Goal: Task Accomplishment & Management: Use online tool/utility

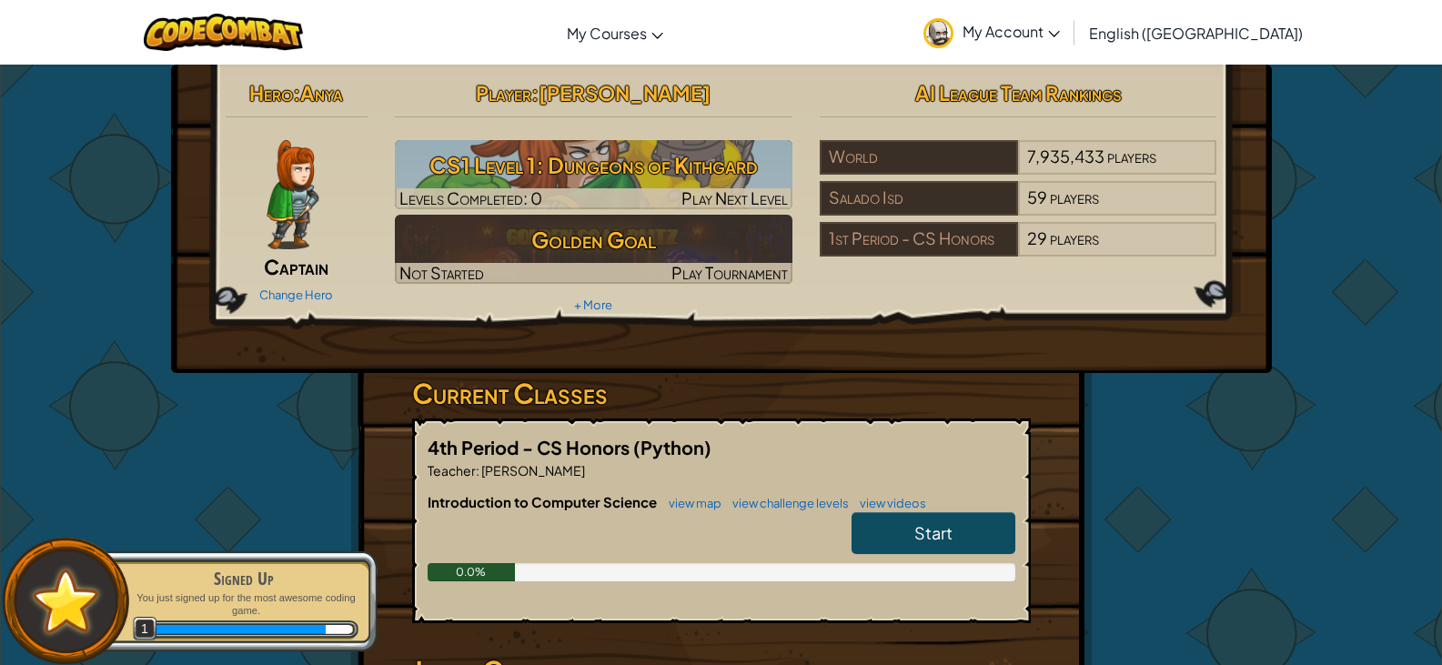
click at [931, 528] on span "Start" at bounding box center [933, 532] width 38 height 21
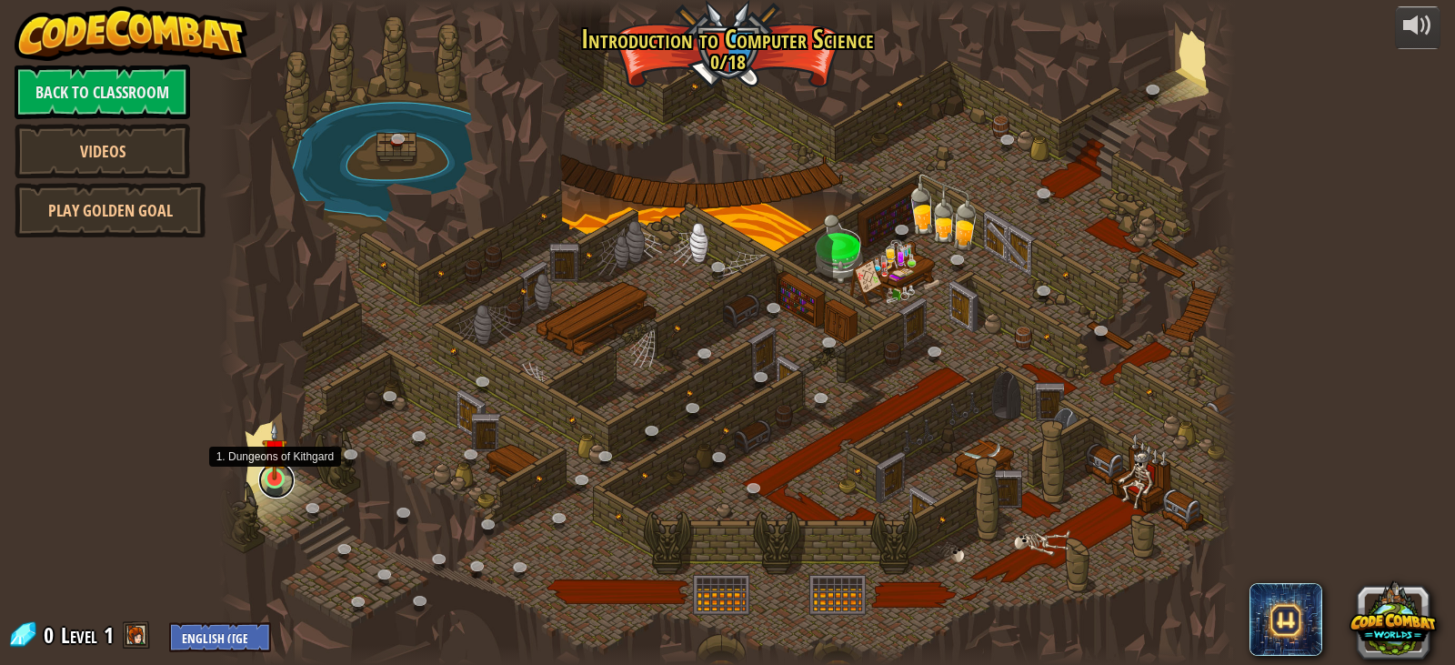
click at [278, 480] on link at bounding box center [276, 480] width 36 height 36
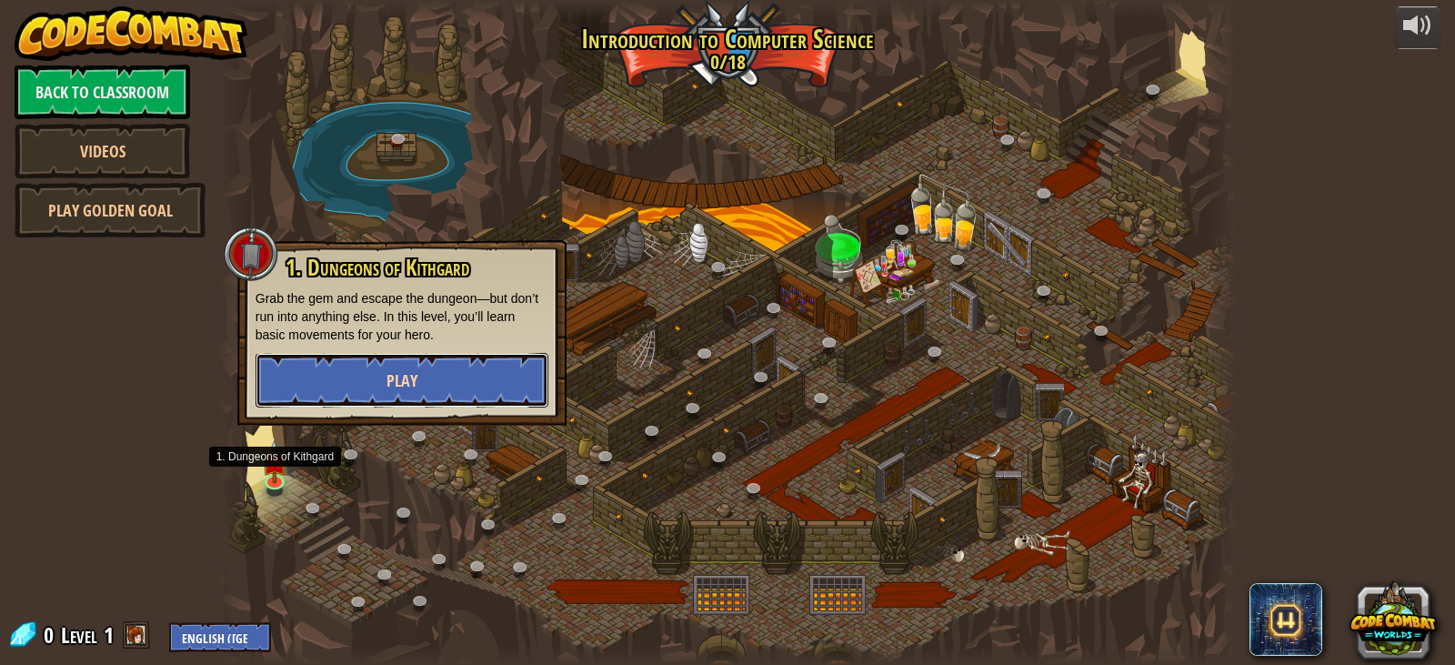
click at [416, 383] on span "Play" at bounding box center [402, 380] width 31 height 23
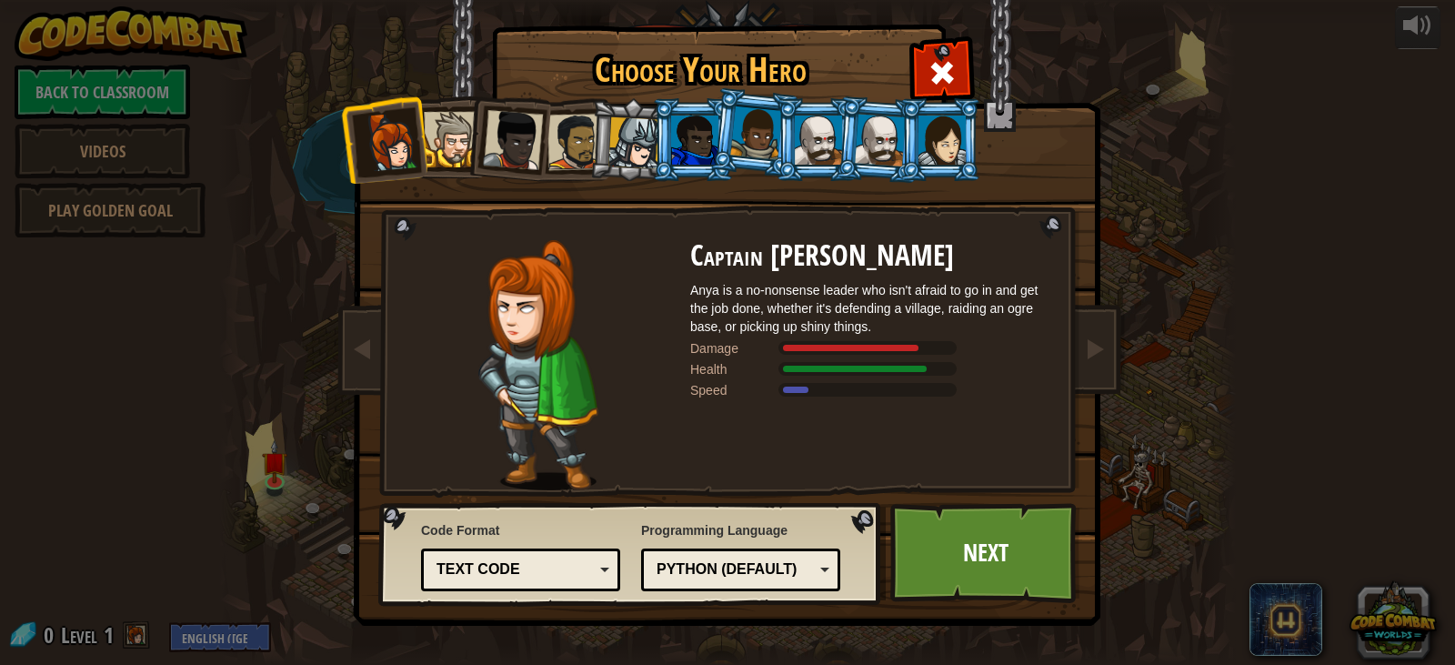
click at [447, 128] on div at bounding box center [451, 139] width 55 height 55
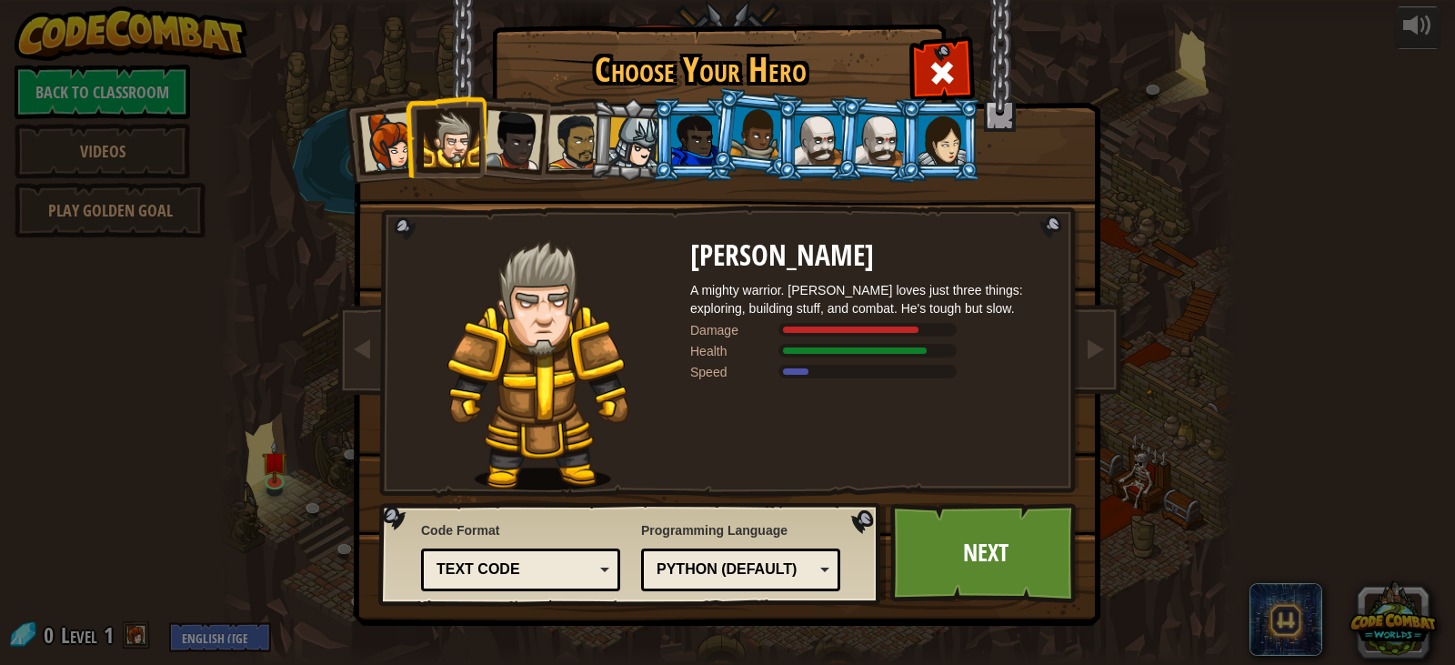
click at [567, 136] on div at bounding box center [576, 142] width 56 height 56
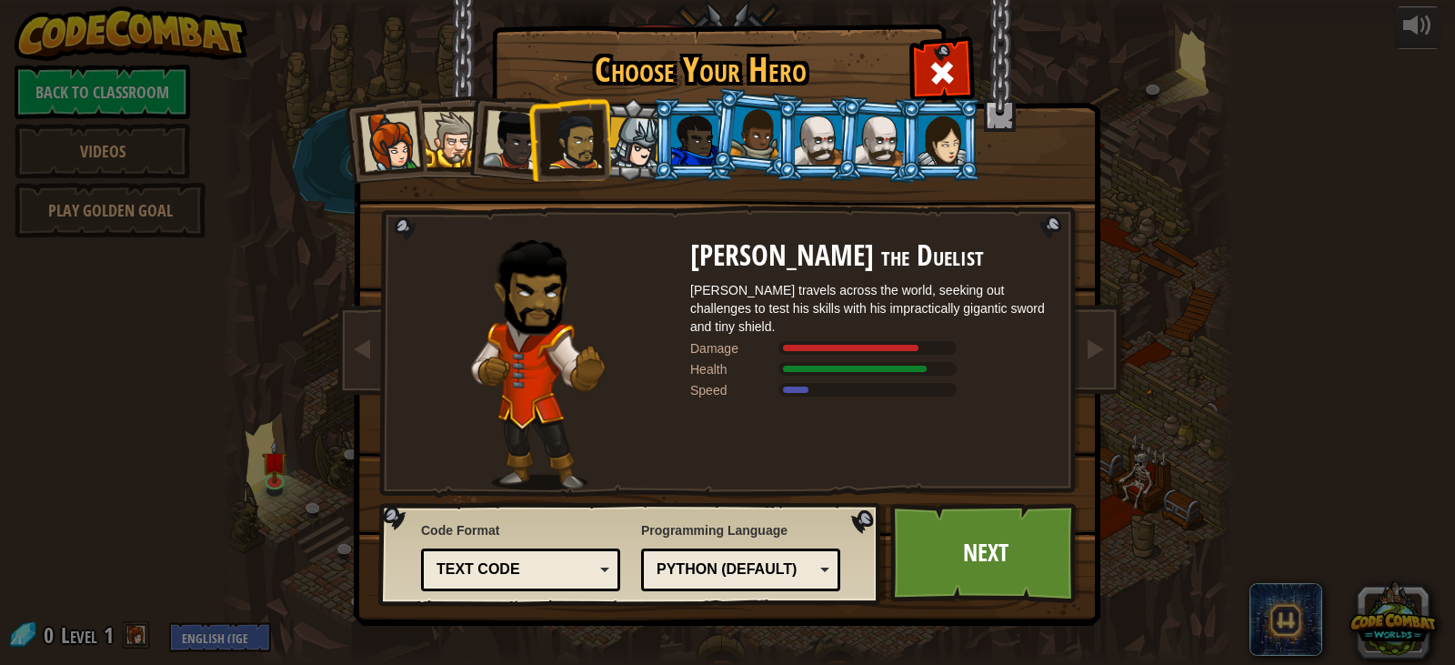
click at [527, 144] on div at bounding box center [513, 140] width 60 height 60
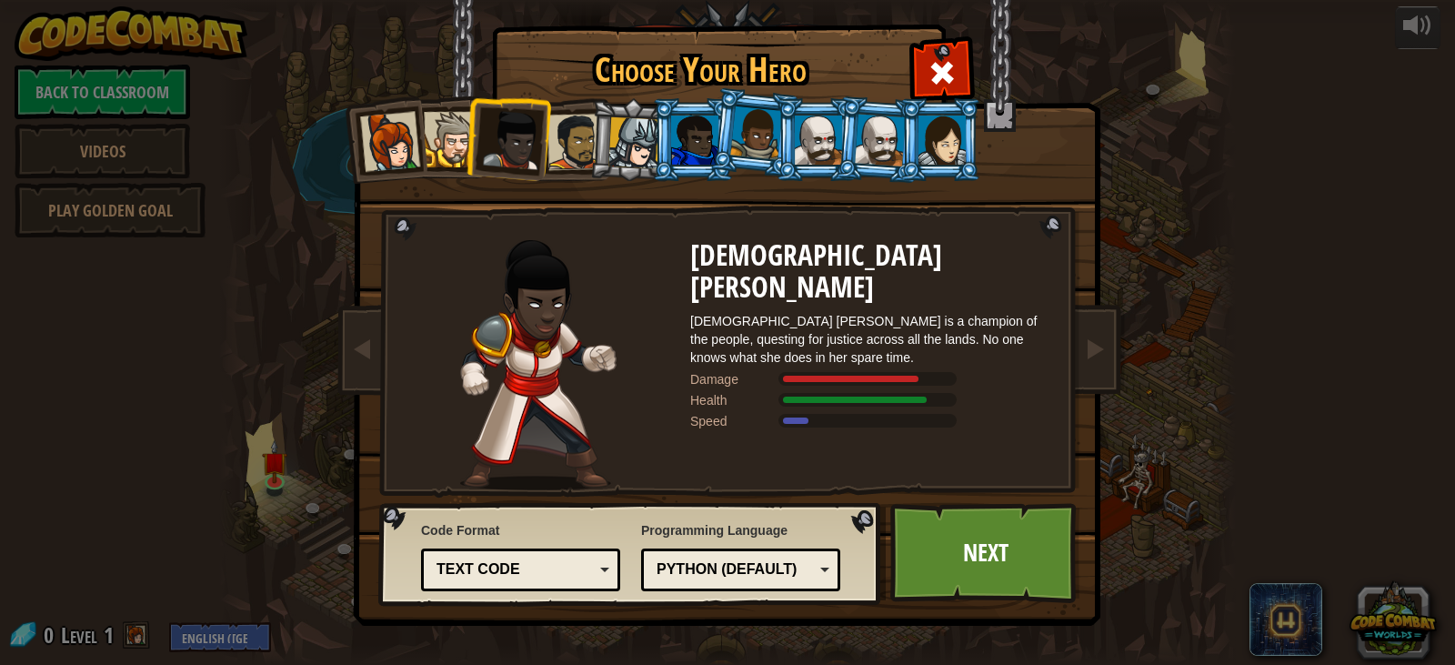
click at [635, 121] on div at bounding box center [635, 143] width 52 height 52
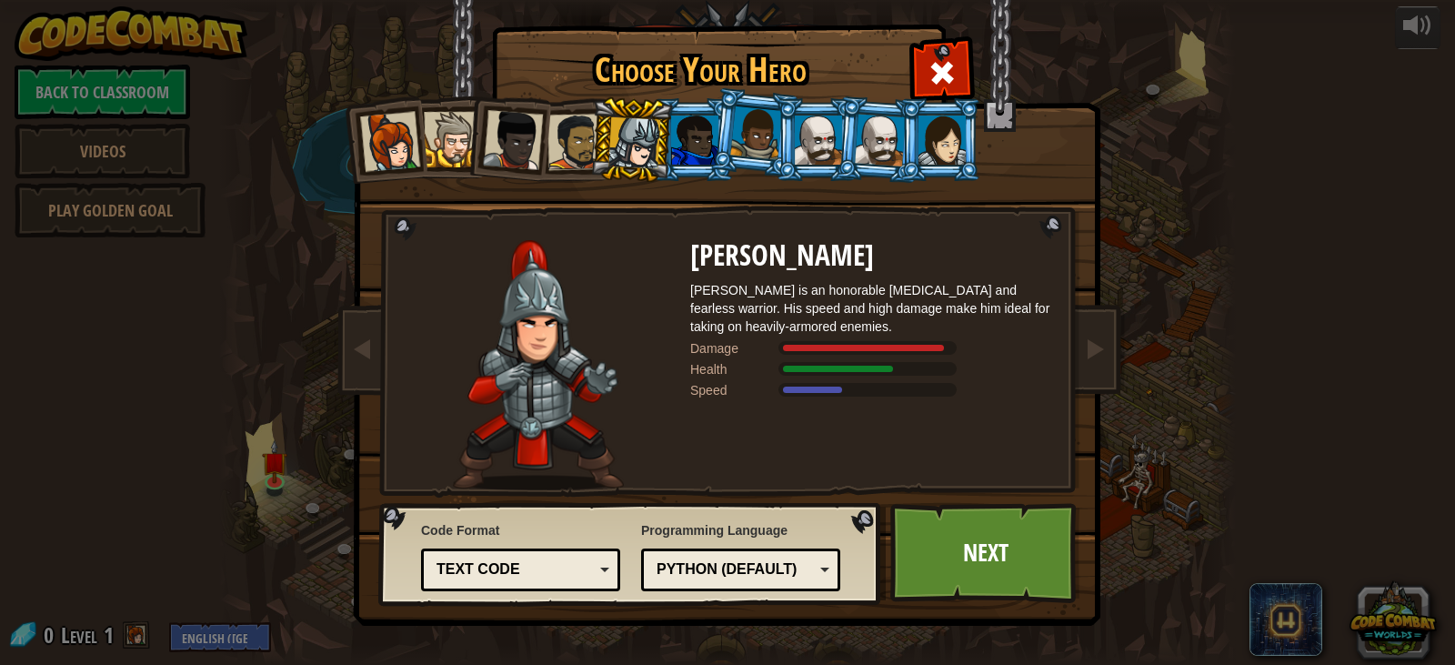
click at [706, 129] on div at bounding box center [694, 140] width 47 height 49
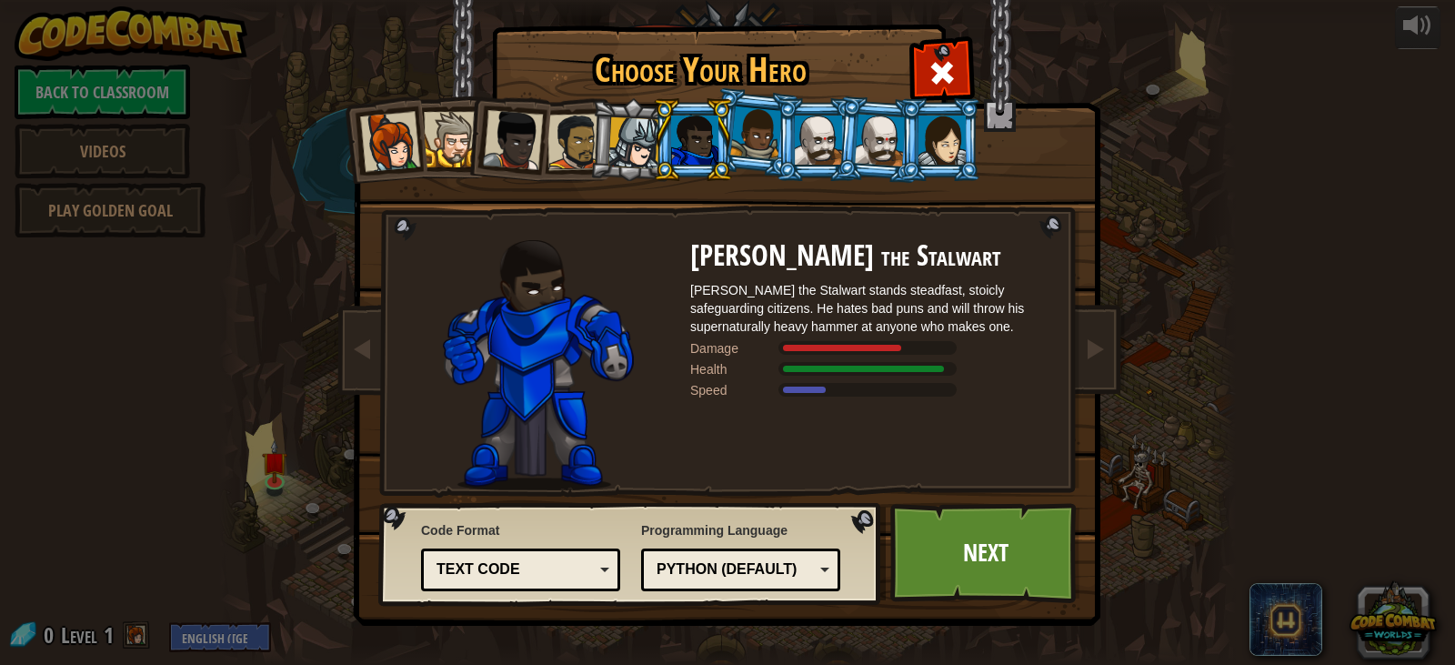
click at [766, 133] on div at bounding box center [756, 133] width 52 height 54
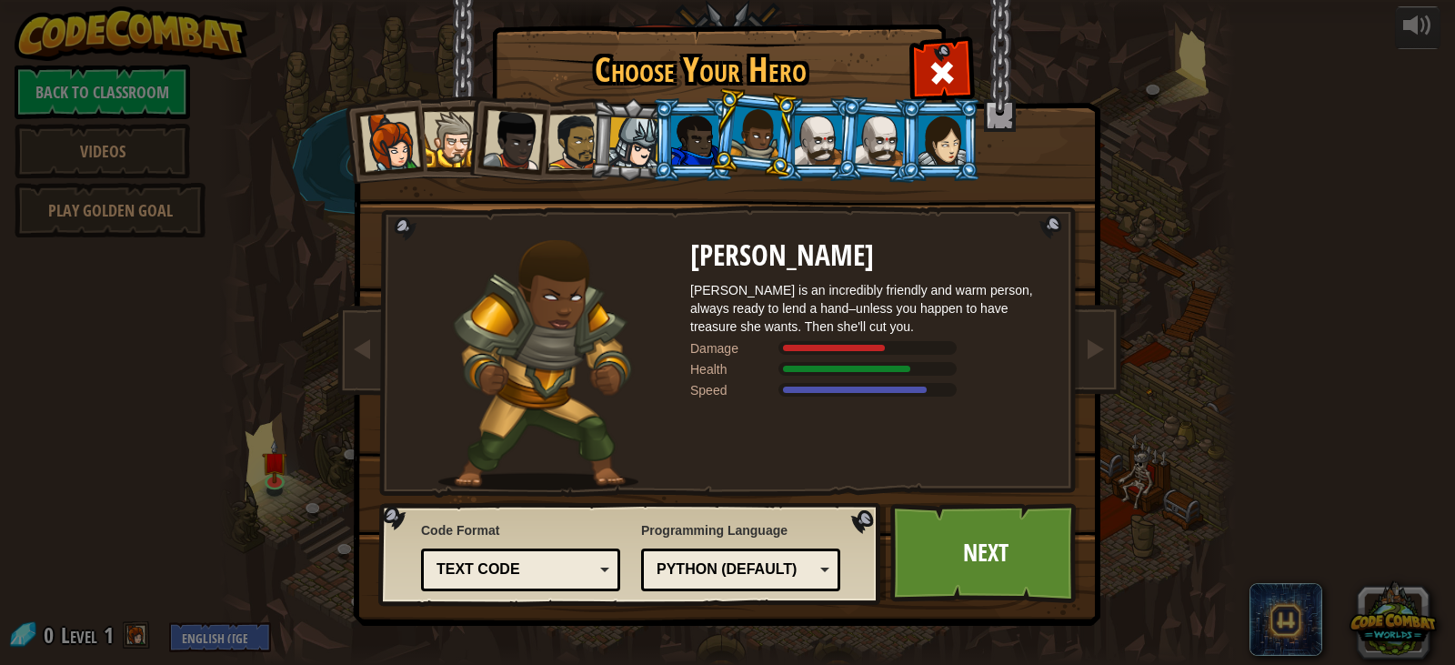
click at [820, 138] on div at bounding box center [818, 140] width 47 height 49
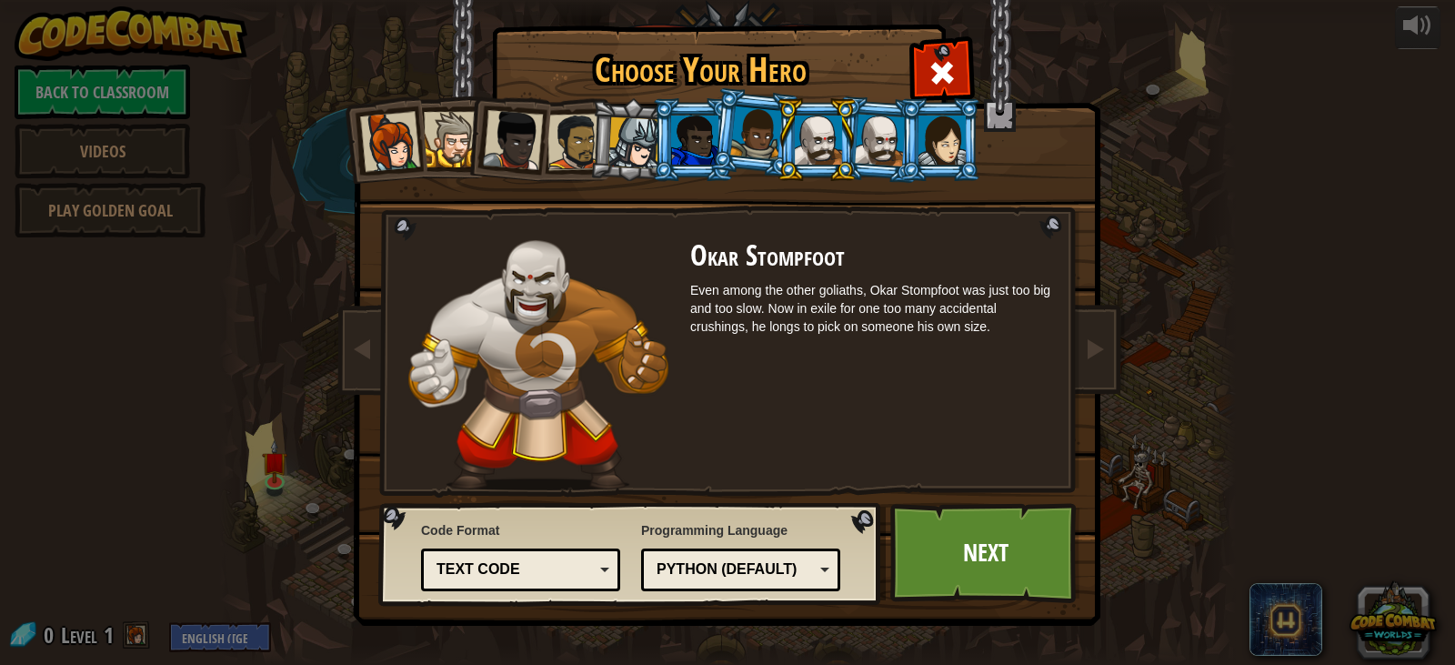
click at [879, 139] on div at bounding box center [880, 140] width 51 height 52
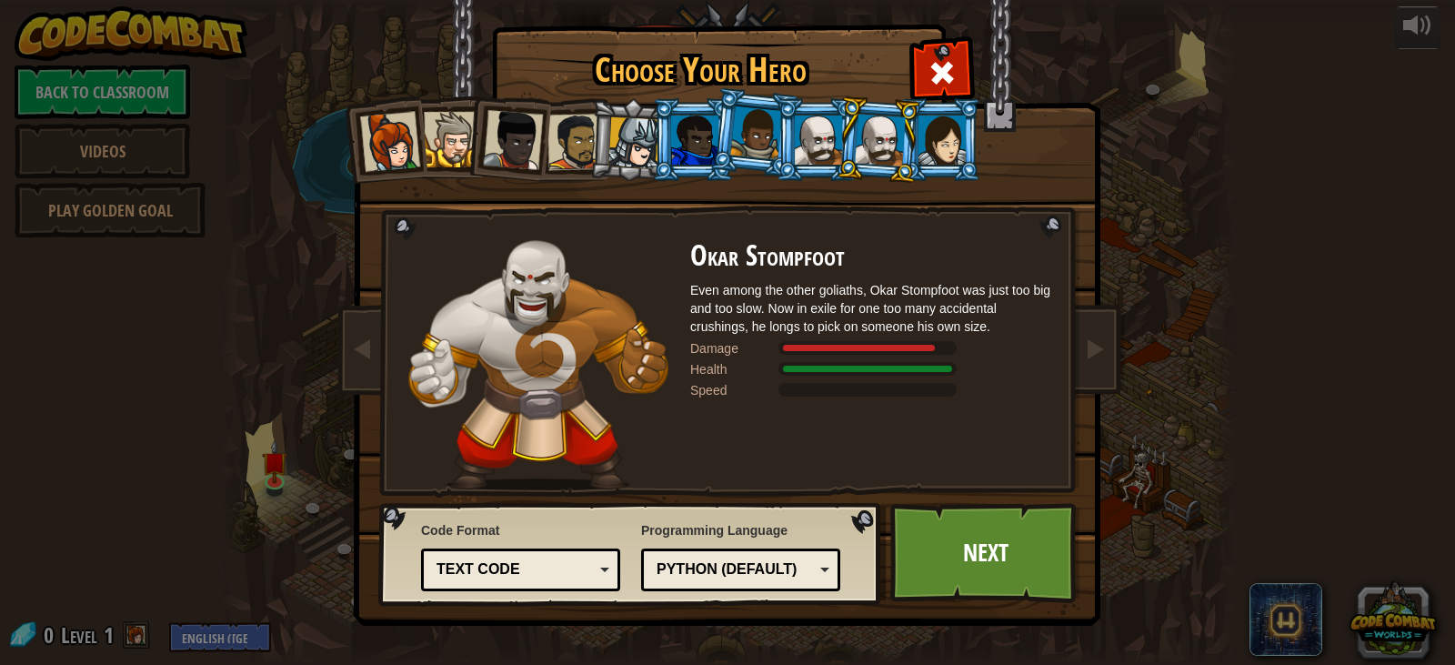
click at [938, 143] on div at bounding box center [942, 140] width 47 height 49
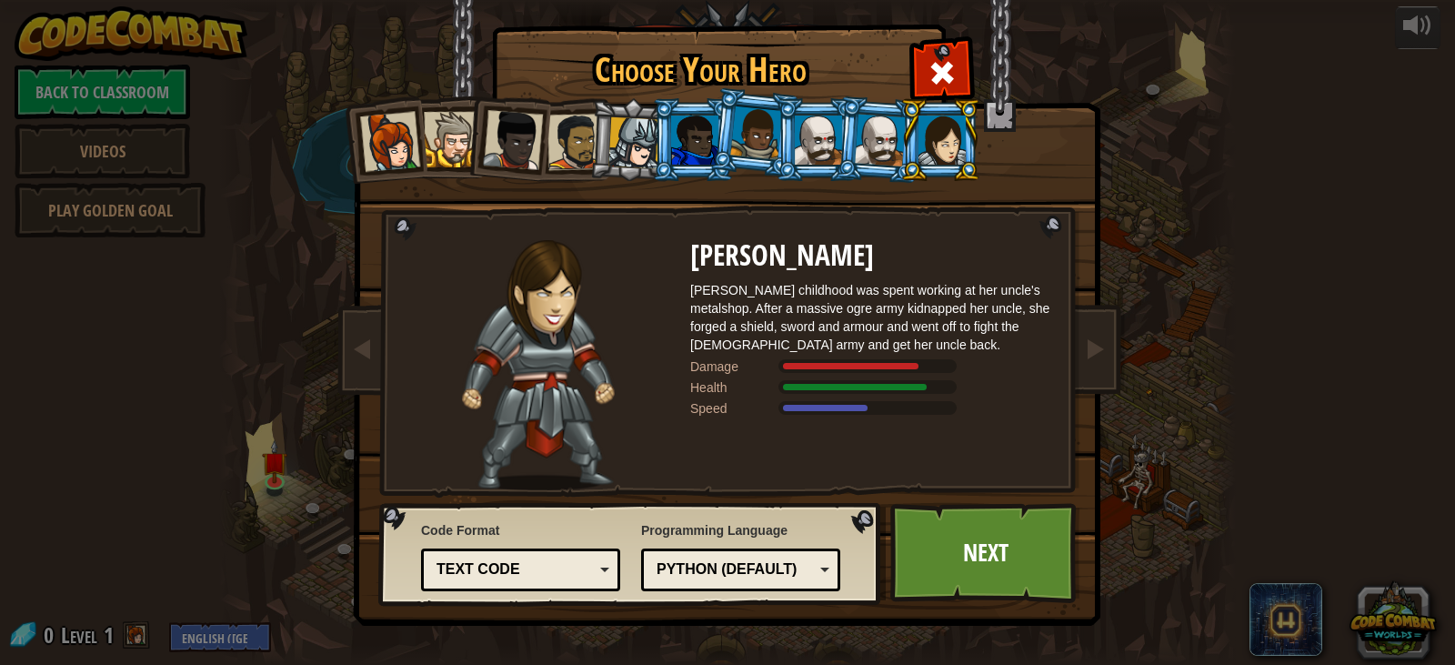
click at [810, 146] on div at bounding box center [818, 140] width 47 height 49
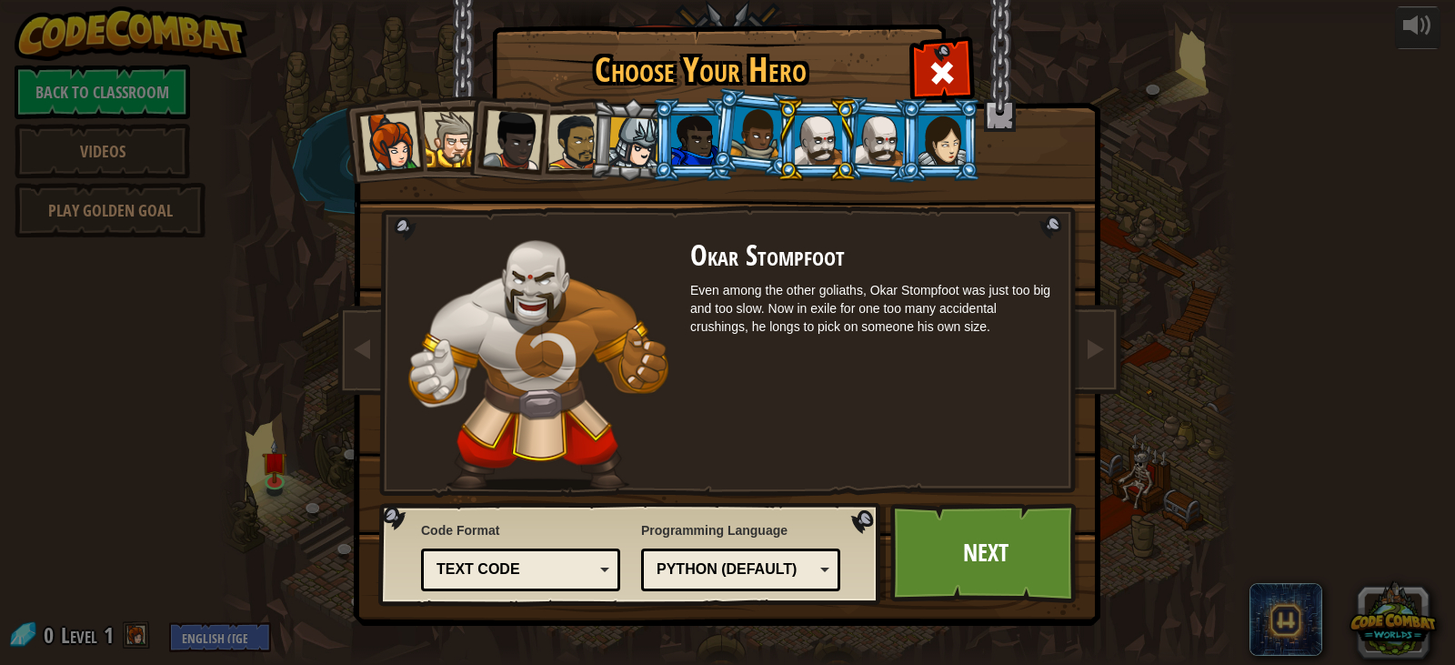
click at [851, 146] on li at bounding box center [817, 139] width 82 height 83
click at [870, 138] on div at bounding box center [880, 140] width 51 height 52
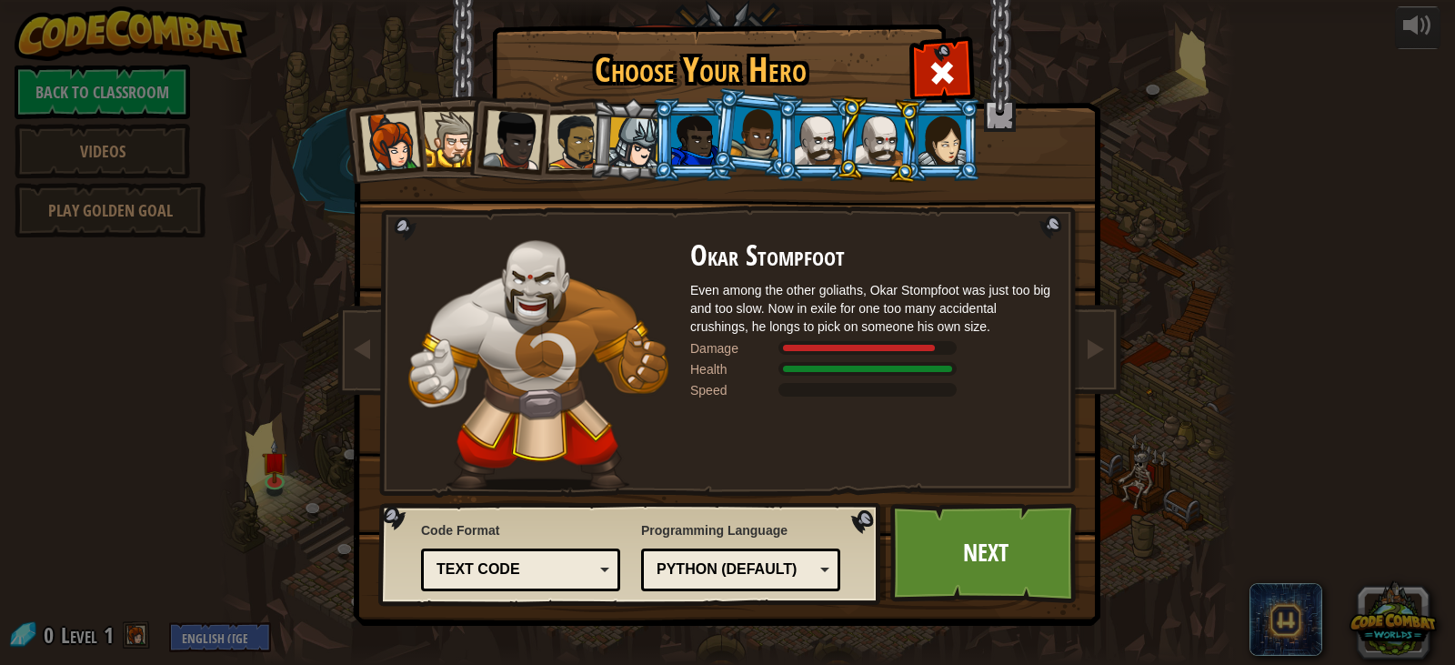
click at [810, 140] on div at bounding box center [818, 140] width 47 height 49
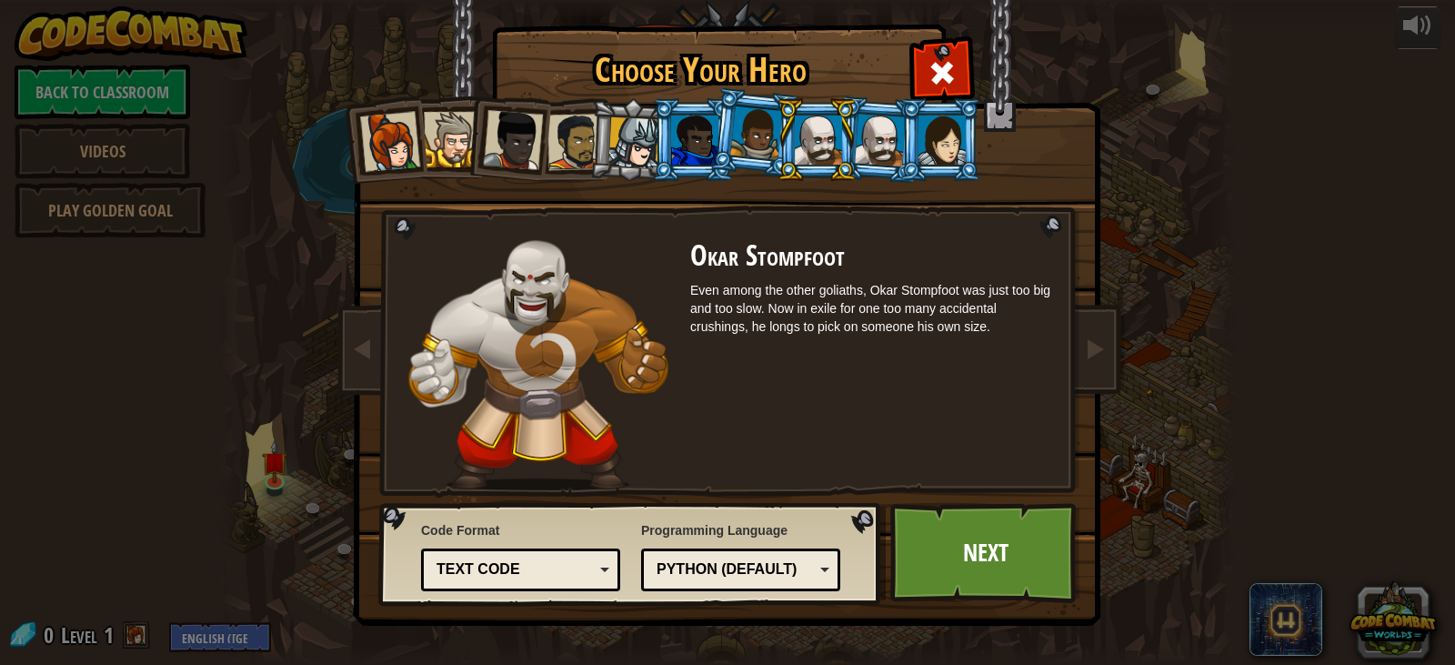
click at [900, 133] on li at bounding box center [941, 139] width 82 height 83
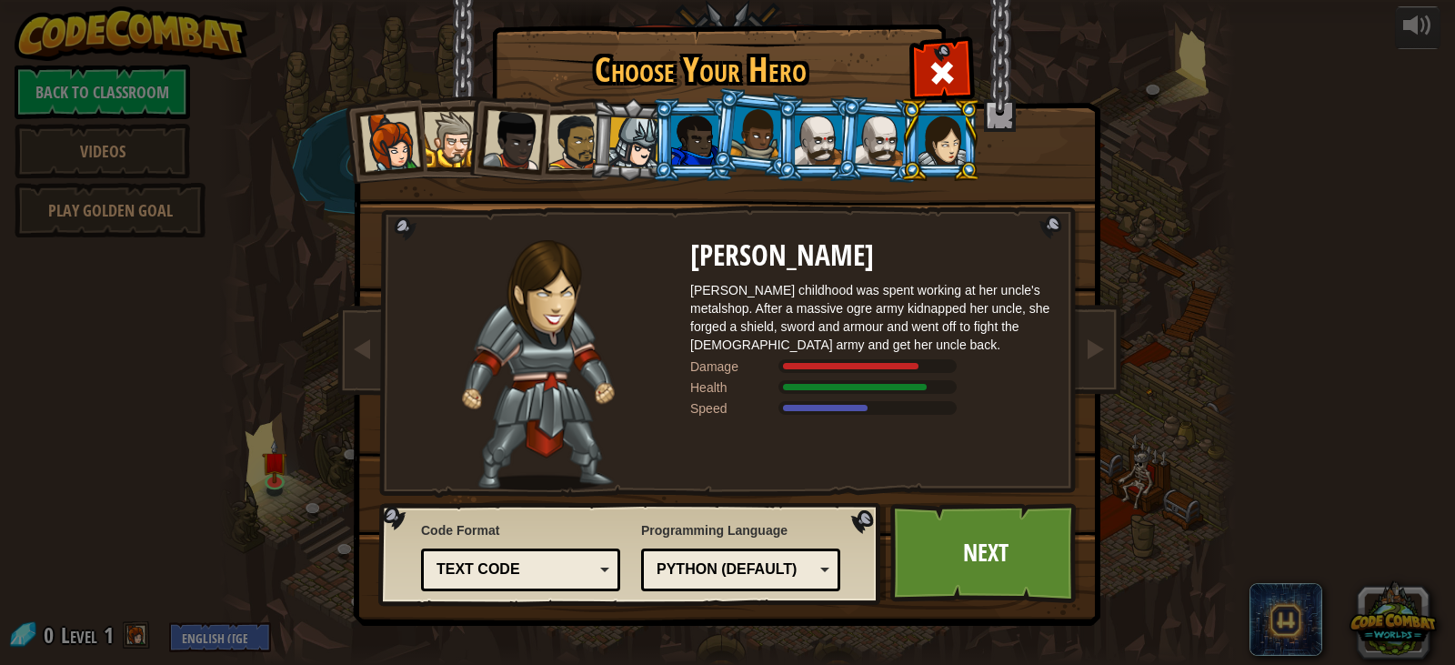
click at [874, 137] on div at bounding box center [880, 140] width 51 height 52
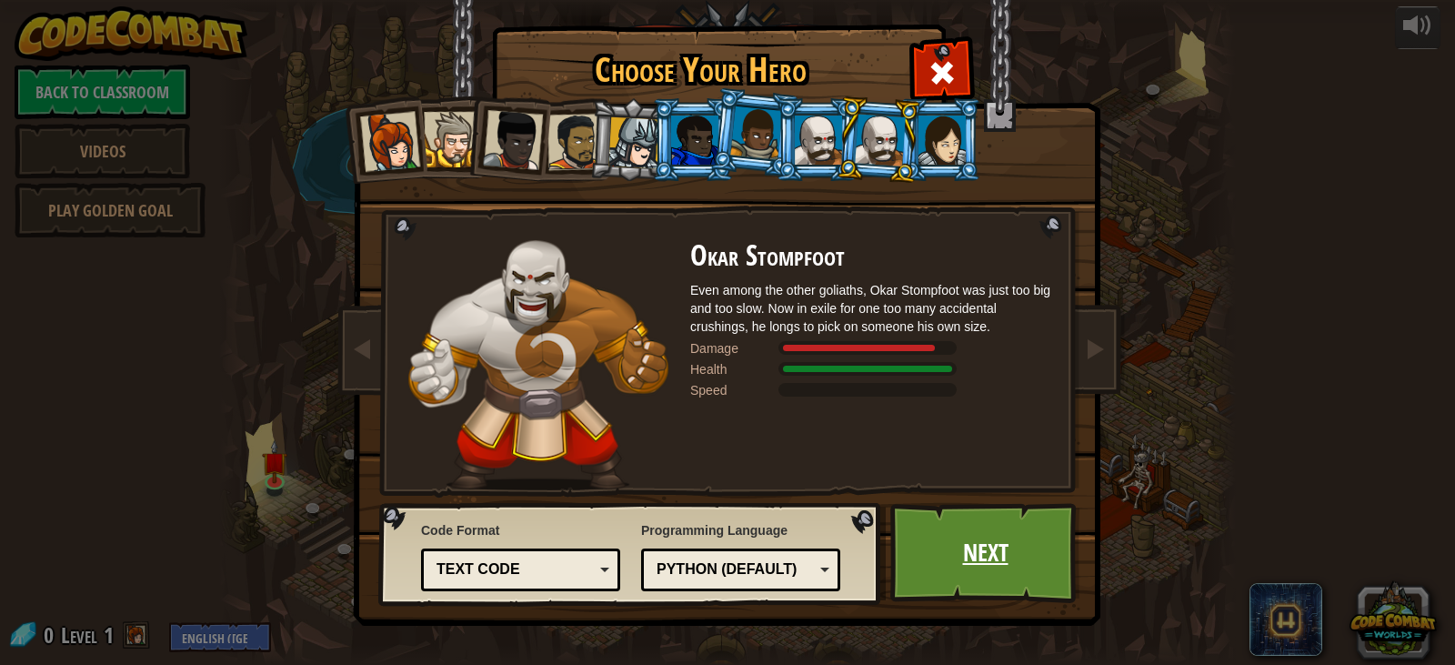
click at [941, 547] on link "Next" at bounding box center [986, 553] width 190 height 100
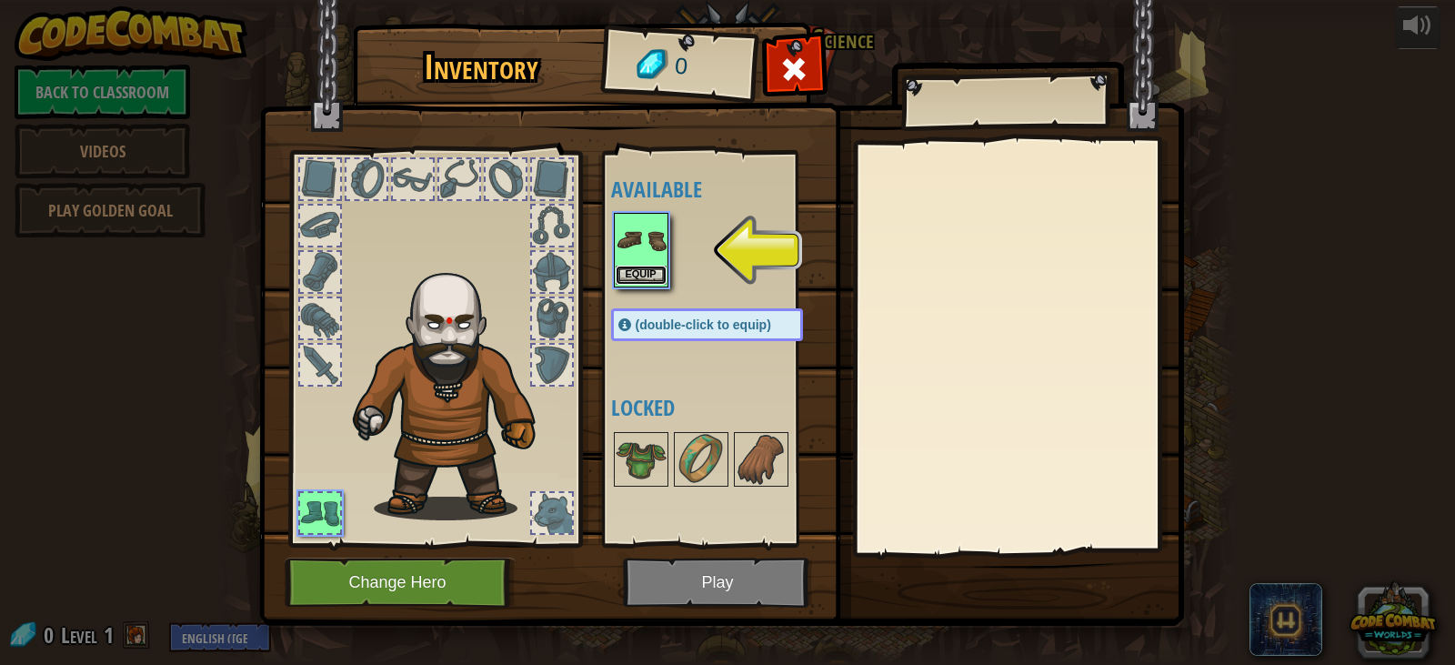
click at [657, 275] on button "Equip" at bounding box center [641, 275] width 51 height 19
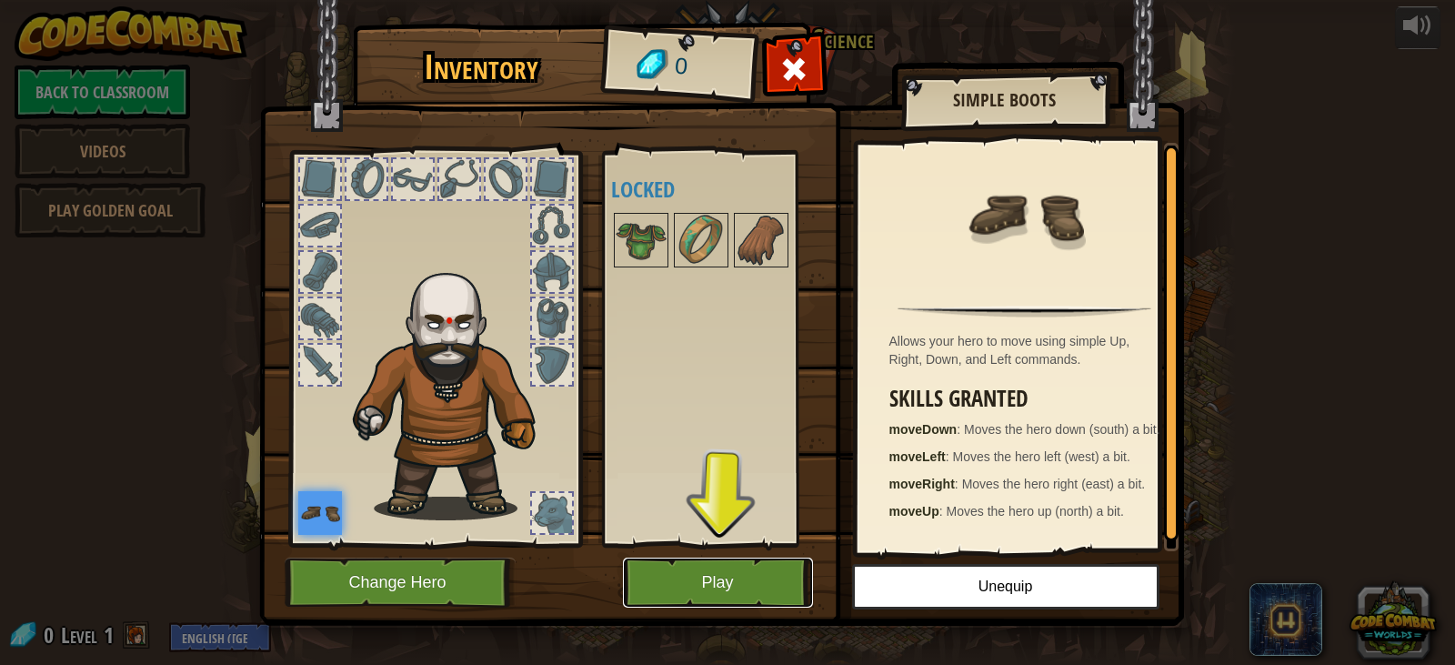
click at [706, 579] on button "Play" at bounding box center [718, 583] width 190 height 50
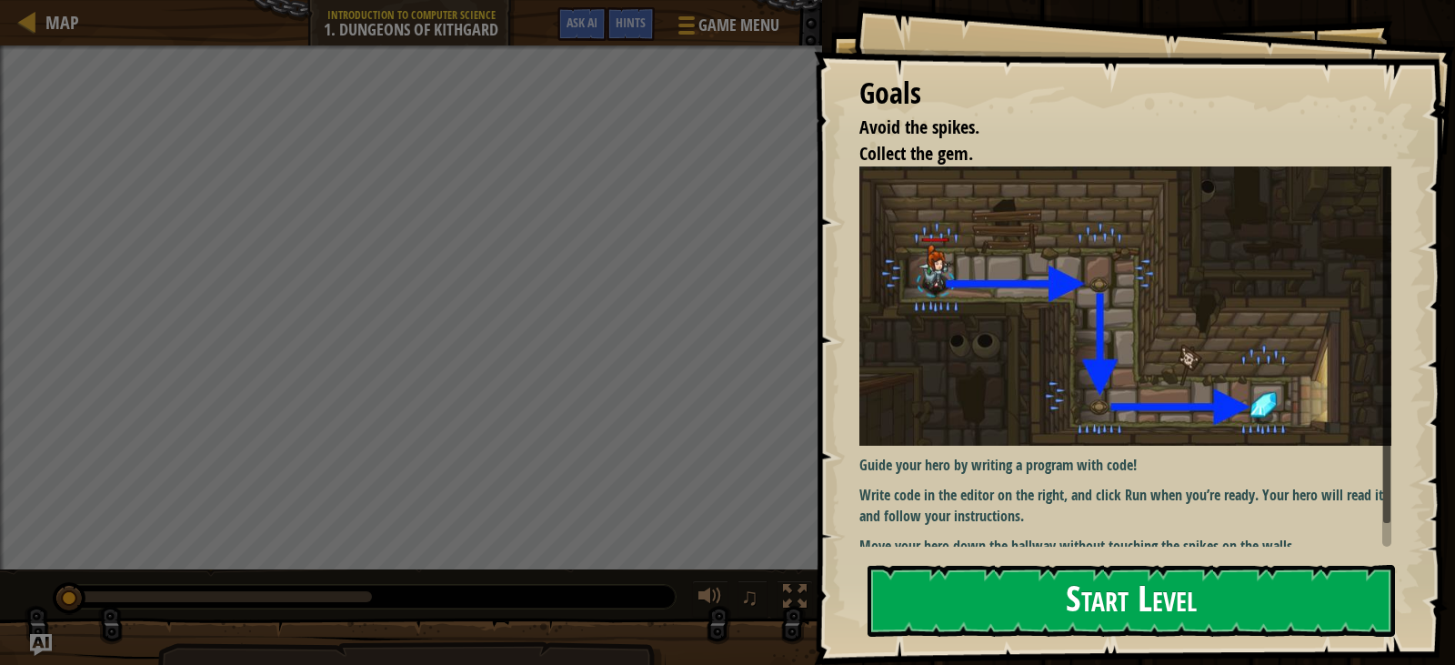
click at [1124, 625] on button "Start Level" at bounding box center [1132, 601] width 528 height 72
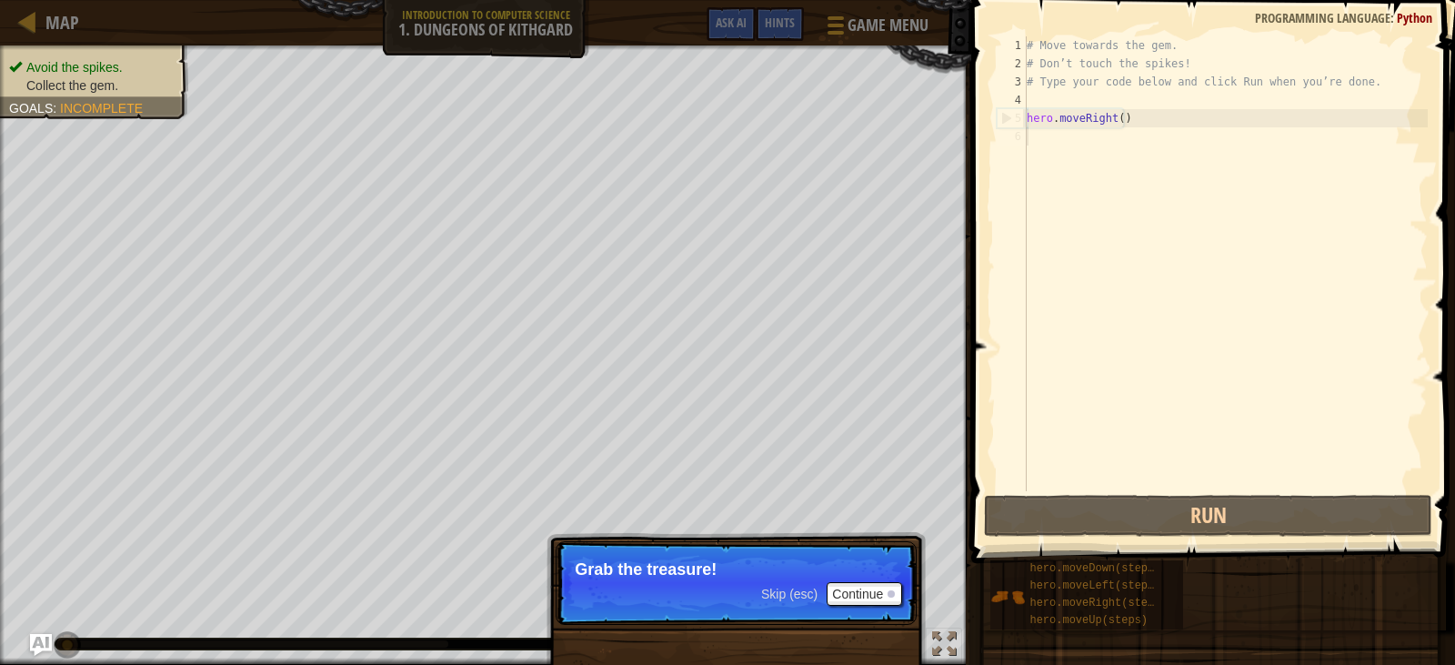
click at [1144, 325] on div "# Move towards the gem. # Don’t touch the spikes! # Type your code below and cl…" at bounding box center [1225, 281] width 405 height 491
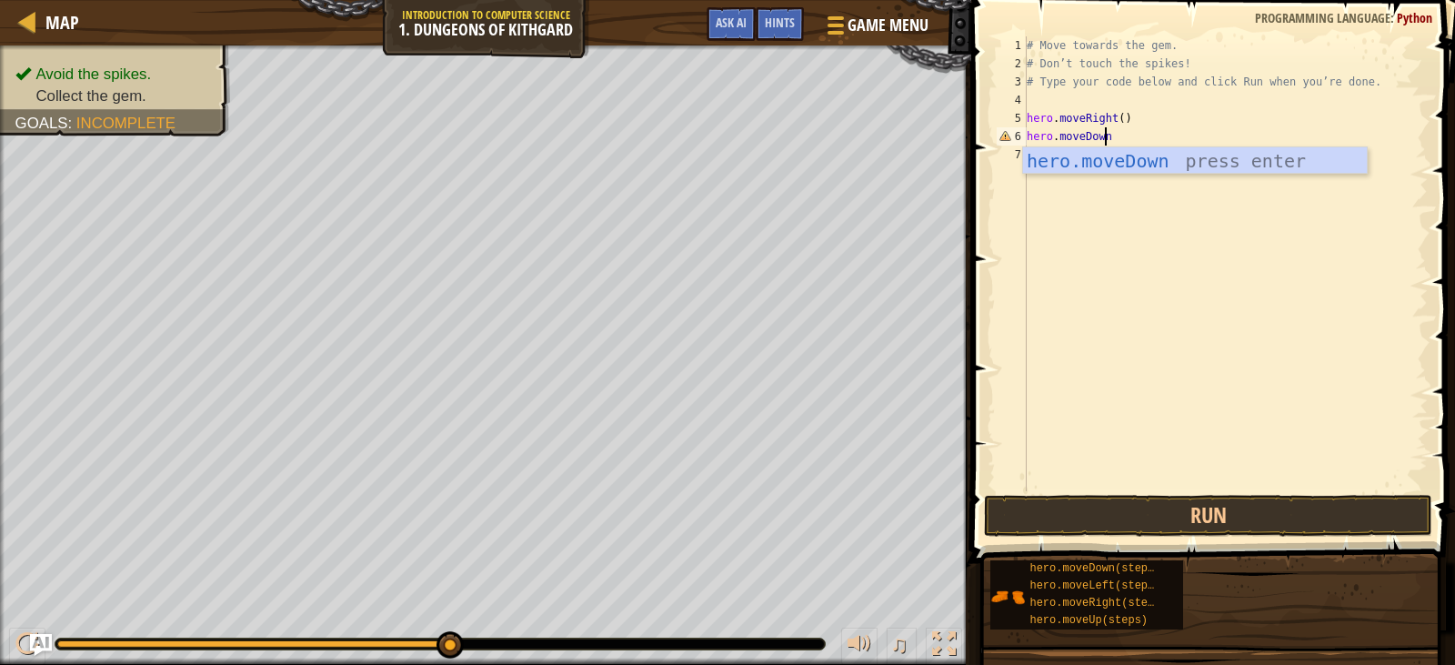
scroll to position [8, 6]
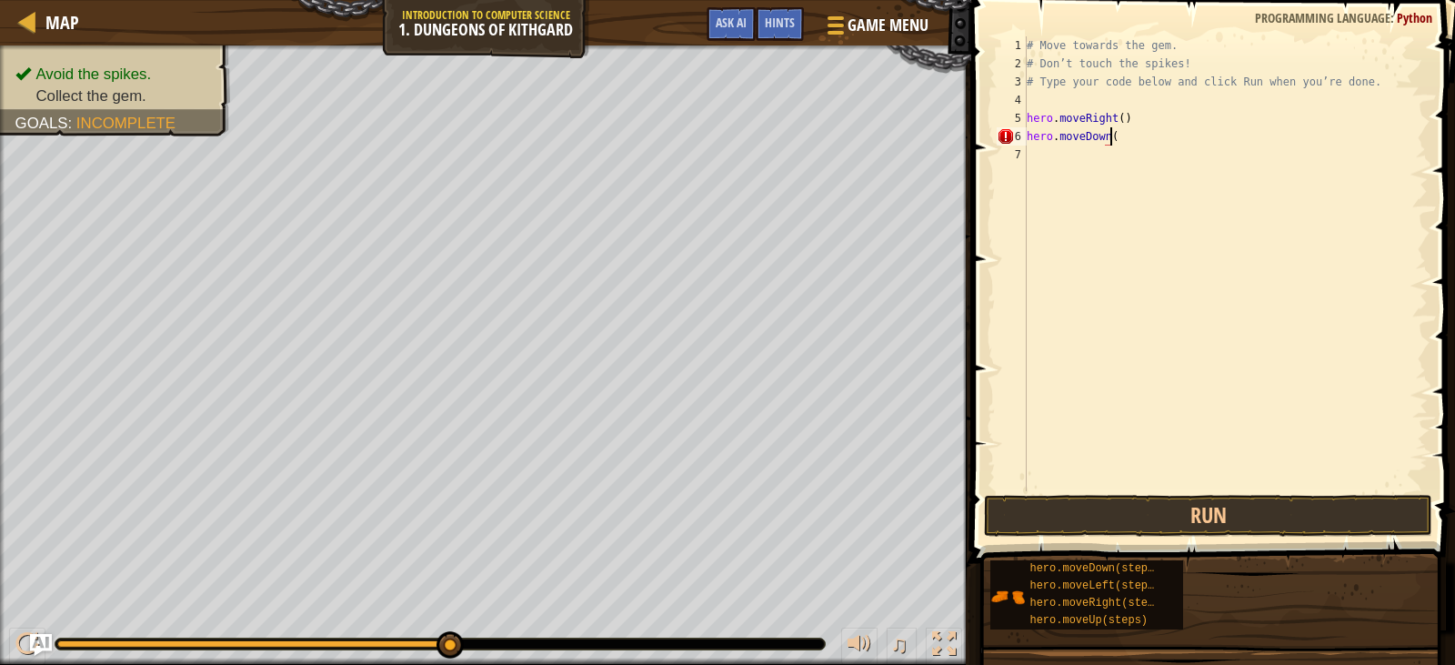
type textarea "hero.moveDown()"
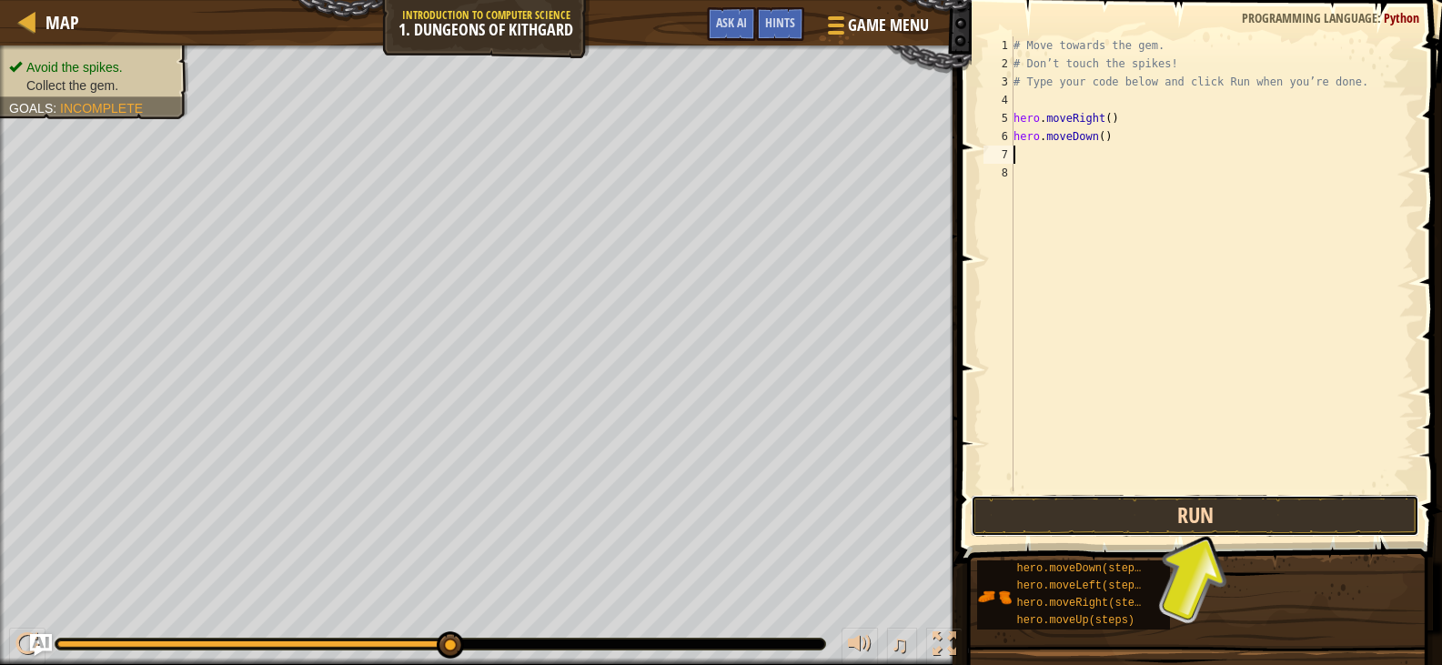
click at [1229, 521] on button "Run" at bounding box center [1195, 516] width 448 height 42
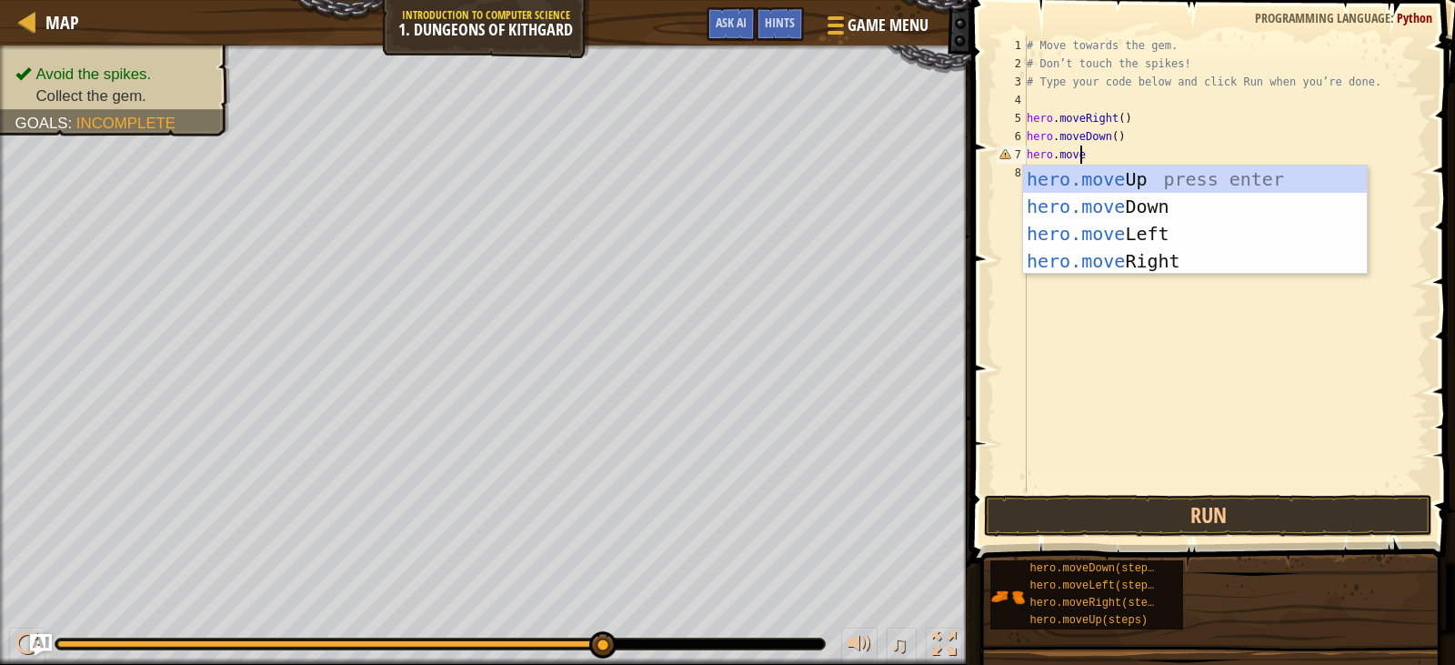
scroll to position [8, 5]
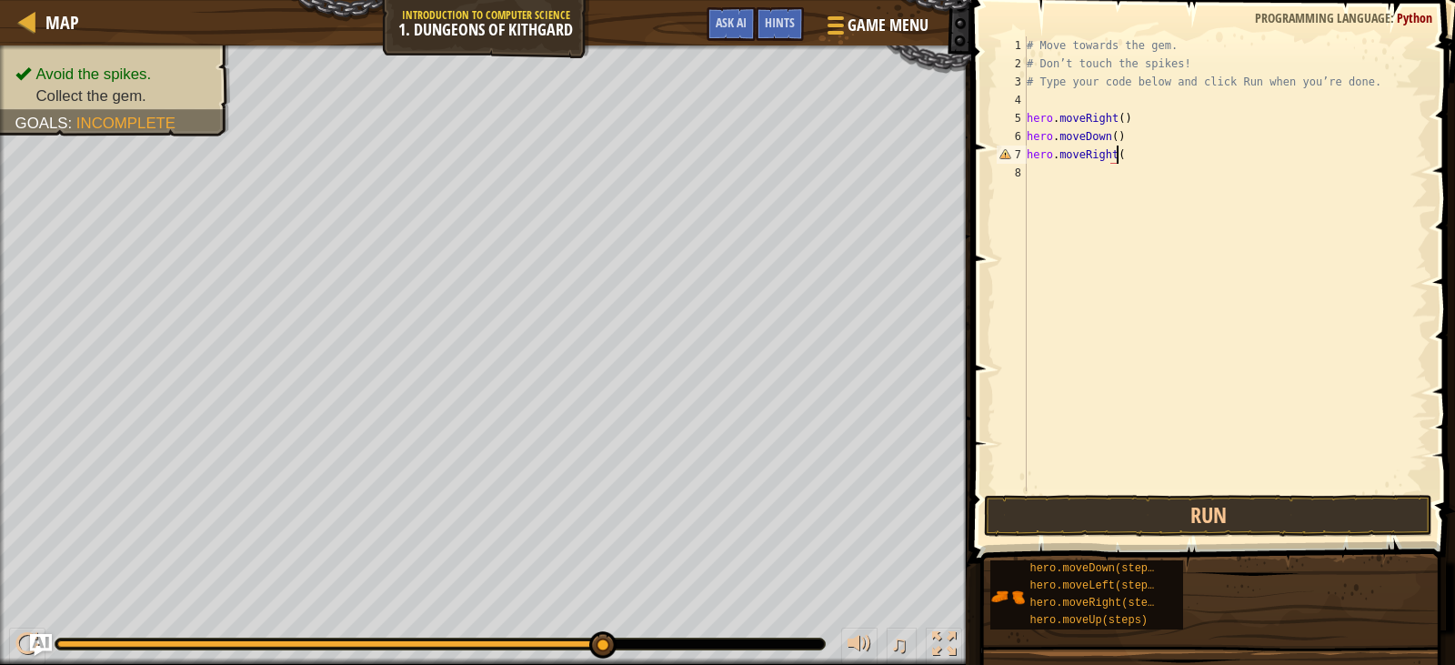
type textarea "hero.moveRight()"
click at [1135, 515] on button "Run" at bounding box center [1208, 516] width 448 height 42
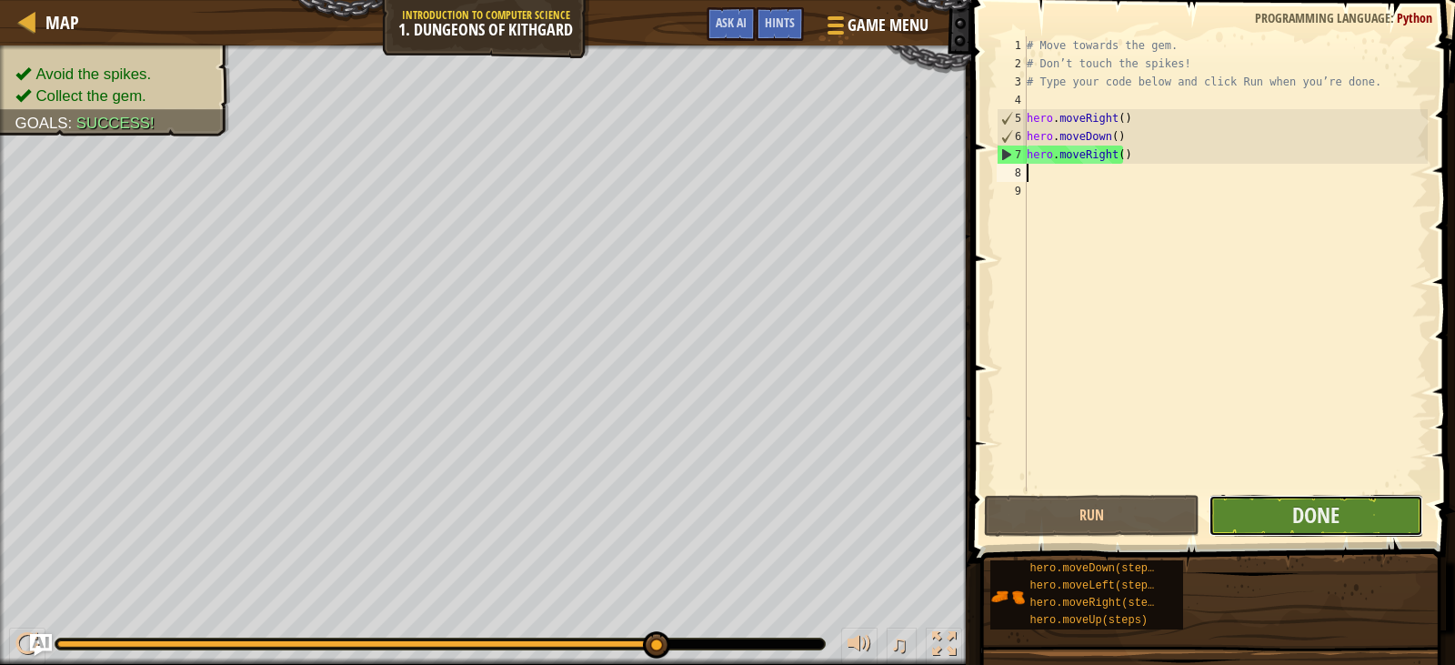
click at [1290, 518] on button "Done" at bounding box center [1316, 516] width 215 height 42
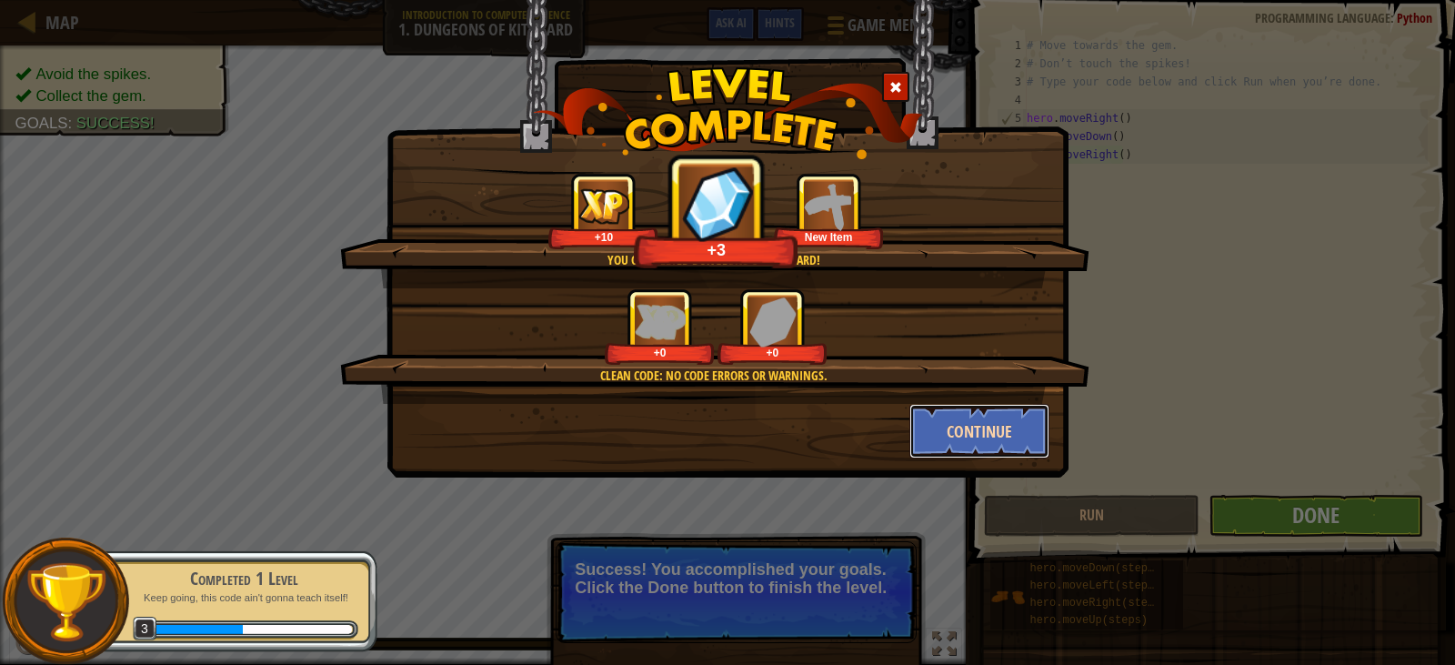
click at [1009, 420] on button "Continue" at bounding box center [980, 431] width 141 height 55
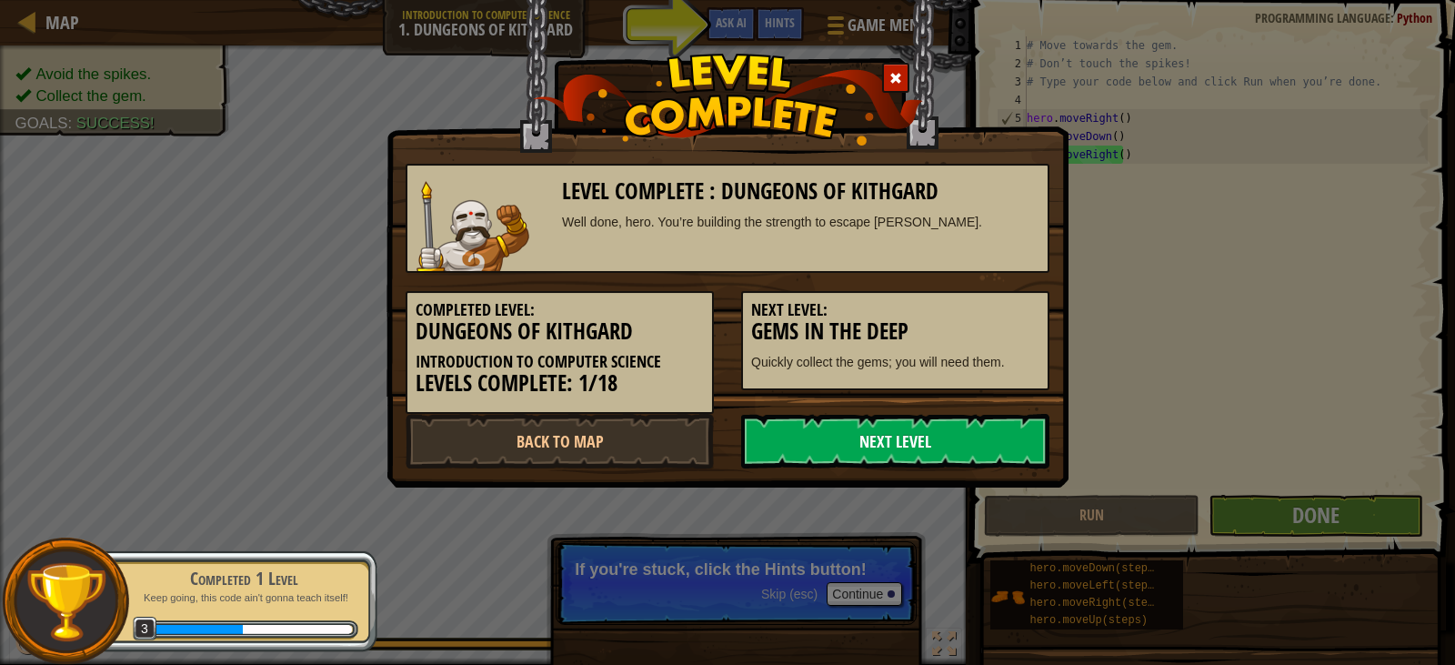
click at [856, 427] on link "Next Level" at bounding box center [895, 441] width 308 height 55
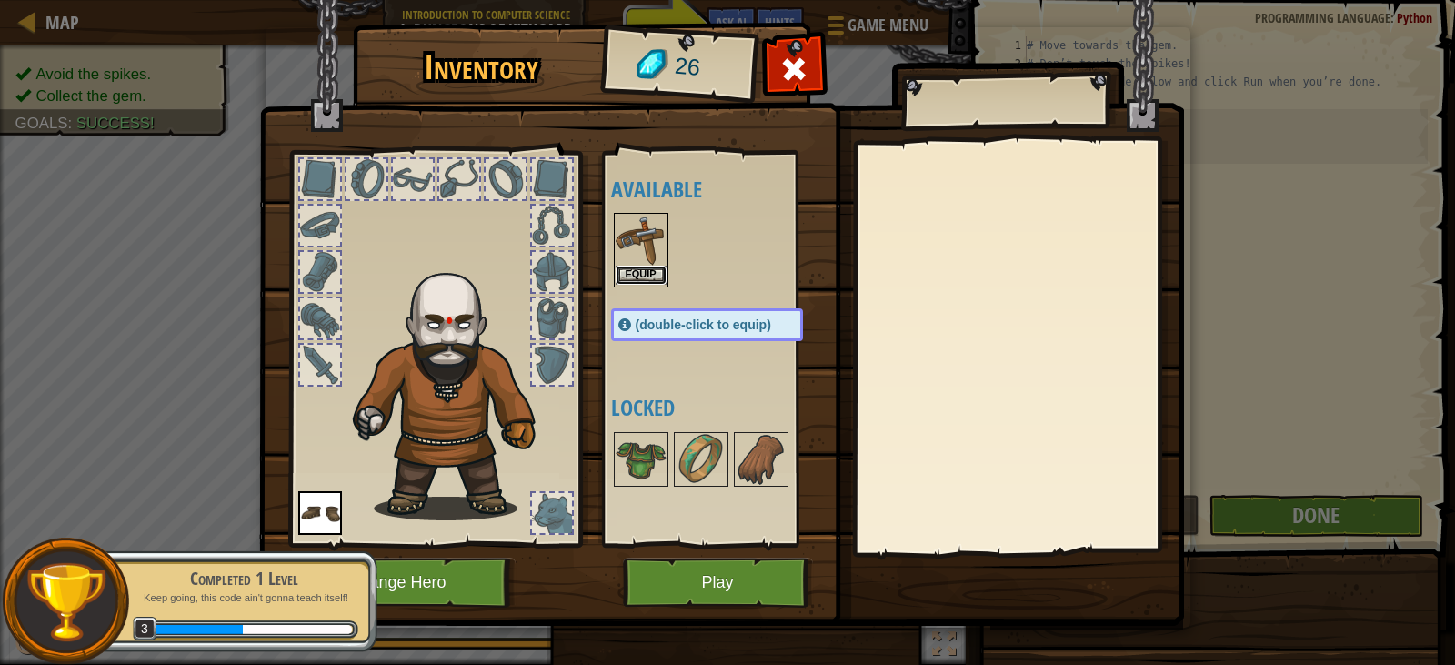
click at [635, 275] on button "Equip" at bounding box center [641, 275] width 51 height 19
click at [635, 275] on div "Available Equip Equip (double-click to equip) Locked" at bounding box center [725, 348] width 228 height 379
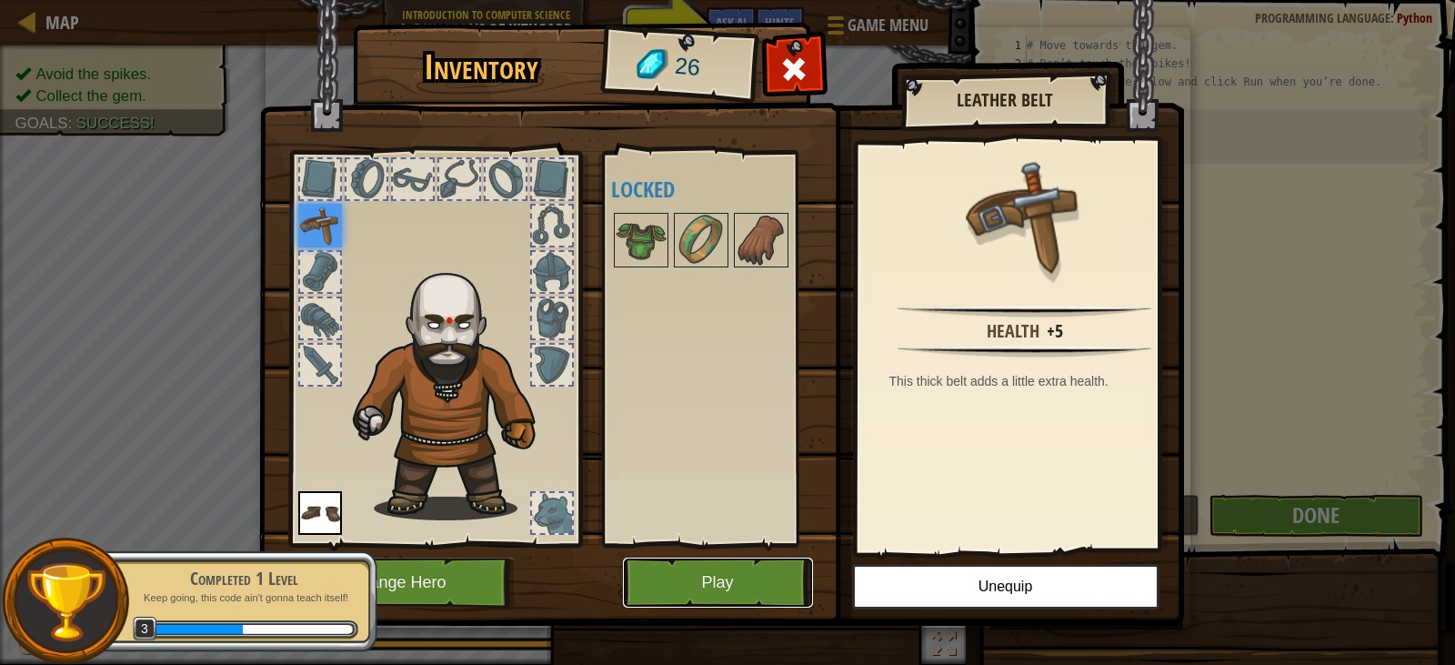
click at [756, 593] on button "Play" at bounding box center [718, 583] width 190 height 50
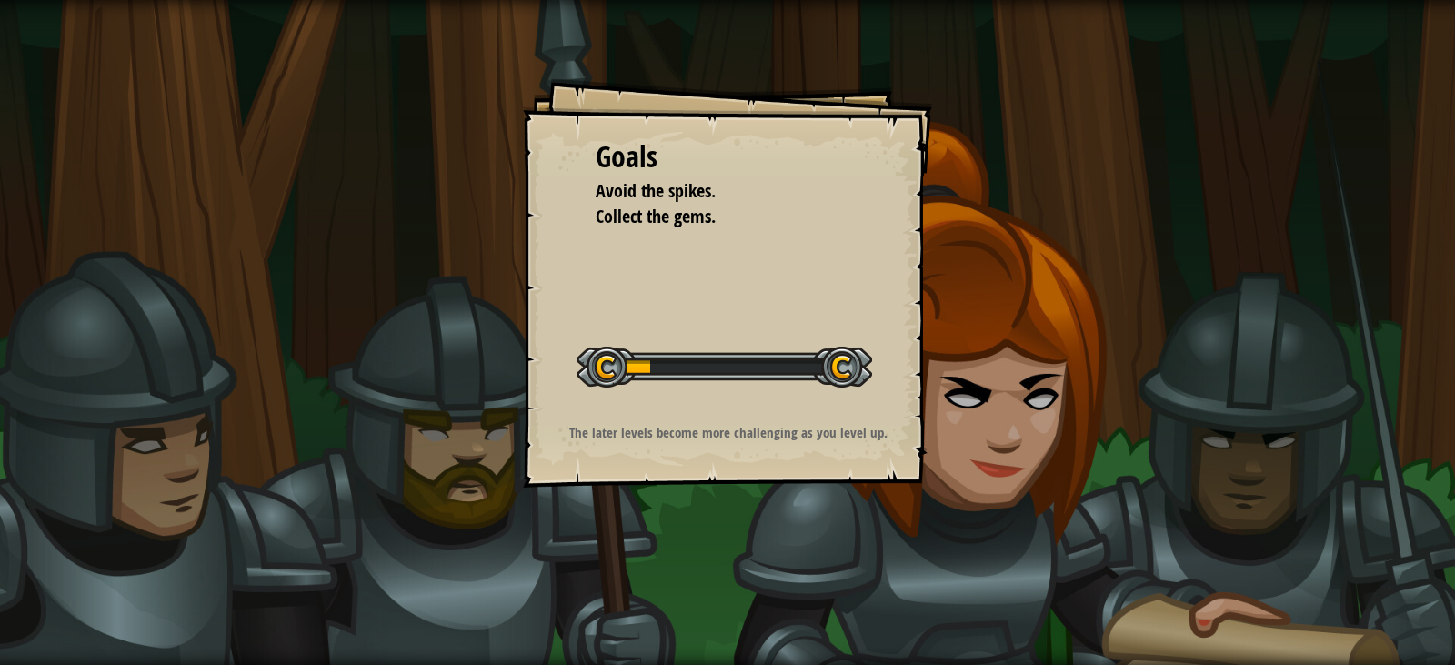
click at [1027, 338] on div "Goals Avoid the spikes. Collect the gems. Start Level Error loading from server…" at bounding box center [727, 332] width 1455 height 665
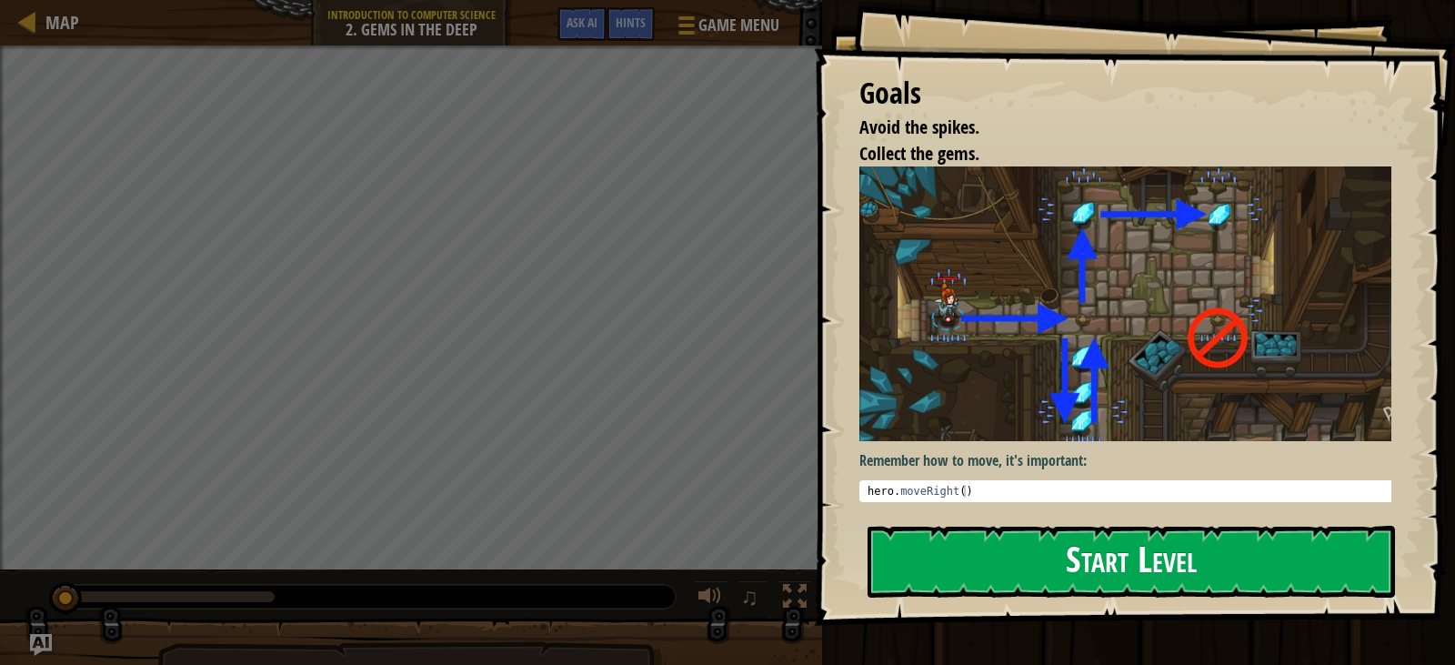
click at [1093, 567] on button "Start Level" at bounding box center [1132, 562] width 528 height 72
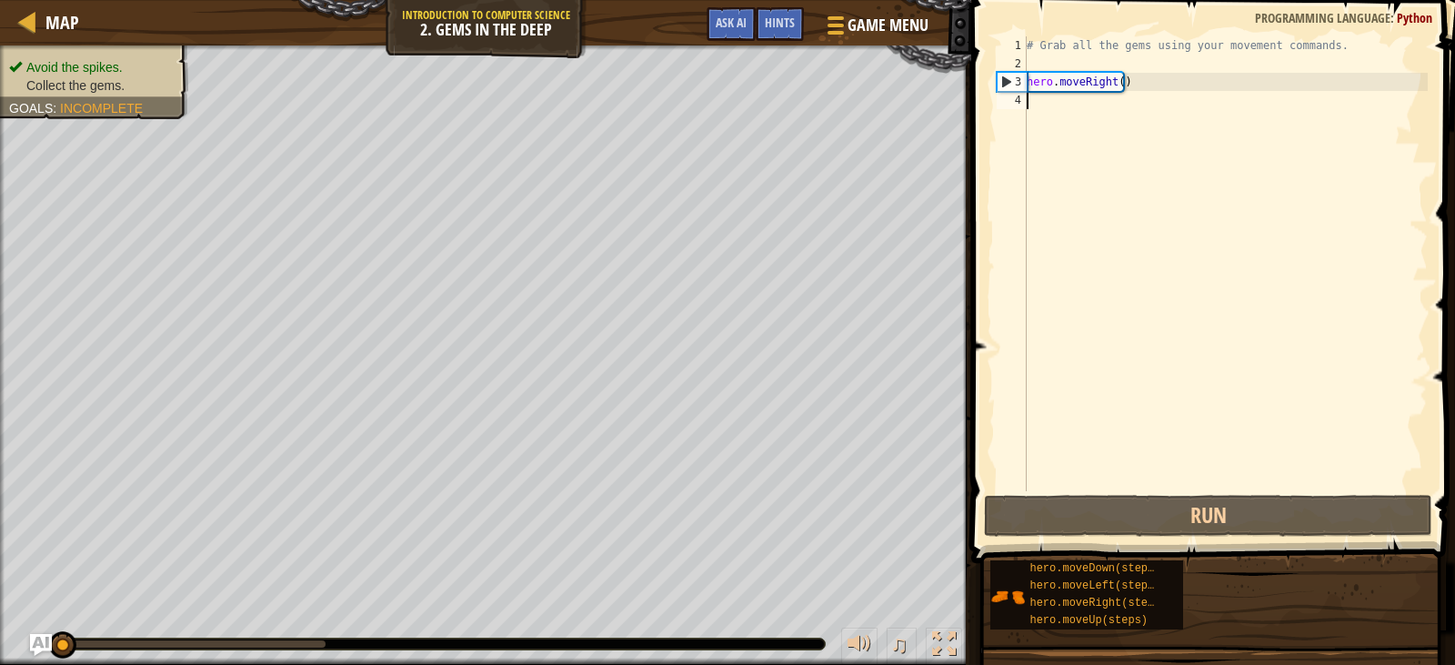
click at [1107, 116] on div "# Grab all the gems using your movement commands. hero . moveRight ( )" at bounding box center [1225, 281] width 405 height 491
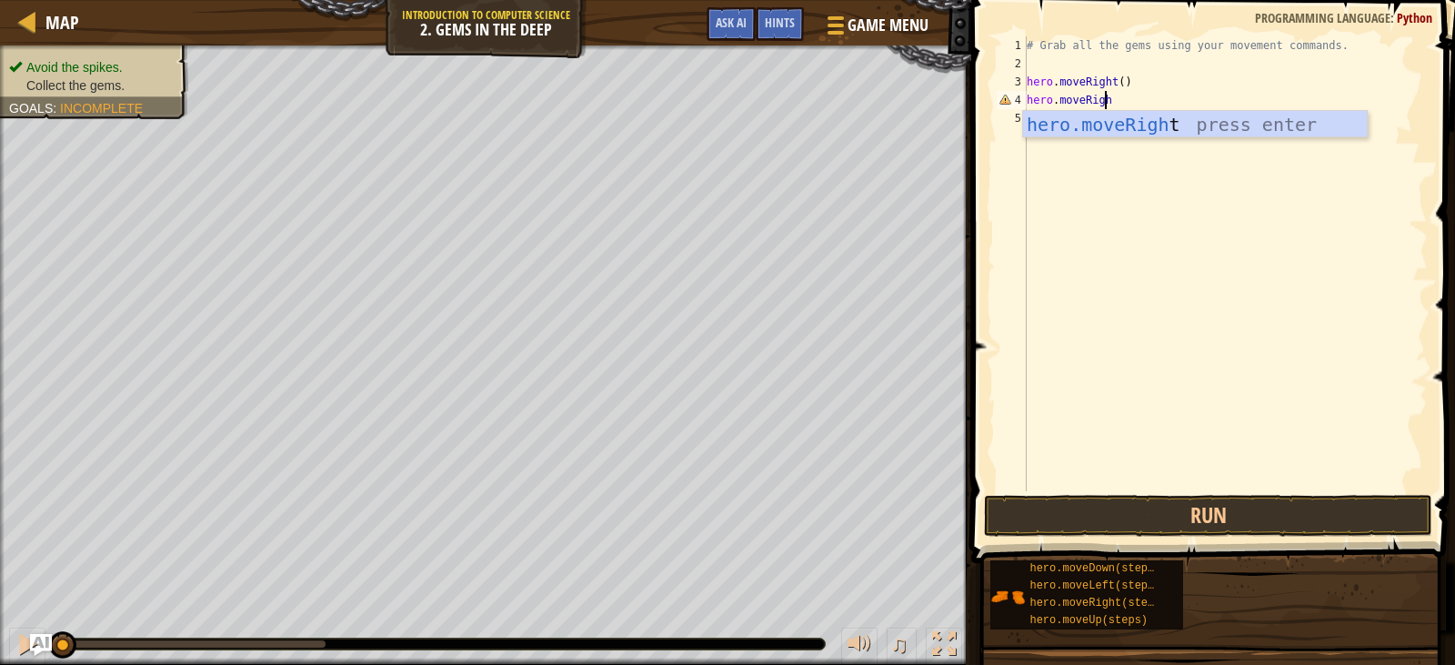
scroll to position [8, 6]
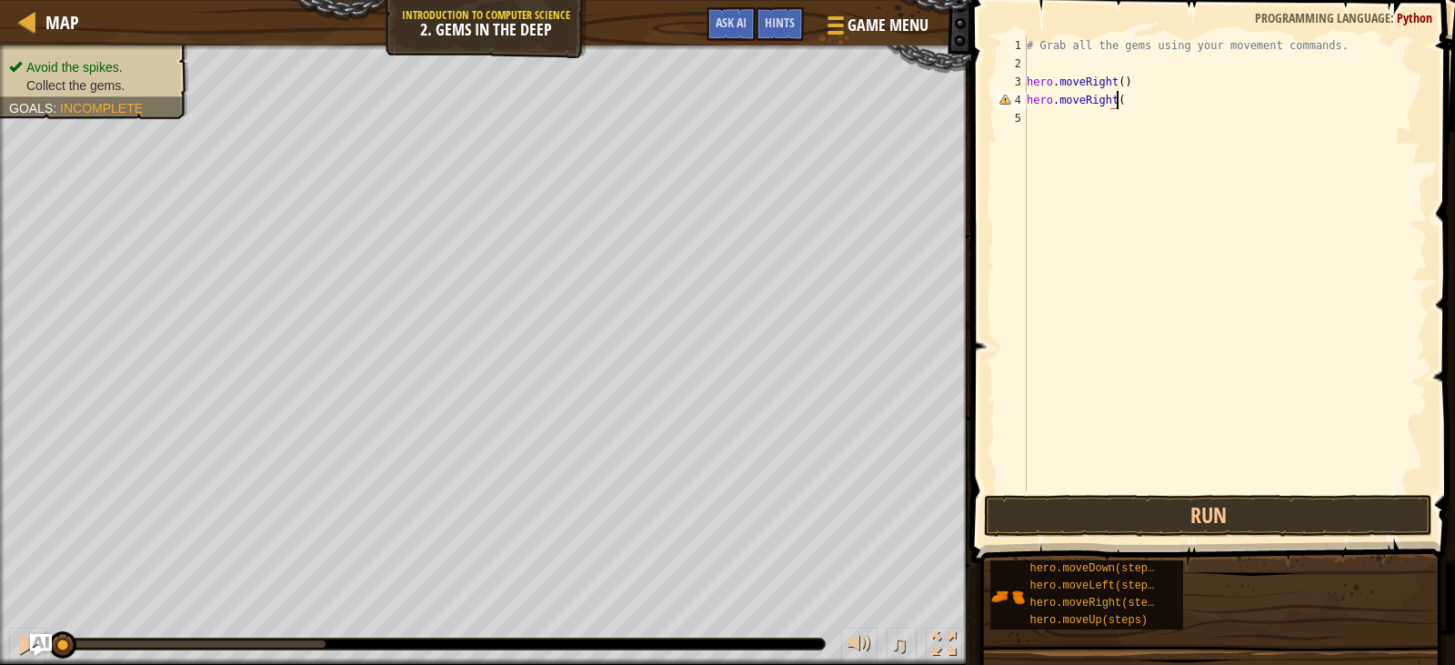
type textarea "hero.moveRight()"
click at [1233, 521] on button "Run" at bounding box center [1208, 516] width 448 height 42
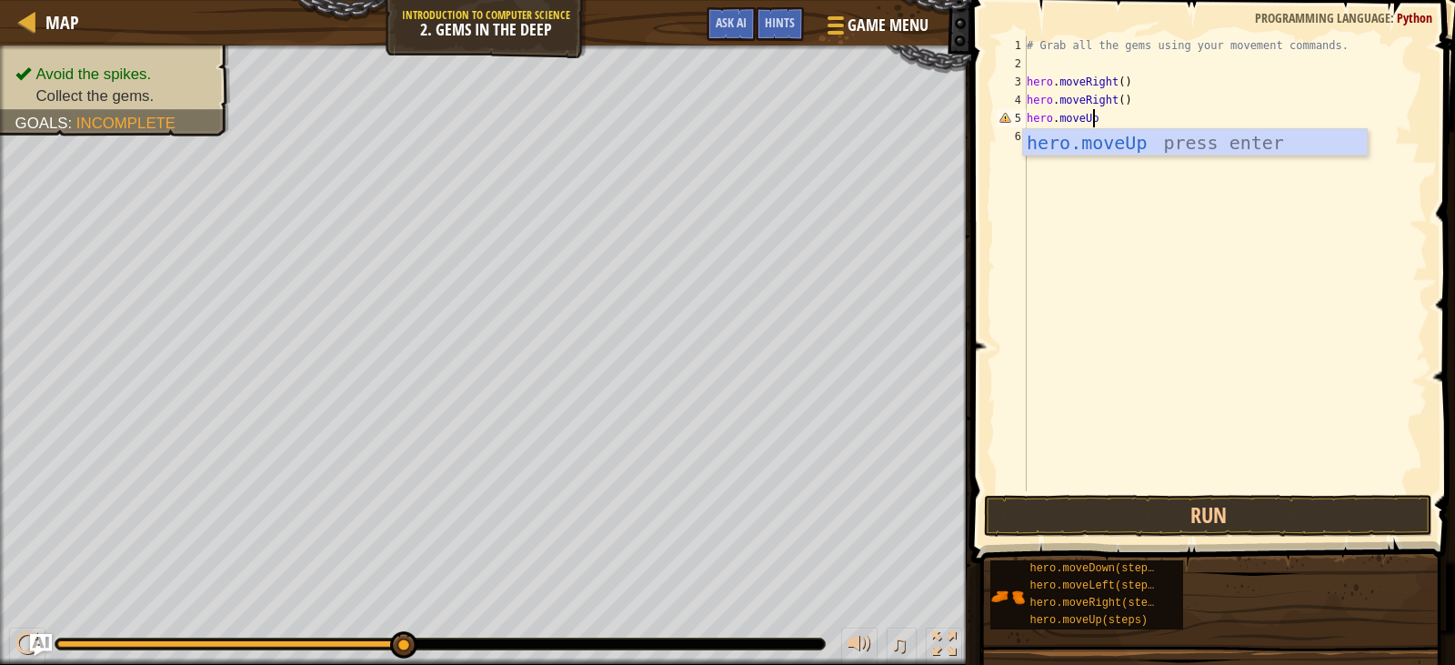
scroll to position [8, 5]
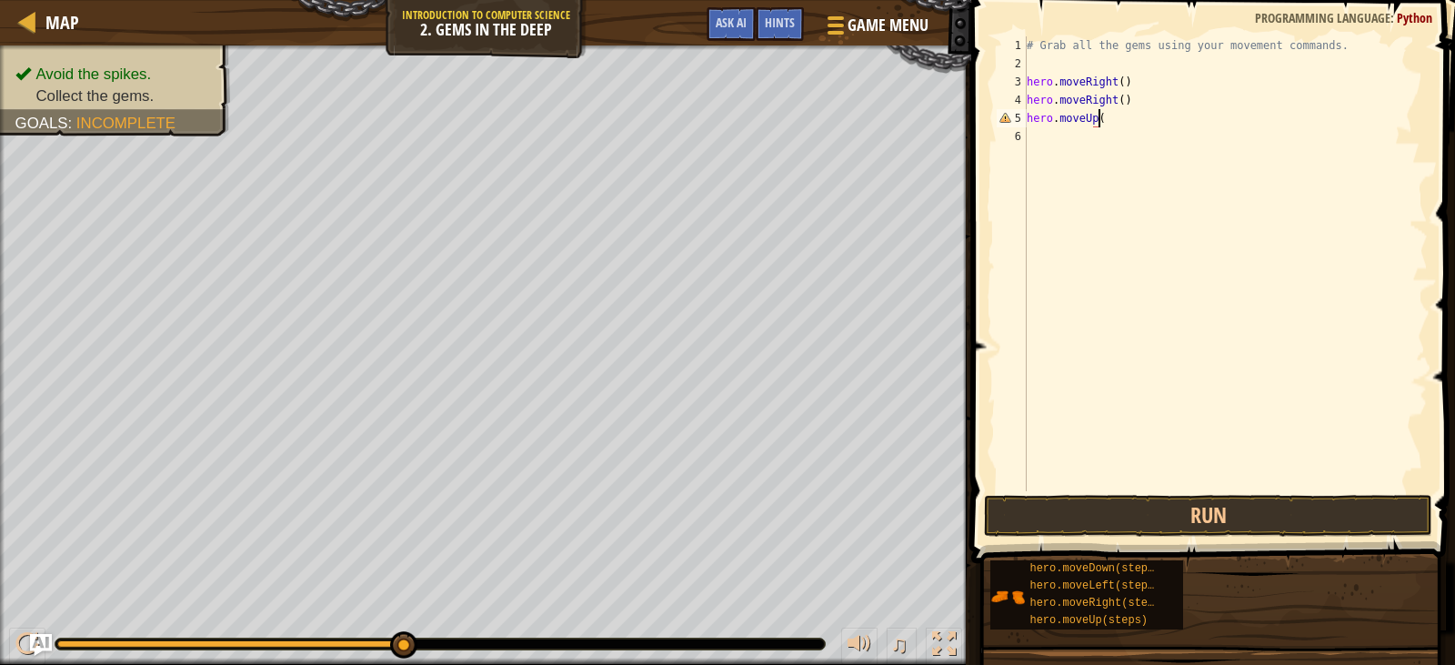
type textarea "hero.moveUp()"
type textarea "hero.moveLeft()"
click at [1203, 165] on div "# Grab all the gems using your movement commands. hero . moveRight ( ) hero . m…" at bounding box center [1225, 281] width 405 height 491
type textarea "hero.moveDown()"
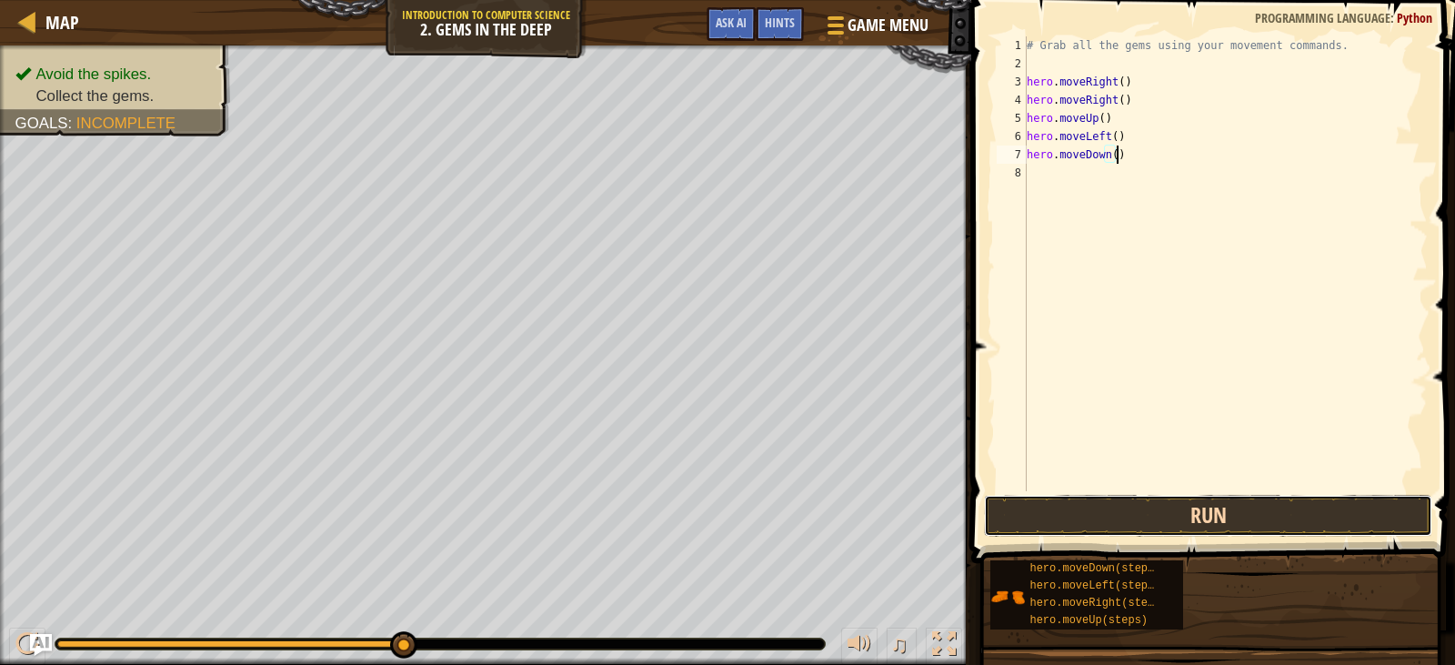
click at [1203, 501] on button "Run" at bounding box center [1208, 516] width 448 height 42
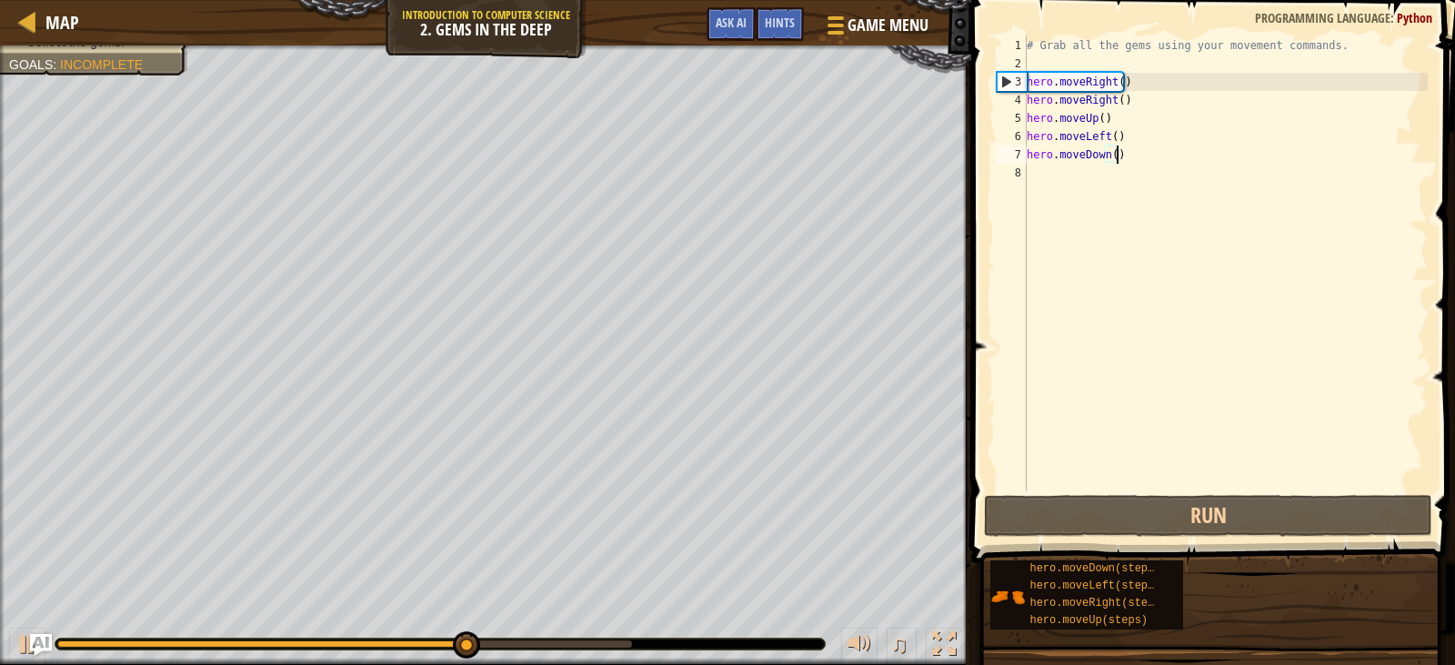
click at [1092, 176] on div "# Grab all the gems using your movement commands. hero . moveRight ( ) hero . m…" at bounding box center [1225, 281] width 405 height 491
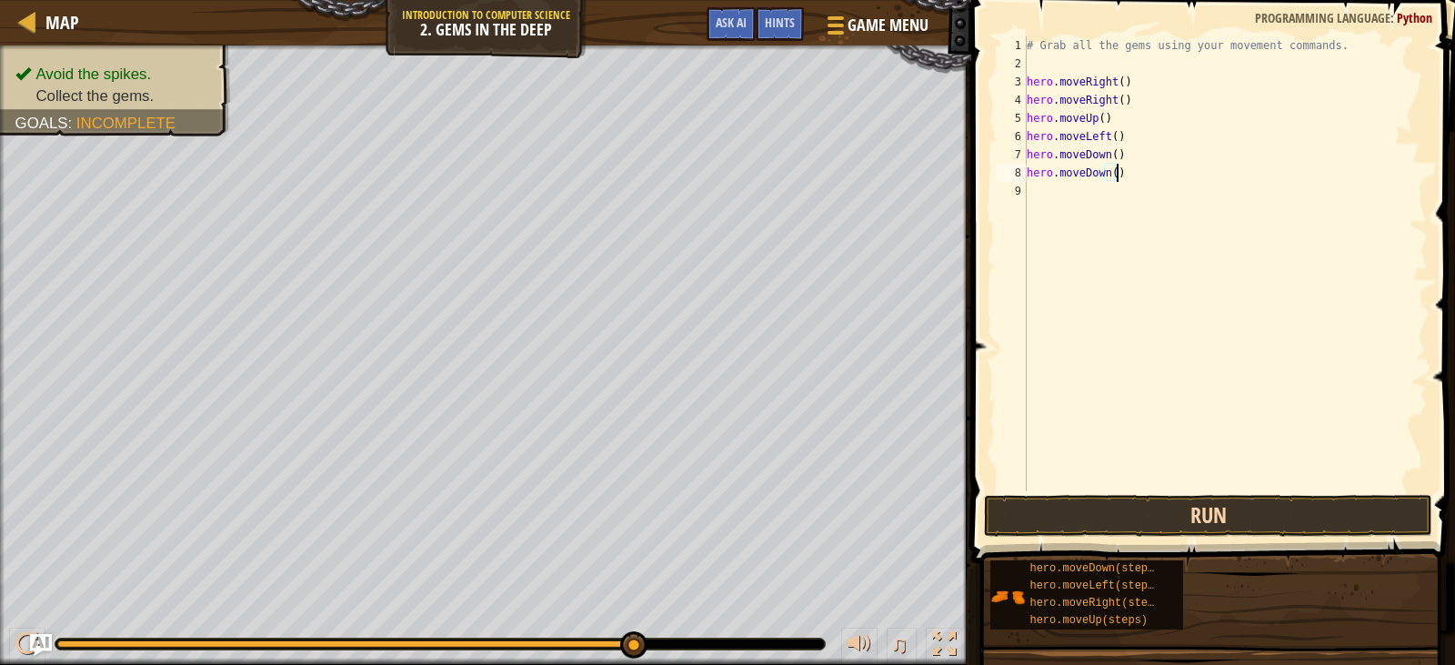
type textarea "hero.moveDown()"
click at [1152, 527] on button "Run" at bounding box center [1208, 516] width 448 height 42
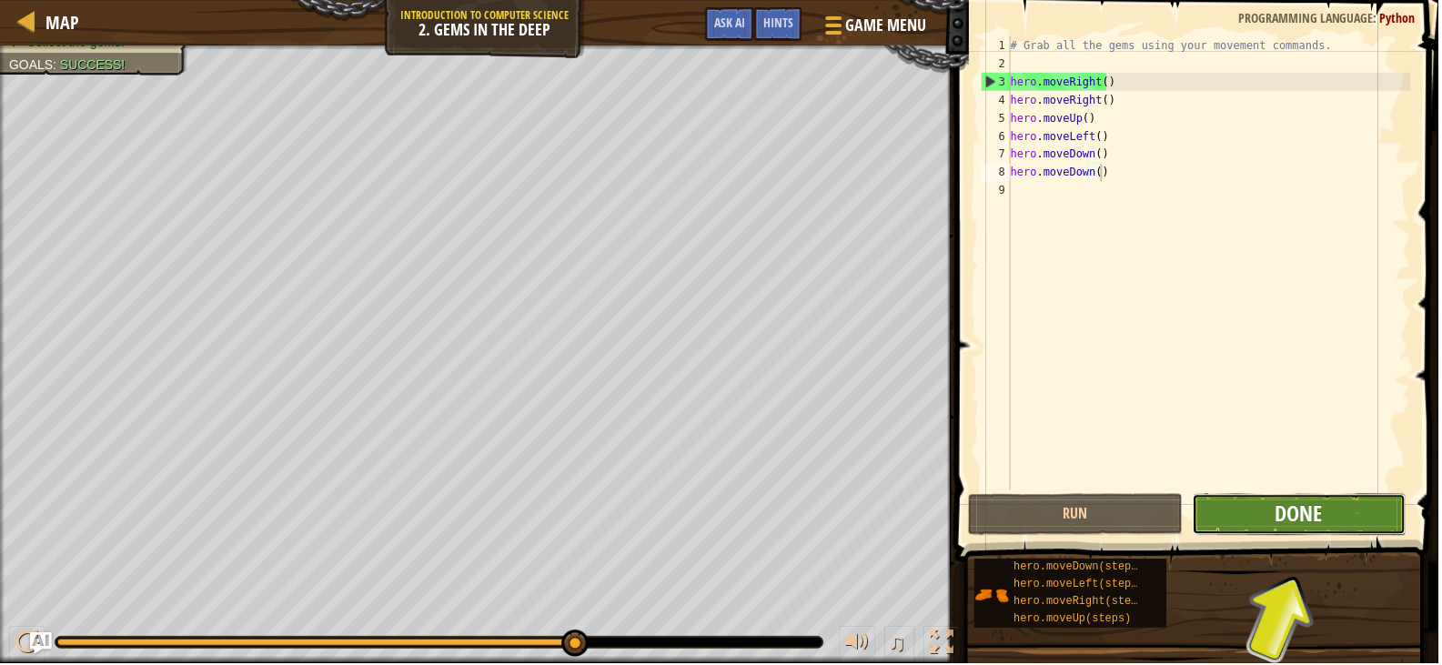
click at [1306, 528] on span "Done" at bounding box center [1302, 514] width 47 height 29
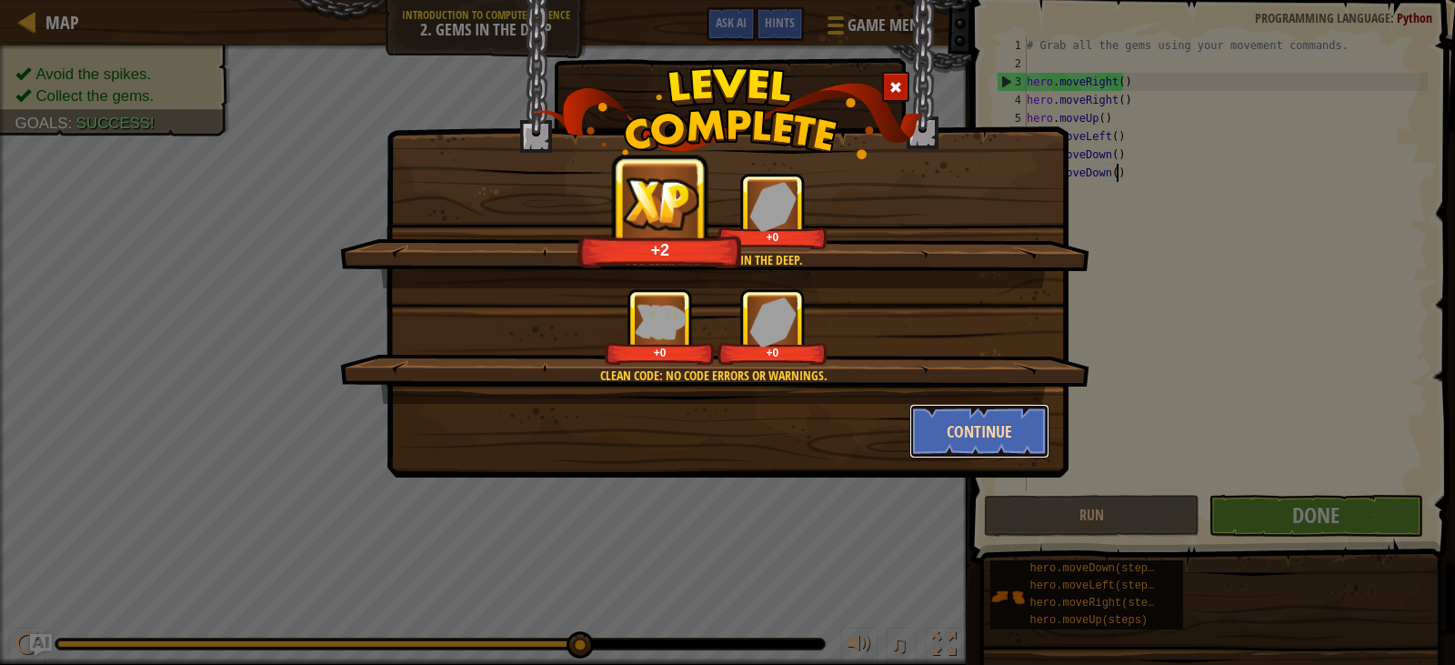
click at [997, 425] on button "Continue" at bounding box center [980, 431] width 141 height 55
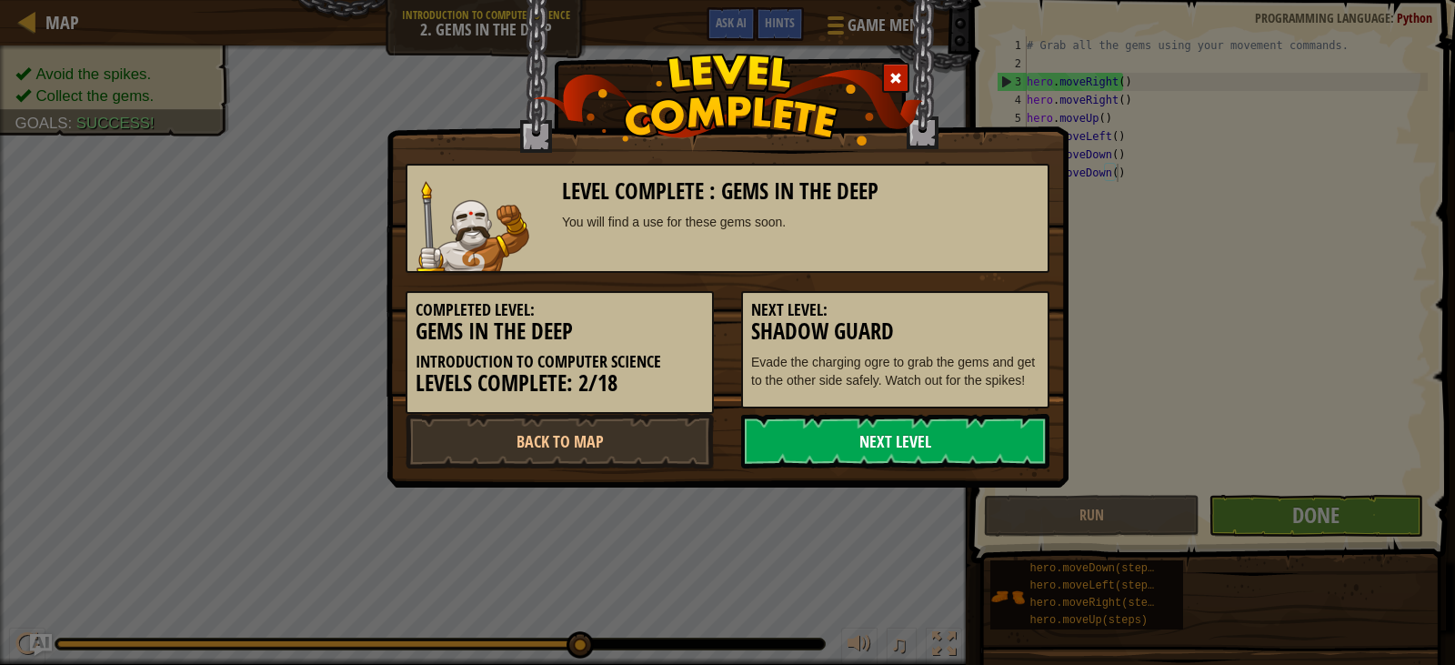
click at [946, 453] on link "Next Level" at bounding box center [895, 441] width 308 height 55
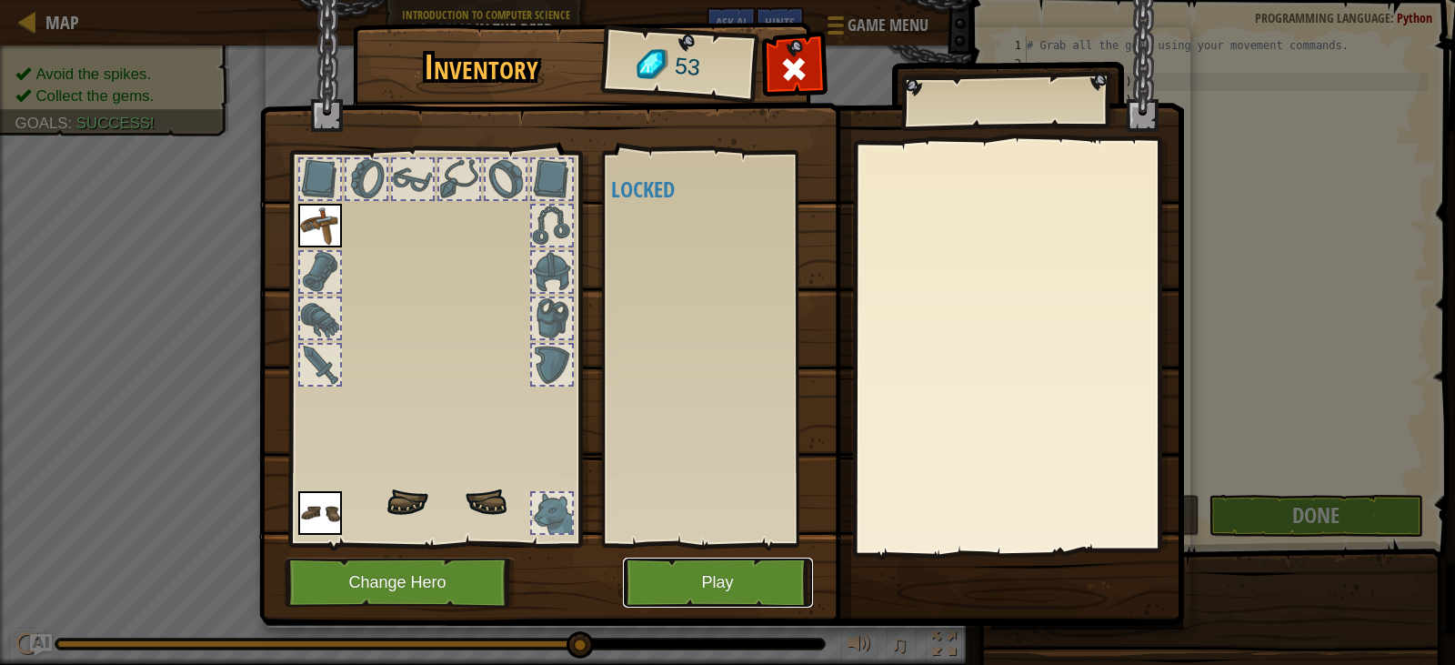
click at [710, 591] on button "Play" at bounding box center [718, 583] width 190 height 50
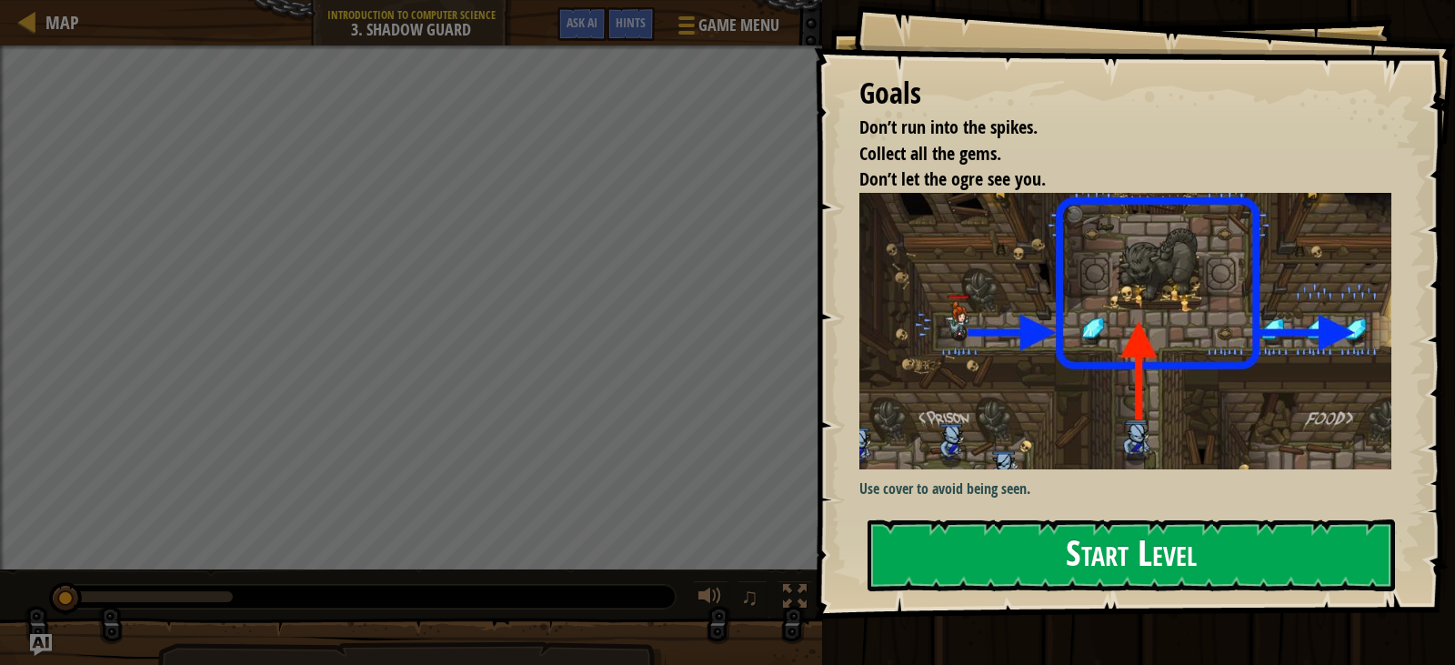
click at [1149, 558] on button "Start Level" at bounding box center [1132, 555] width 528 height 72
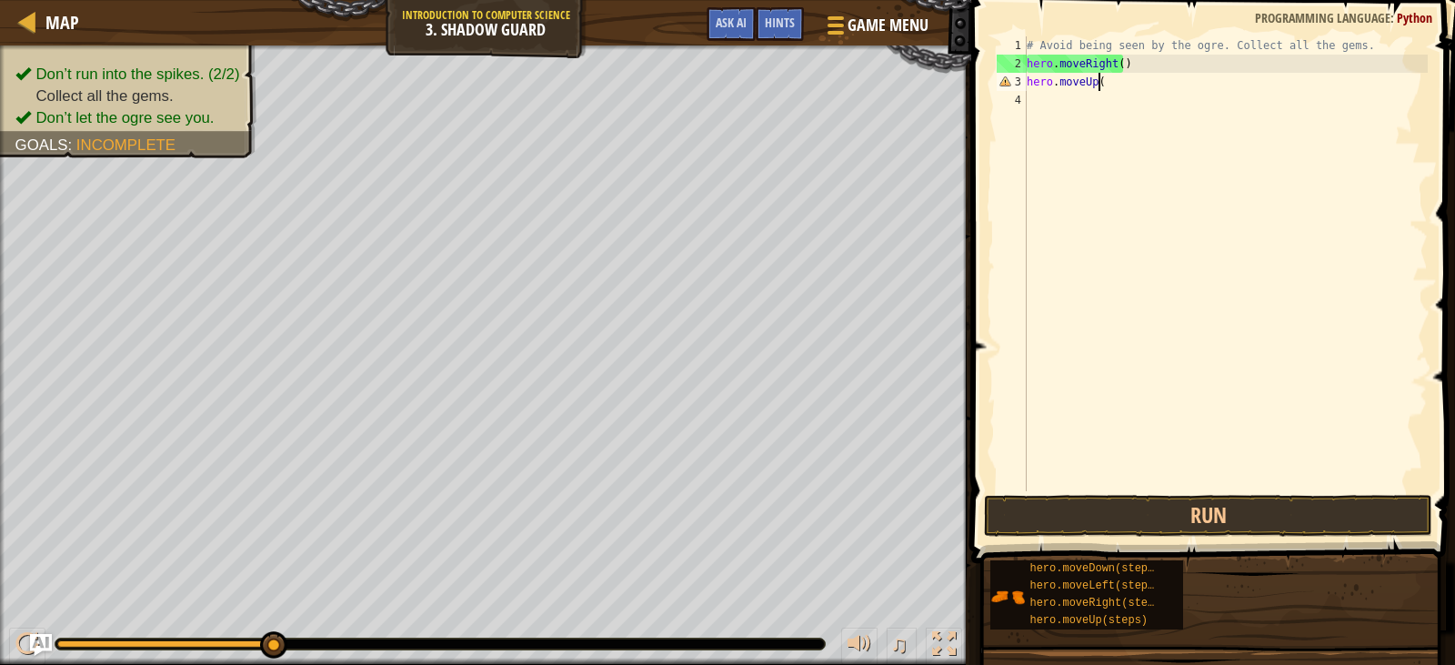
scroll to position [8, 5]
type textarea "hero.moveUp()"
click at [1088, 104] on div "# Avoid being seen by the ogre. Collect all the gems. hero . moveRight ( ) hero…" at bounding box center [1225, 281] width 405 height 491
type textarea "hero.moveRight()"
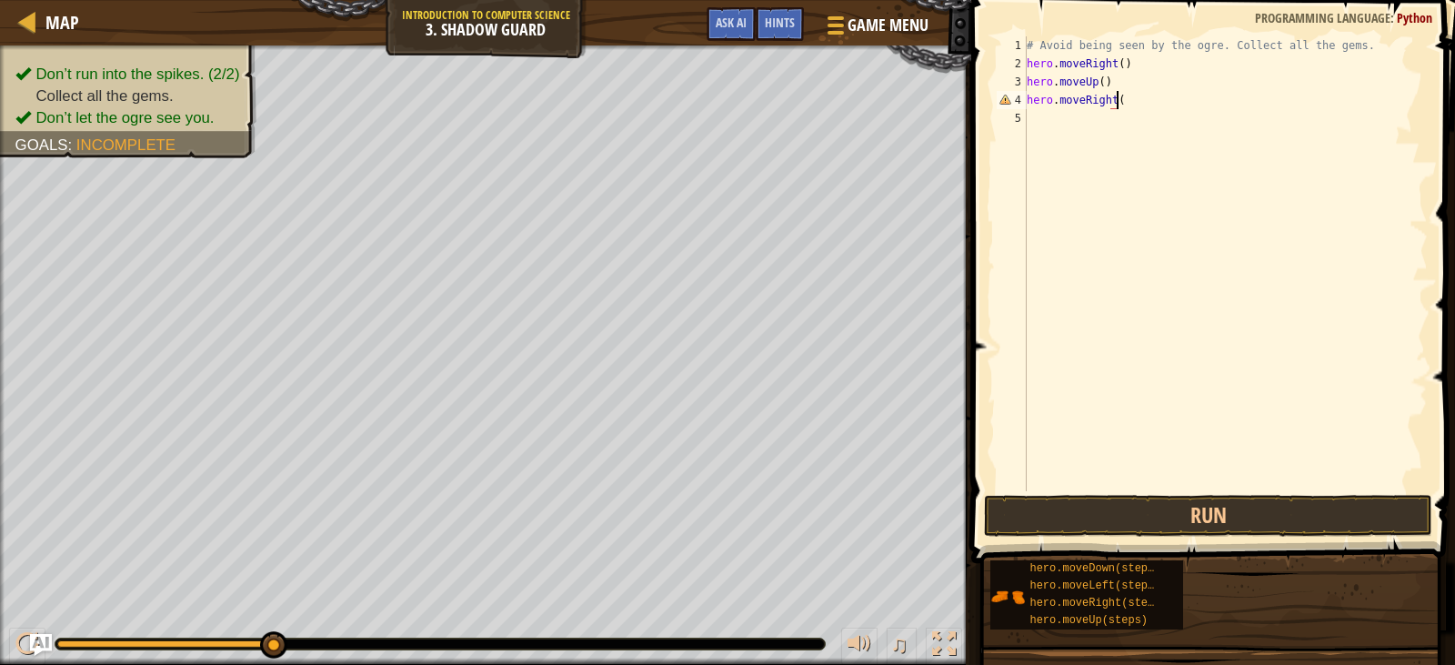
scroll to position [8, 7]
click at [1104, 116] on div "# Avoid being seen by the ogre. Collect all the gems. hero . moveRight ( ) hero…" at bounding box center [1225, 281] width 405 height 491
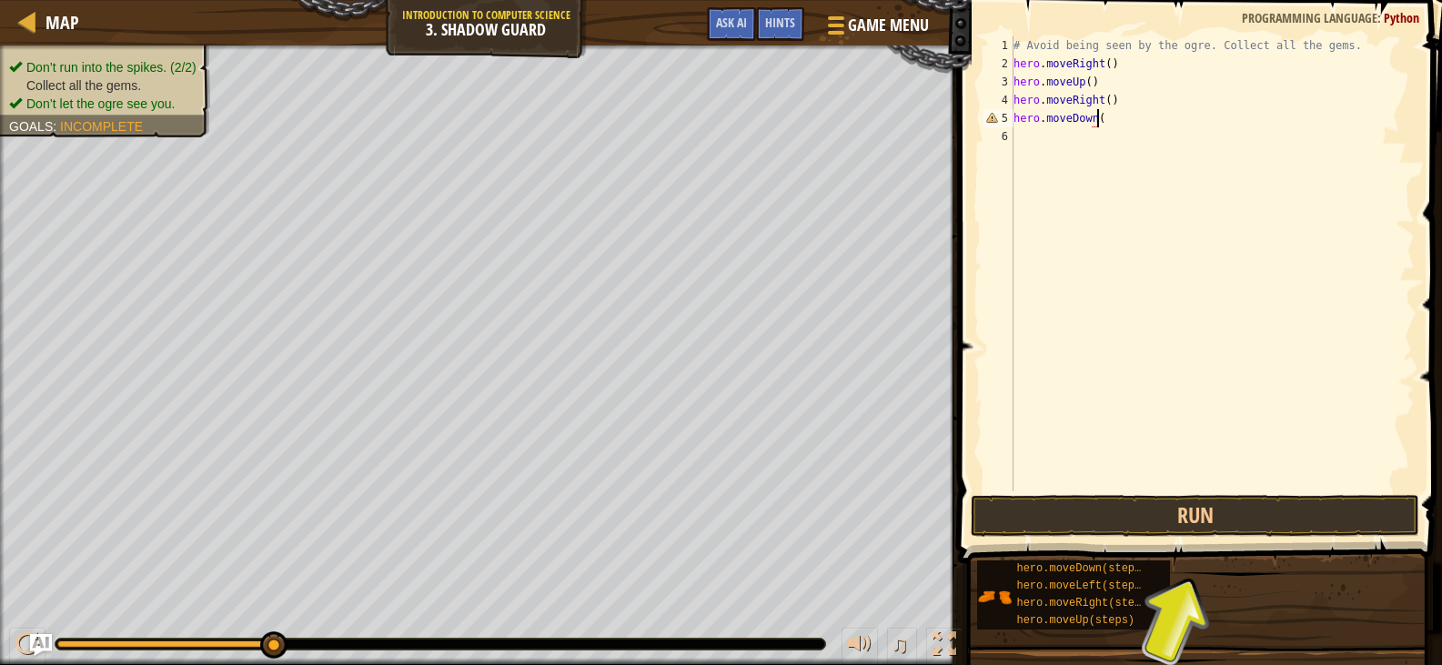
scroll to position [8, 6]
type textarea "hero.moveDown()"
click at [1103, 152] on div "# Avoid being seen by the ogre. Collect all the gems. hero . moveRight ( ) hero…" at bounding box center [1212, 281] width 405 height 491
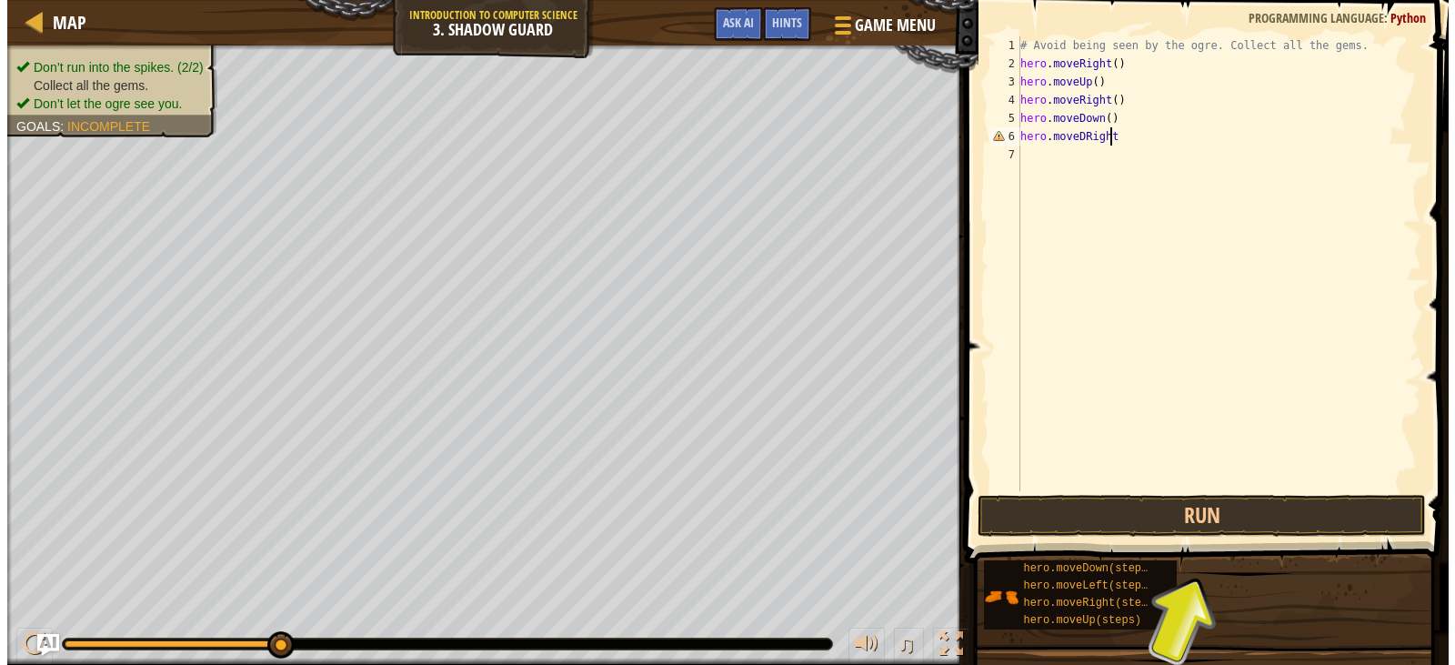
scroll to position [8, 7]
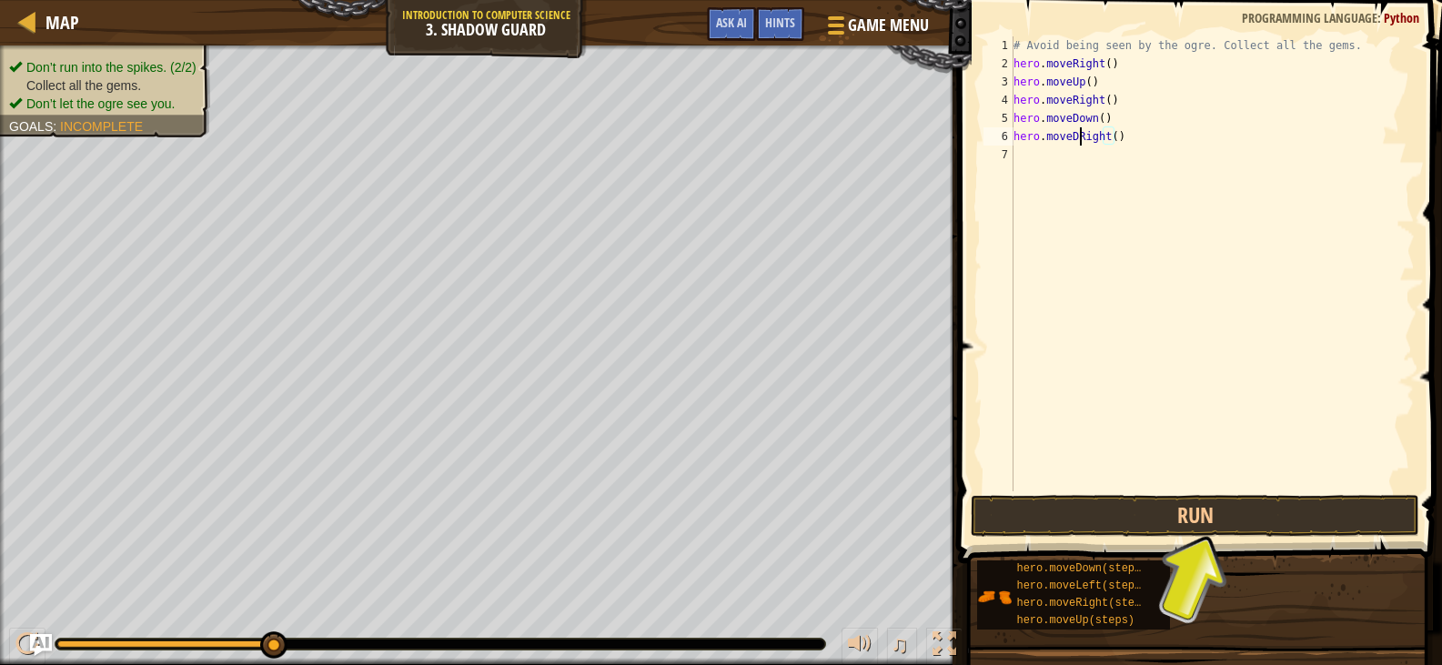
click at [1077, 135] on div "# Avoid being seen by the ogre. Collect all the gems. hero . moveRight ( ) hero…" at bounding box center [1212, 281] width 405 height 491
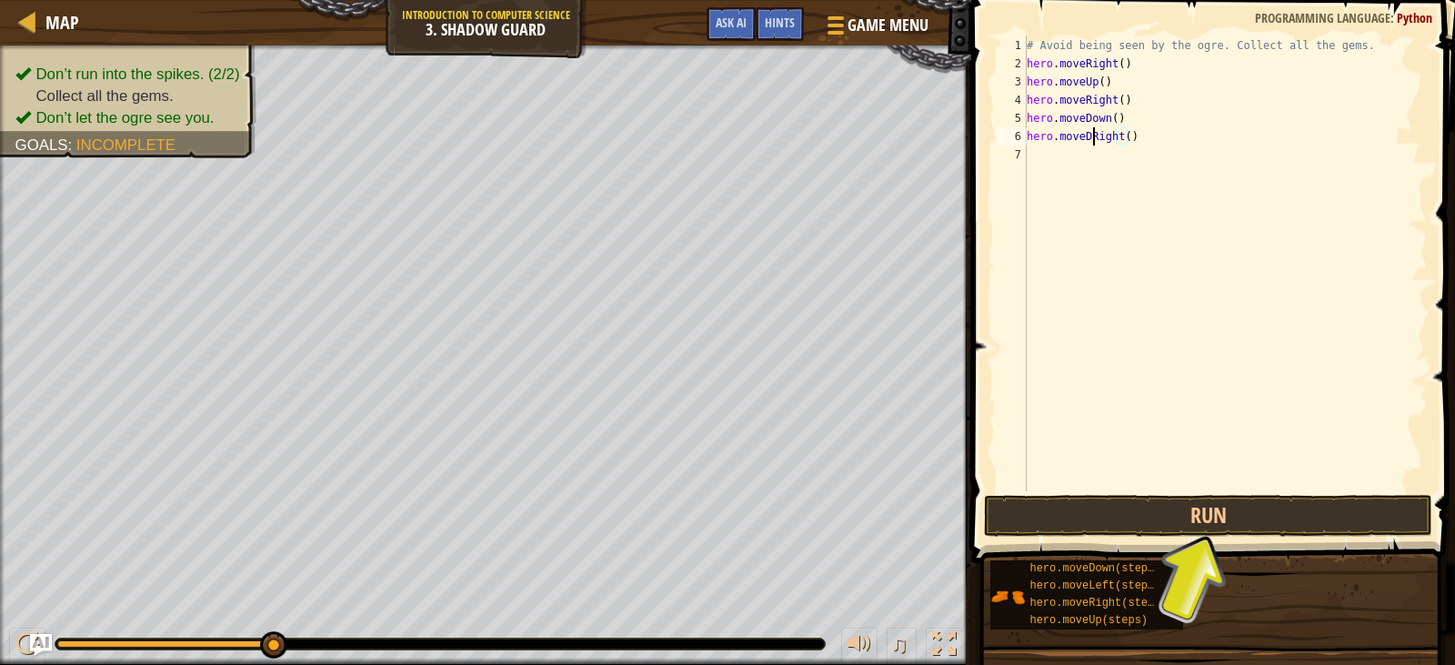
click at [1077, 135] on div "# Avoid being seen by the ogre. Collect all the gems. hero . moveRight ( ) hero…" at bounding box center [1225, 281] width 405 height 491
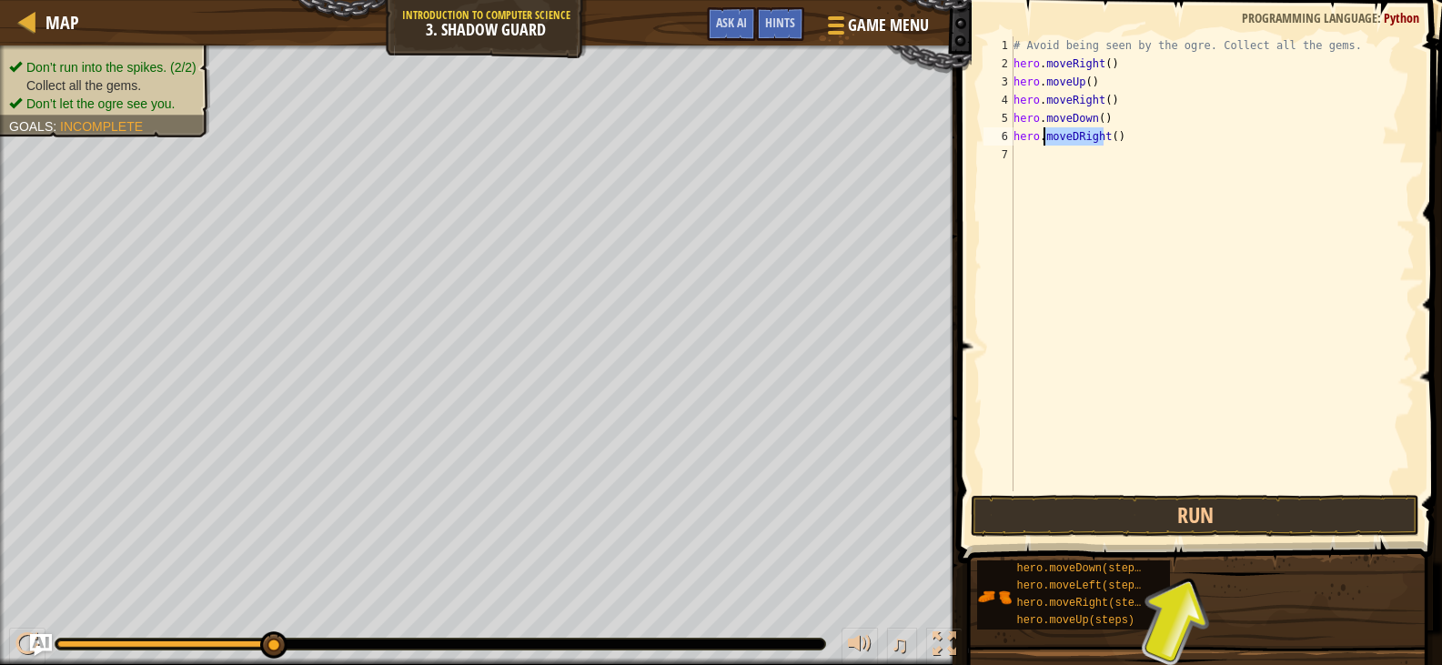
click at [1080, 135] on div "# Avoid being seen by the ogre. Collect all the gems. hero . moveRight ( ) hero…" at bounding box center [1212, 263] width 405 height 455
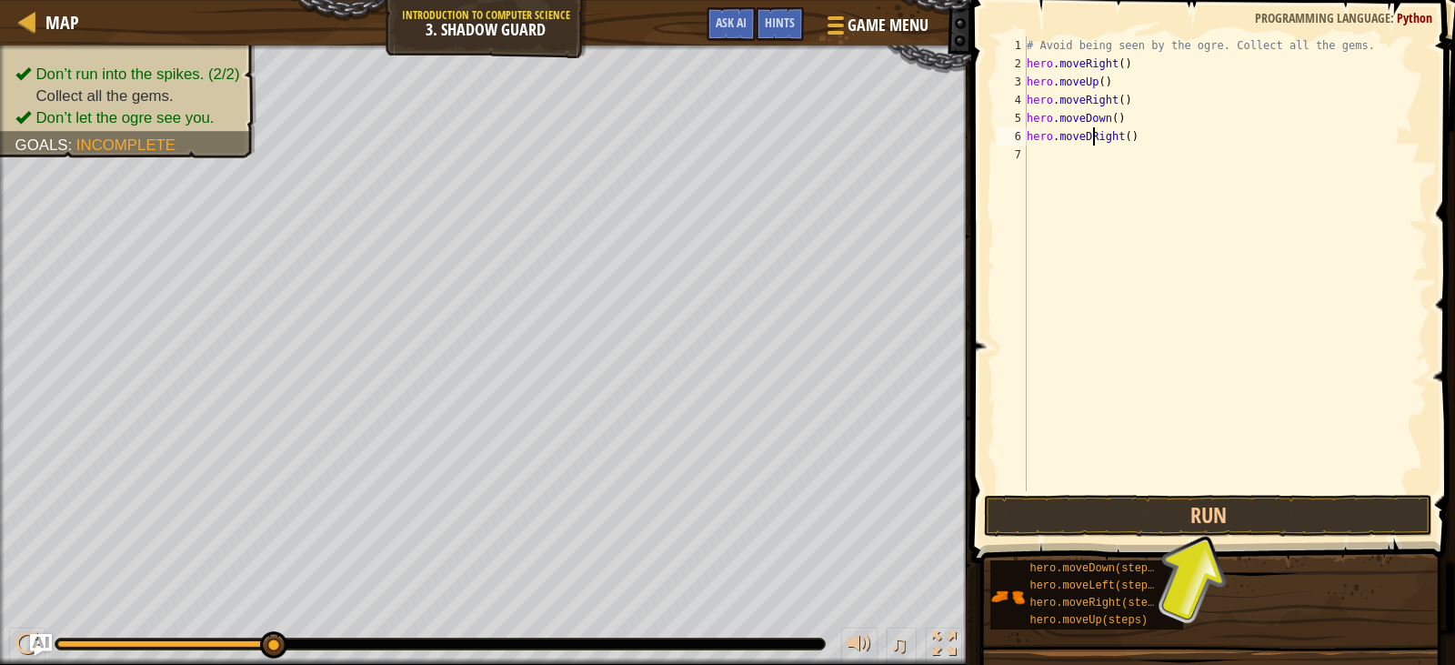
click at [1072, 135] on div "# Avoid being seen by the ogre. Collect all the gems. hero . moveRight ( ) hero…" at bounding box center [1225, 281] width 405 height 491
type textarea "hero.moveRight()"
click at [1072, 257] on div "# Avoid being seen by the ogre. Collect all the gems. hero . moveRight ( ) hero…" at bounding box center [1225, 281] width 405 height 491
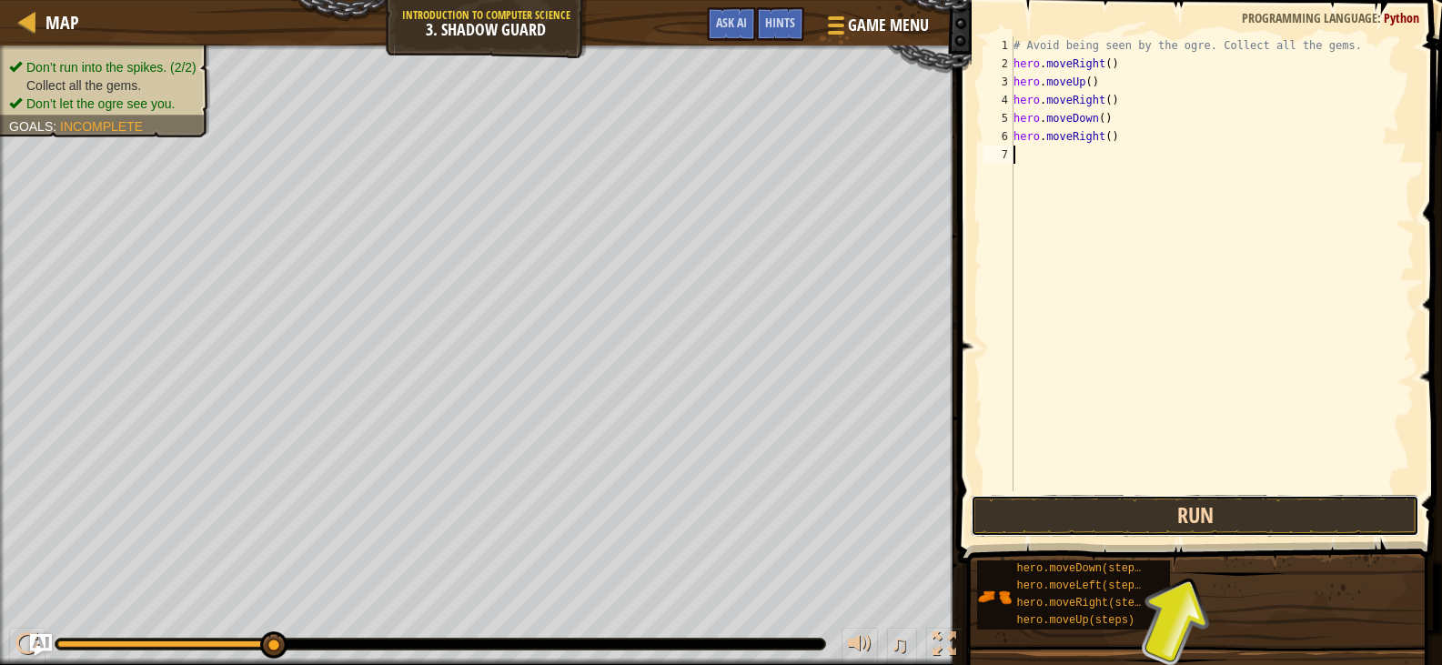
click at [1128, 508] on button "Run" at bounding box center [1195, 516] width 448 height 42
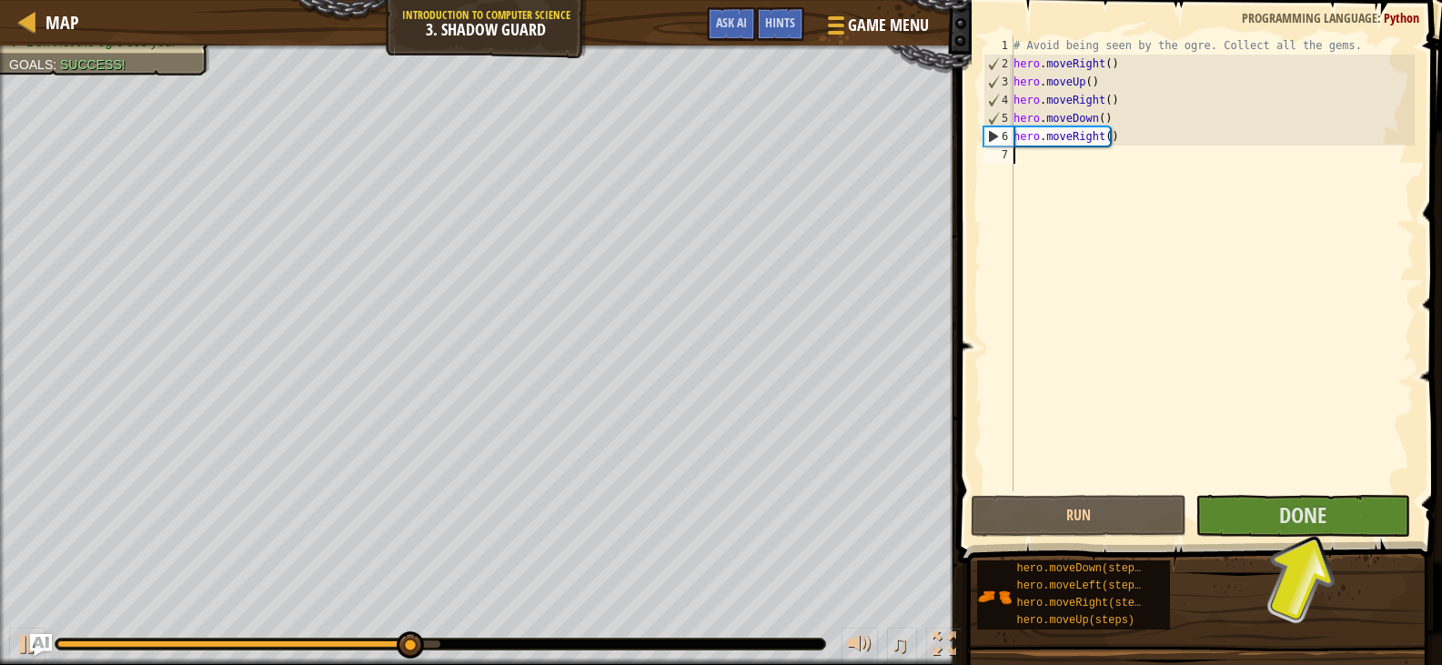
click at [1243, 408] on div "# Avoid being seen by the ogre. Collect all the gems. hero . moveRight ( ) hero…" at bounding box center [1212, 281] width 405 height 491
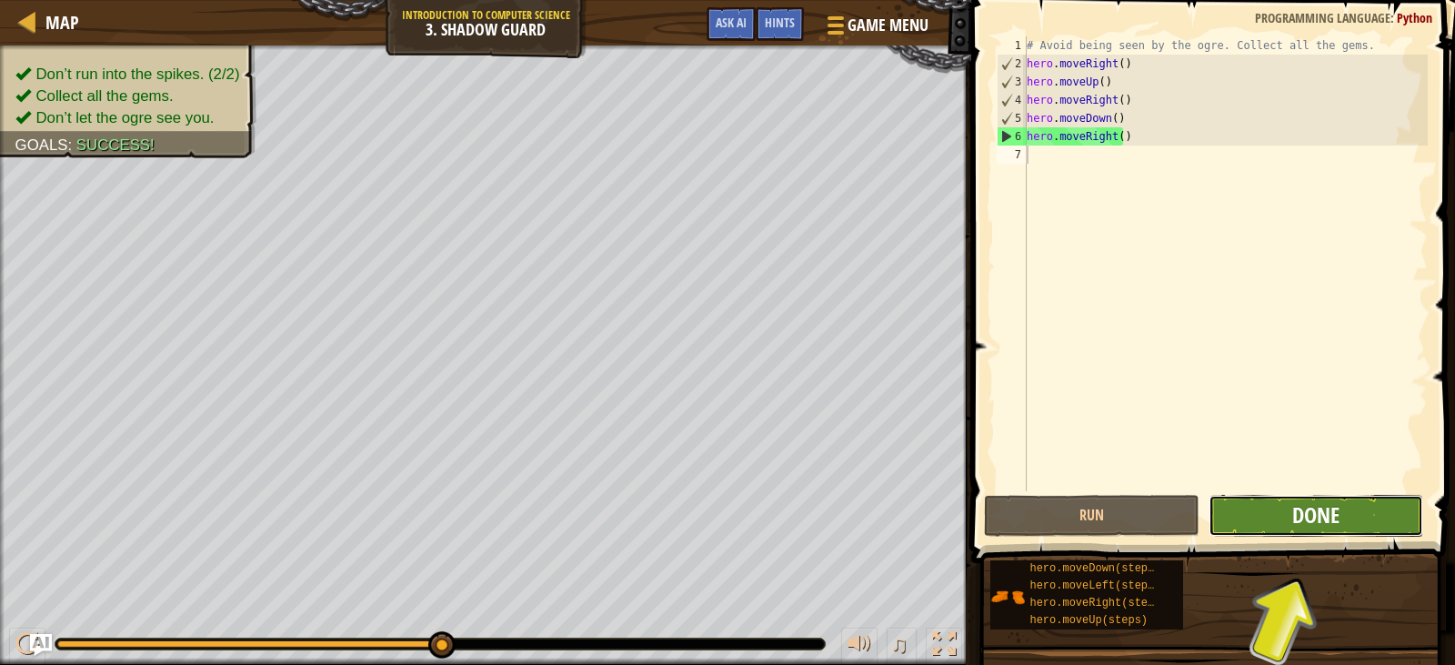
click at [1292, 522] on button "Done" at bounding box center [1316, 516] width 215 height 42
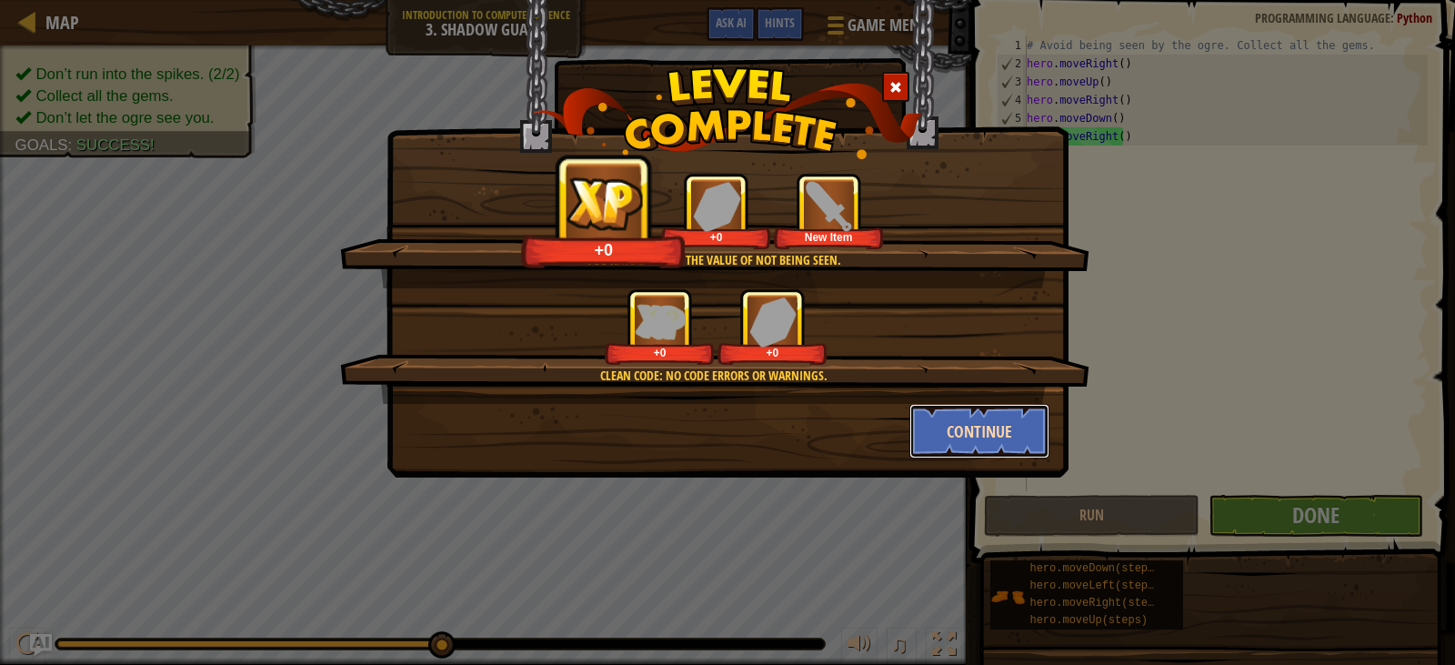
click at [979, 440] on button "Continue" at bounding box center [980, 431] width 141 height 55
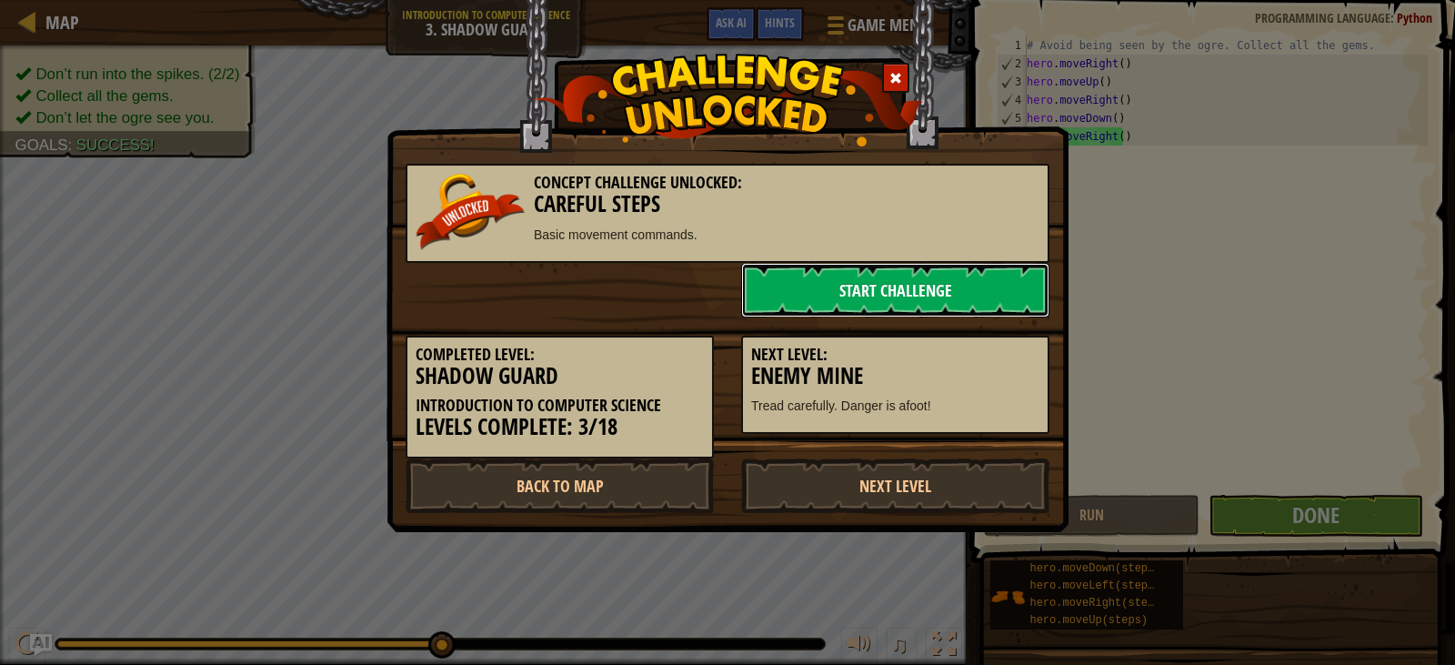
click at [961, 294] on link "Start Challenge" at bounding box center [895, 290] width 308 height 55
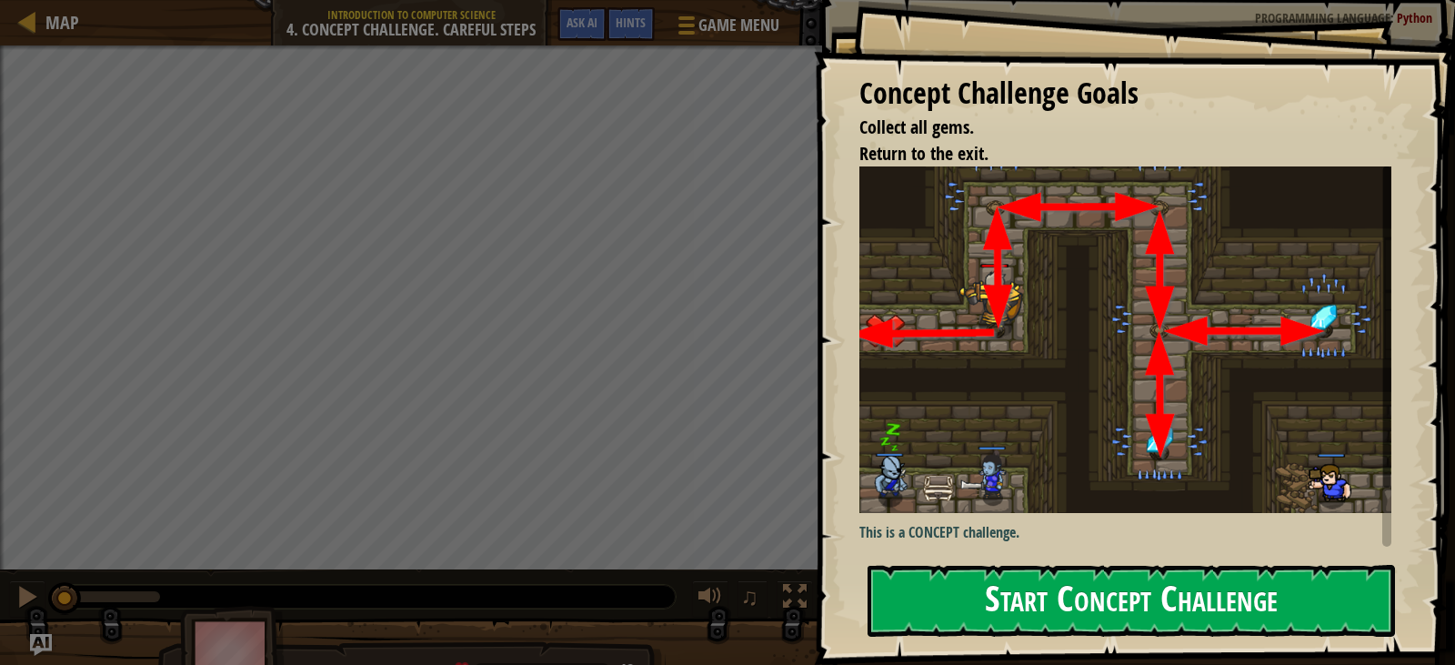
click at [1142, 580] on button "Start Concept Challenge" at bounding box center [1132, 601] width 528 height 72
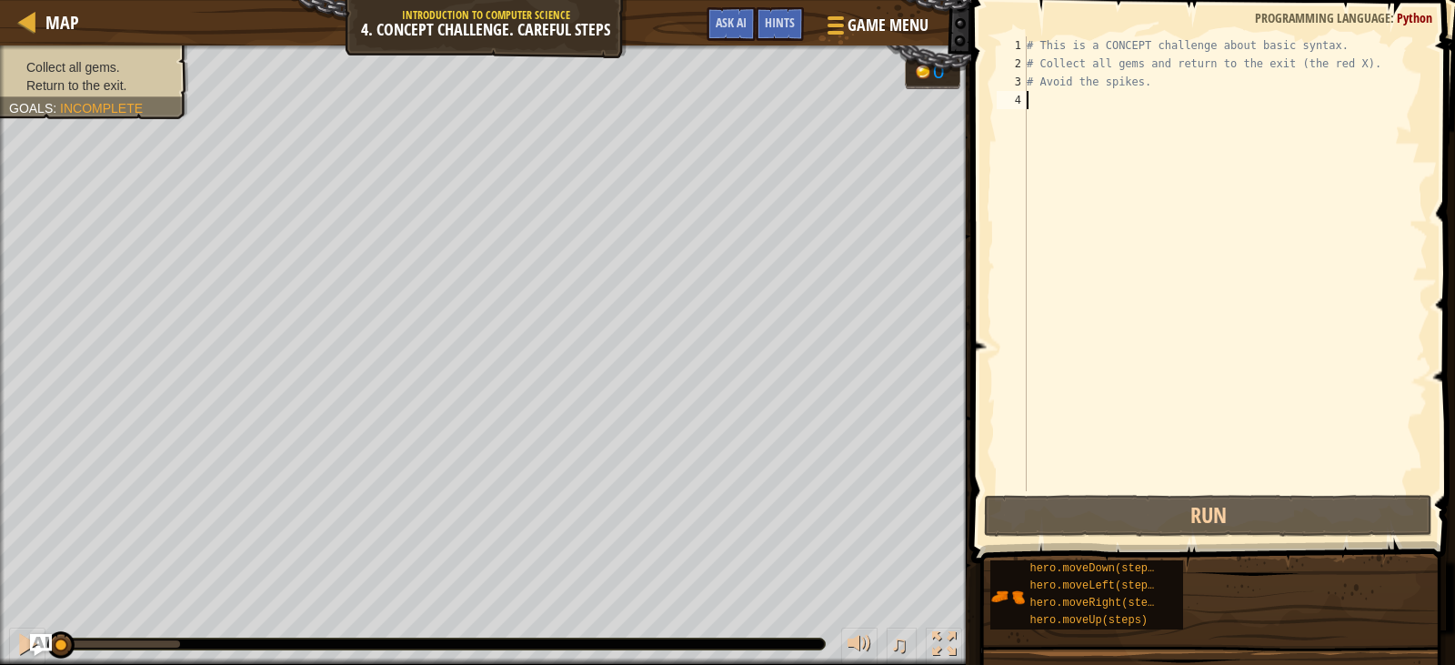
scroll to position [8, 0]
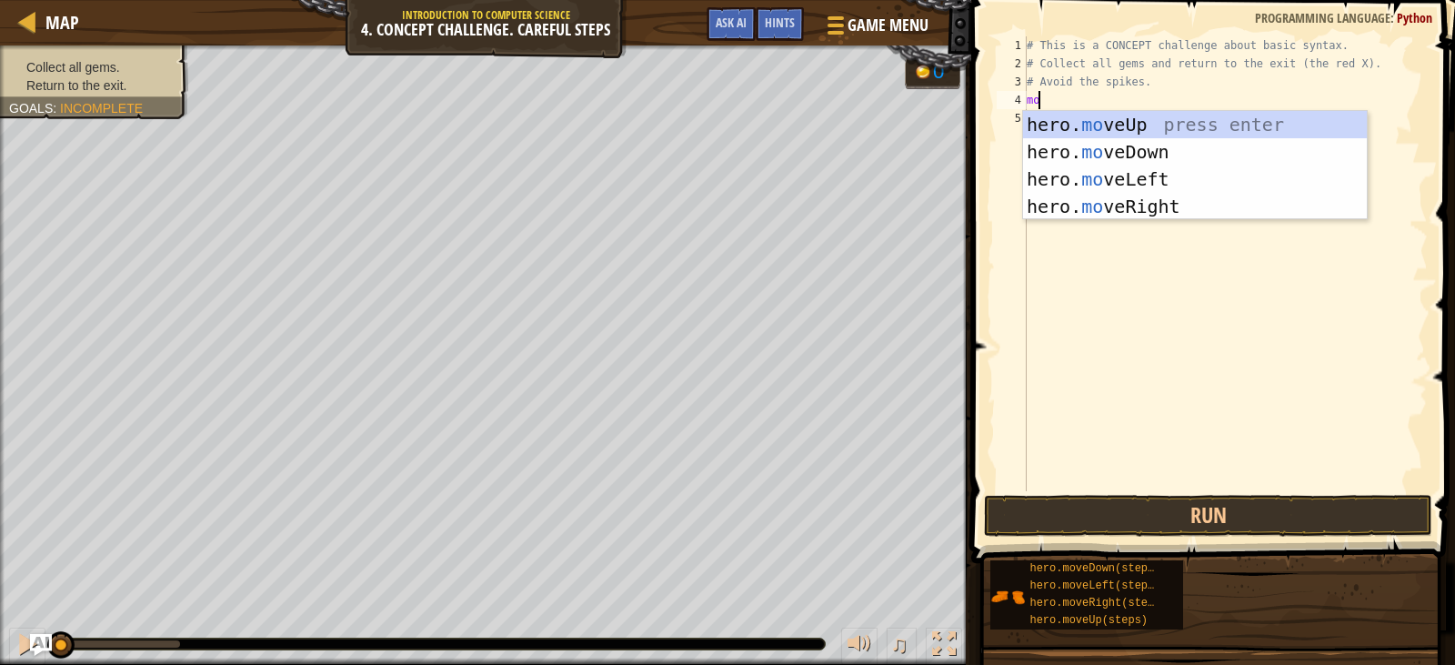
type textarea "m"
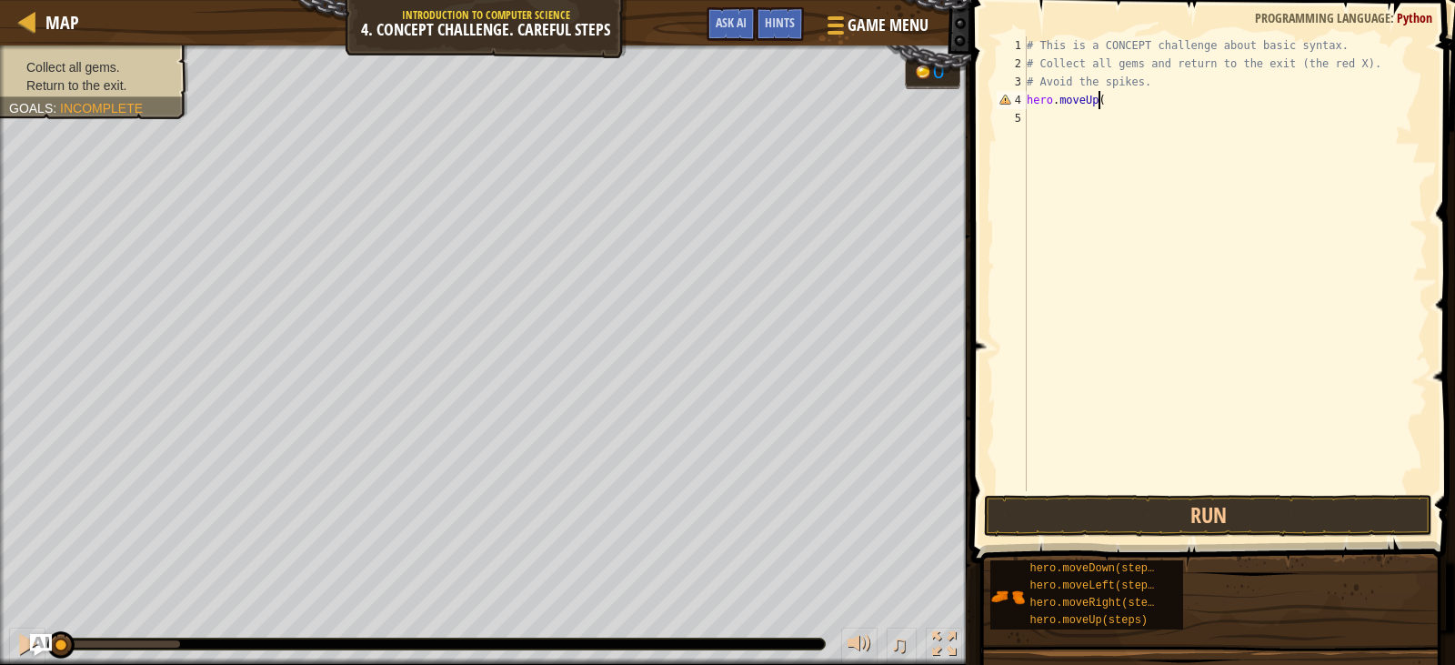
scroll to position [8, 5]
type textarea "hero.moveUp()"
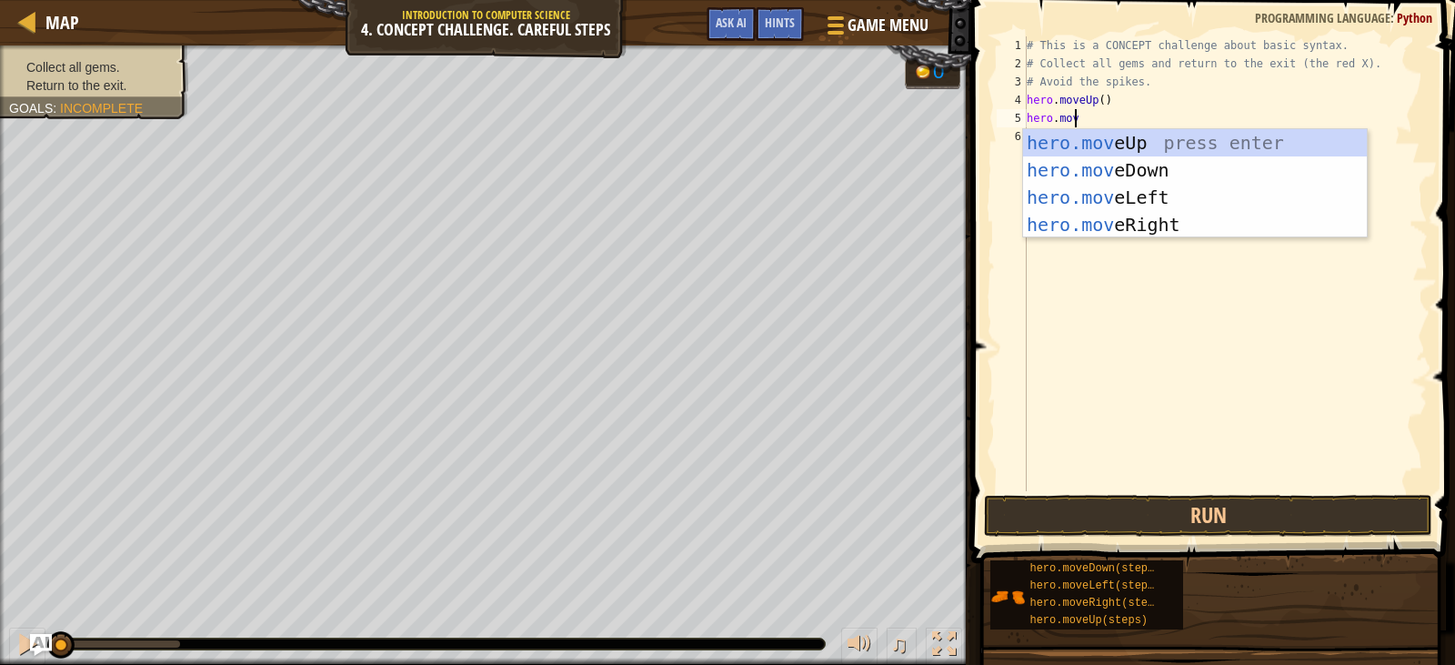
scroll to position [8, 4]
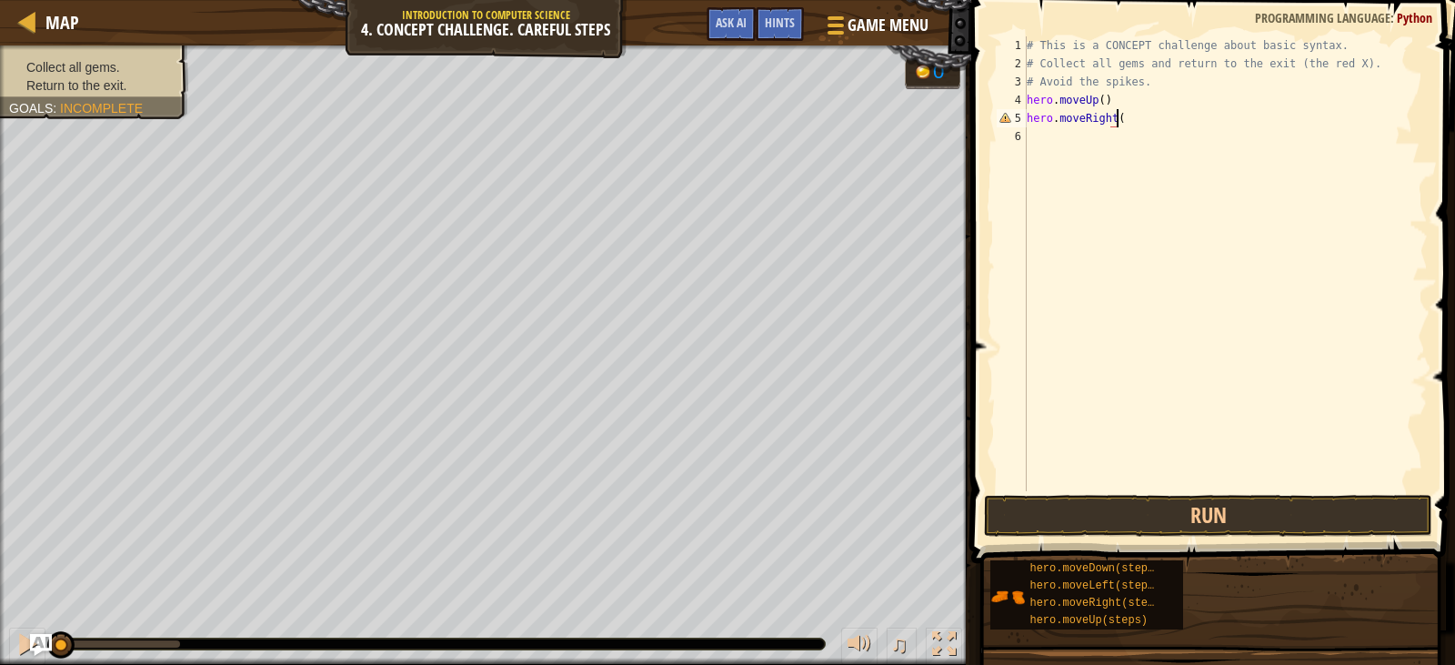
type textarea "hero.moveRight()"
type textarea "hero.moveDown()"
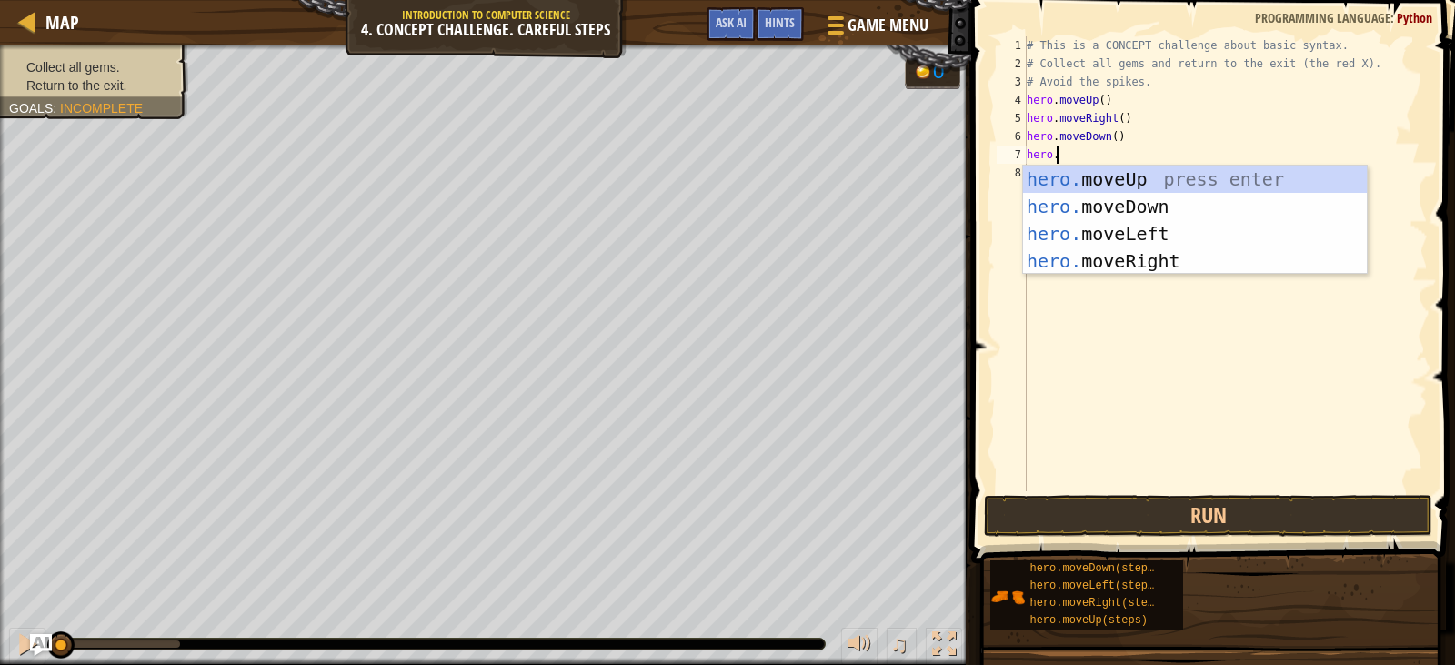
scroll to position [8, 2]
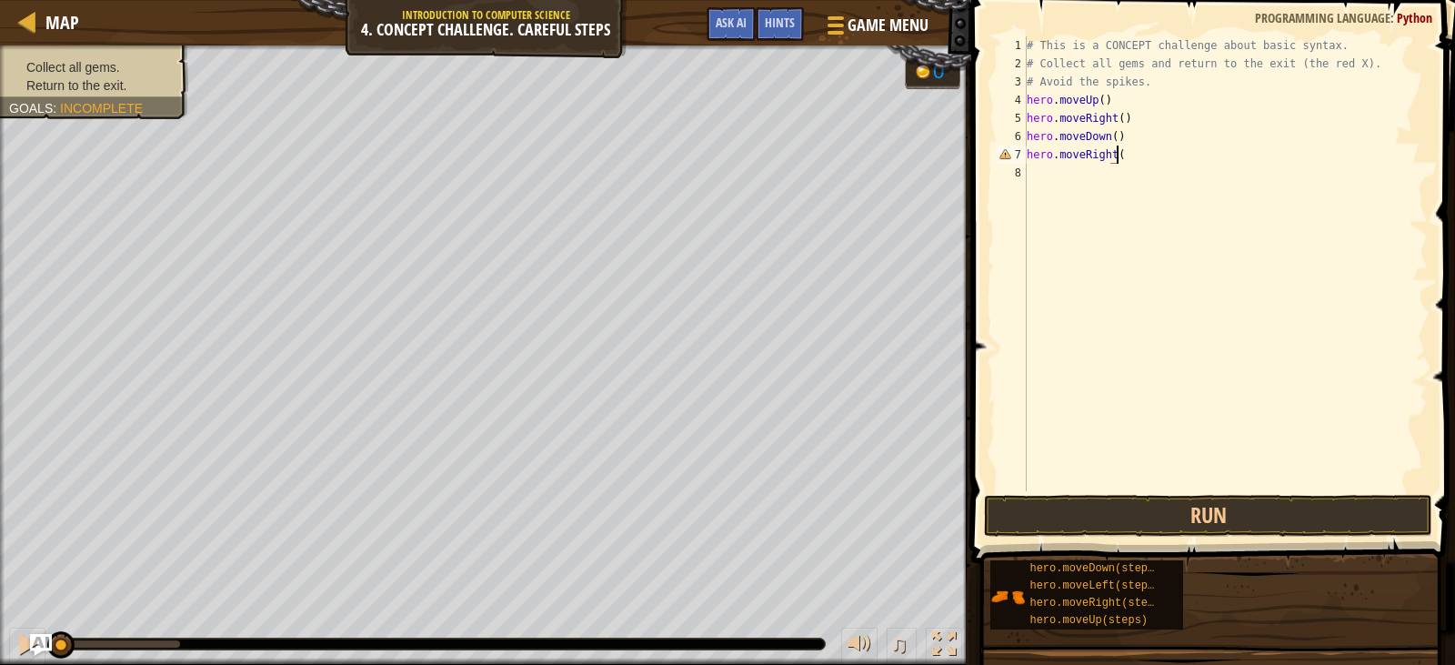
type textarea "hero.moveRight()"
type textarea "hero.moveLeft()"
type textarea "hero.moveDown()"
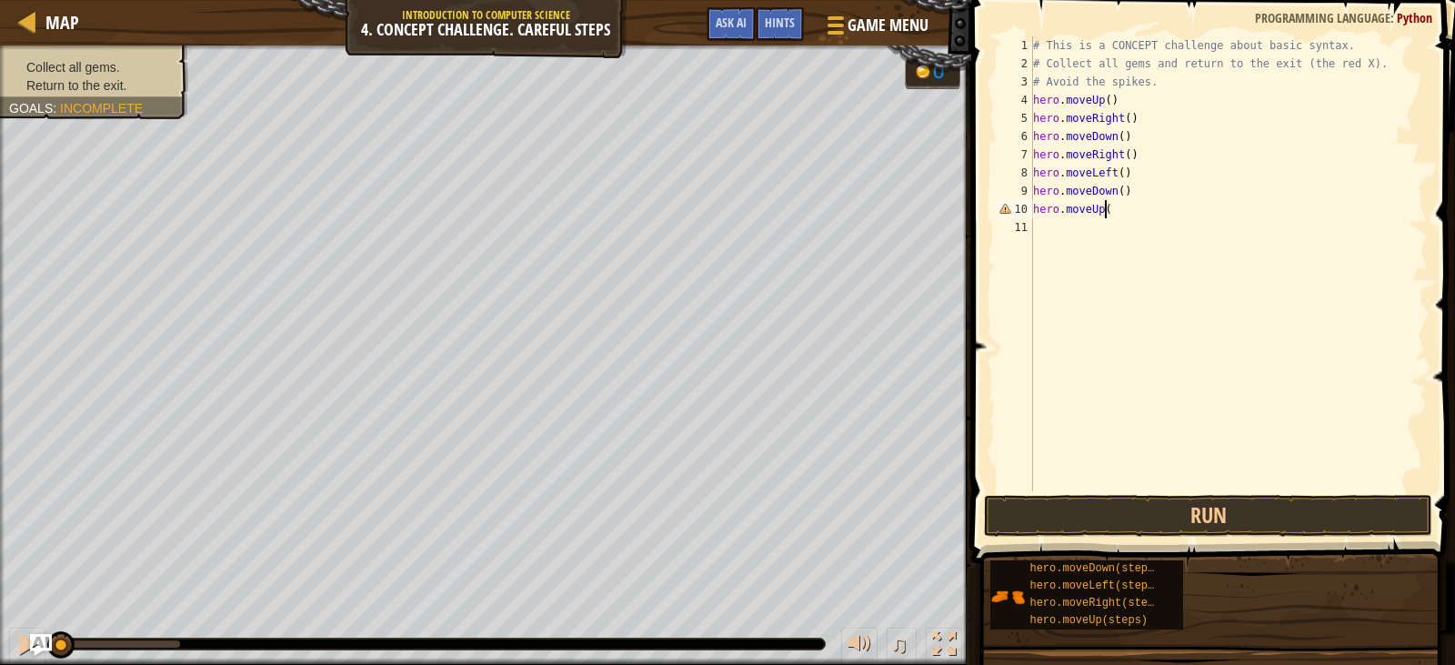
type textarea "hero.moveUp()"
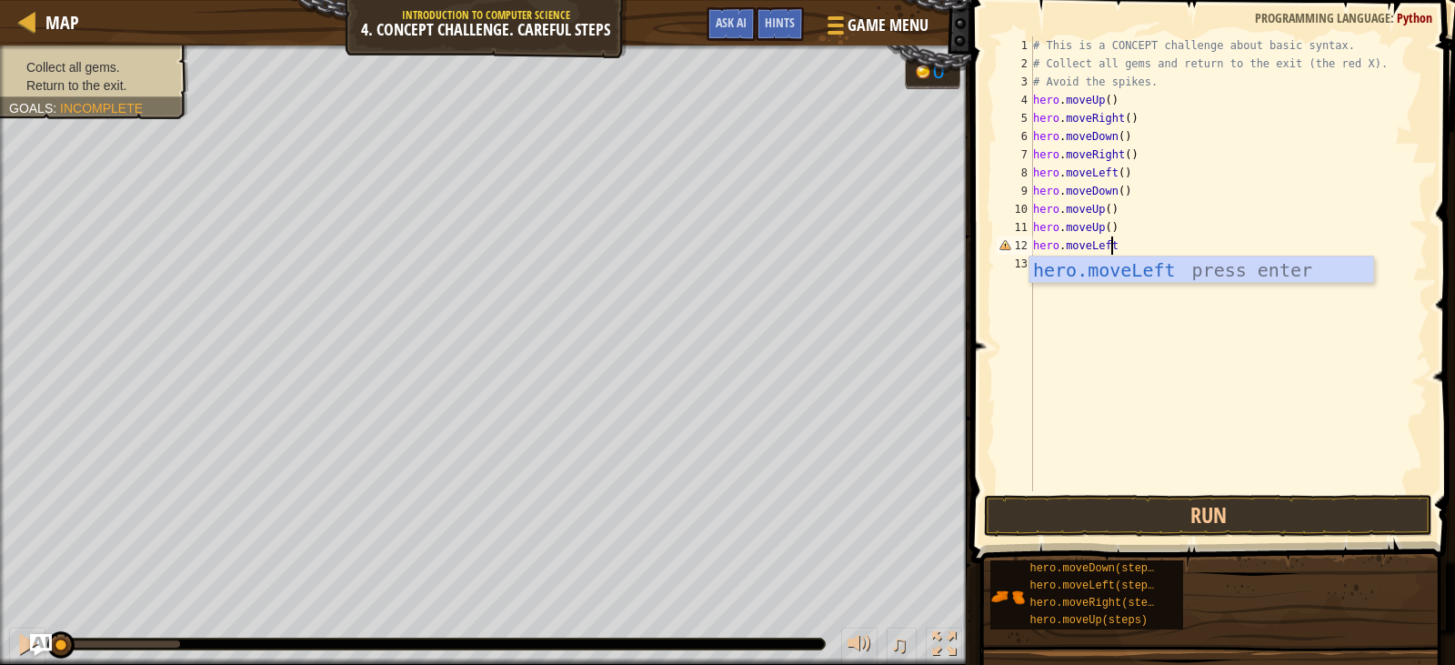
scroll to position [8, 6]
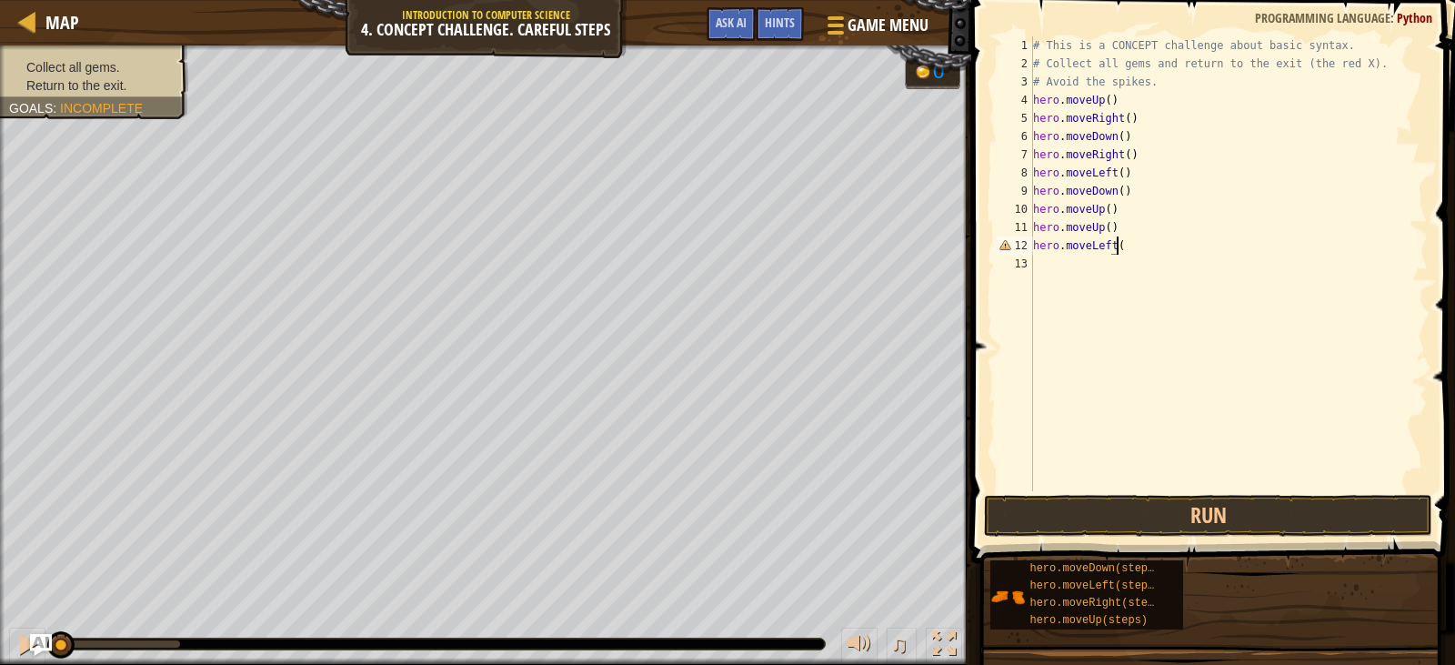
type textarea "hero.moveLeft()"
type textarea "hero.moveDown()"
type textarea "hero.moveLeft()"
click at [1223, 508] on button "Run" at bounding box center [1208, 516] width 448 height 42
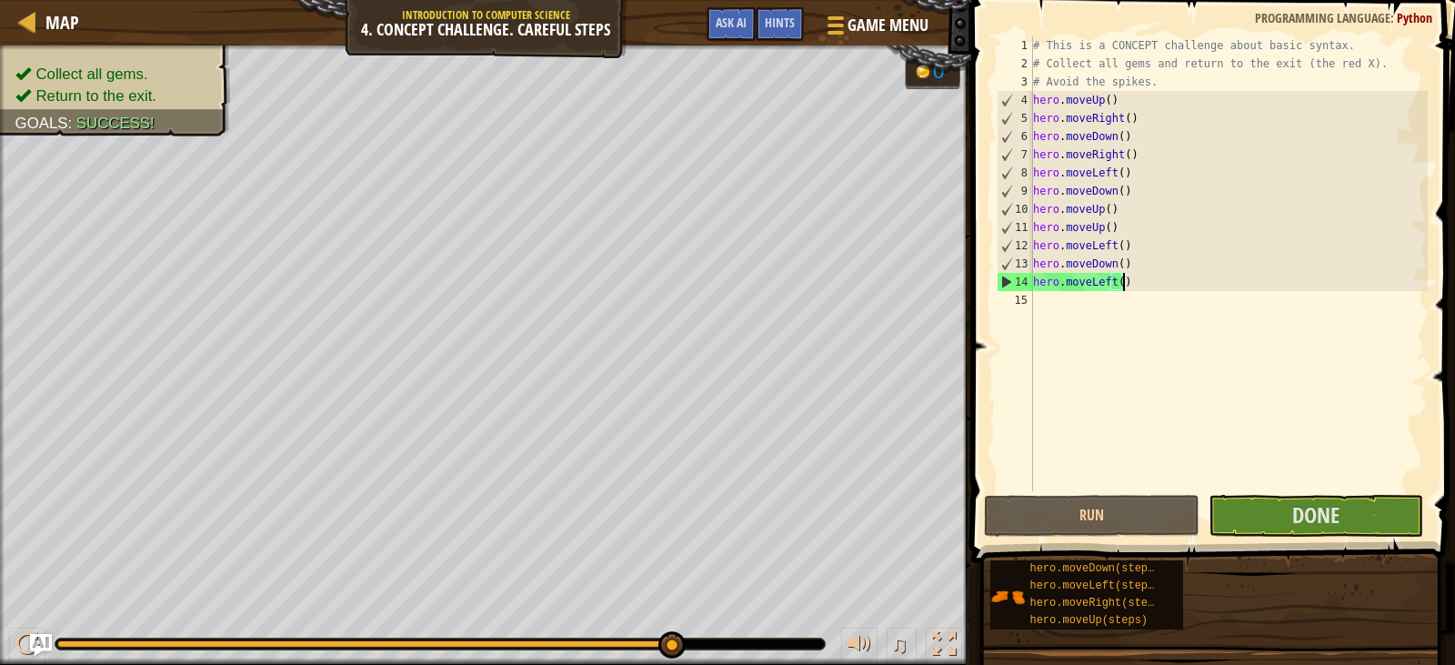
click at [1178, 428] on div "# This is a CONCEPT challenge about basic syntax. # Collect all gems and return…" at bounding box center [1229, 281] width 399 height 491
click at [1297, 499] on button "Done" at bounding box center [1316, 516] width 215 height 42
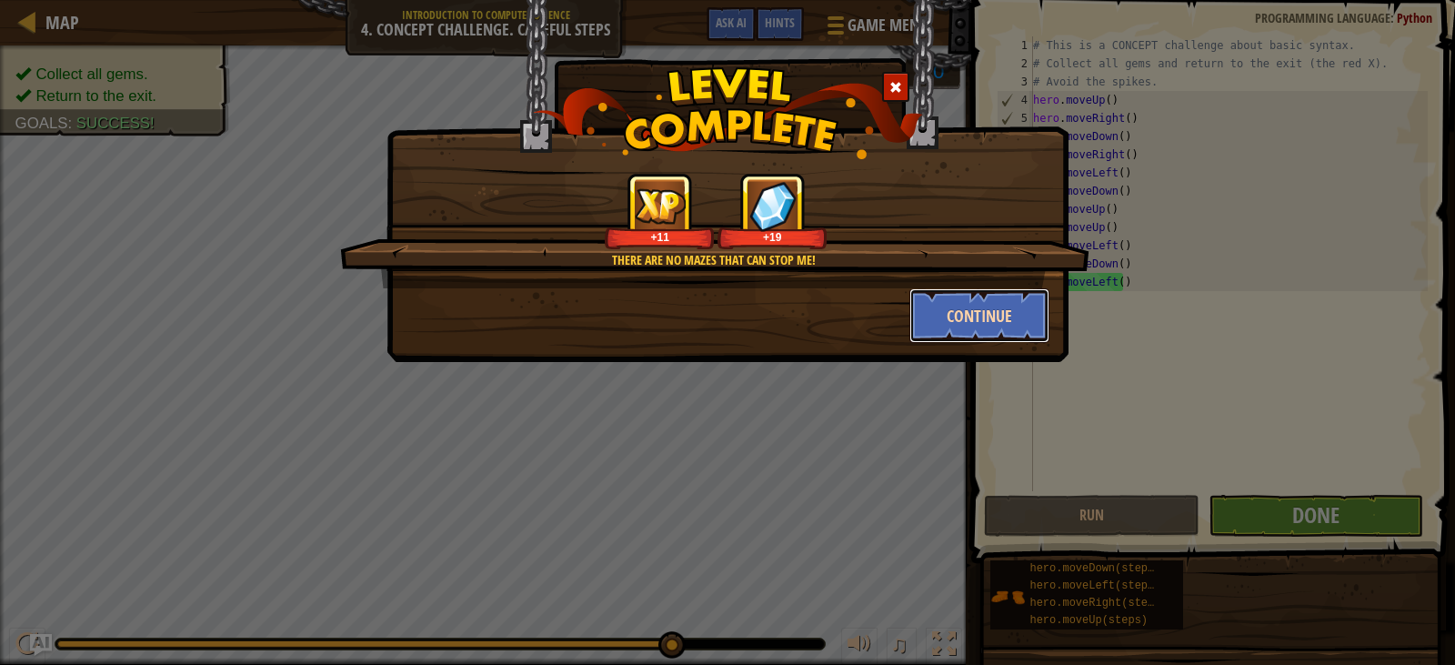
click at [1004, 319] on button "Continue" at bounding box center [980, 315] width 141 height 55
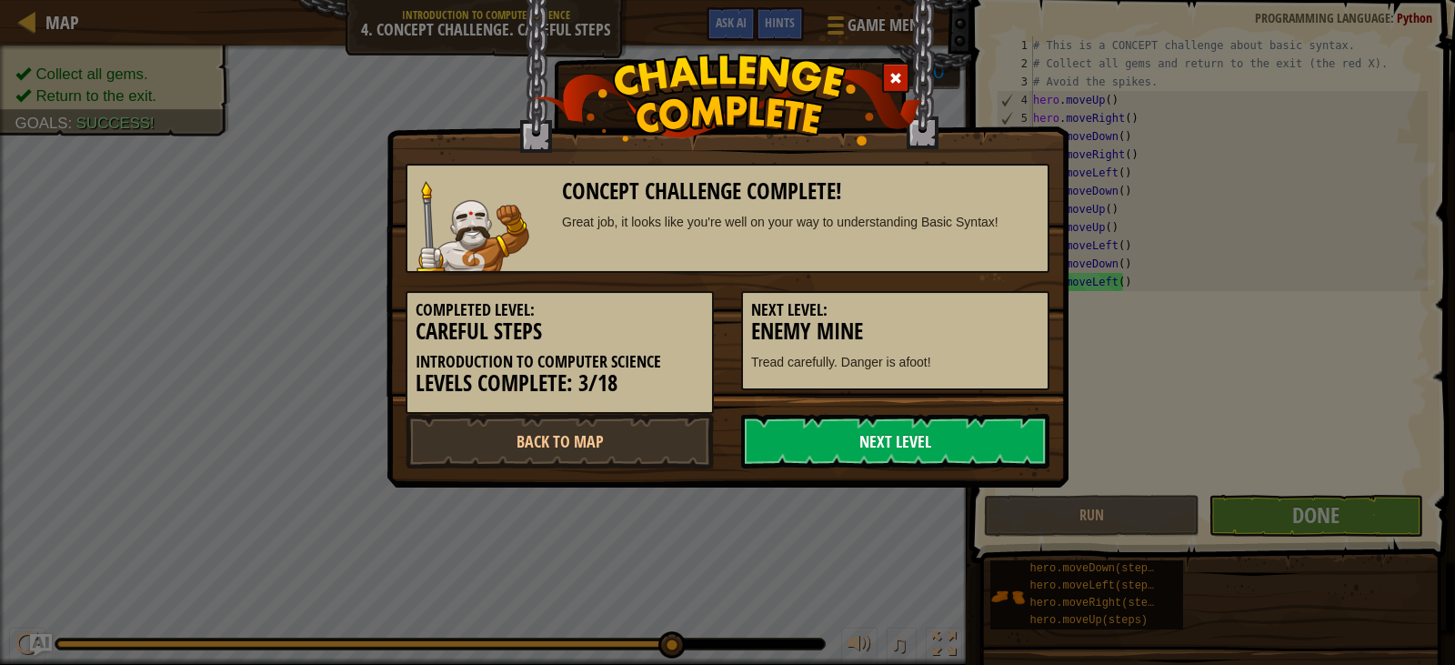
click at [893, 430] on link "Next Level" at bounding box center [895, 441] width 308 height 55
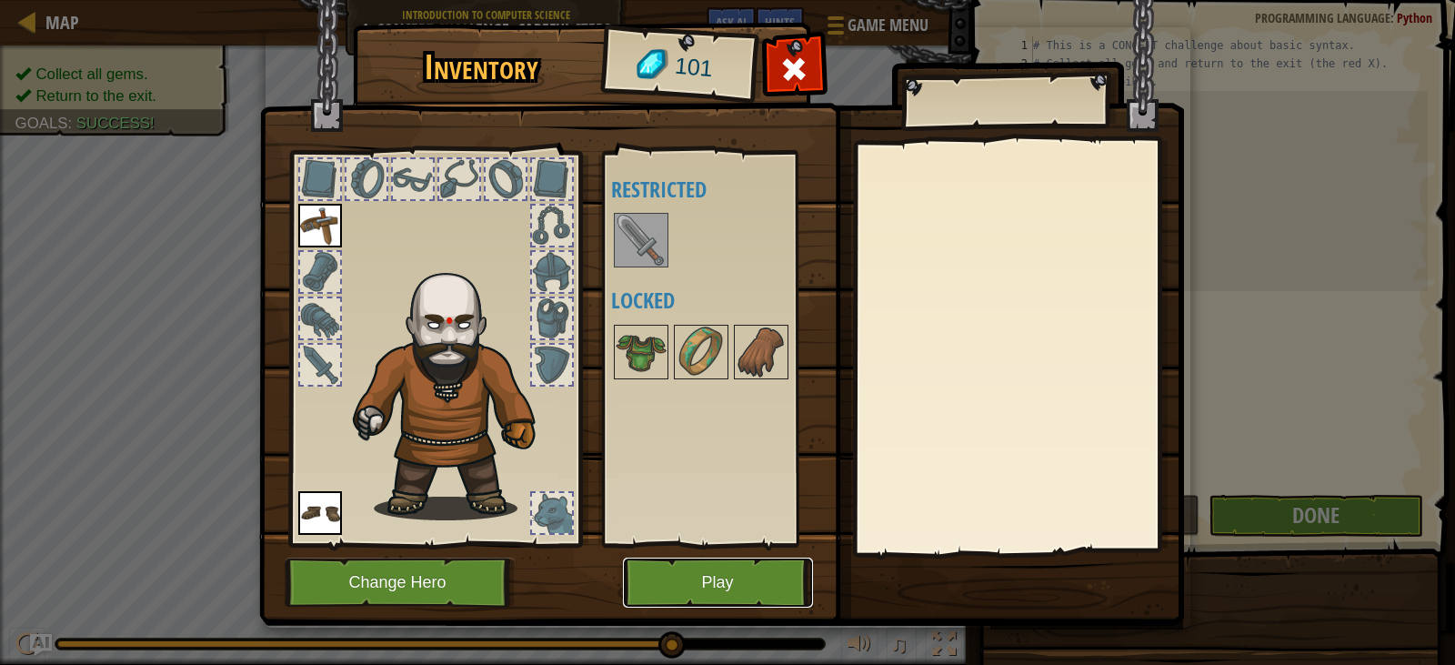
click at [706, 564] on button "Play" at bounding box center [718, 583] width 190 height 50
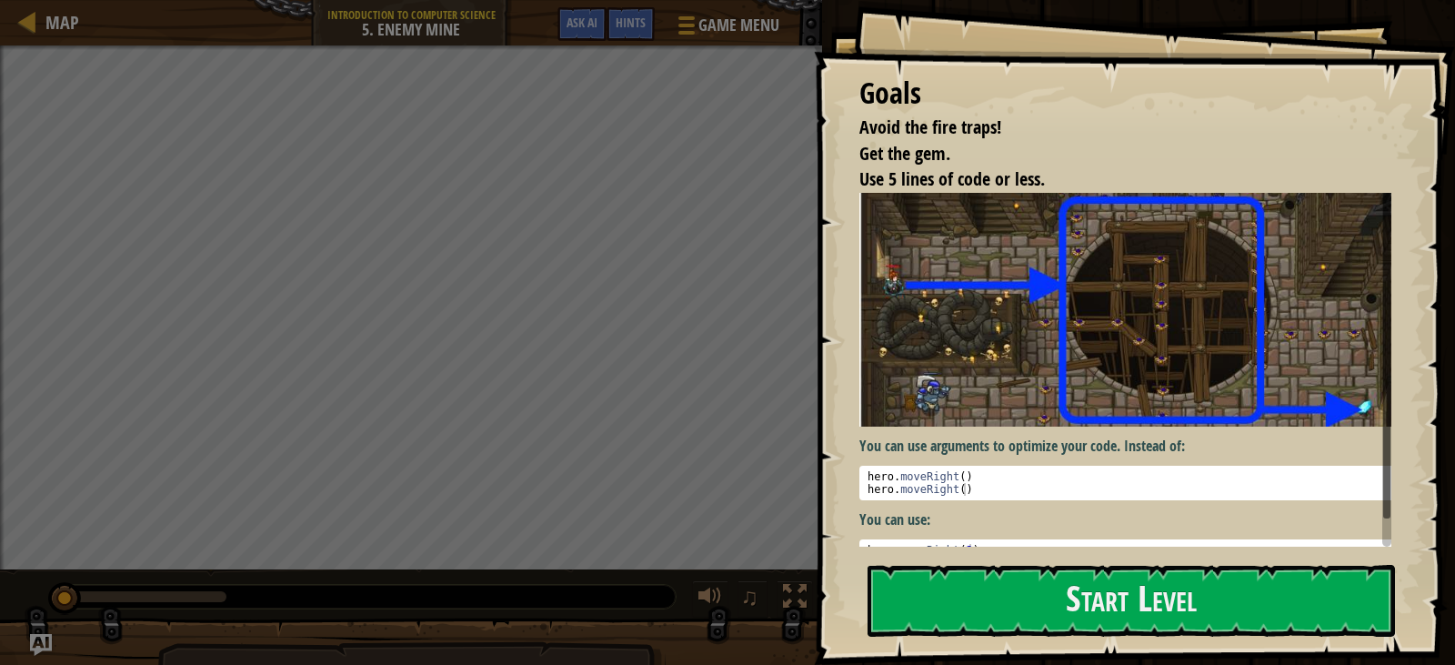
scroll to position [17, 0]
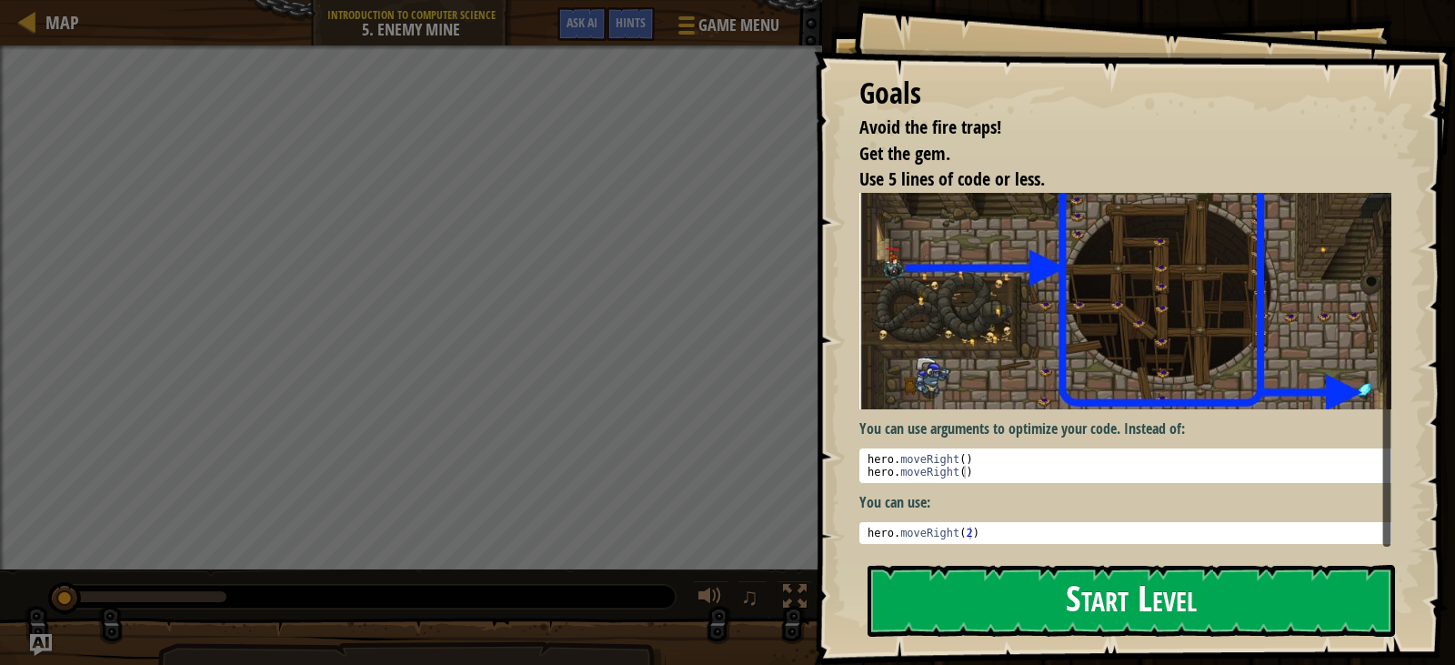
click at [1064, 575] on button "Start Level" at bounding box center [1132, 601] width 528 height 72
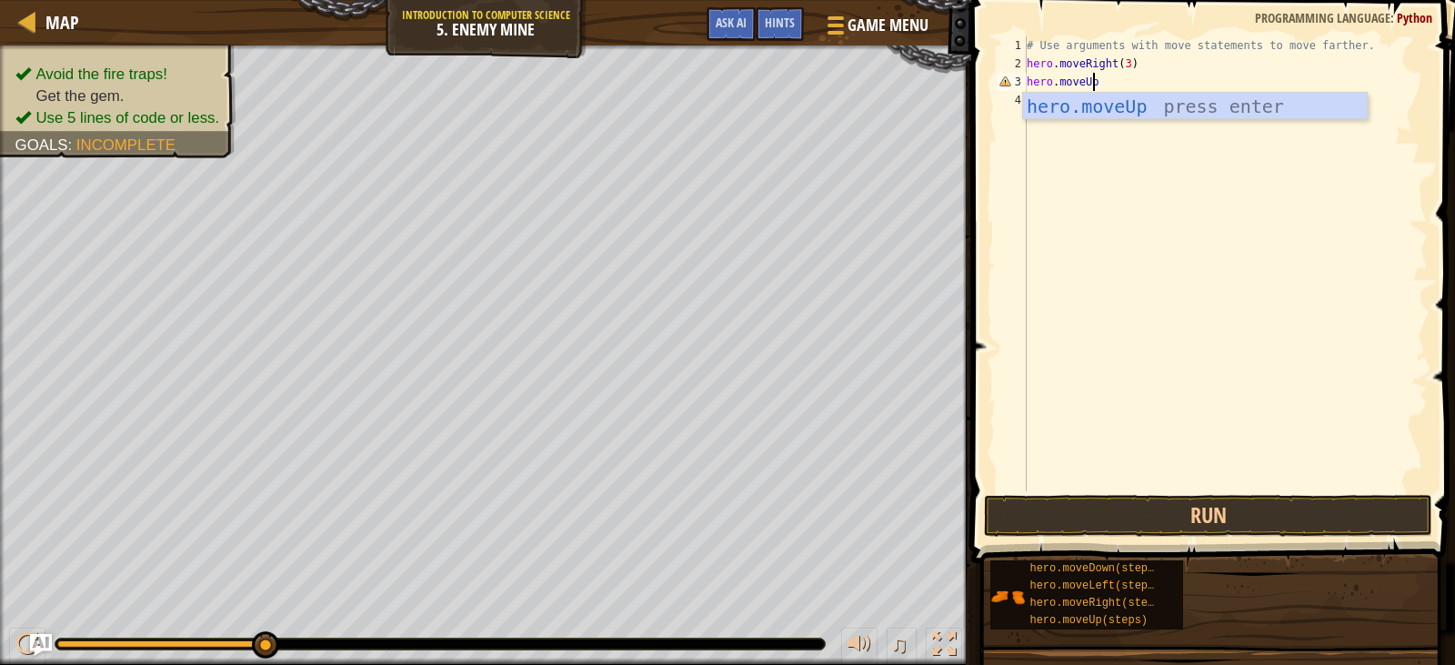
scroll to position [8, 5]
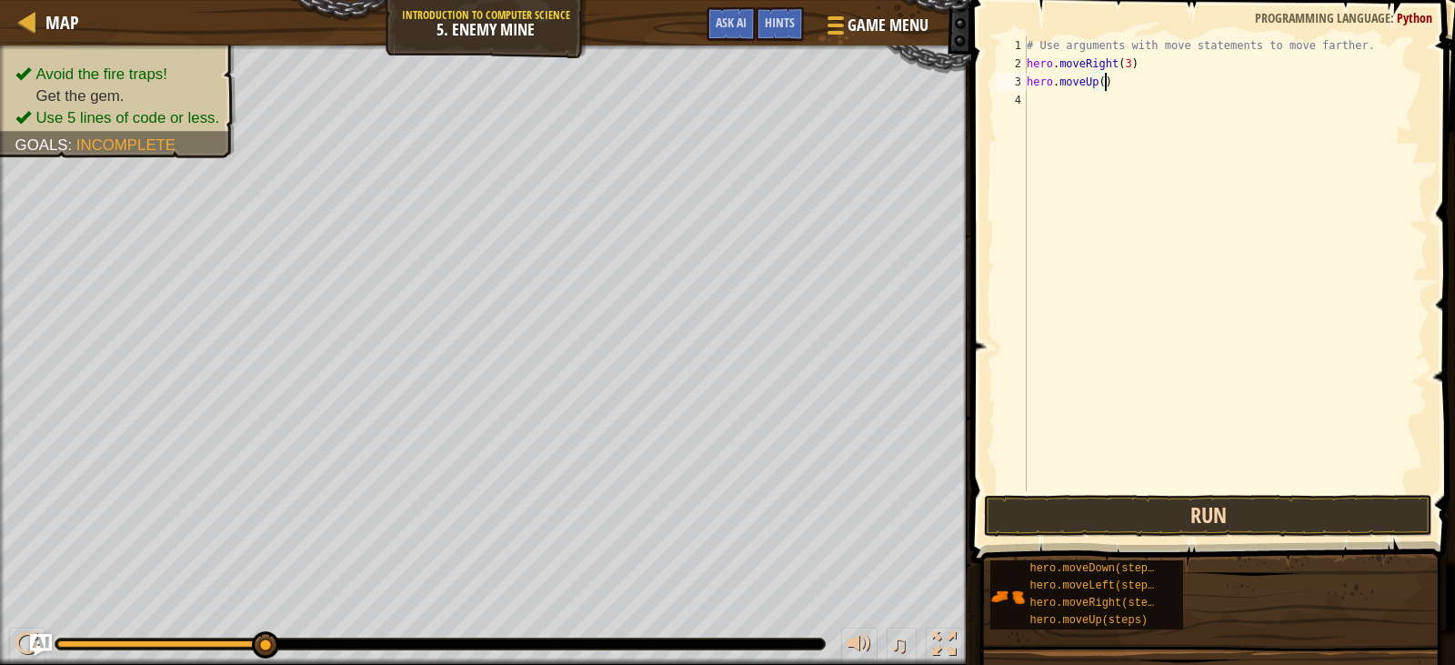
type textarea "hero.moveUp()"
click at [1216, 508] on button "Run" at bounding box center [1208, 516] width 448 height 42
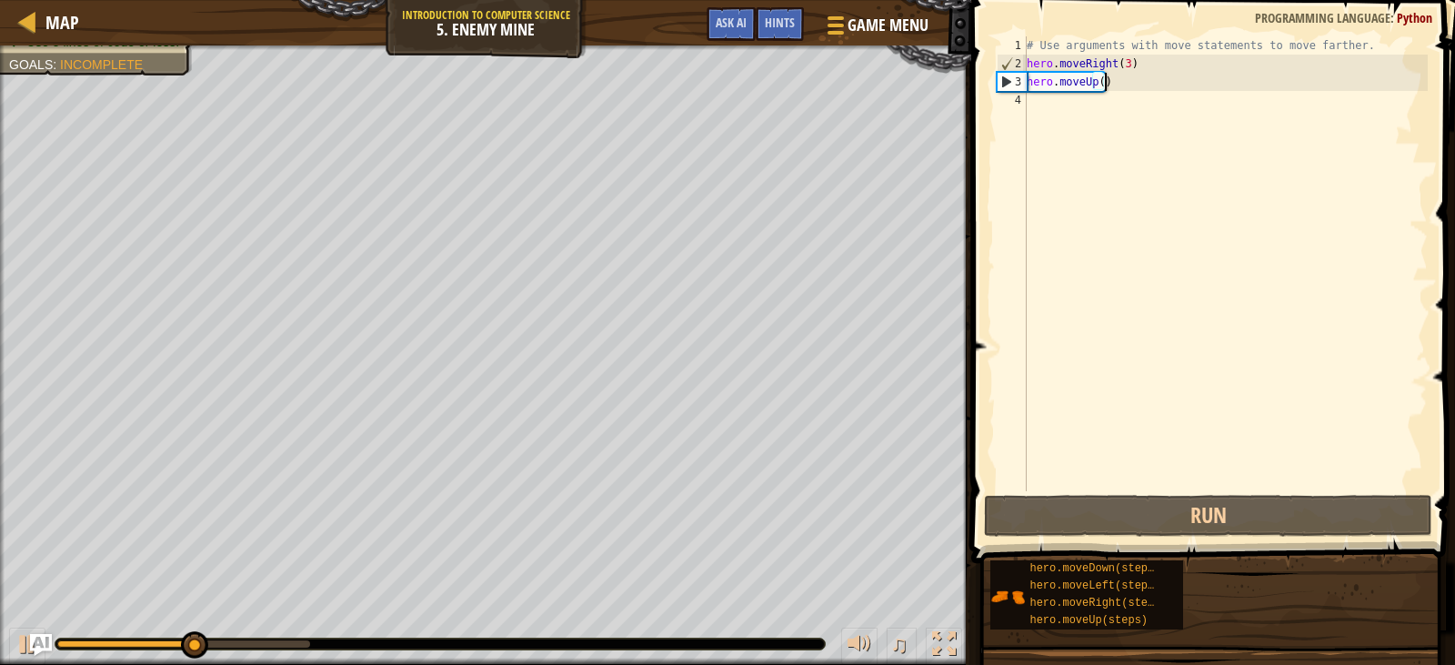
click at [1086, 110] on div "# Use arguments with move statements to move farther. hero . moveRight ( 3 ) he…" at bounding box center [1225, 281] width 405 height 491
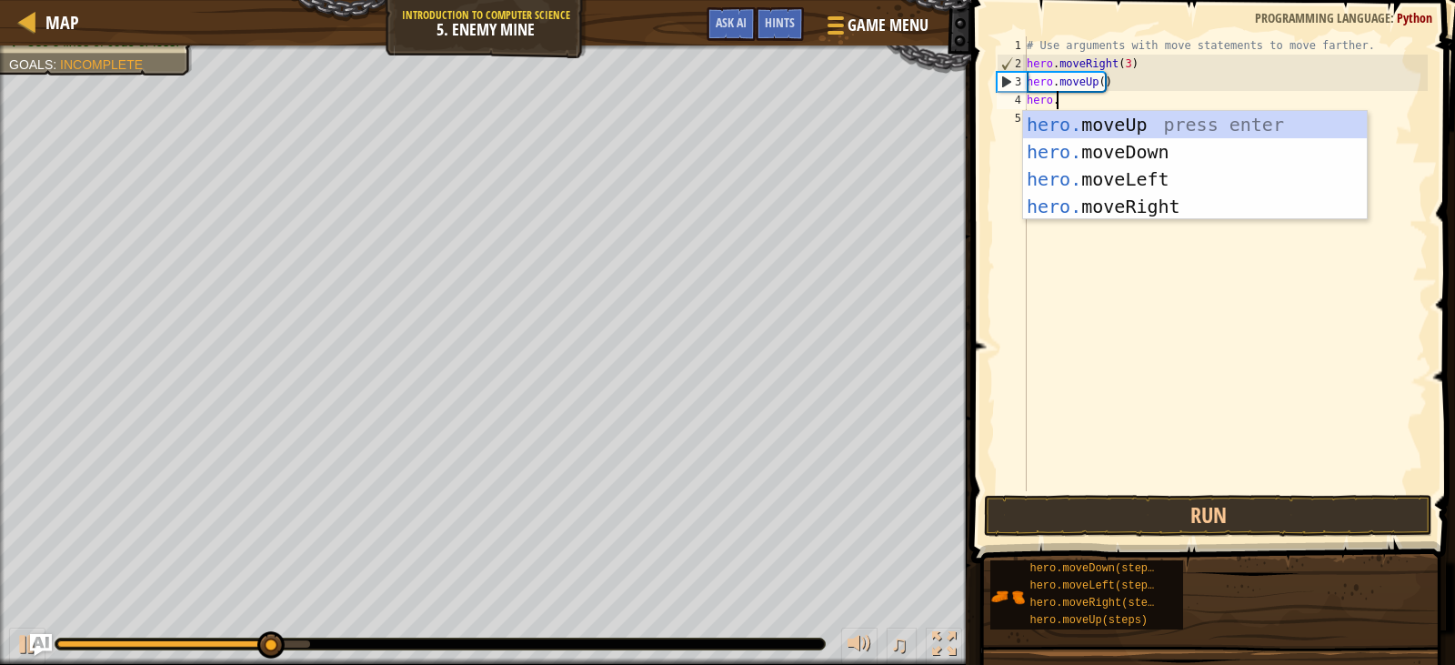
scroll to position [8, 2]
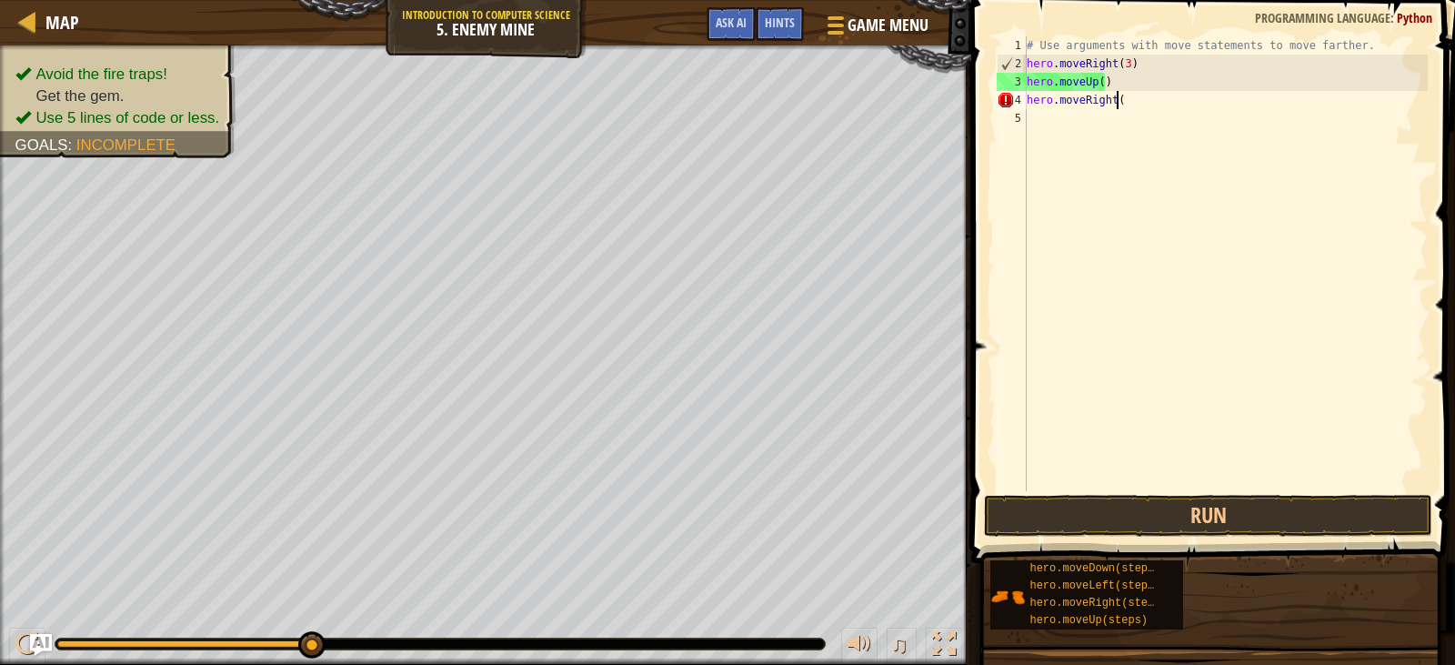
type textarea "hero.moveRight()"
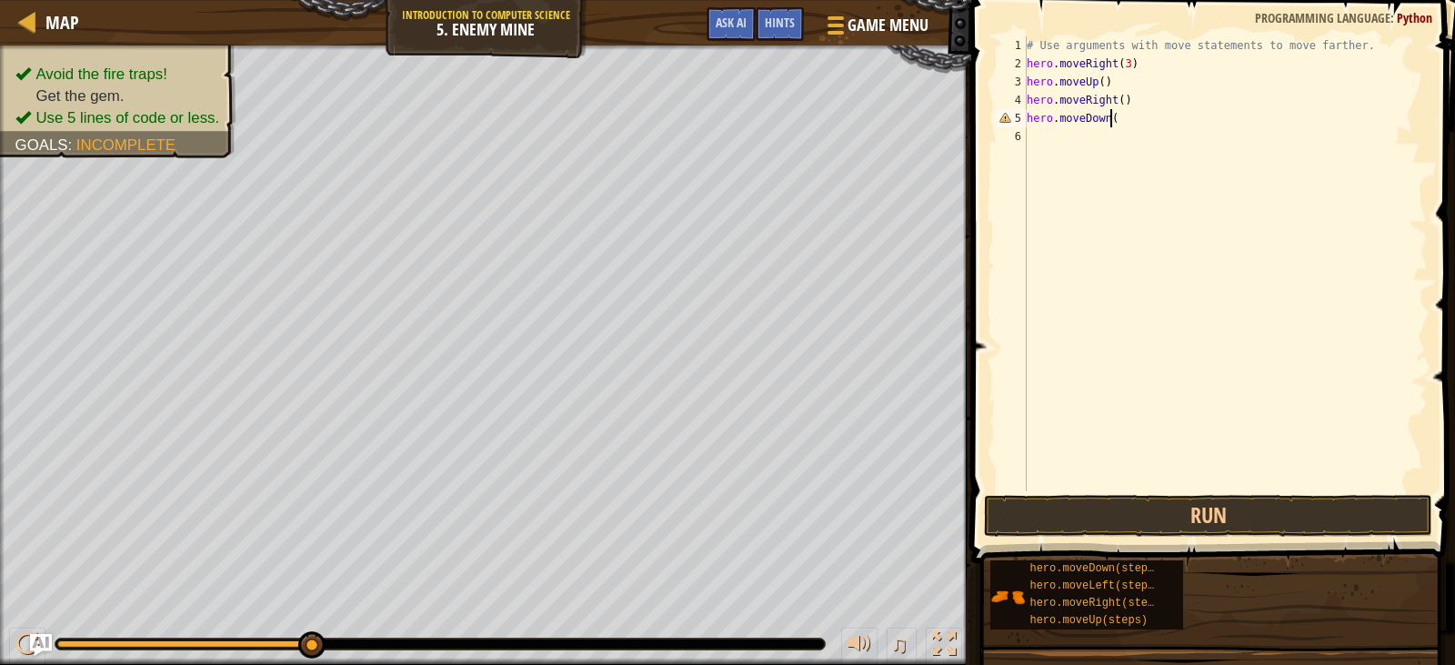
scroll to position [8, 6]
type textarea "hero.moveDown(3)"
type textarea "hero.moveRight(2)"
click at [1186, 516] on button "Run" at bounding box center [1208, 516] width 448 height 42
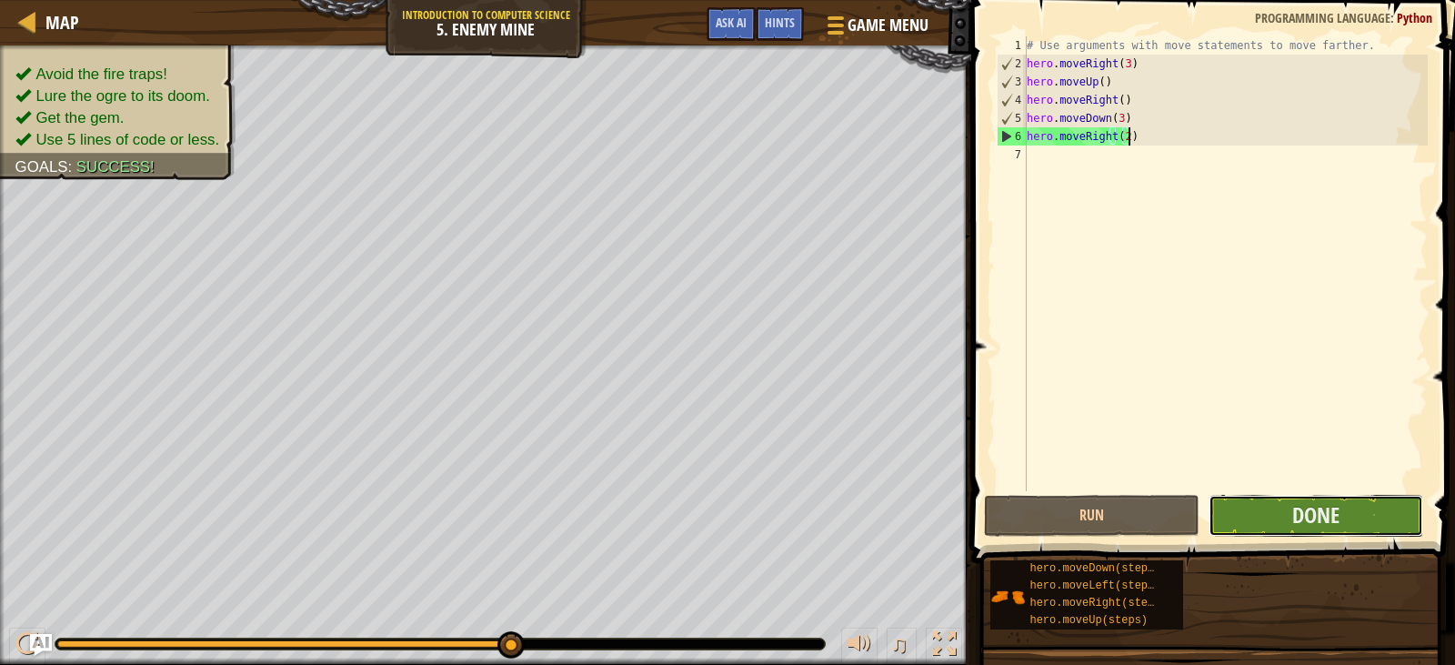
click at [1248, 514] on button "Done" at bounding box center [1316, 516] width 215 height 42
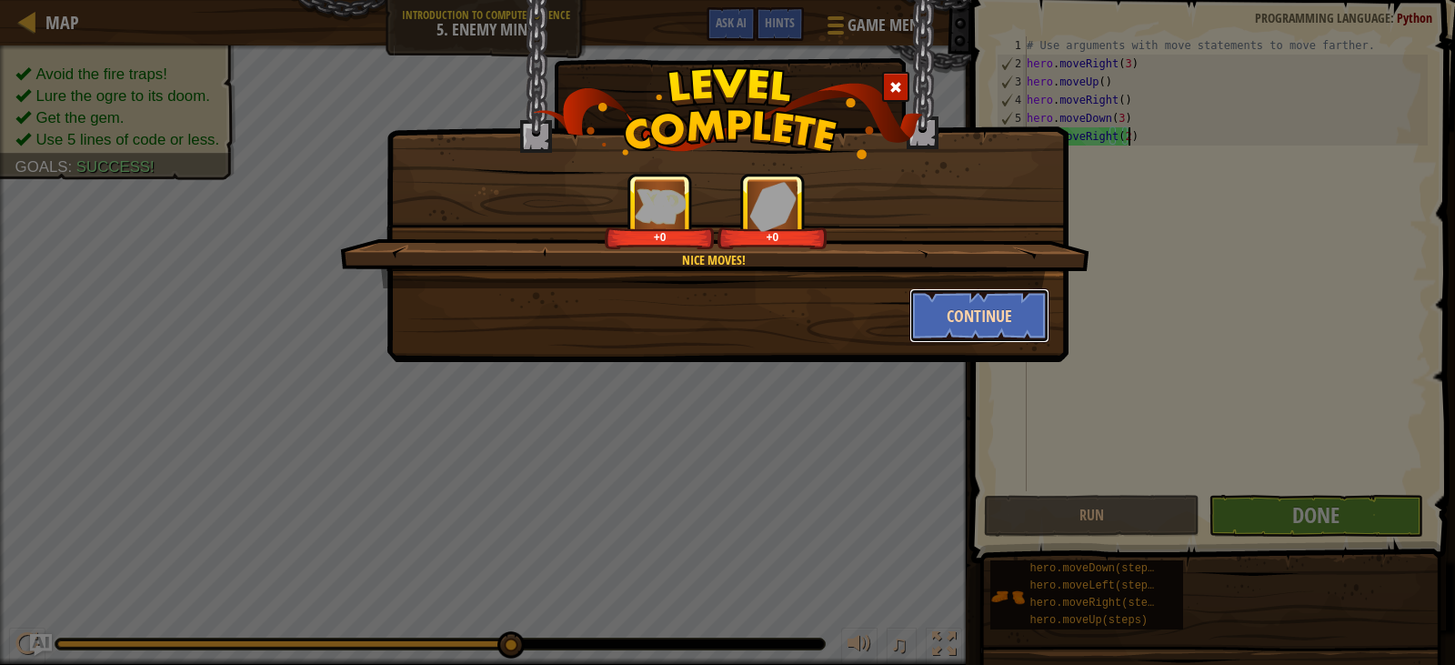
click at [991, 309] on button "Continue" at bounding box center [980, 315] width 141 height 55
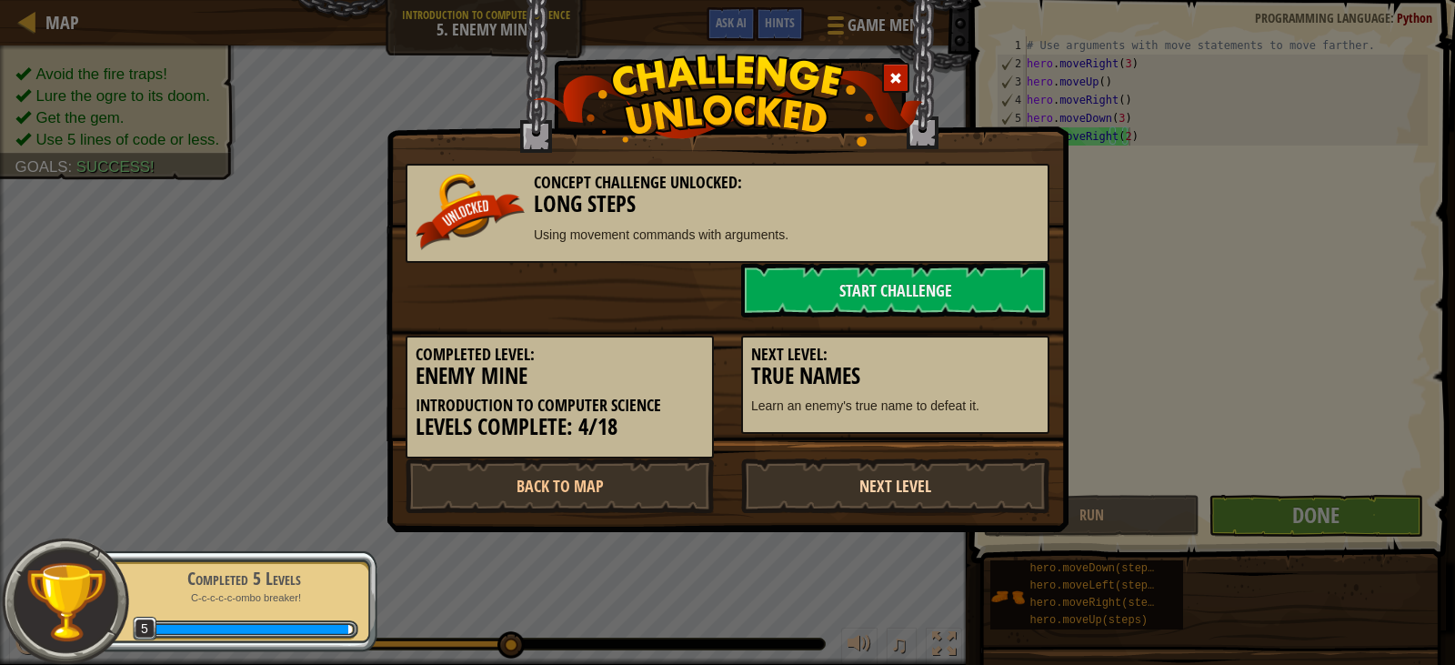
click at [843, 466] on link "Next Level" at bounding box center [895, 485] width 308 height 55
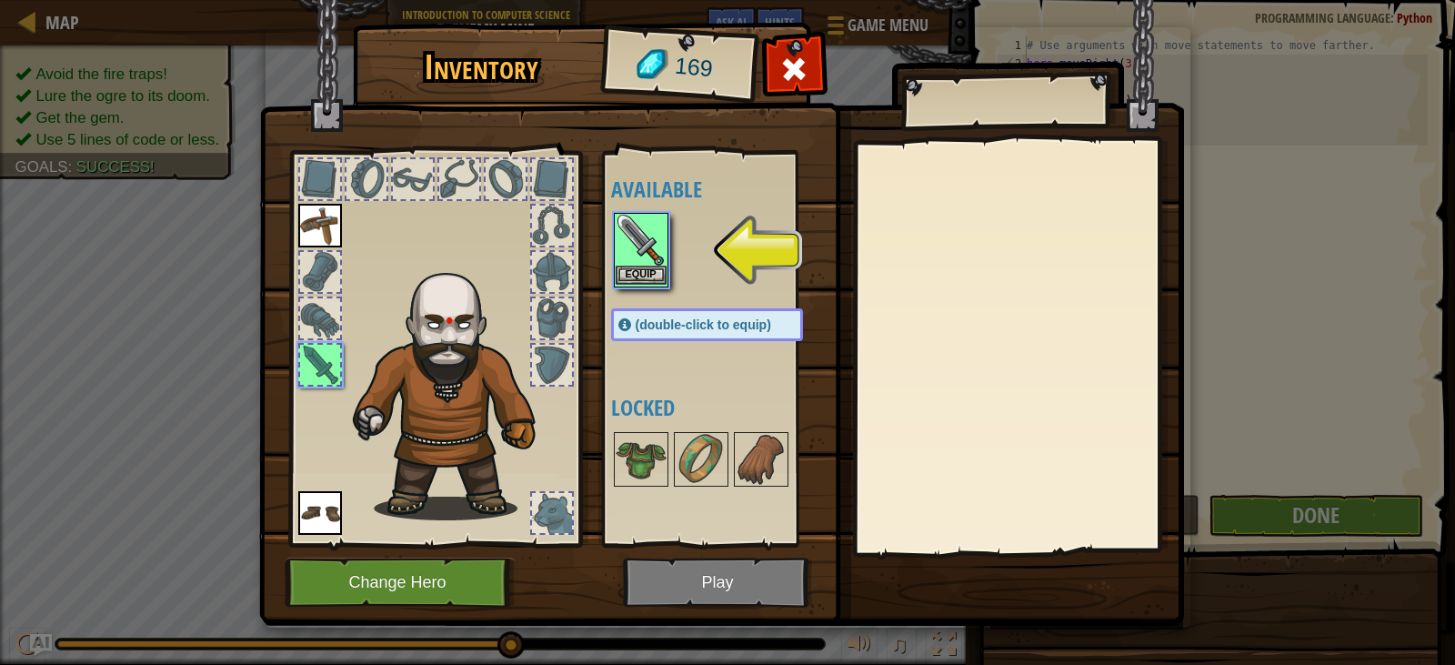
click at [647, 236] on img at bounding box center [641, 240] width 51 height 51
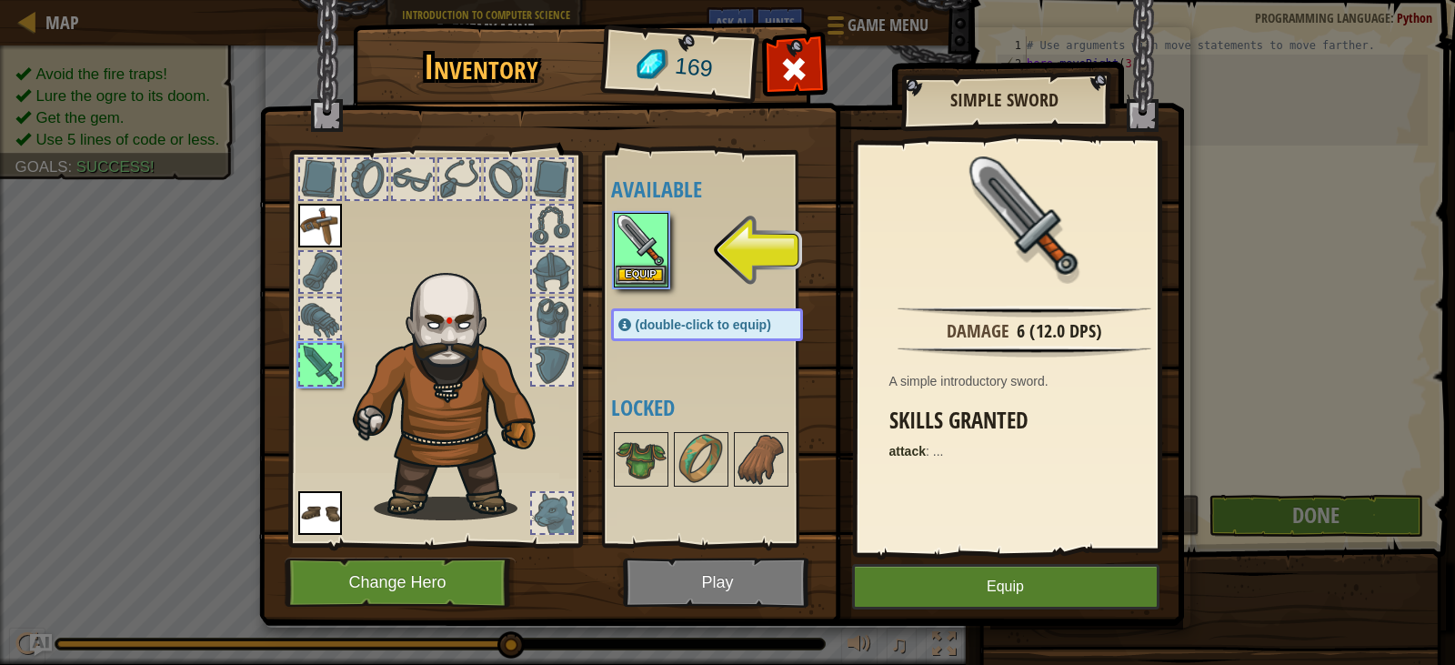
click at [647, 236] on img at bounding box center [641, 240] width 51 height 51
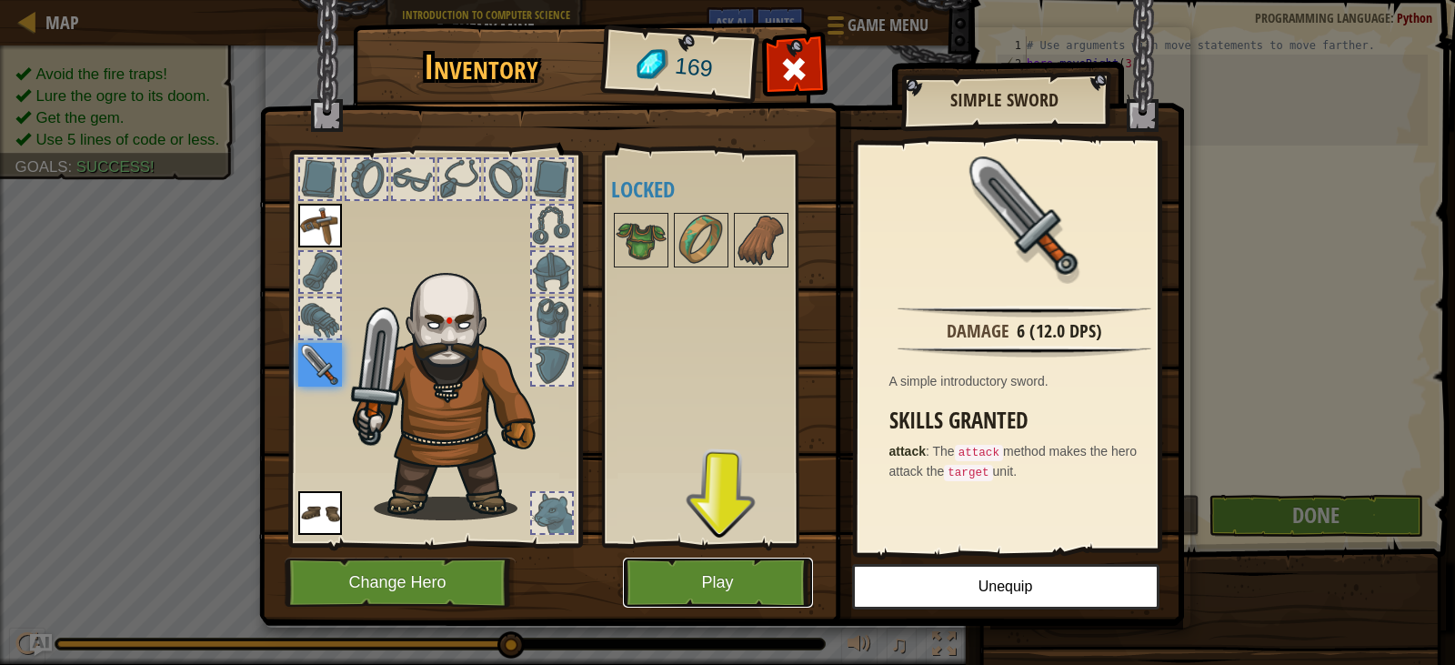
click at [679, 574] on button "Play" at bounding box center [718, 583] width 190 height 50
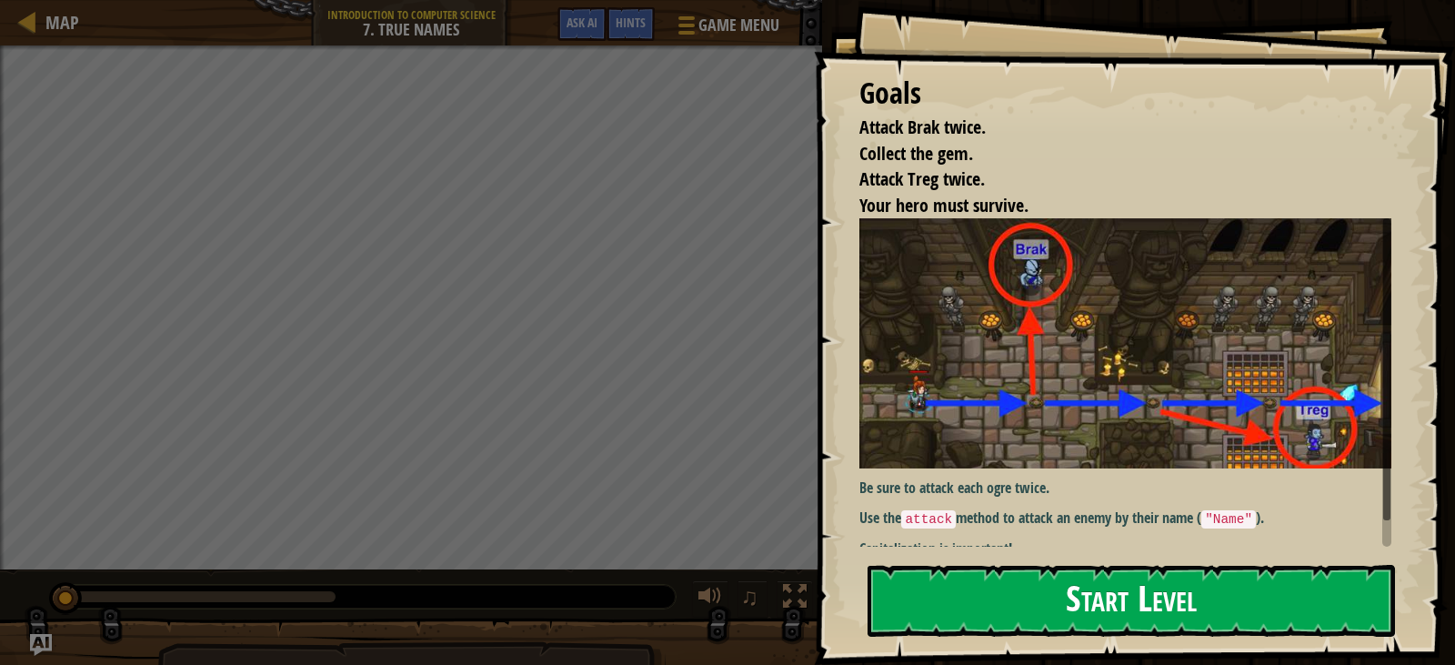
click at [1006, 606] on button "Start Level" at bounding box center [1132, 601] width 528 height 72
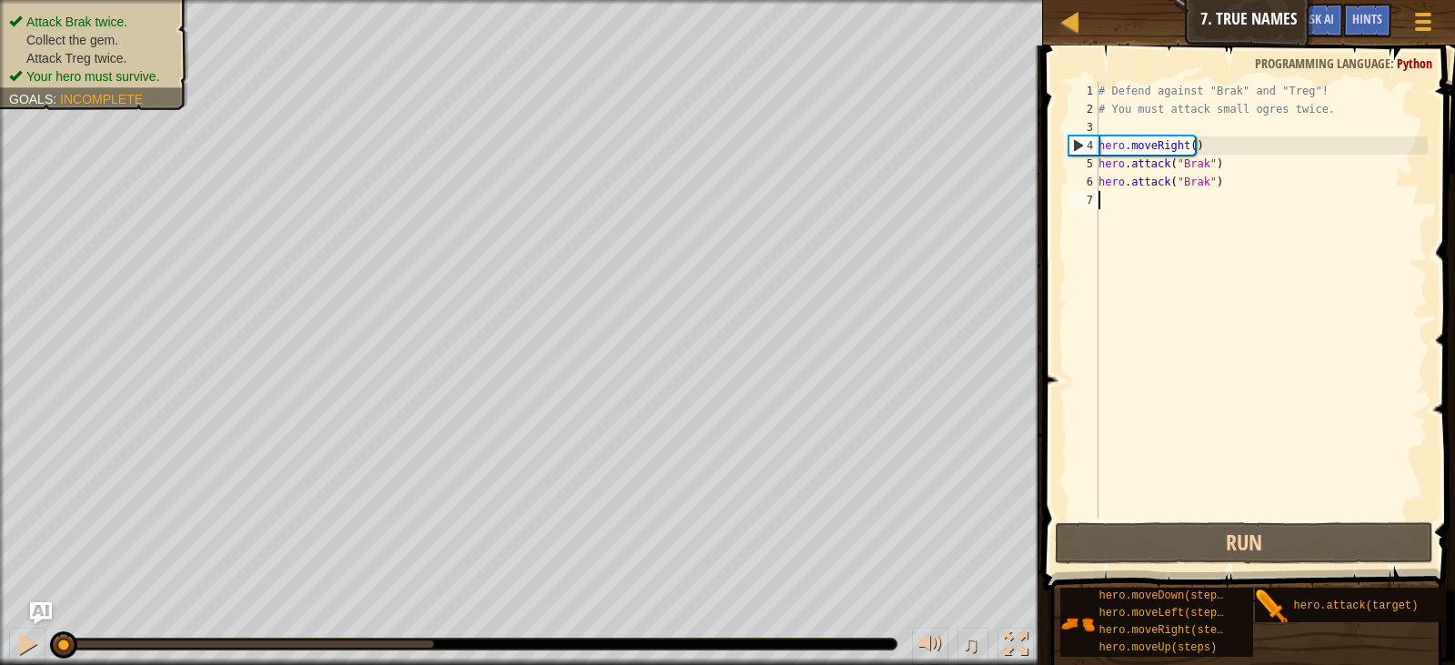
click at [1168, 209] on div "# Defend against "Brak" and "Treg"! # You must attack small ogres twice. hero .…" at bounding box center [1261, 318] width 333 height 473
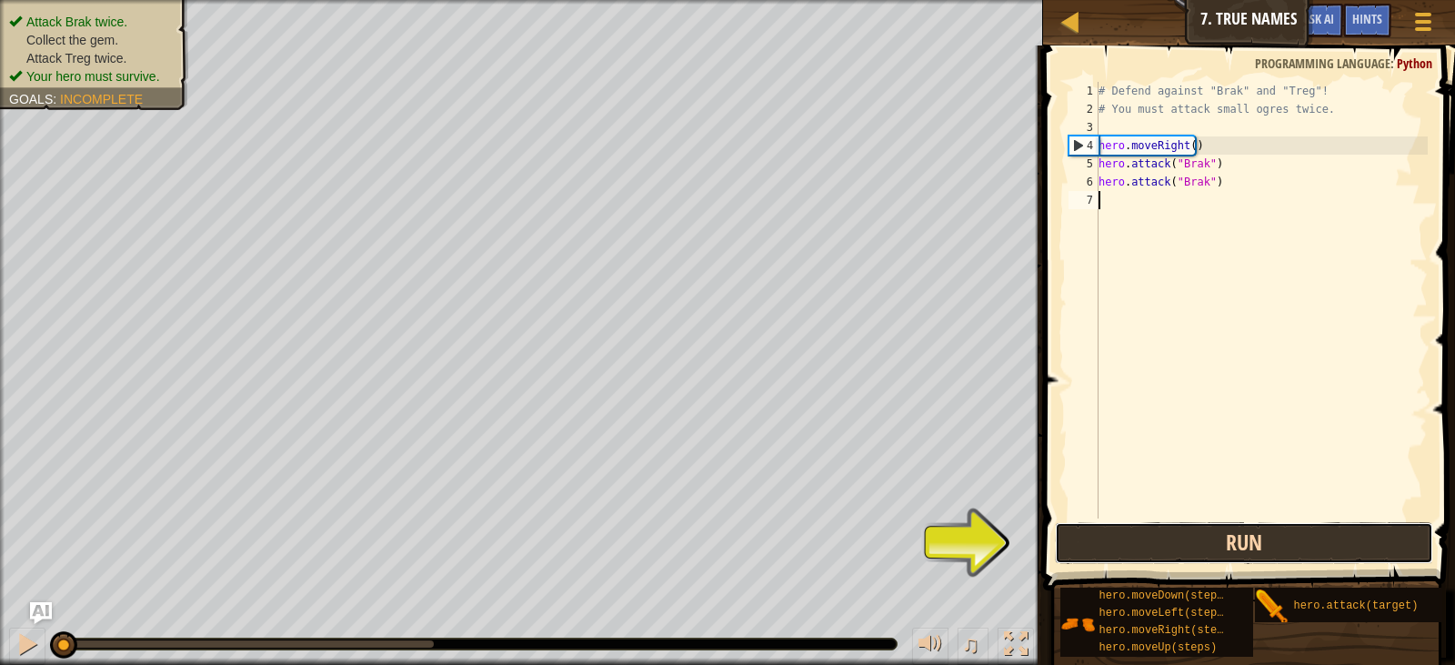
click at [1190, 538] on button "Run" at bounding box center [1244, 543] width 378 height 42
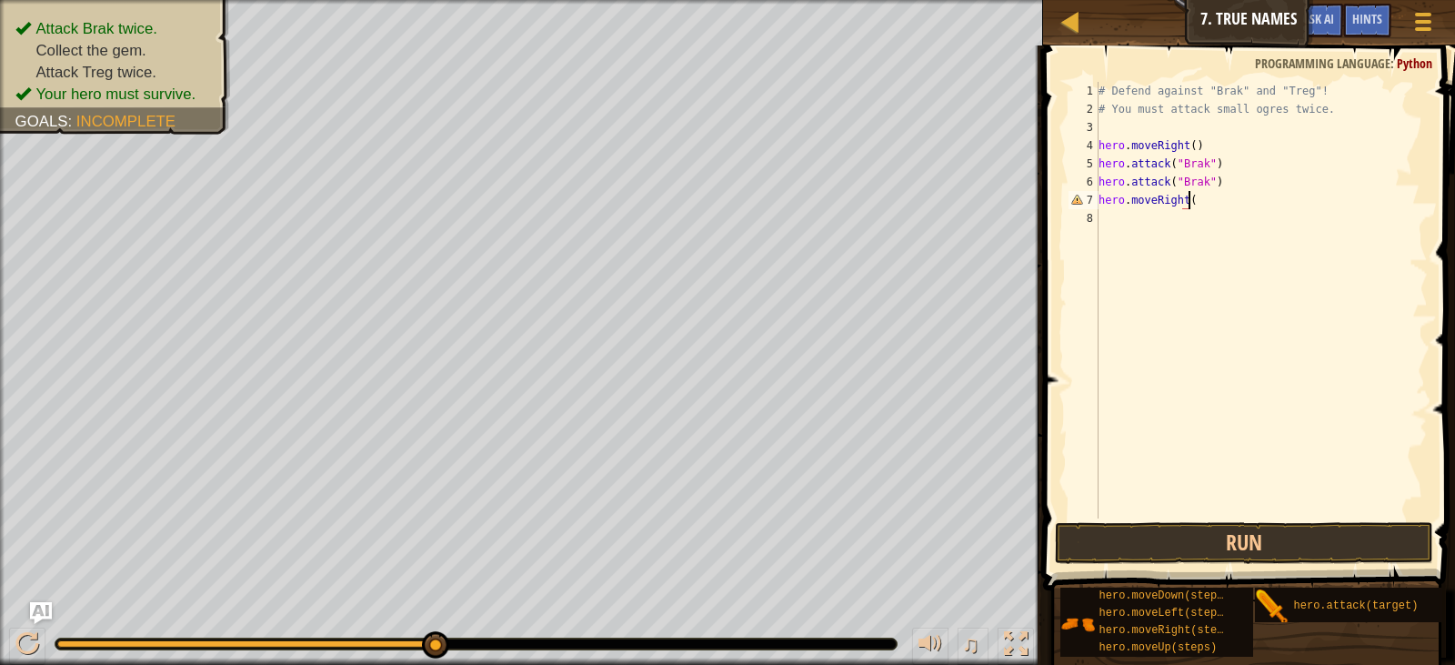
scroll to position [8, 6]
type textarea "hero.moveRight()"
click at [1264, 532] on button "Run" at bounding box center [1244, 543] width 378 height 42
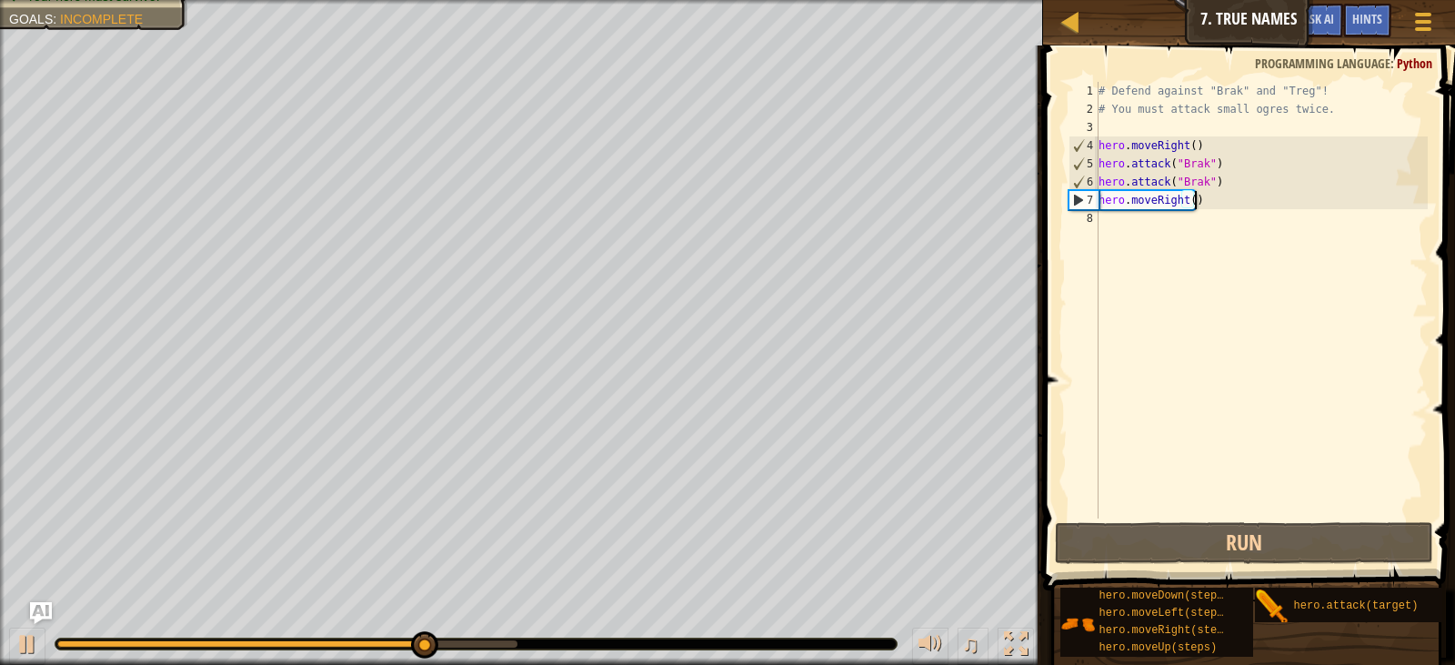
click at [1175, 227] on div "# Defend against "Brak" and "Treg"! # You must attack small ogres twice. hero .…" at bounding box center [1261, 318] width 333 height 473
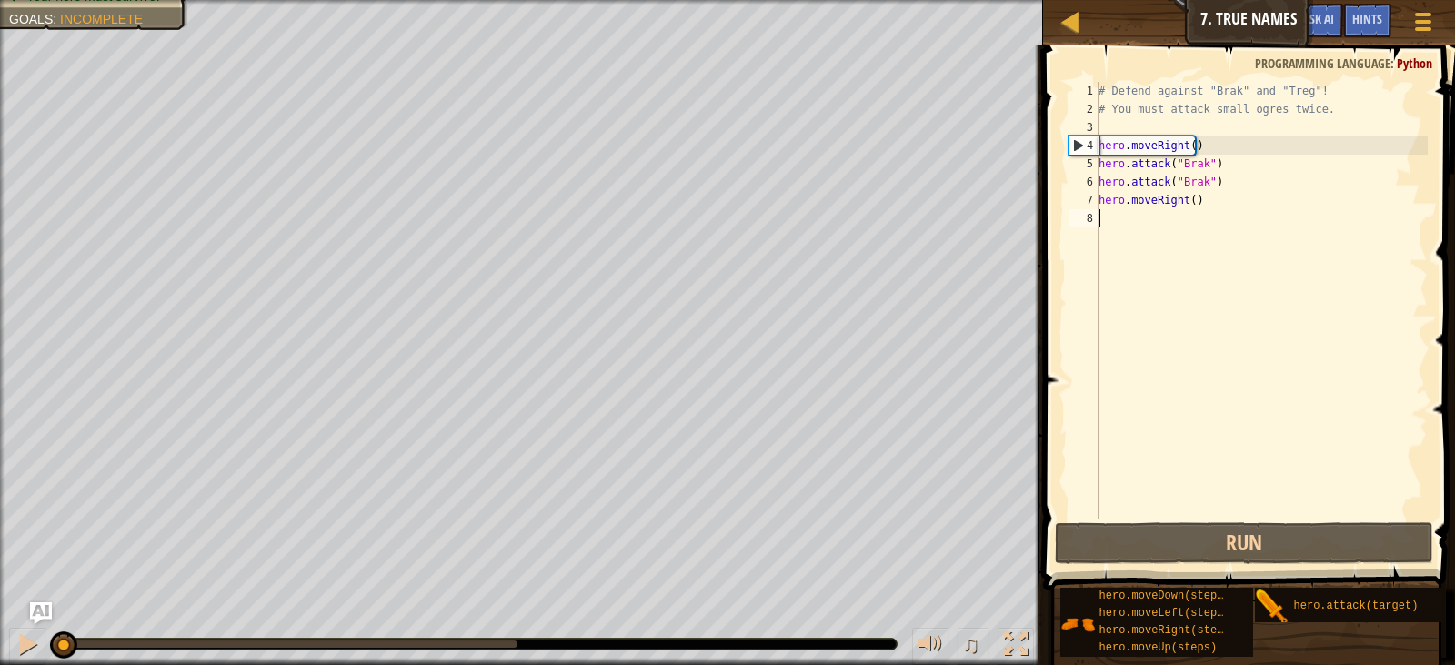
drag, startPoint x: 522, startPoint y: 639, endPoint x: 0, endPoint y: 627, distance: 522.3
click at [0, 627] on div "♫" at bounding box center [521, 639] width 1043 height 55
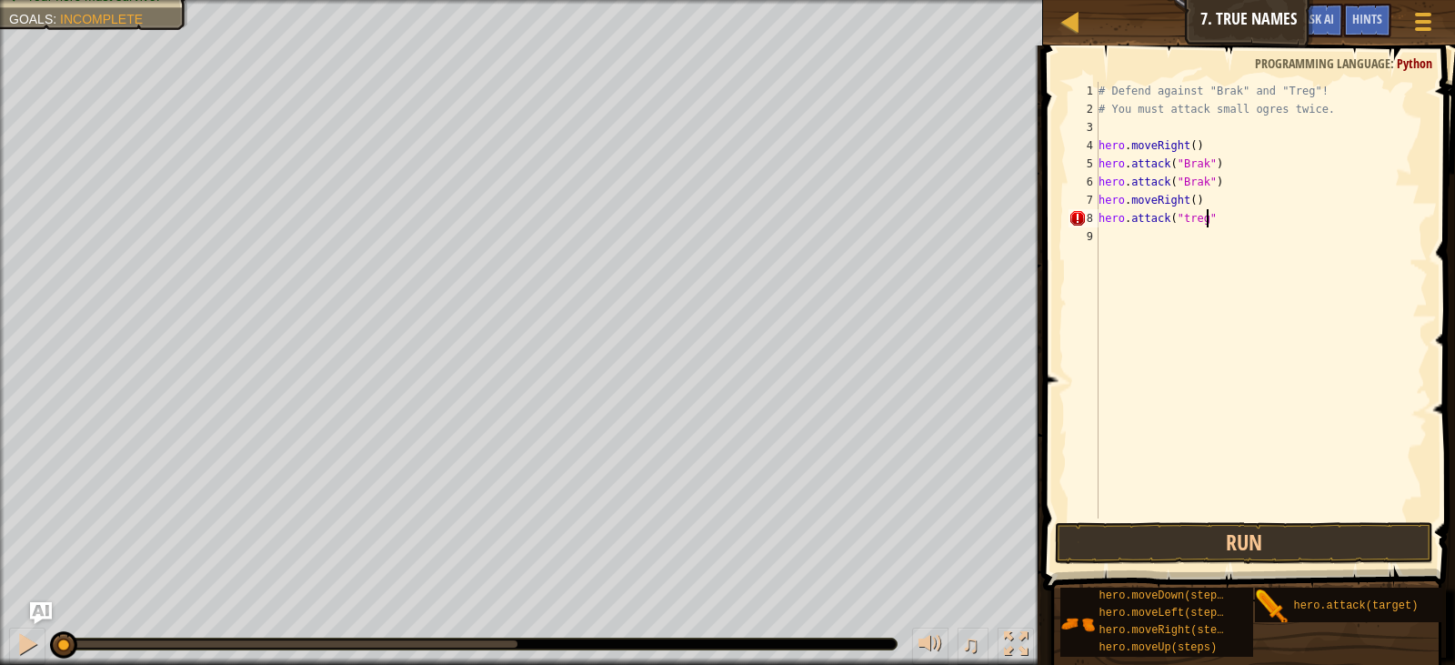
scroll to position [8, 8]
click at [1179, 219] on div "# Defend against "Brak" and "Treg"! # You must attack small ogres twice. hero .…" at bounding box center [1261, 318] width 333 height 473
drag, startPoint x: 1169, startPoint y: 223, endPoint x: 1169, endPoint y: 244, distance: 20.9
click at [1169, 231] on div "# Defend against "Brak" and "Treg"! # You must attack small ogres twice. hero .…" at bounding box center [1261, 318] width 333 height 473
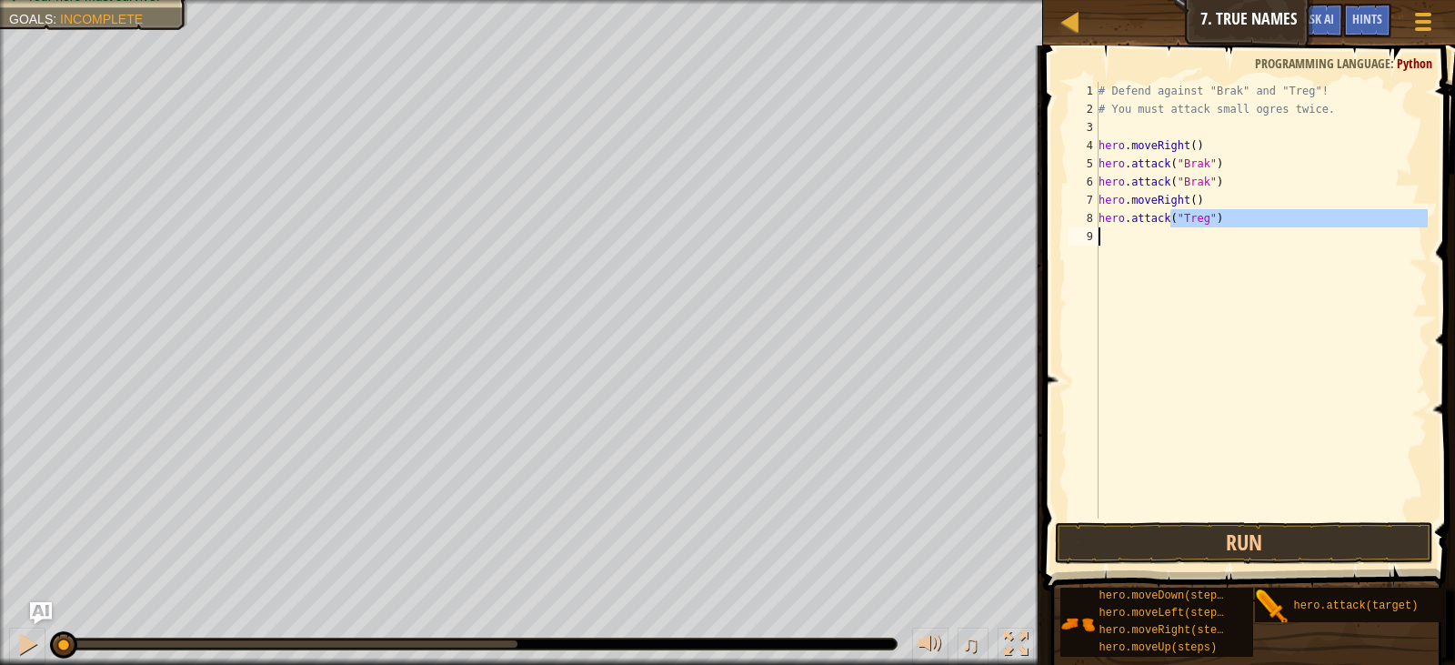
type textarea "hero.attack(f"
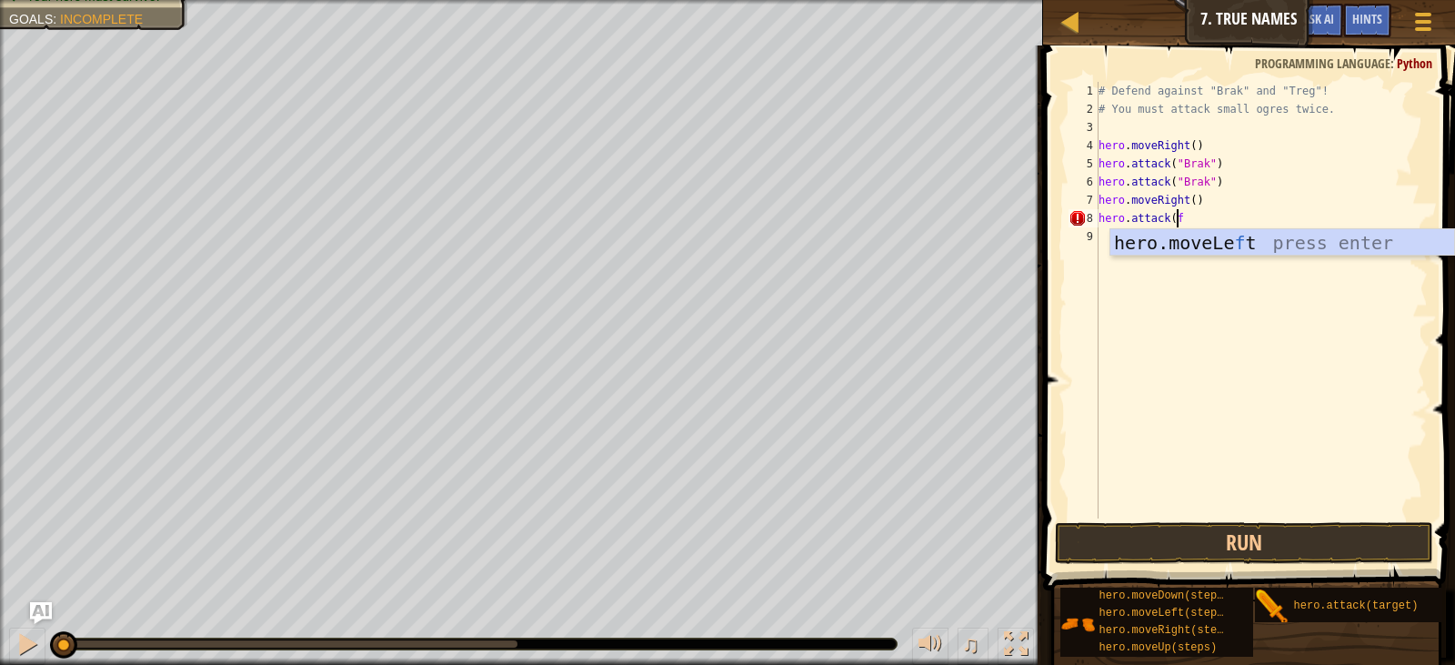
click at [1142, 302] on div "# Defend against "Brak" and "Treg"! # You must attack small ogres twice. hero .…" at bounding box center [1261, 318] width 333 height 473
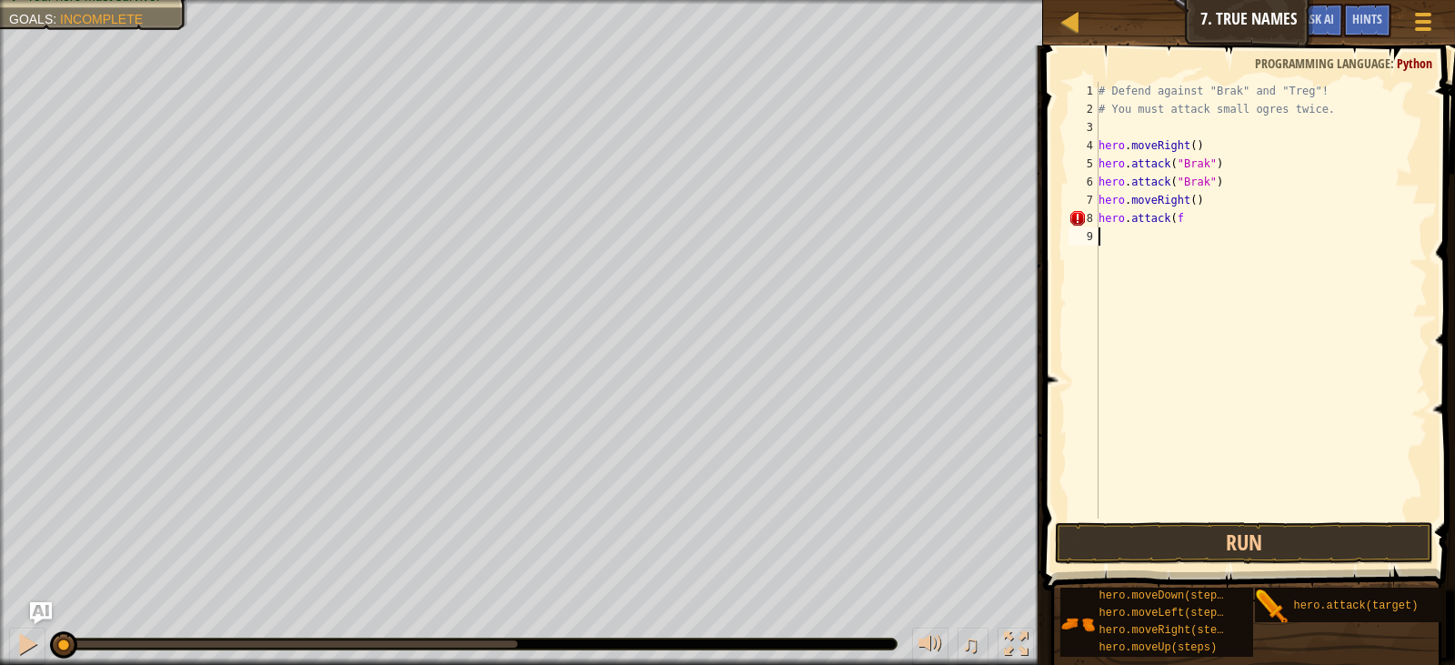
scroll to position [8, 0]
click at [1204, 223] on div "# Defend against "Brak" and "Treg"! # You must attack small ogres twice. hero .…" at bounding box center [1261, 318] width 333 height 473
type textarea "hero.attack("Treg")"
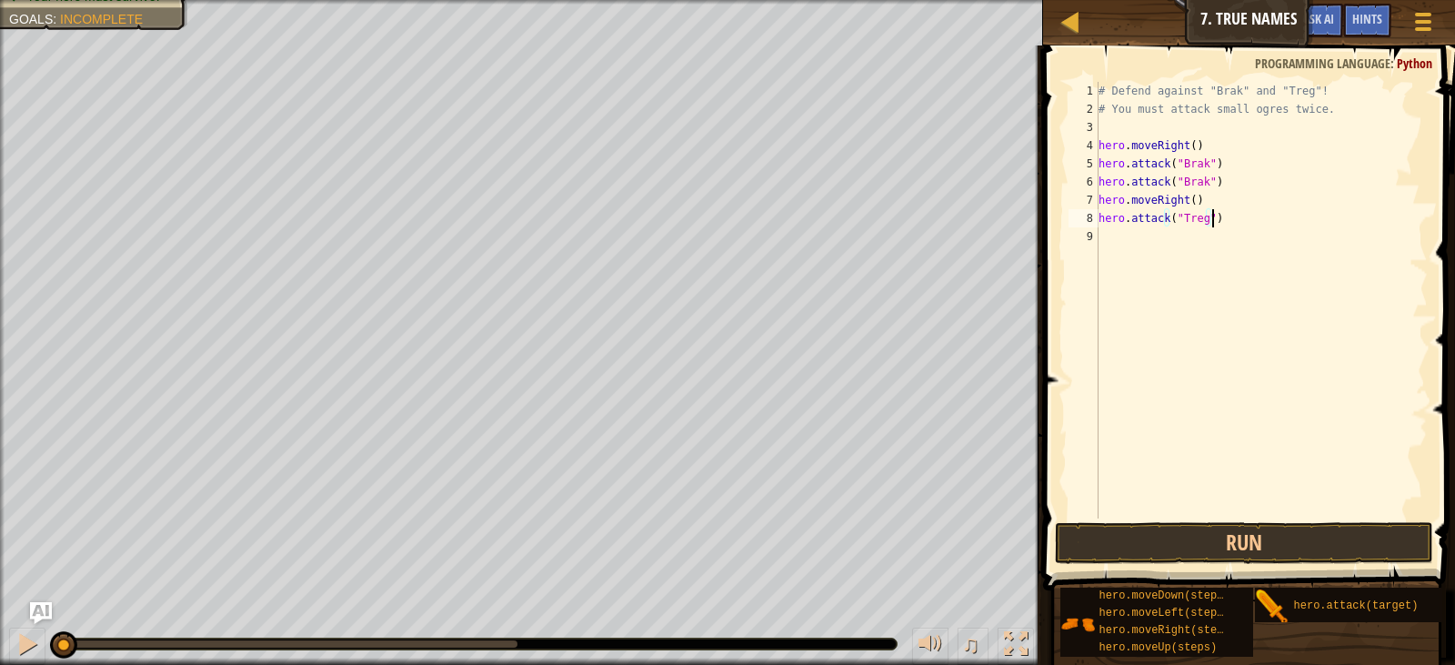
click at [1200, 237] on div "# Defend against "Brak" and "Treg"! # You must attack small ogres twice. hero .…" at bounding box center [1261, 318] width 333 height 473
type textarea "hero.attack("Treg")"
click at [1186, 327] on div "# Defend against "Brak" and "Treg"! # You must attack small ogres twice. hero .…" at bounding box center [1264, 318] width 327 height 473
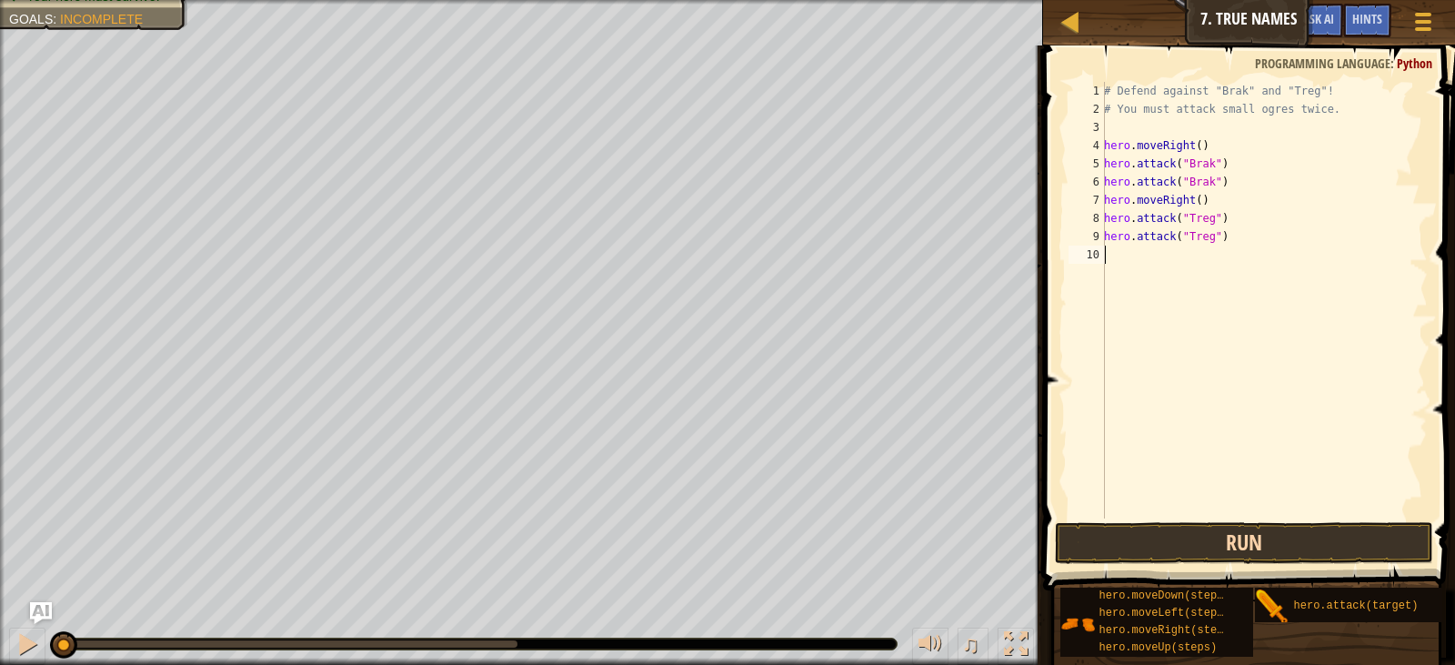
scroll to position [8, 0]
click at [1187, 542] on button "Run" at bounding box center [1244, 543] width 378 height 42
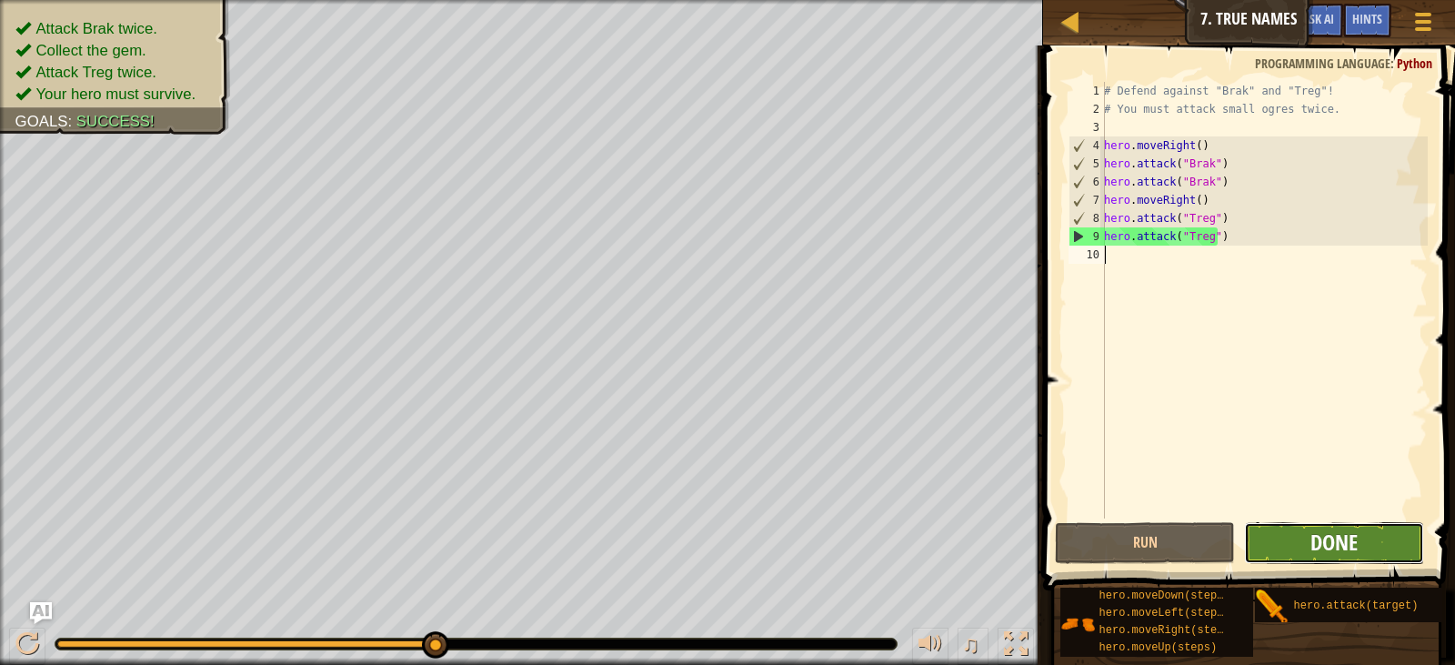
click at [1334, 550] on span "Done" at bounding box center [1334, 542] width 47 height 29
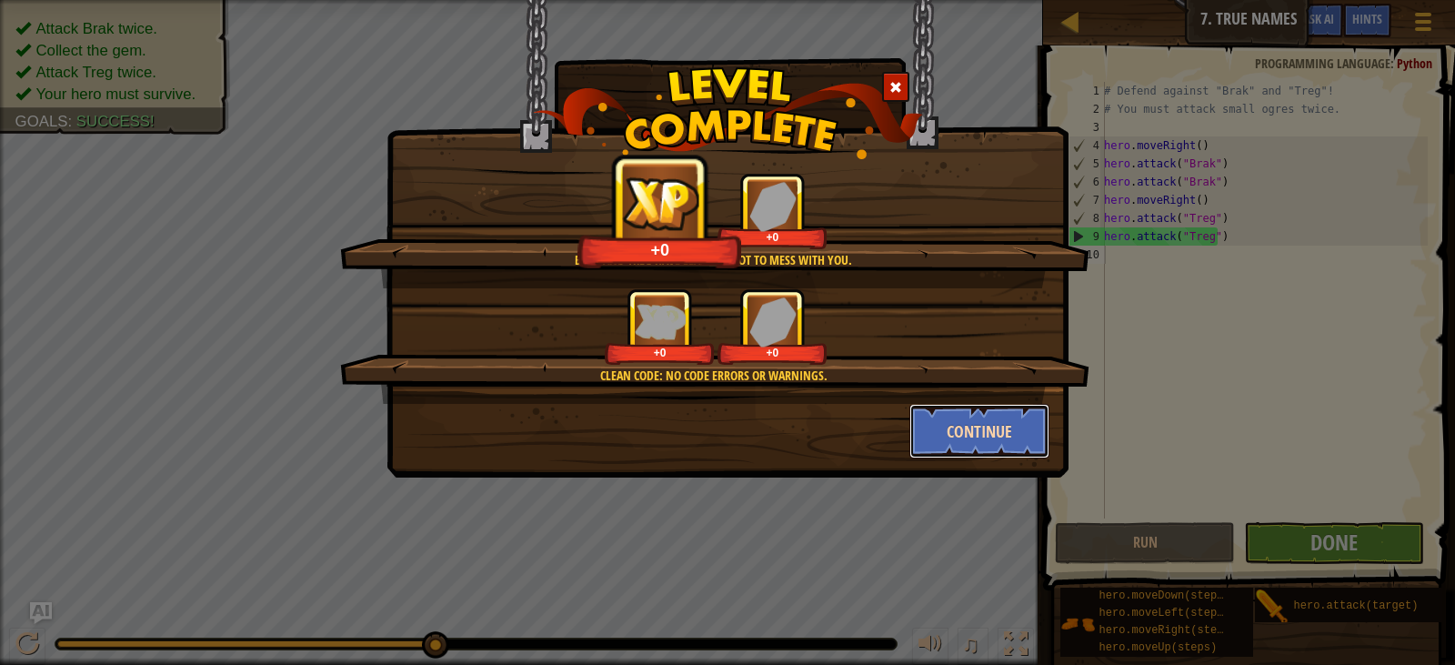
click at [956, 416] on button "Continue" at bounding box center [980, 431] width 141 height 55
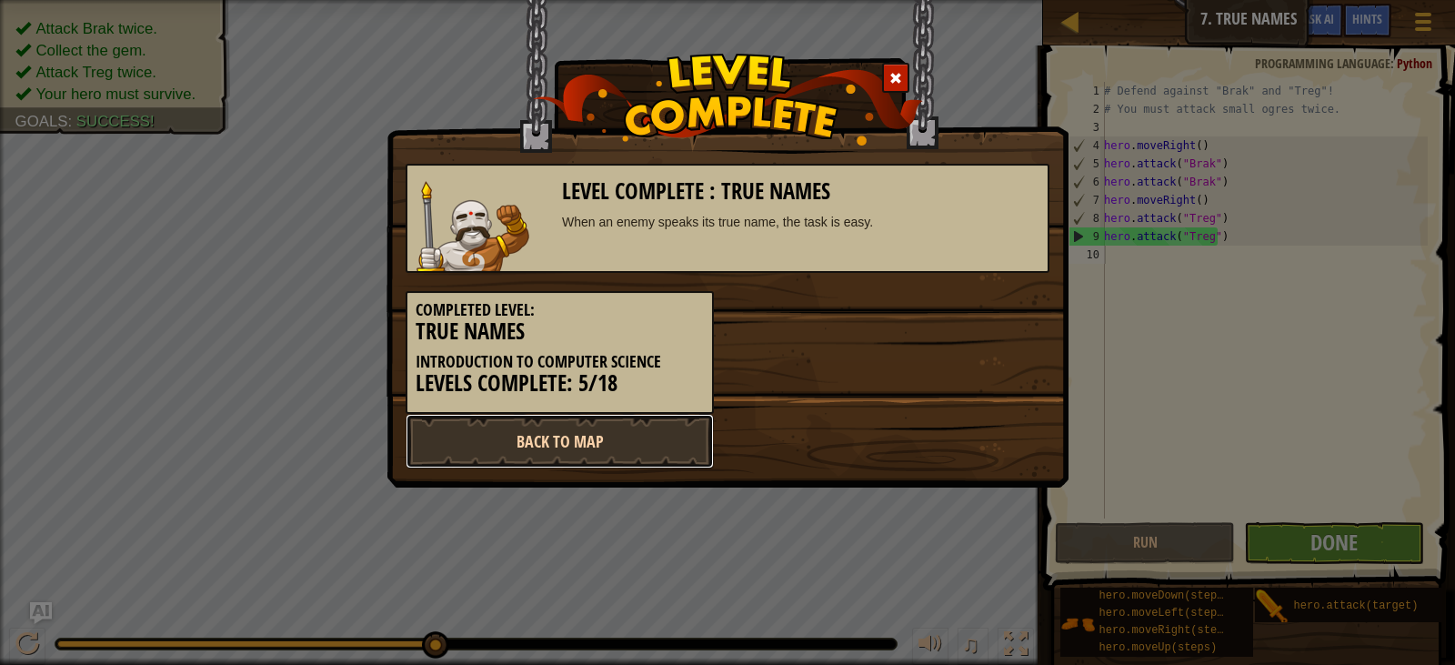
click at [609, 447] on link "Back to Map" at bounding box center [560, 441] width 308 height 55
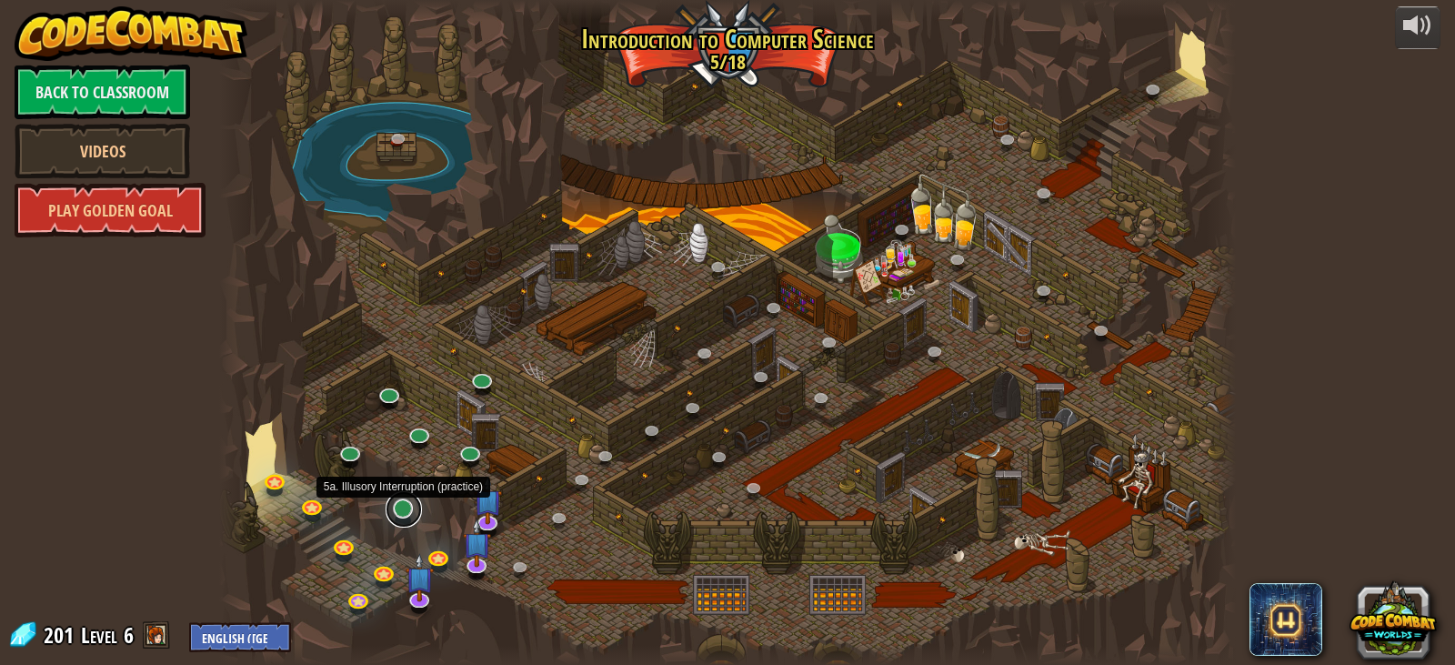
click at [404, 511] on link at bounding box center [404, 509] width 36 height 36
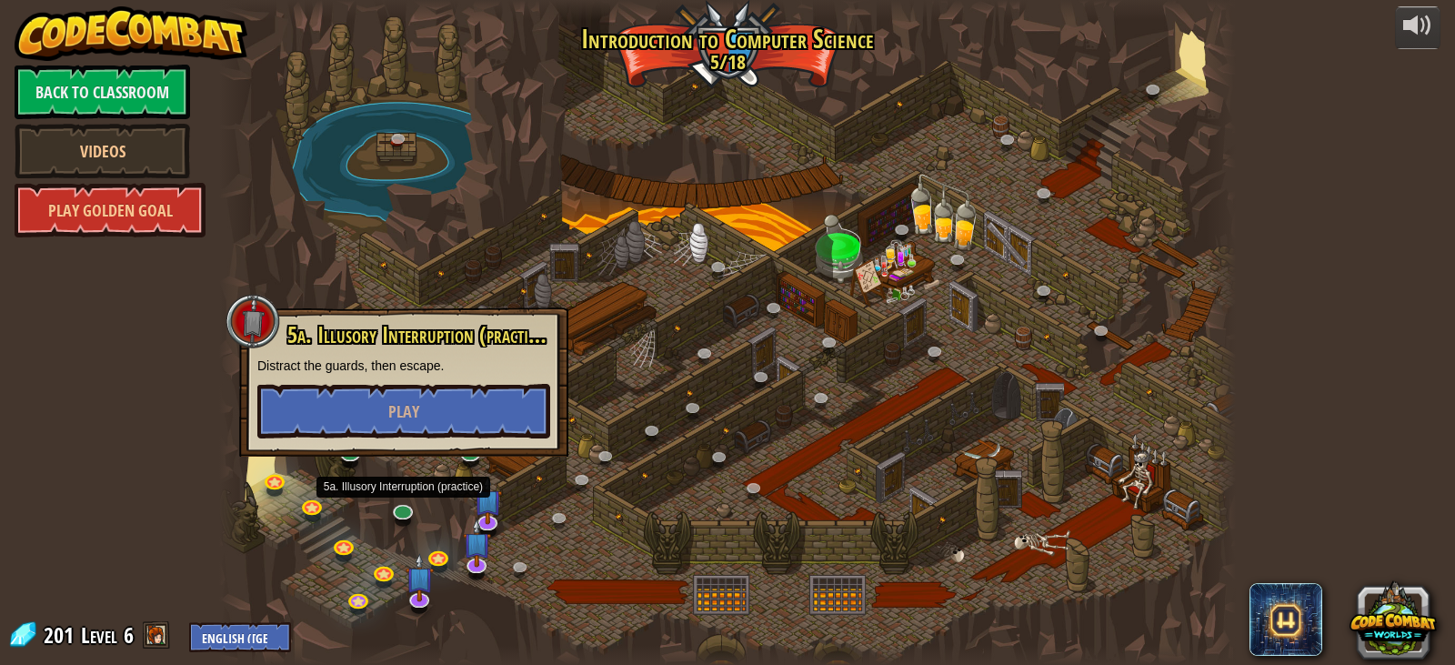
click at [98, 453] on div "powered by Back to Classroom Videos Play Golden Goal 25. [PERSON_NAME] (Locked …" at bounding box center [727, 332] width 1455 height 665
click at [341, 258] on div at bounding box center [727, 332] width 1017 height 665
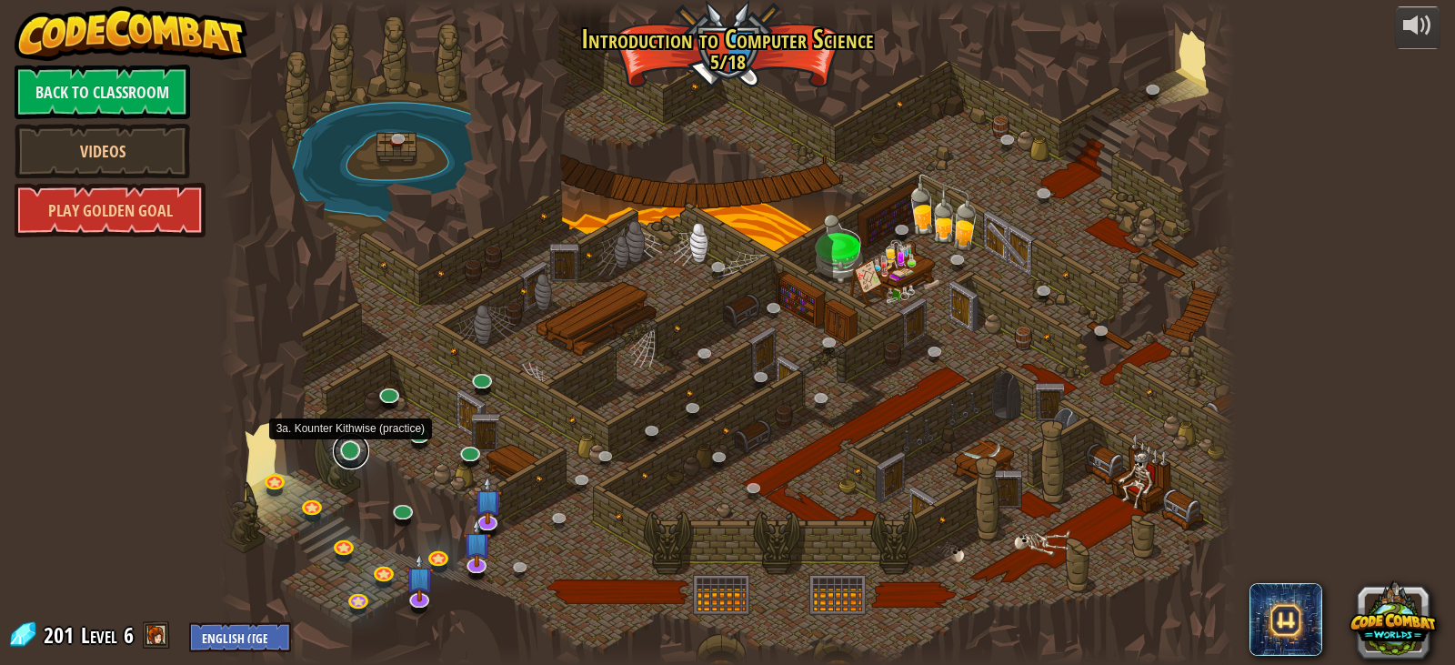
click at [357, 455] on link at bounding box center [351, 451] width 36 height 36
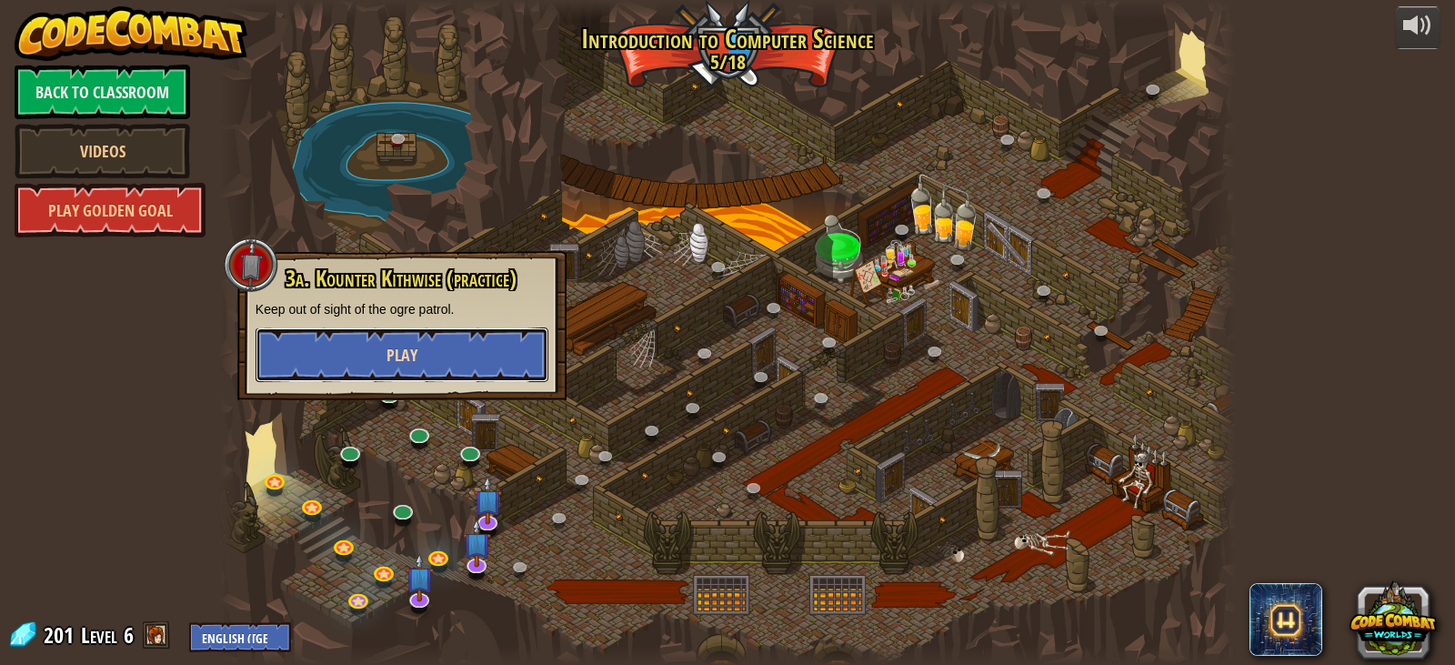
click at [428, 363] on button "Play" at bounding box center [402, 354] width 293 height 55
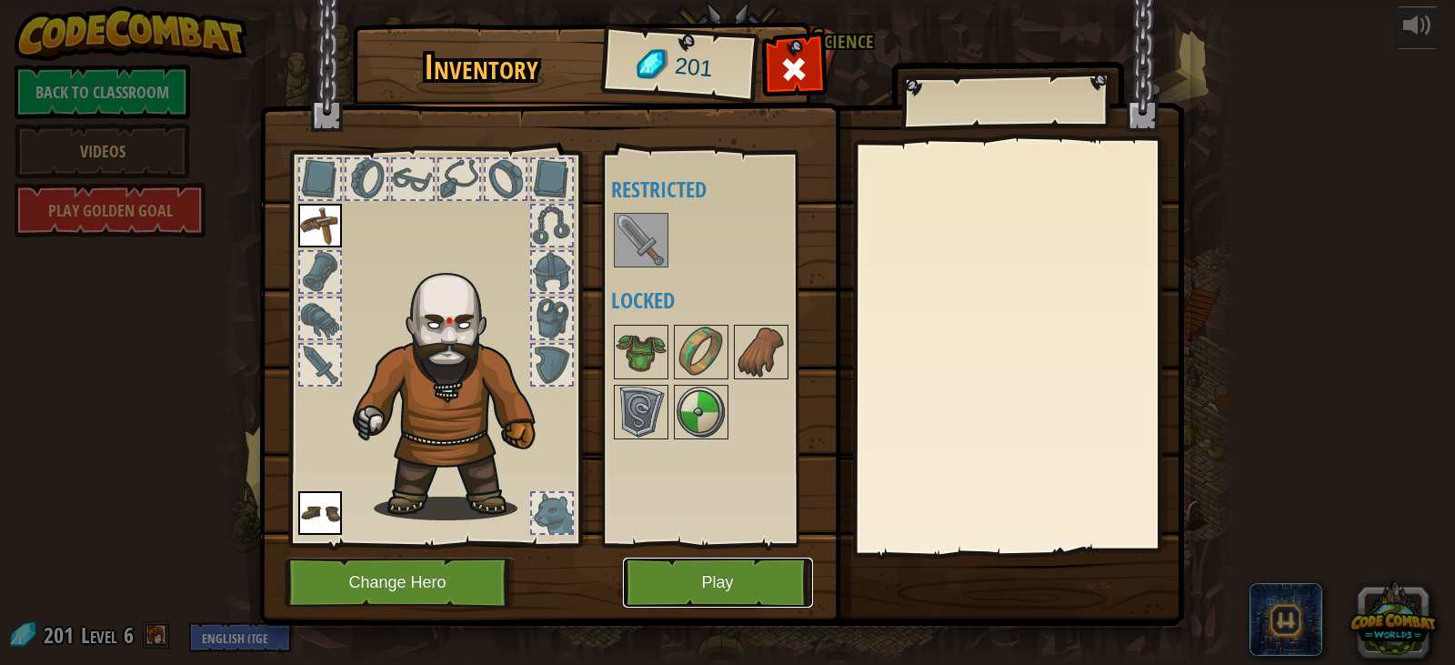
click at [707, 584] on button "Play" at bounding box center [718, 583] width 190 height 50
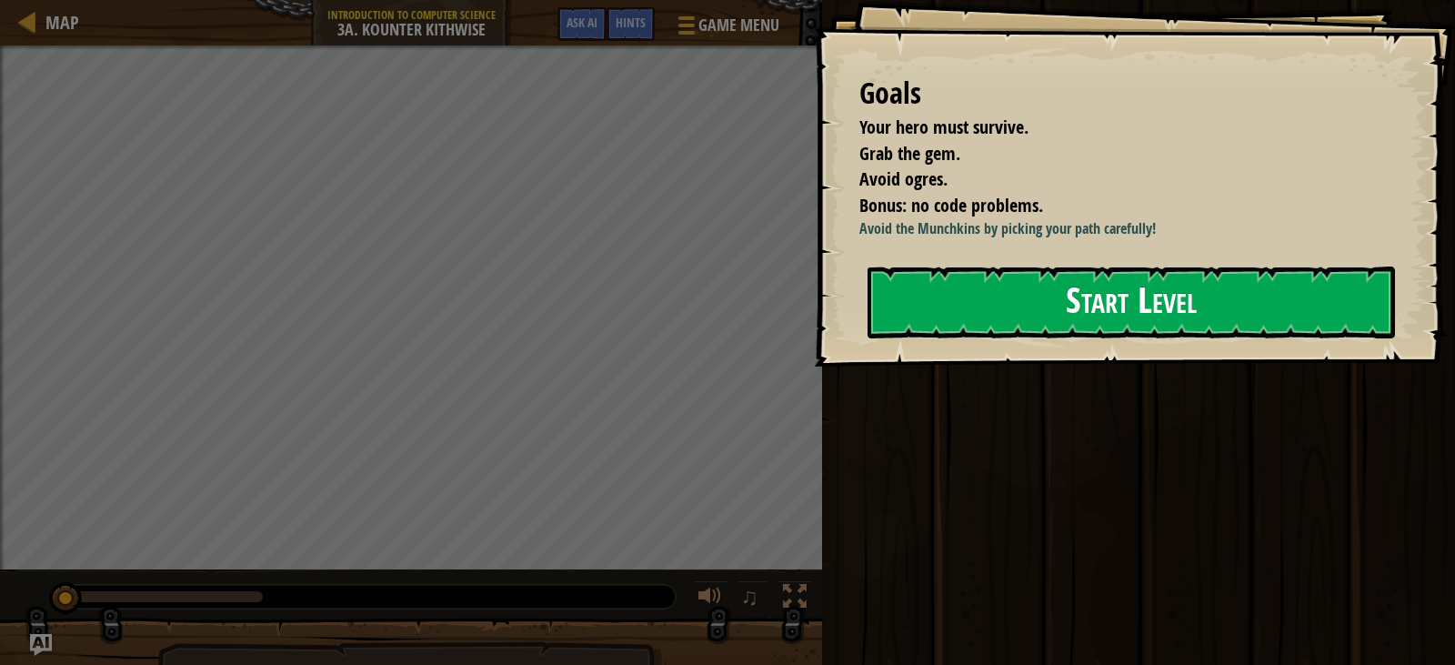
click at [1043, 305] on button "Start Level" at bounding box center [1132, 303] width 528 height 72
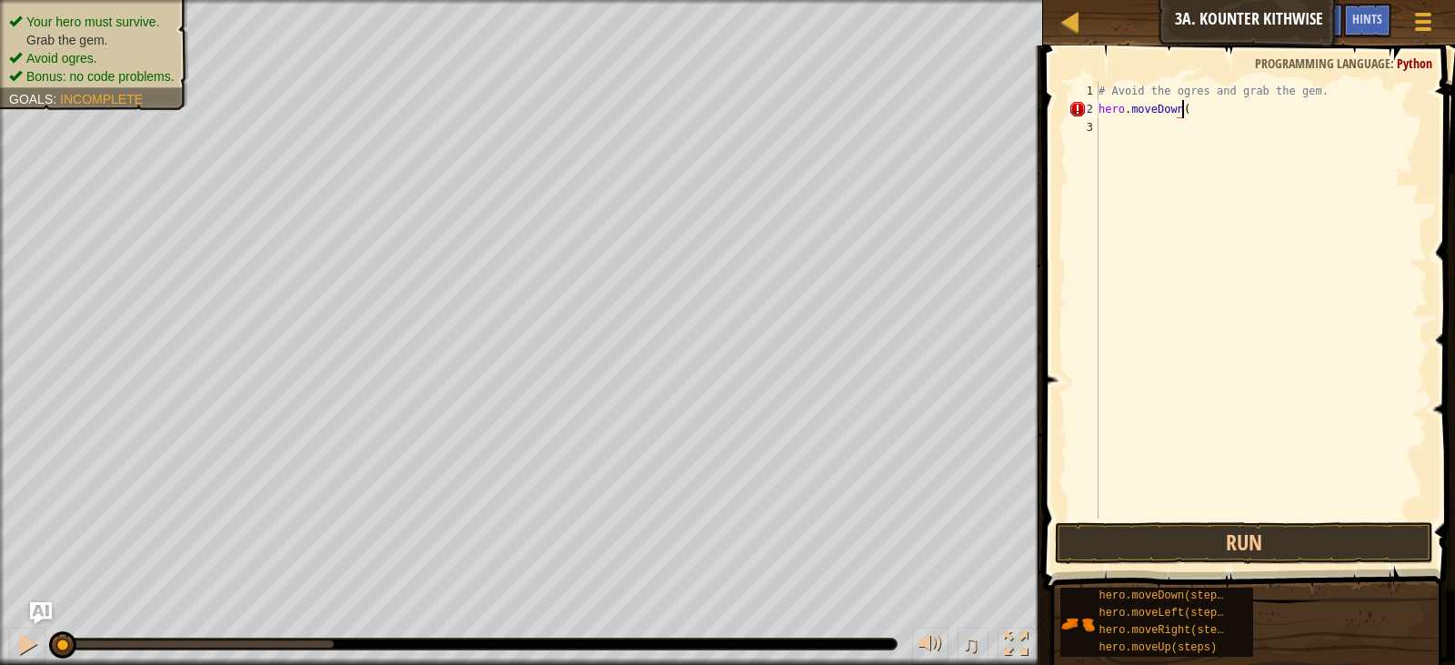
scroll to position [8, 6]
type textarea "hero.moveDown(2)"
click at [1166, 544] on button "Run" at bounding box center [1244, 543] width 378 height 42
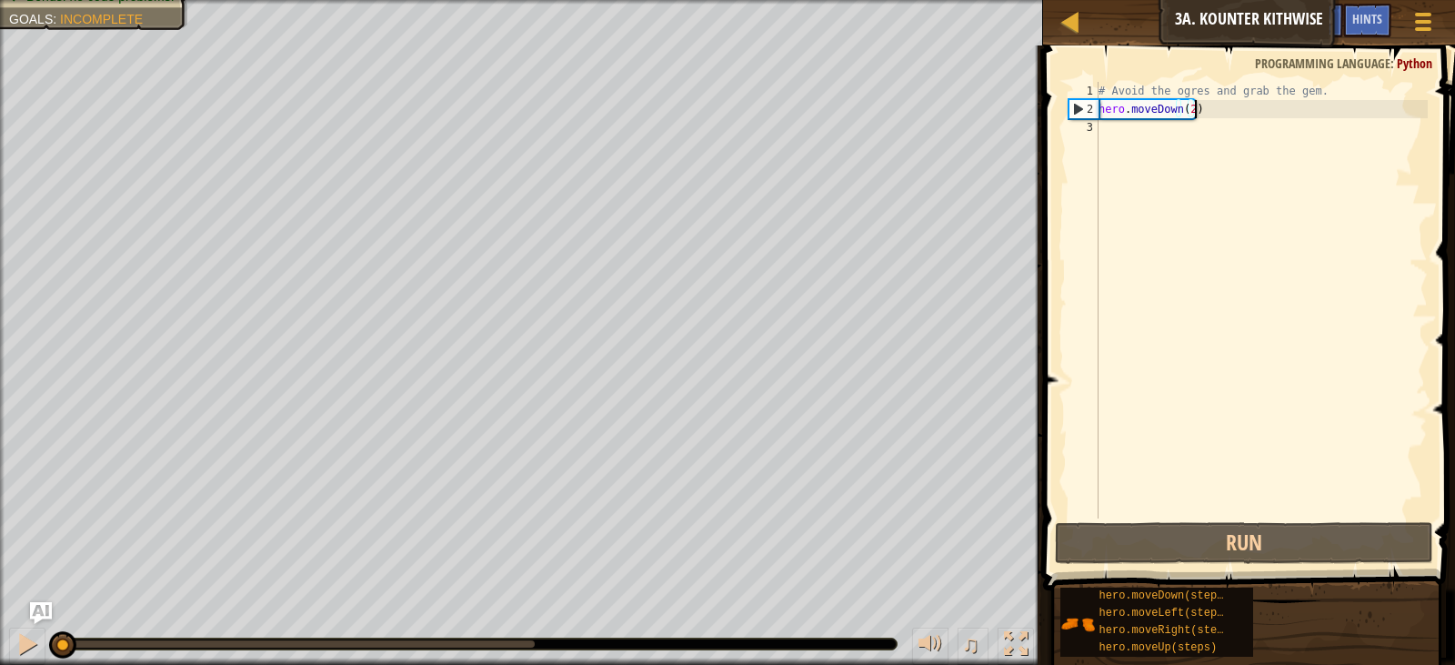
drag, startPoint x: 415, startPoint y: 643, endPoint x: 0, endPoint y: 627, distance: 415.1
click at [0, 627] on div "♫" at bounding box center [521, 639] width 1043 height 55
click at [21, 647] on div at bounding box center [27, 644] width 24 height 24
click at [1176, 121] on div "# Avoid the ogres and grab the gem. hero . moveDown ( 2 )" at bounding box center [1261, 318] width 333 height 473
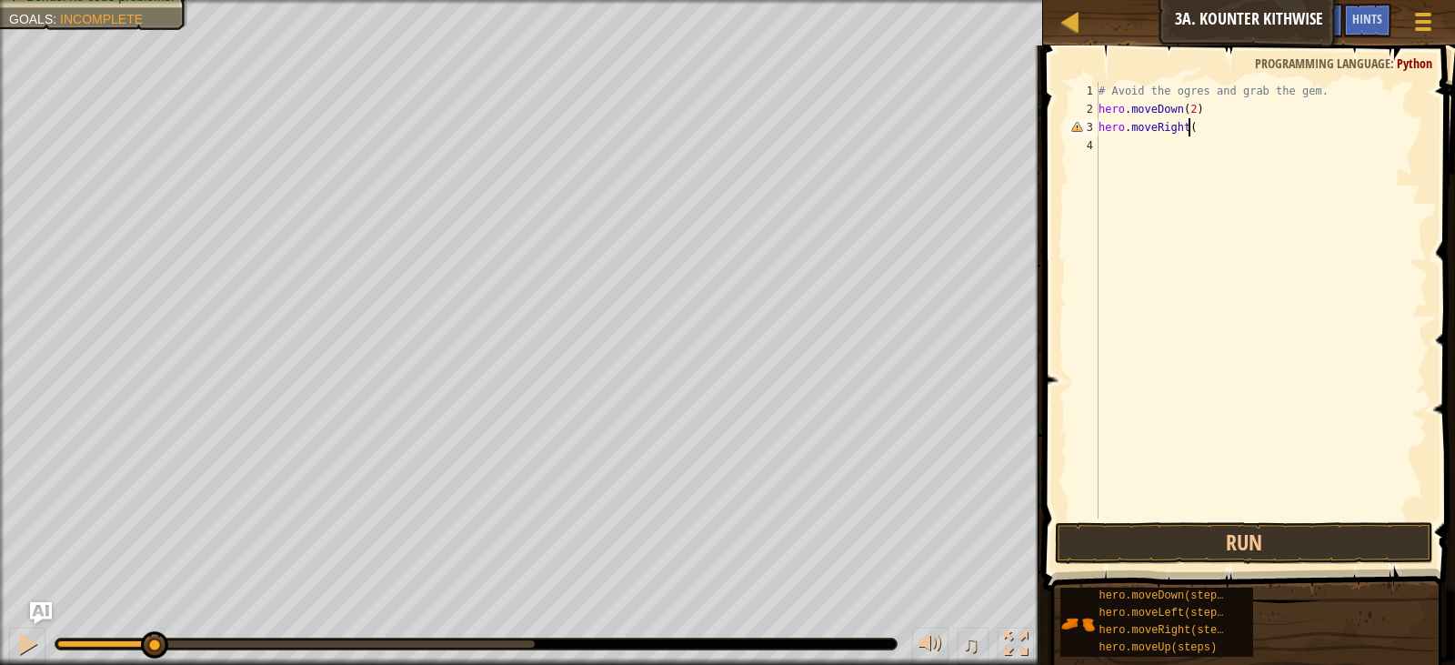
type textarea "hero.moveRight()"
click at [1158, 146] on div "# Avoid the ogres and grab the gem. hero . moveDown ( 2 ) hero . moveRight ( )" at bounding box center [1261, 318] width 333 height 473
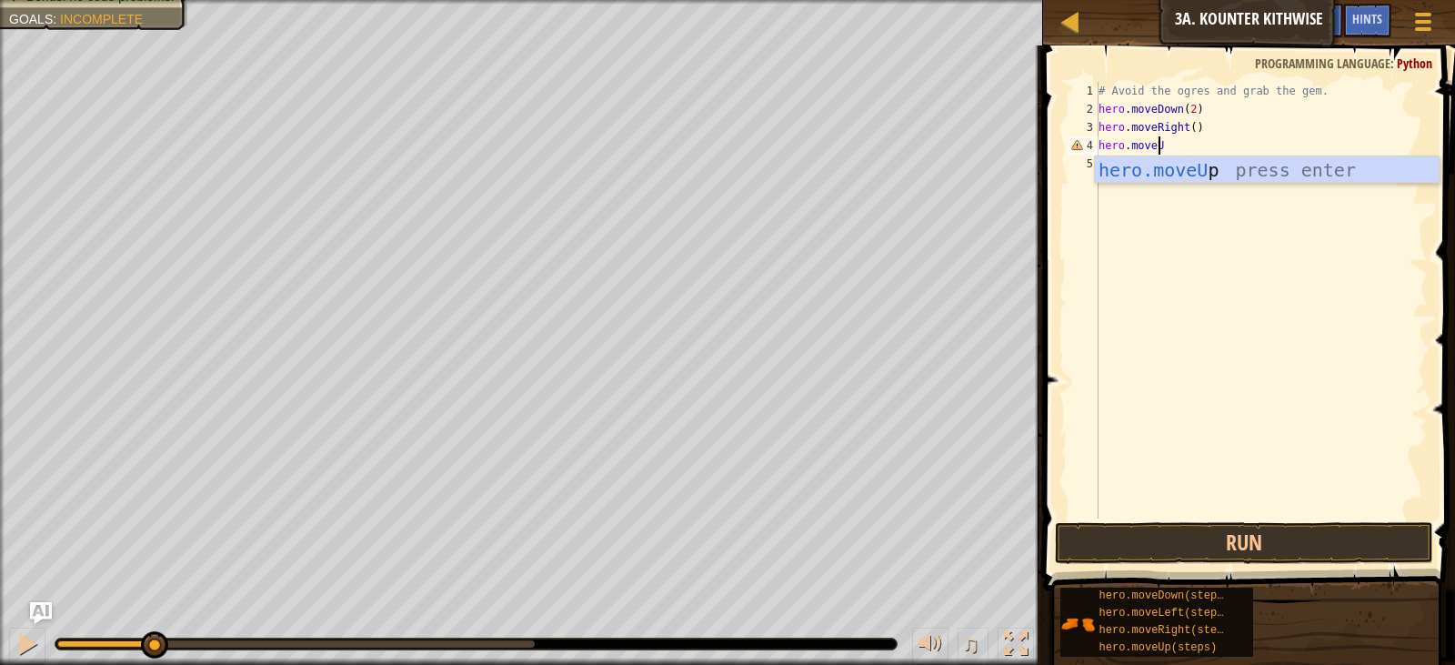
scroll to position [8, 5]
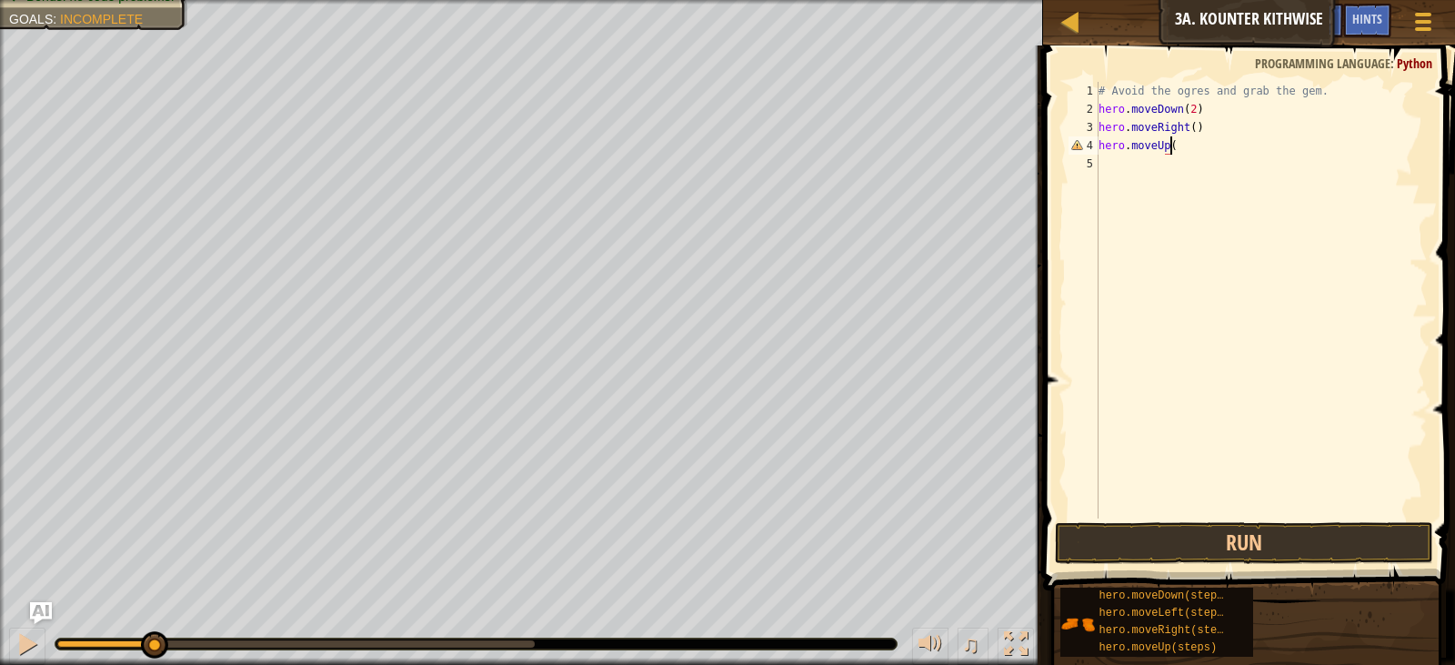
type textarea "hero.moveUp()"
type textarea "hero.moveRight()"
drag, startPoint x: 1103, startPoint y: 544, endPoint x: 1112, endPoint y: 529, distance: 17.2
click at [1103, 544] on button "Run" at bounding box center [1244, 543] width 378 height 42
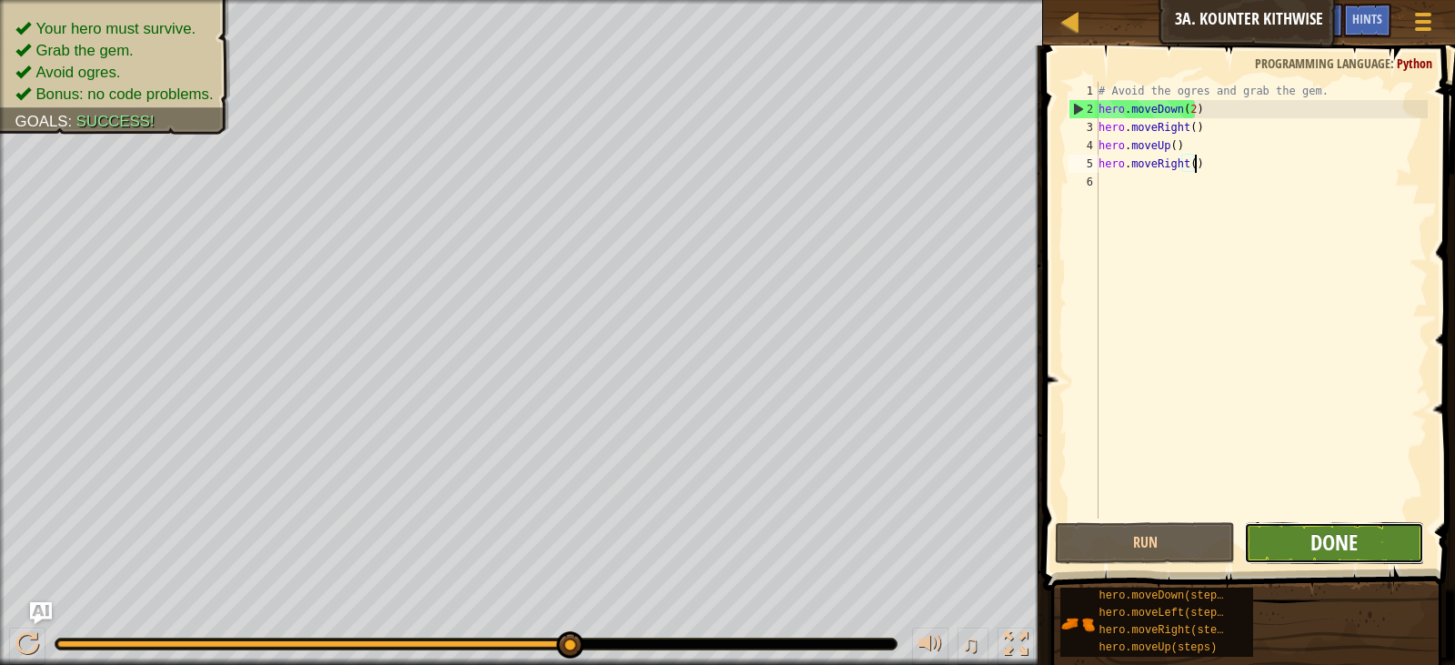
click at [1320, 550] on span "Done" at bounding box center [1334, 542] width 47 height 29
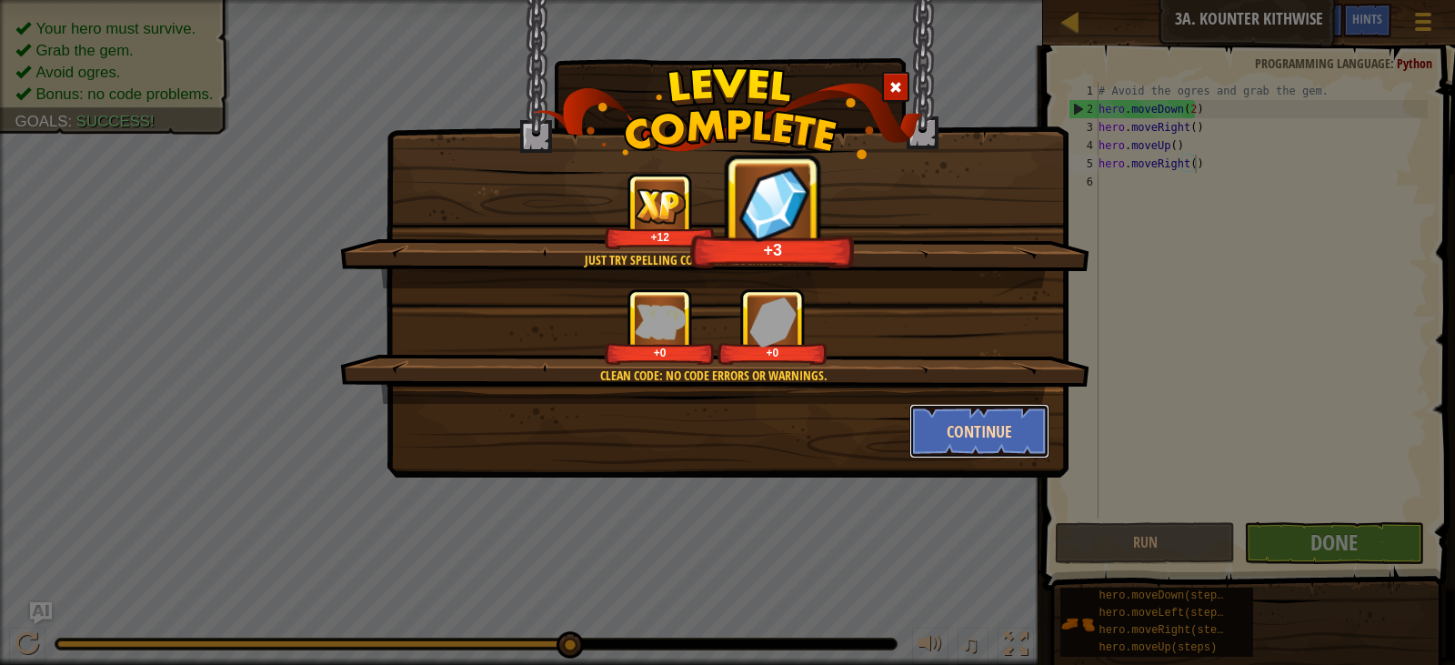
click at [939, 418] on button "Continue" at bounding box center [980, 431] width 141 height 55
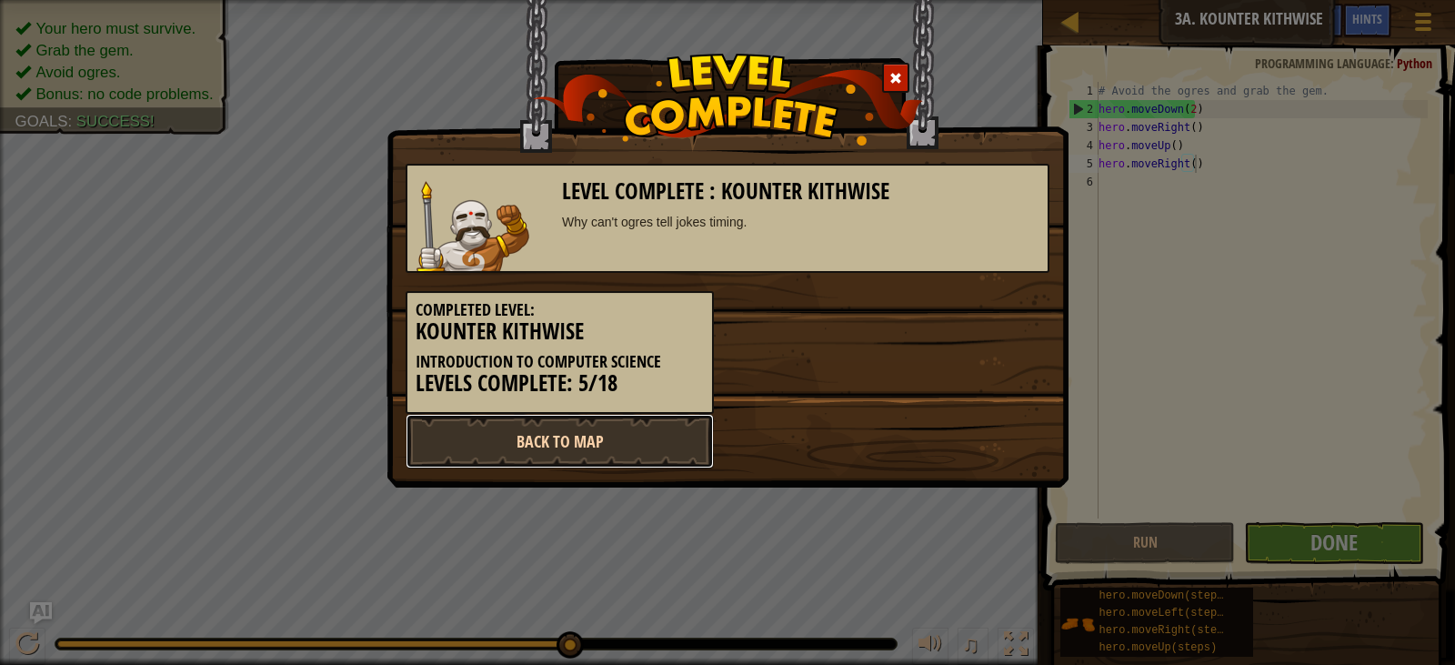
click at [587, 443] on link "Back to Map" at bounding box center [560, 441] width 308 height 55
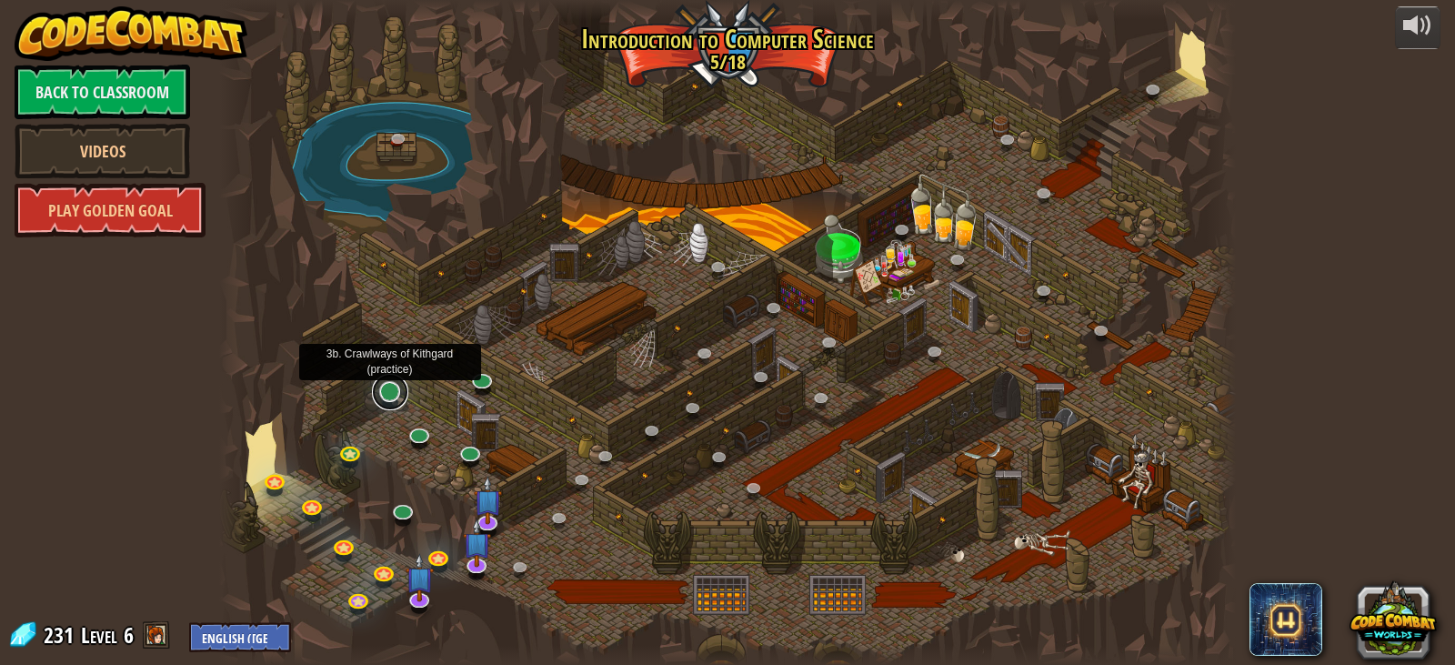
click at [391, 395] on link at bounding box center [390, 392] width 36 height 36
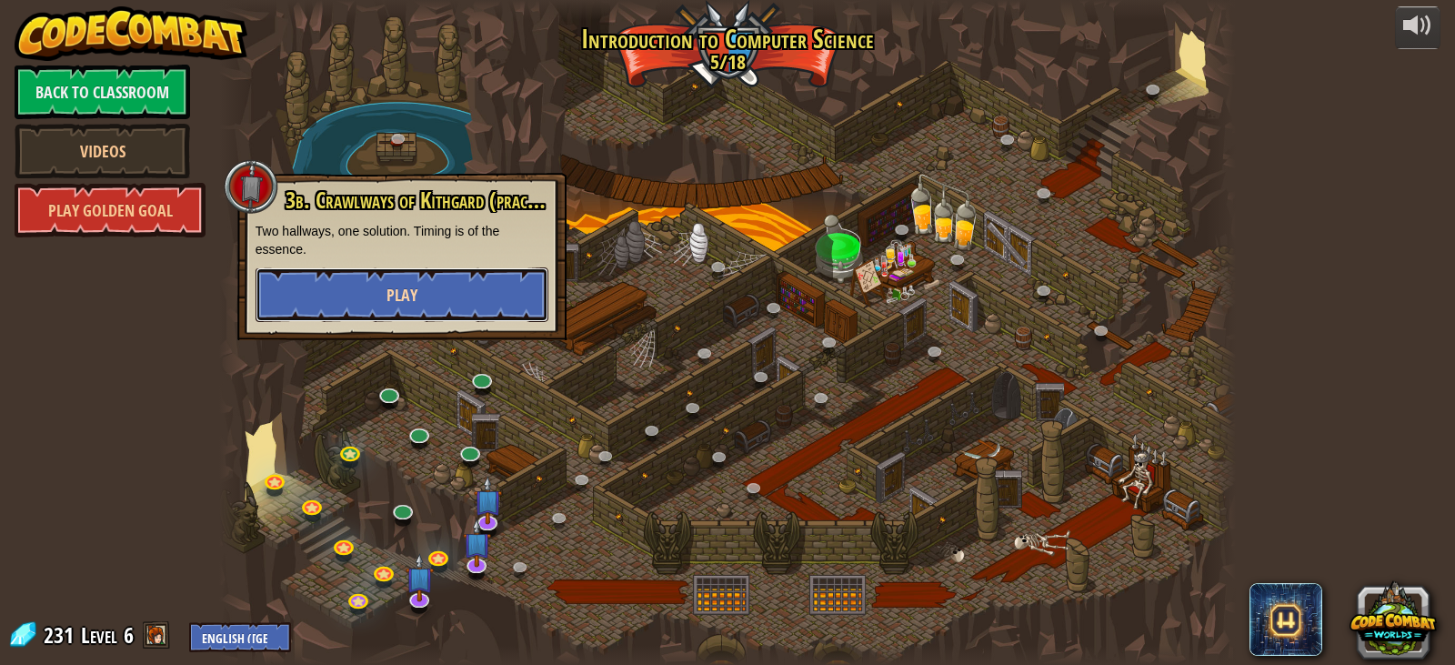
click at [388, 287] on span "Play" at bounding box center [402, 295] width 31 height 23
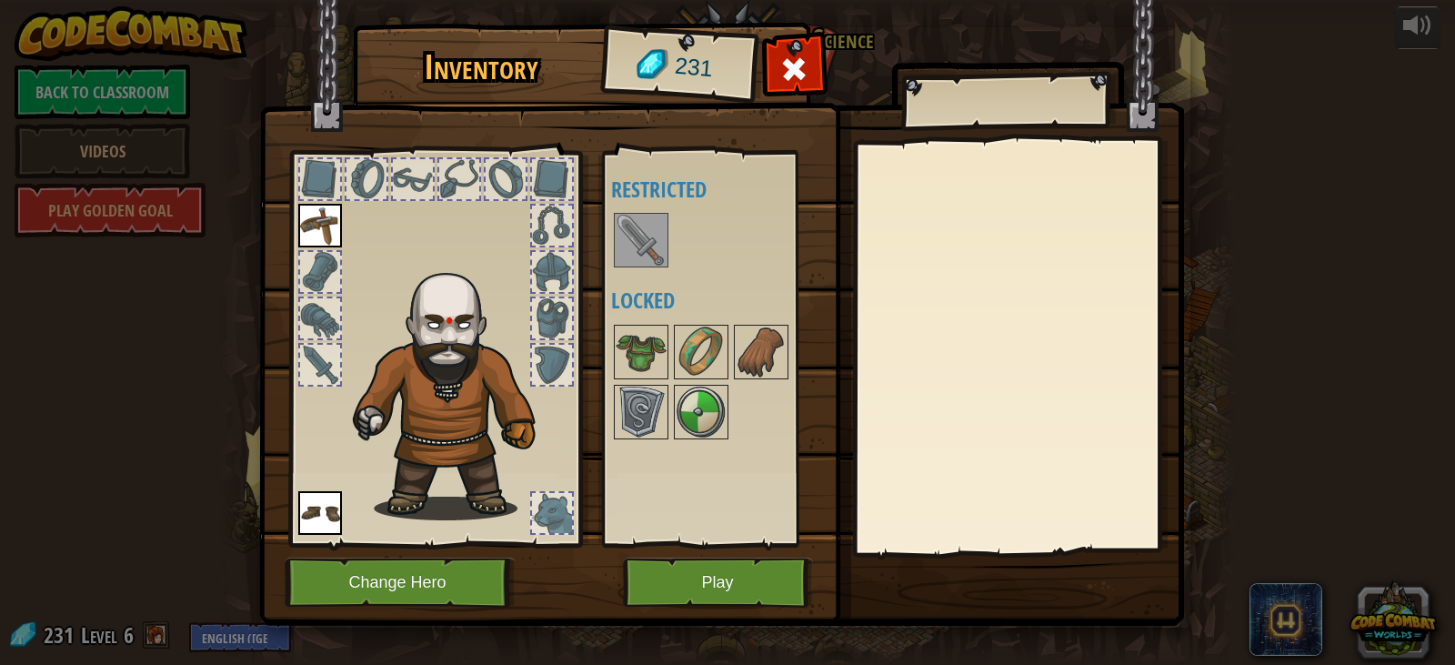
click at [729, 555] on img at bounding box center [721, 295] width 925 height 660
click at [729, 569] on button "Play" at bounding box center [718, 583] width 190 height 50
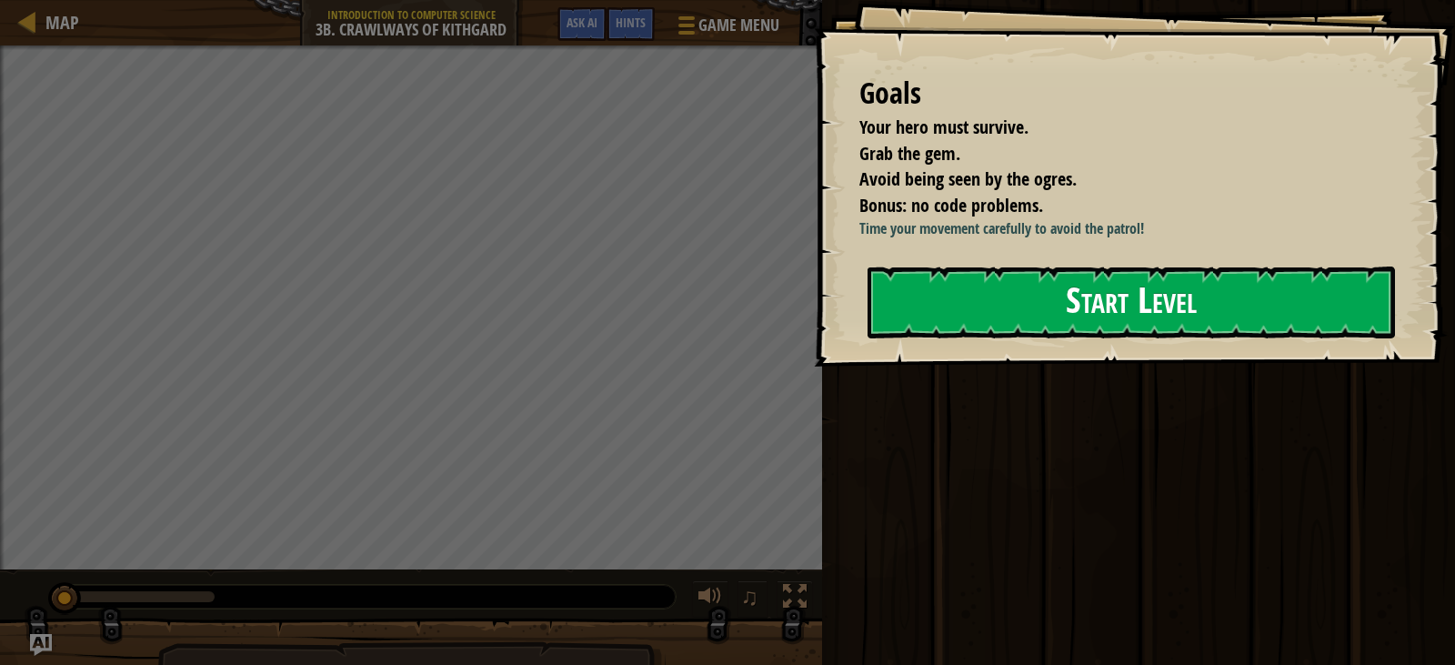
click at [993, 300] on button "Start Level" at bounding box center [1132, 303] width 528 height 72
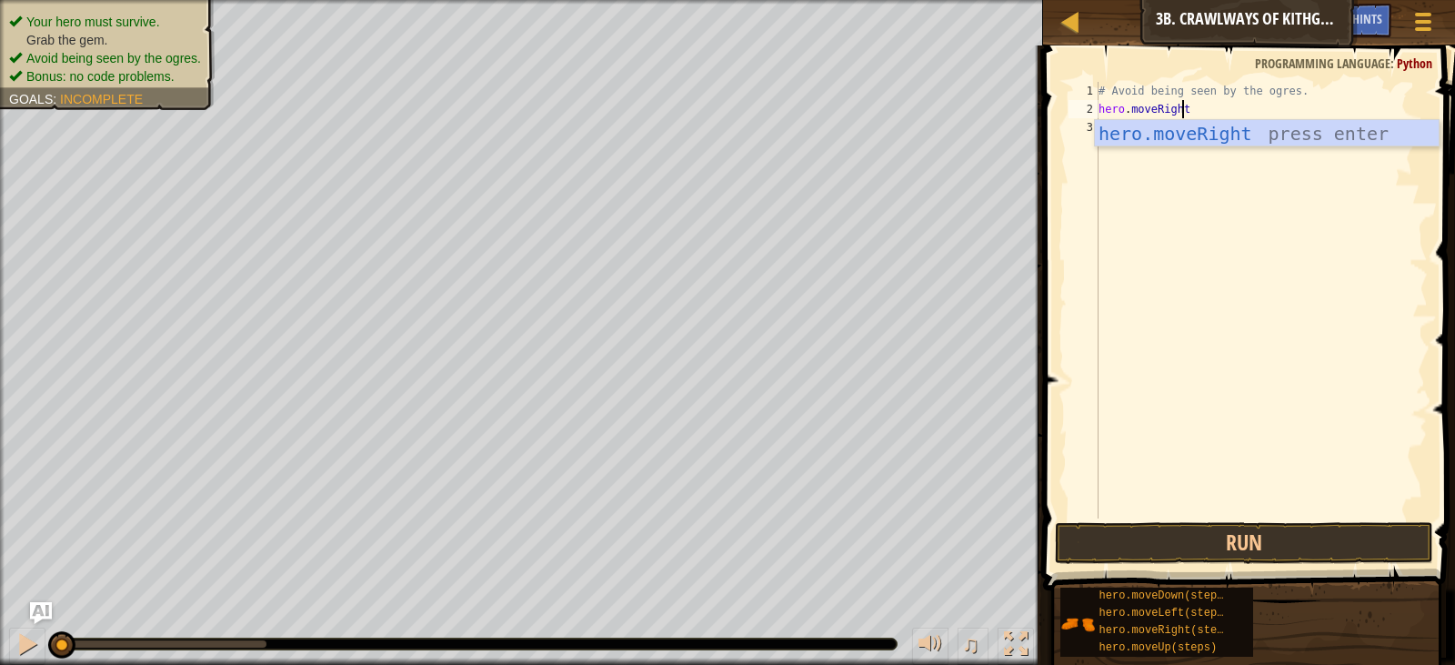
scroll to position [8, 6]
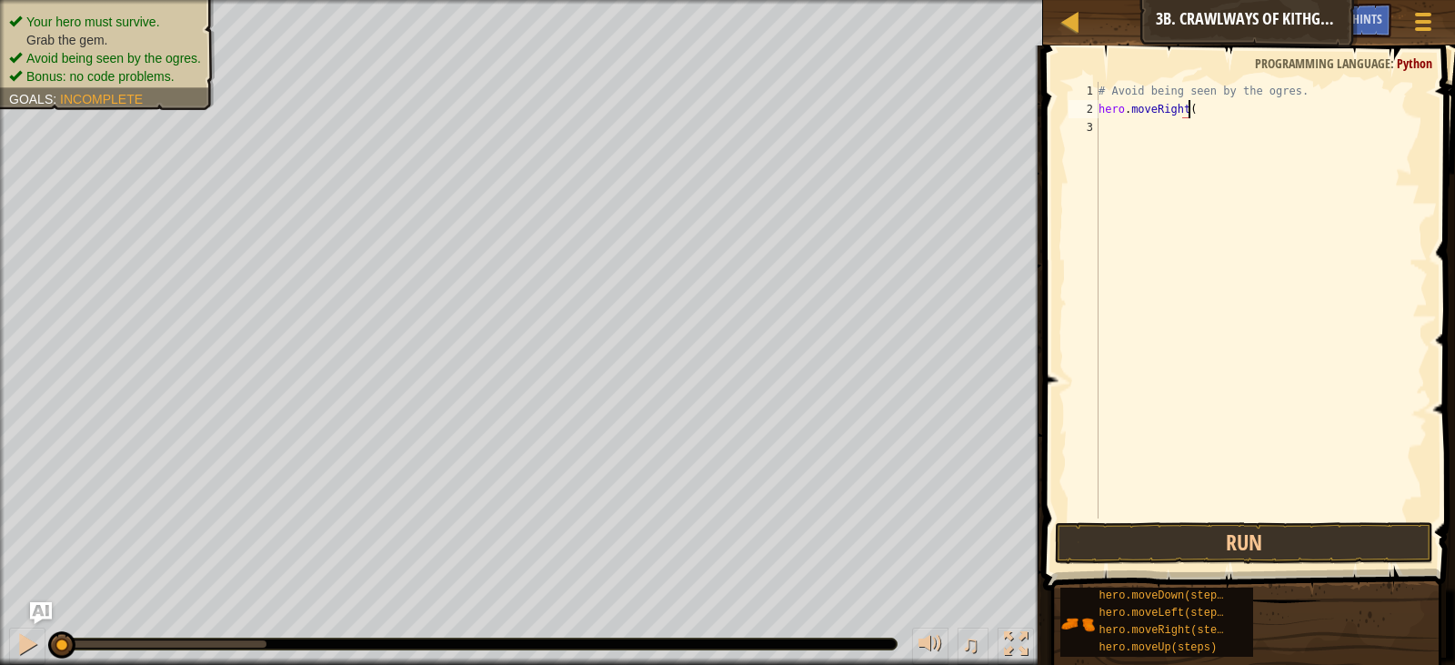
type textarea "hero.moveRight()"
click at [1210, 513] on div "# Avoid being seen by the ogres. hero . moveRight ( )" at bounding box center [1261, 318] width 333 height 473
click at [1211, 553] on button "Run" at bounding box center [1244, 543] width 378 height 42
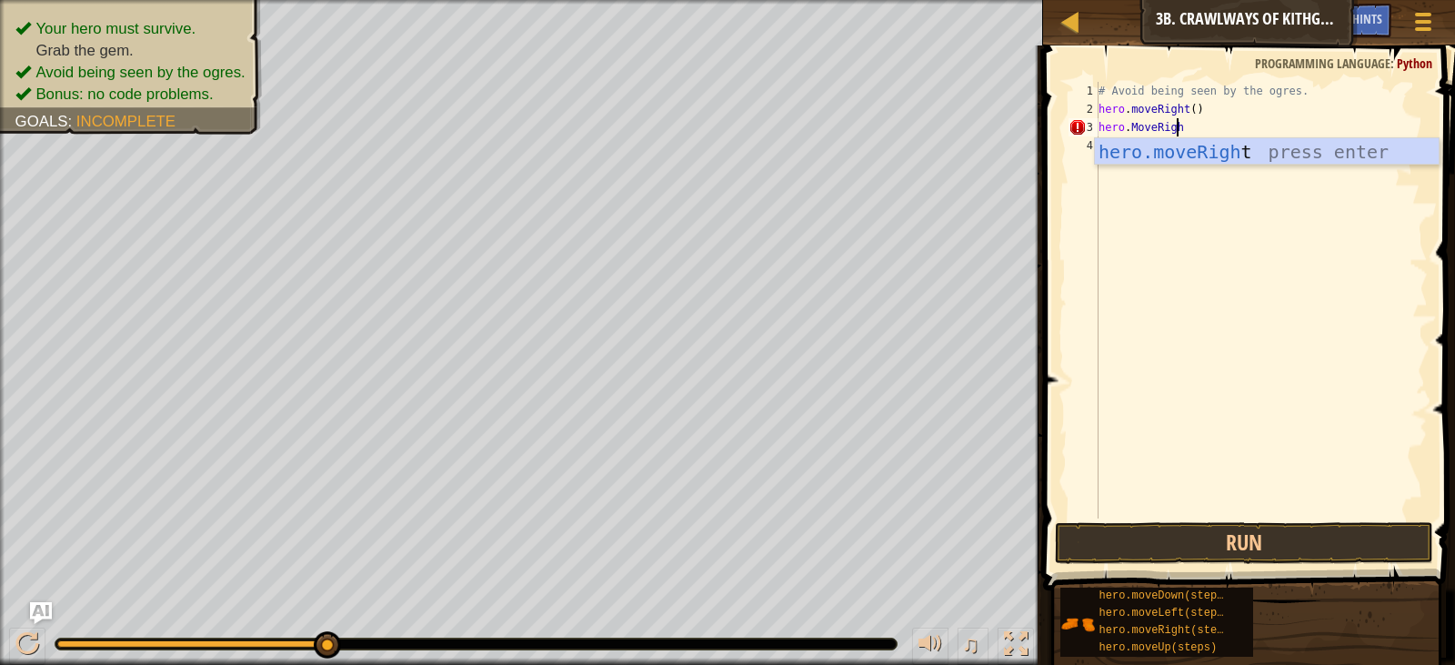
scroll to position [8, 5]
type textarea "hero.MoveRight"
click at [1172, 145] on div "hero.moveRight press enter" at bounding box center [1267, 179] width 344 height 82
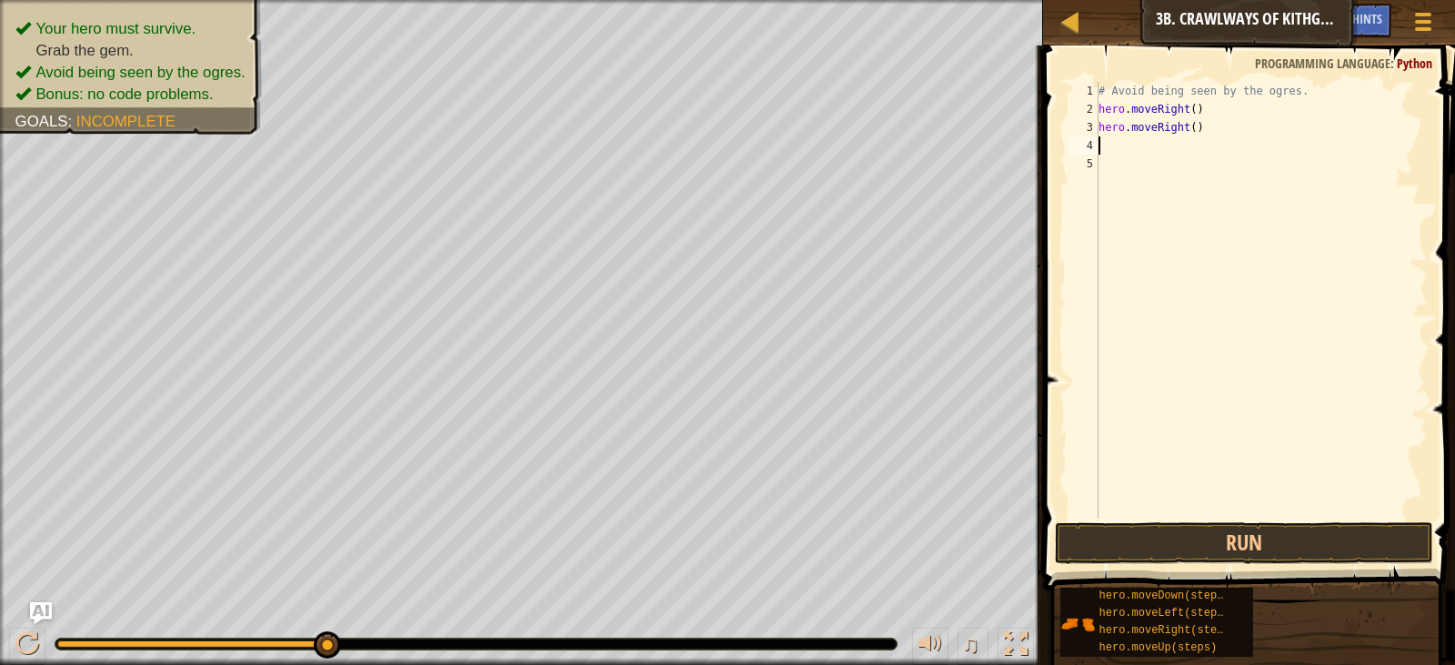
scroll to position [8, 0]
click at [1154, 533] on button "Run" at bounding box center [1244, 543] width 378 height 42
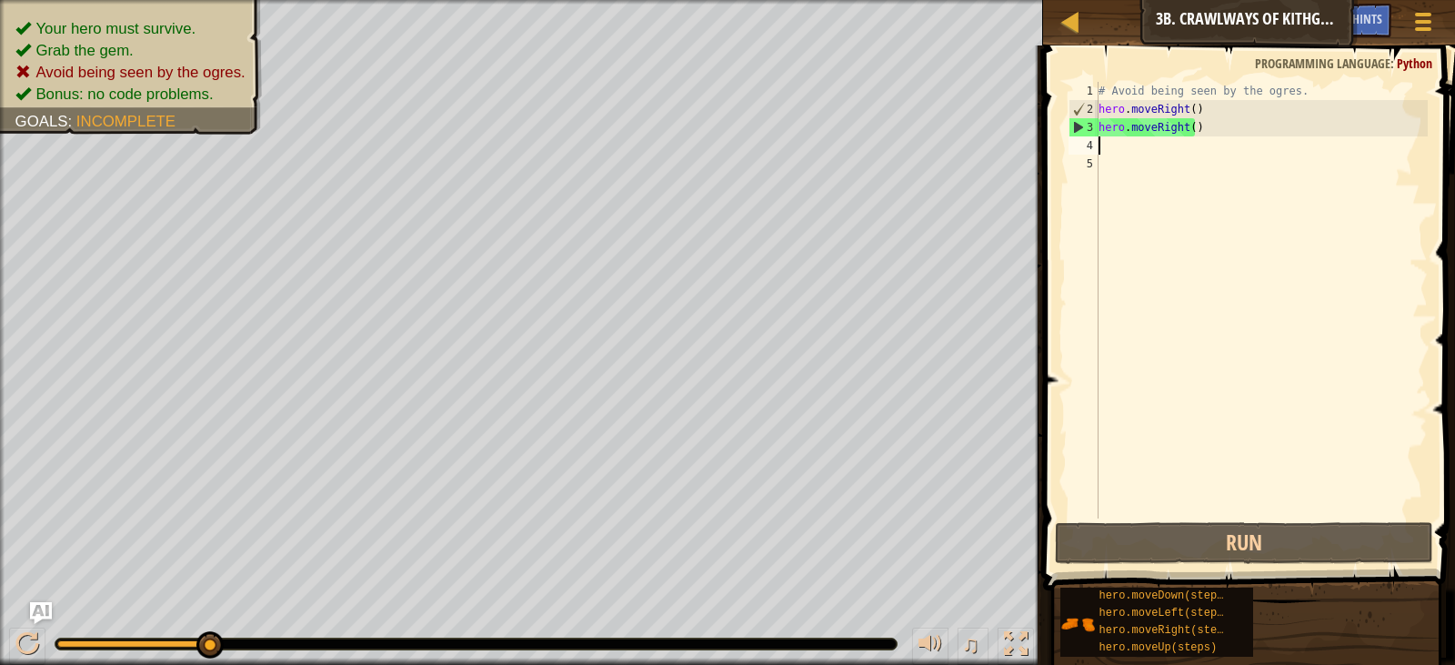
click at [1210, 131] on div "# Avoid being seen by the ogres. hero . moveRight ( ) hero . moveRight ( )" at bounding box center [1261, 318] width 333 height 473
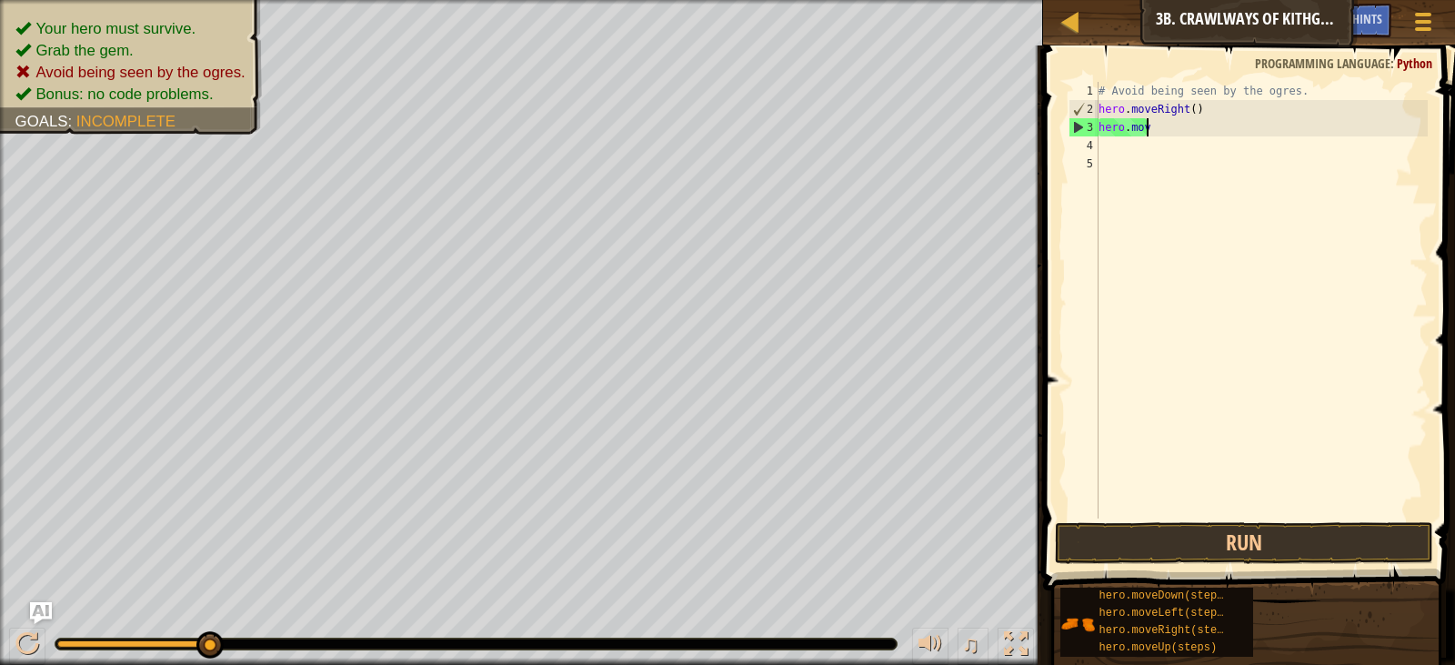
type textarea "h"
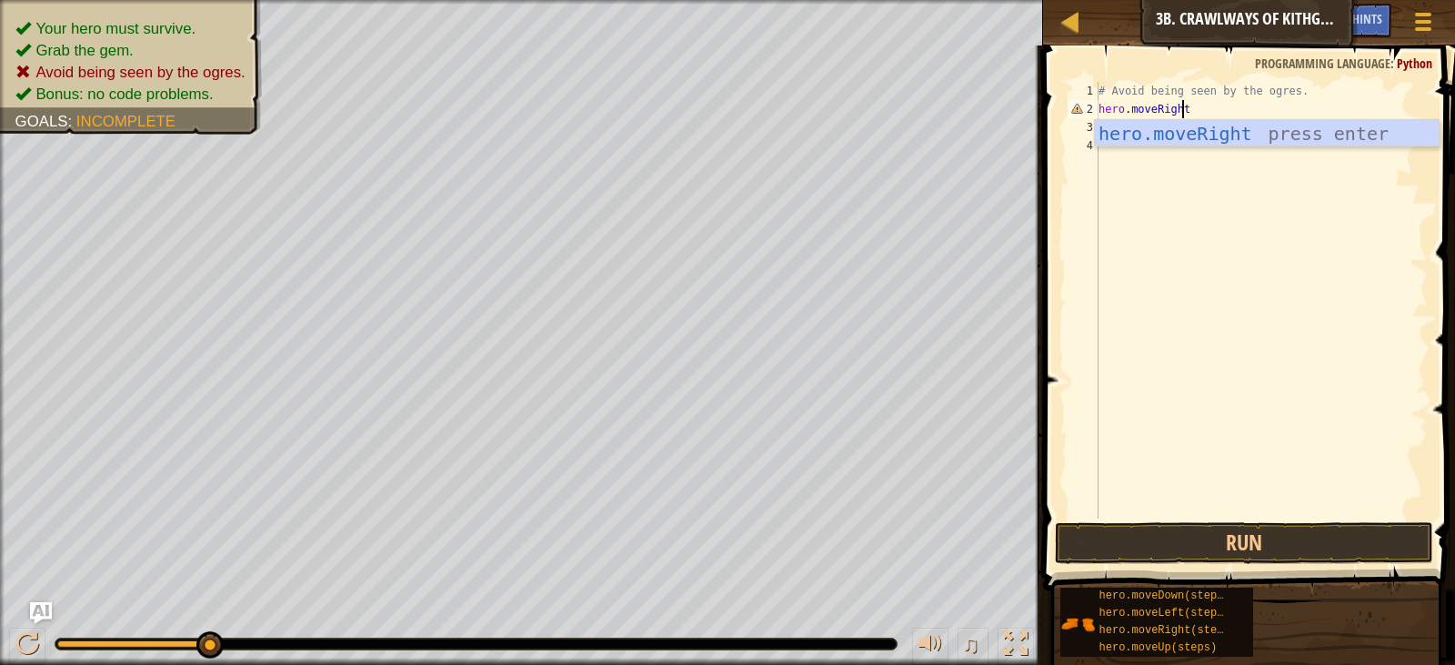
scroll to position [8, 6]
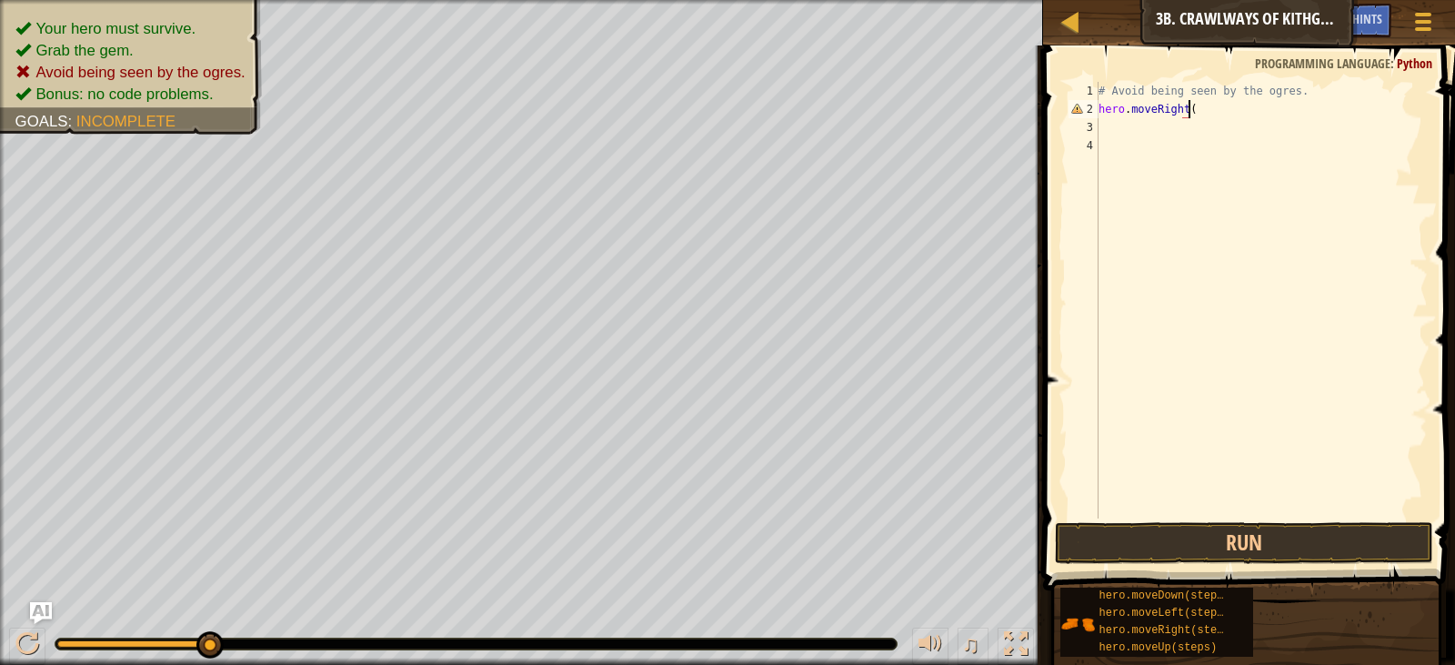
type textarea "hero.moveRight()"
click at [1268, 308] on div "# Avoid being seen by the ogres. hero . moveRight ( )" at bounding box center [1261, 318] width 333 height 473
click at [1147, 124] on div "# Avoid being seen by the ogres. hero . moveRight ( )" at bounding box center [1261, 318] width 333 height 473
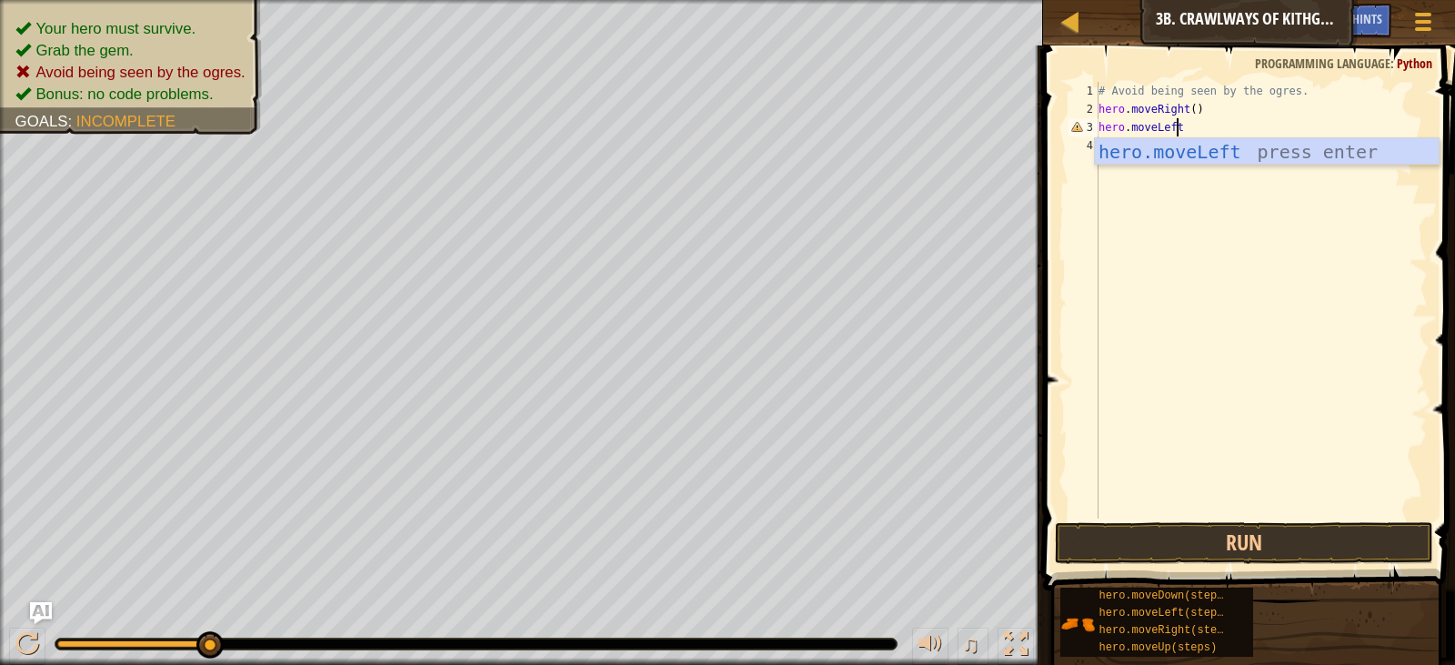
scroll to position [8, 5]
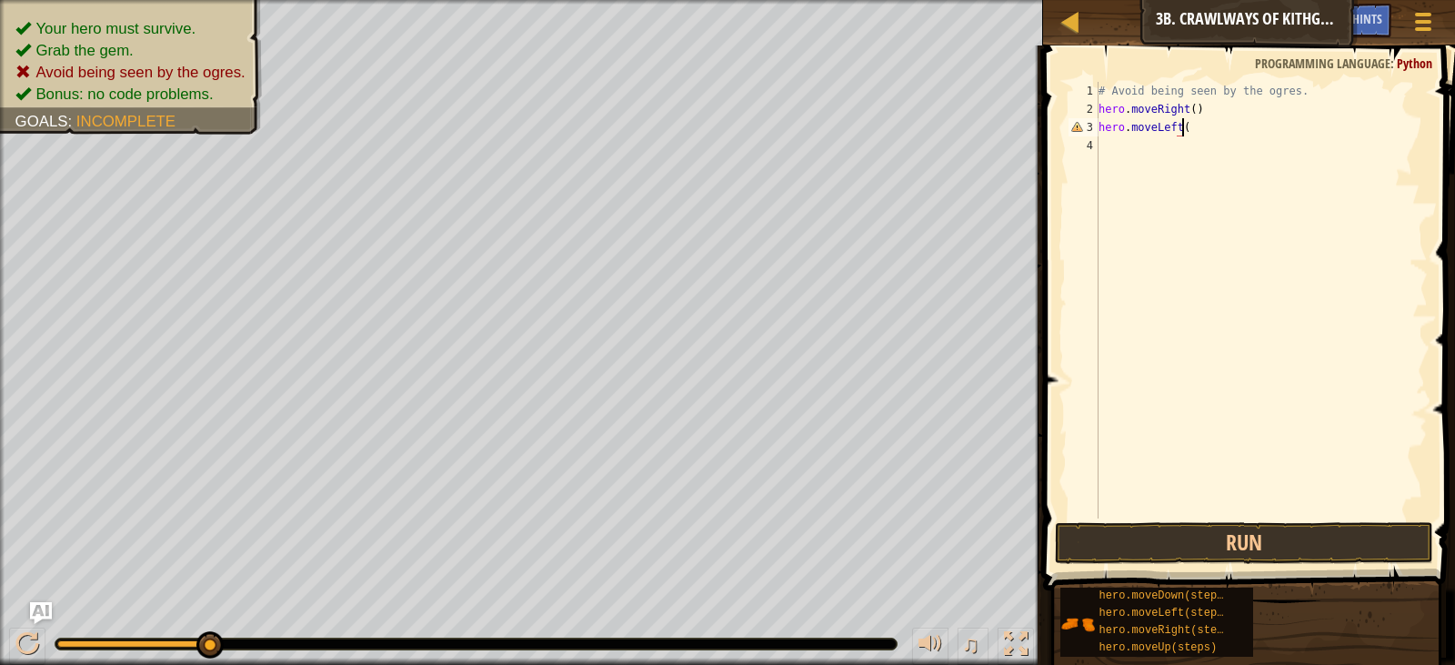
type textarea "hero.moveLeft()"
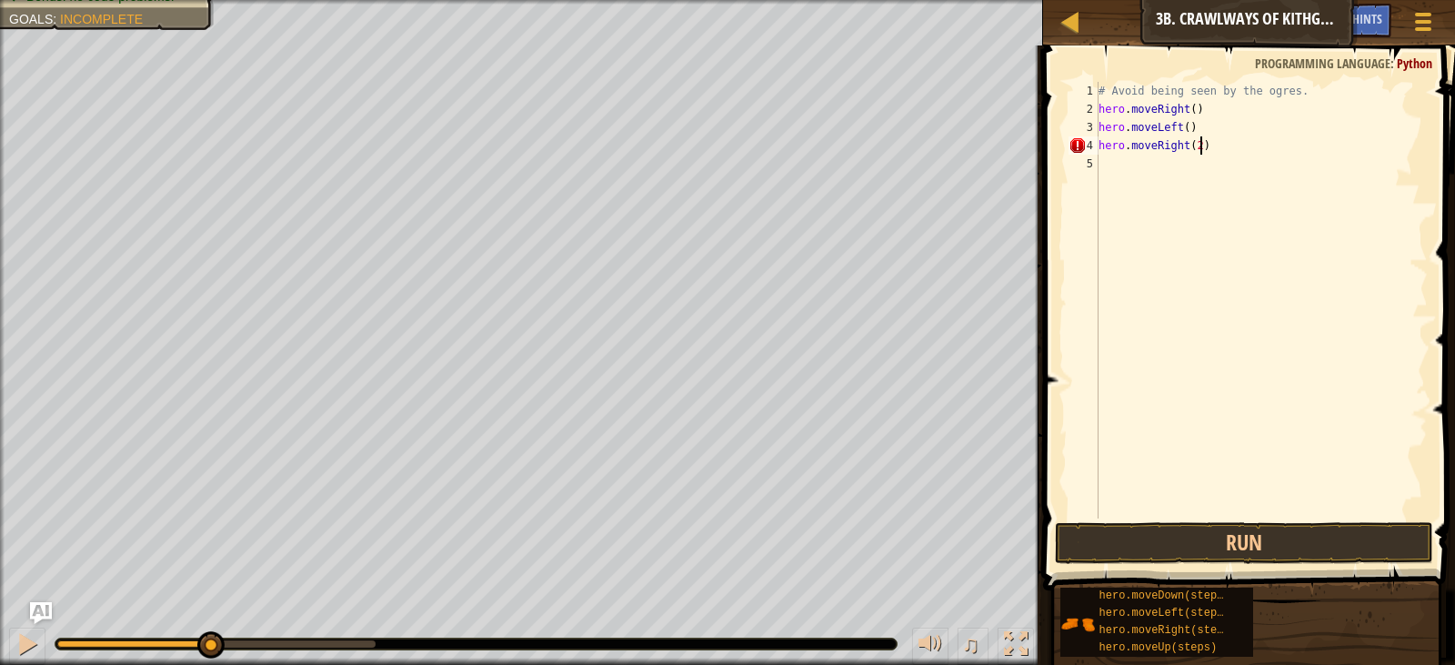
scroll to position [8, 7]
type textarea "hero.moveRight(2)"
click at [1226, 543] on button "Run" at bounding box center [1244, 543] width 378 height 42
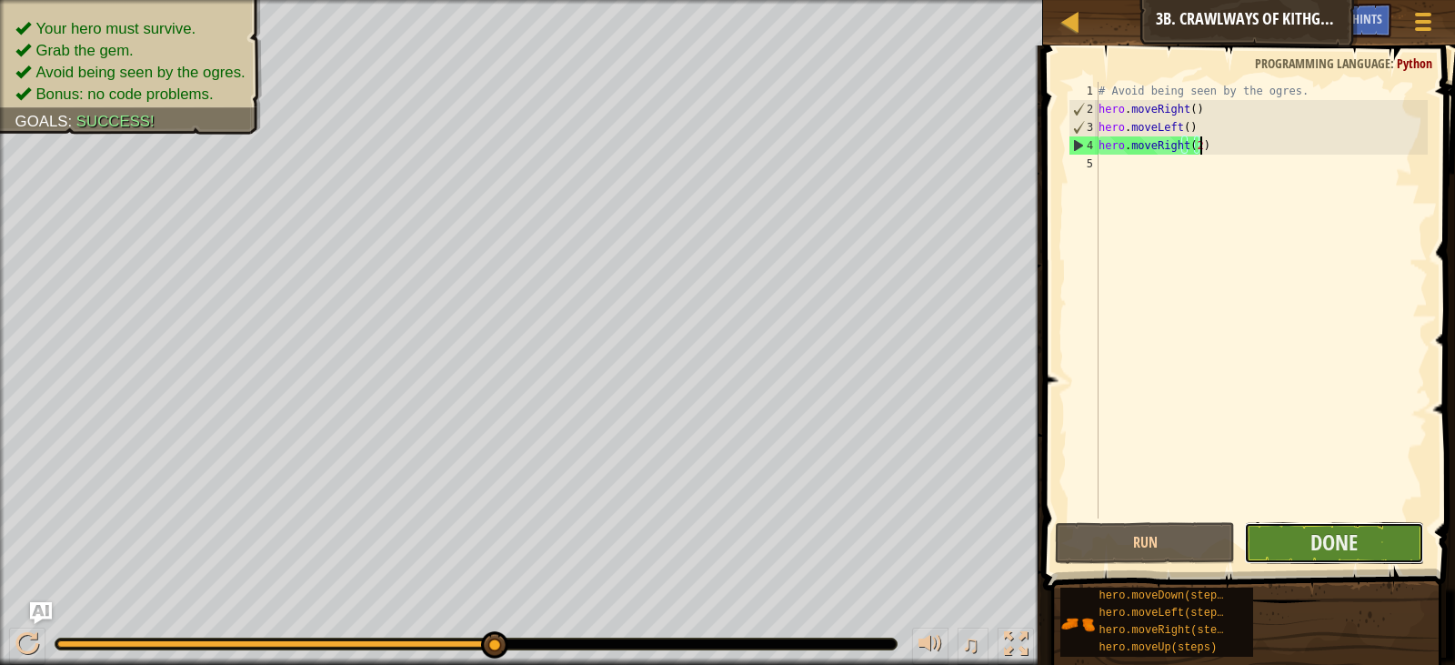
click at [1284, 529] on button "Done" at bounding box center [1334, 543] width 180 height 42
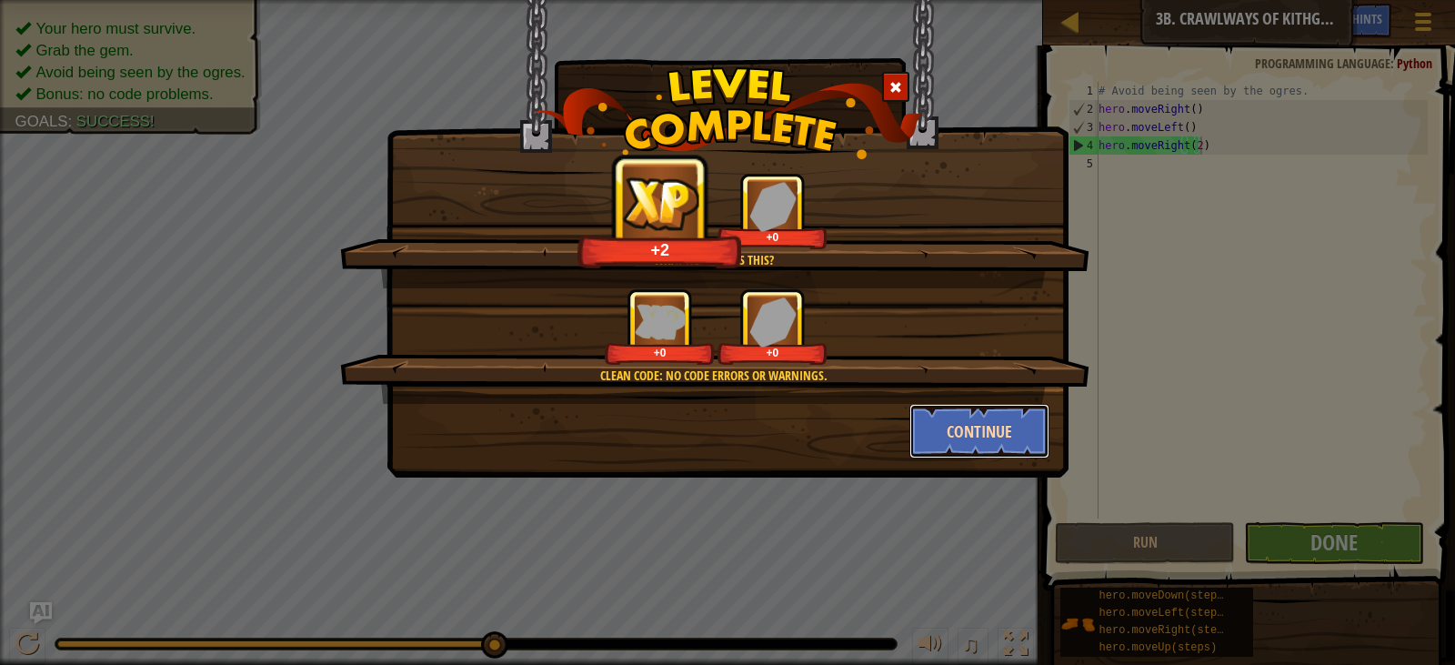
click at [949, 424] on button "Continue" at bounding box center [980, 431] width 141 height 55
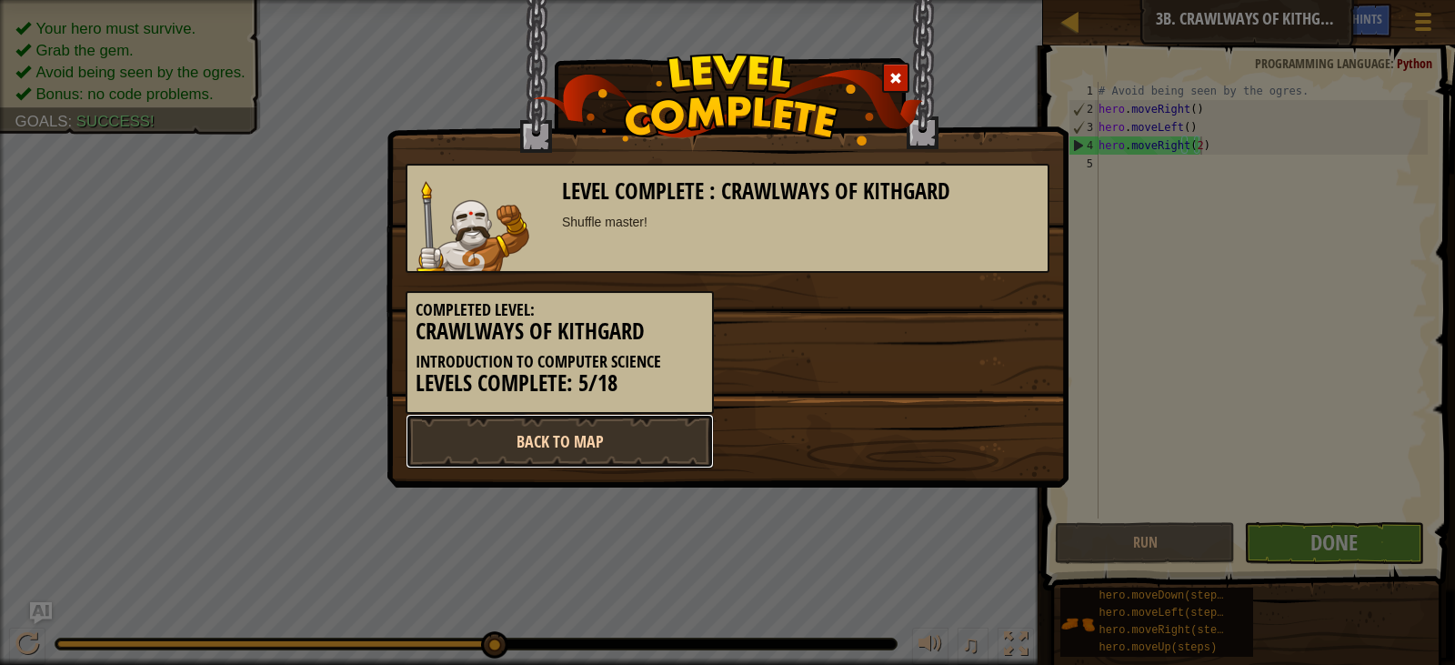
click at [602, 429] on link "Back to Map" at bounding box center [560, 441] width 308 height 55
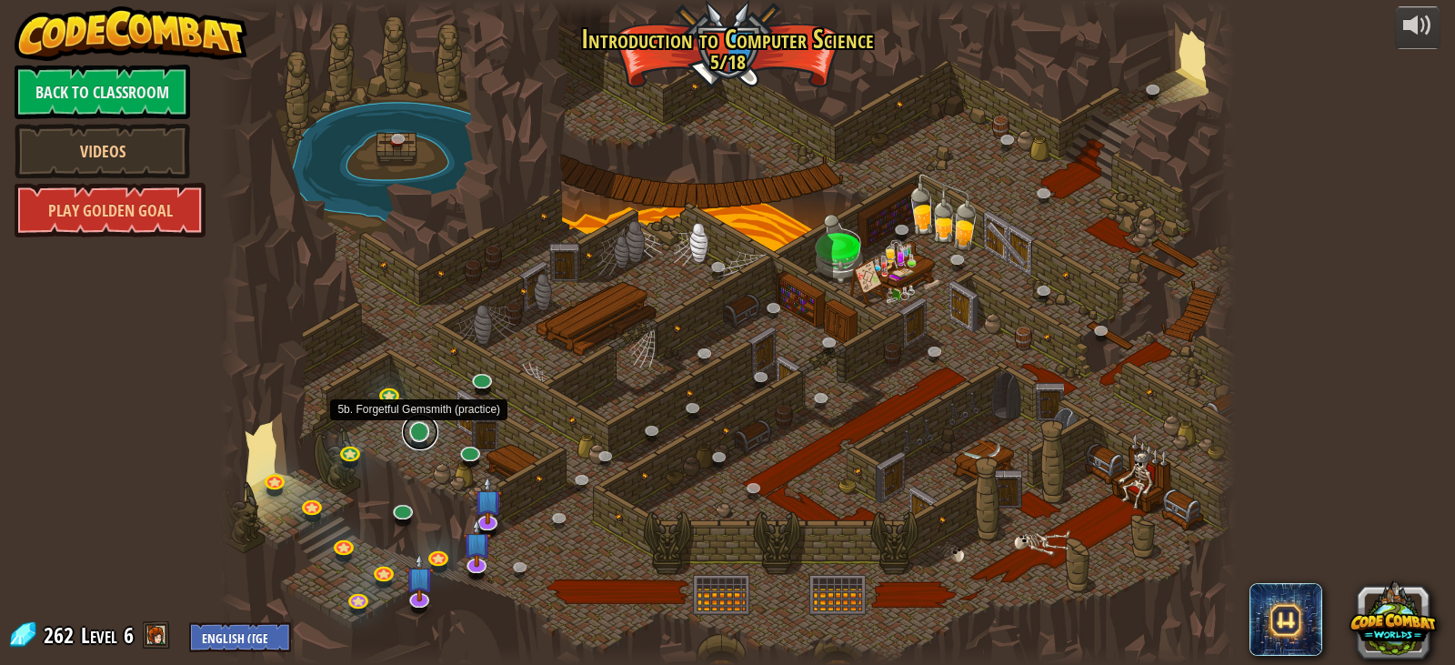
click at [419, 430] on link at bounding box center [420, 432] width 36 height 36
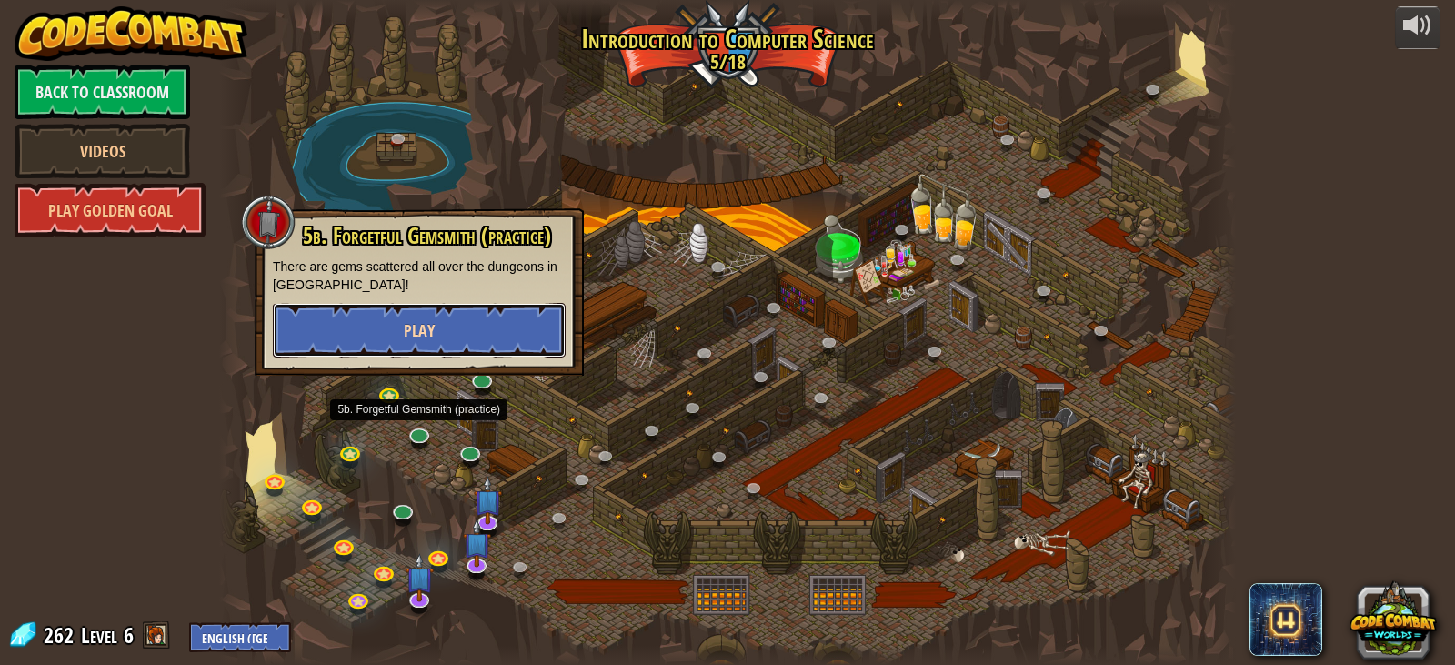
click at [439, 323] on button "Play" at bounding box center [419, 330] width 293 height 55
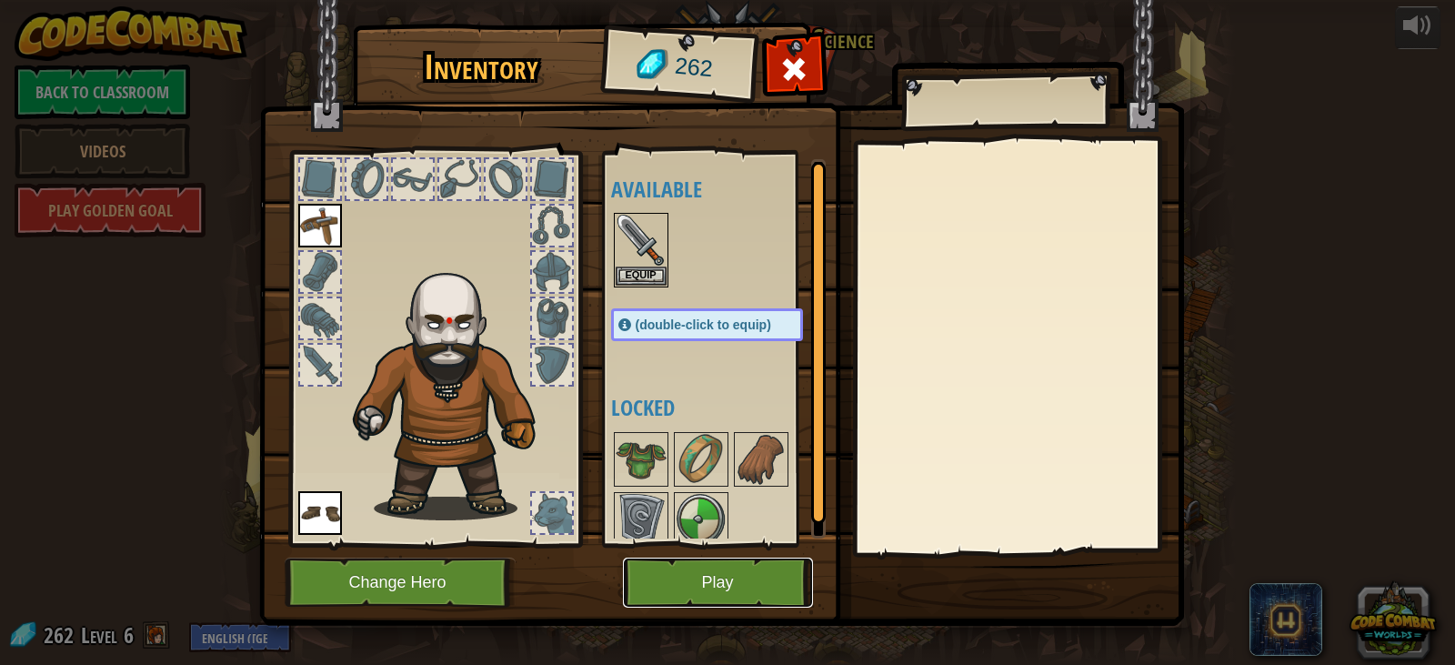
click at [723, 599] on button "Play" at bounding box center [718, 583] width 190 height 50
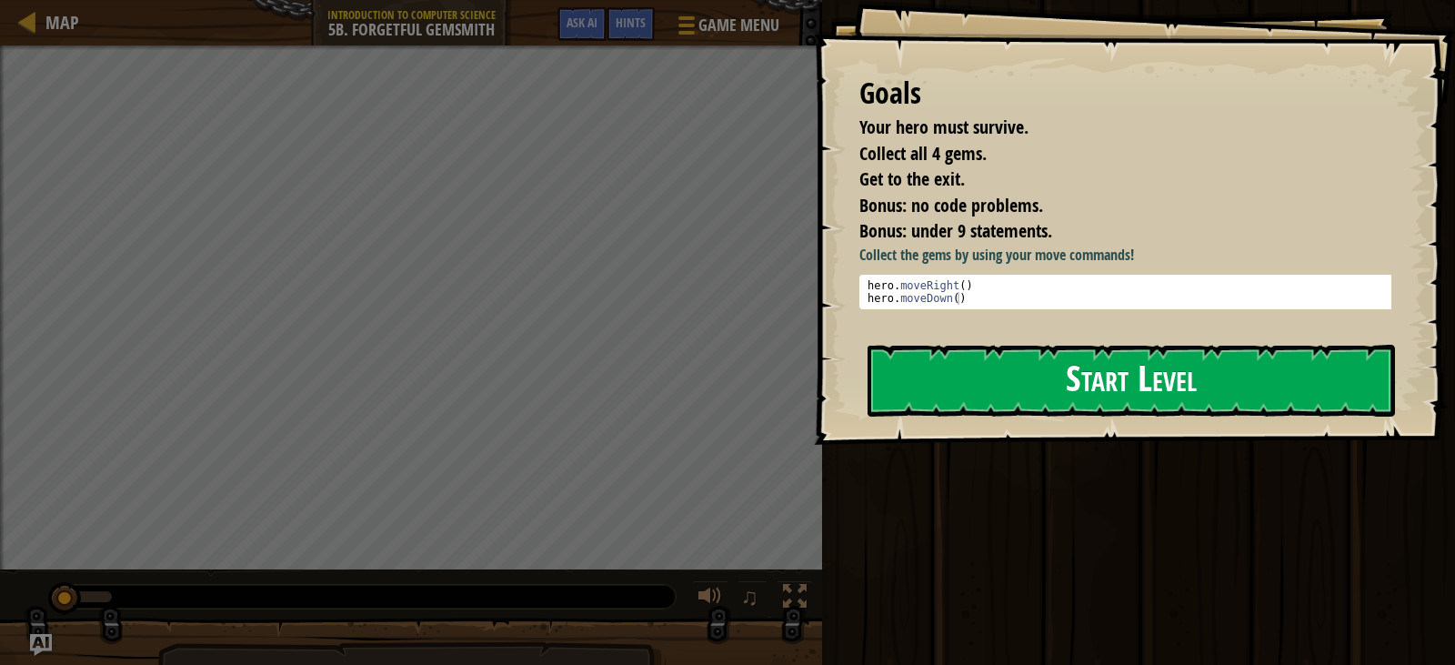
click at [1068, 392] on button "Start Level" at bounding box center [1132, 381] width 528 height 72
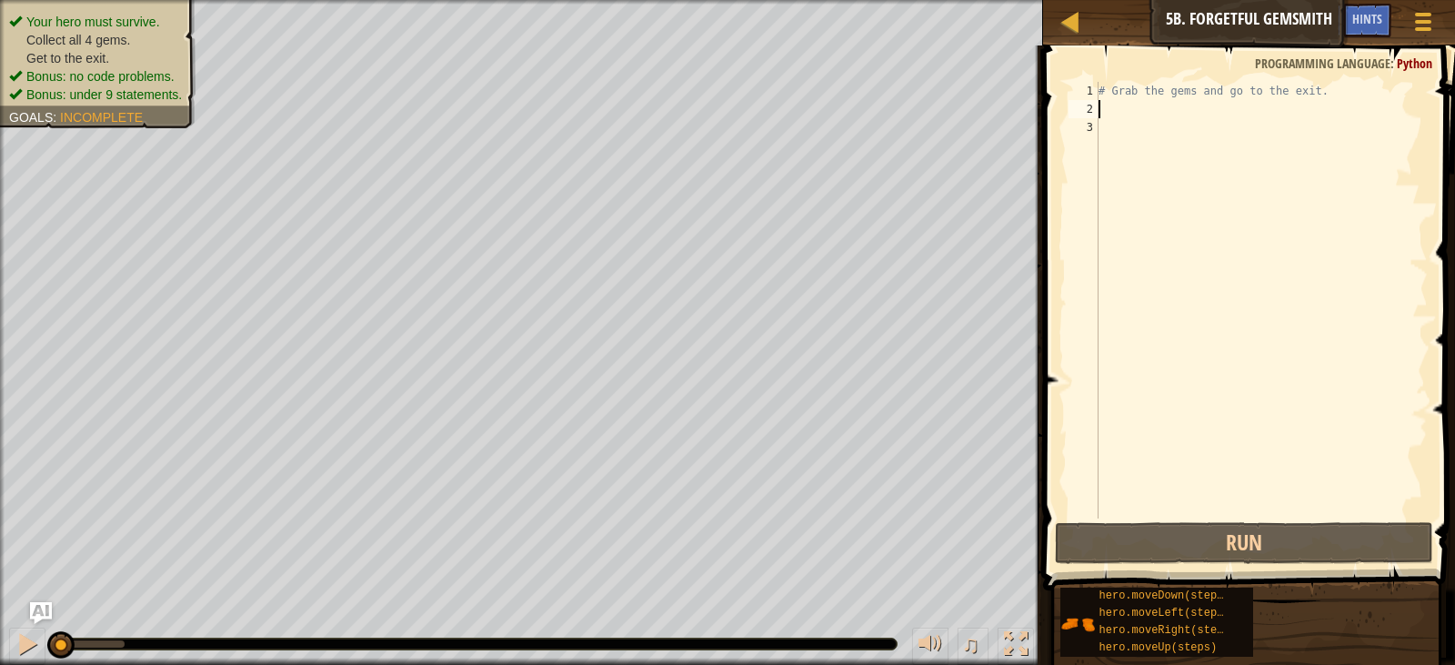
click at [1222, 103] on div "# Grab the gems and go to the exit." at bounding box center [1261, 318] width 333 height 473
click at [1203, 83] on div "# Grab the gems and go to the exit." at bounding box center [1261, 318] width 333 height 473
type textarea "# Grab the gems and go to the exit."
click at [1205, 90] on div "# Grab the gems and go to the exit." at bounding box center [1261, 318] width 333 height 473
click at [1193, 114] on div "# Grab the gems and go to the exit." at bounding box center [1261, 318] width 333 height 473
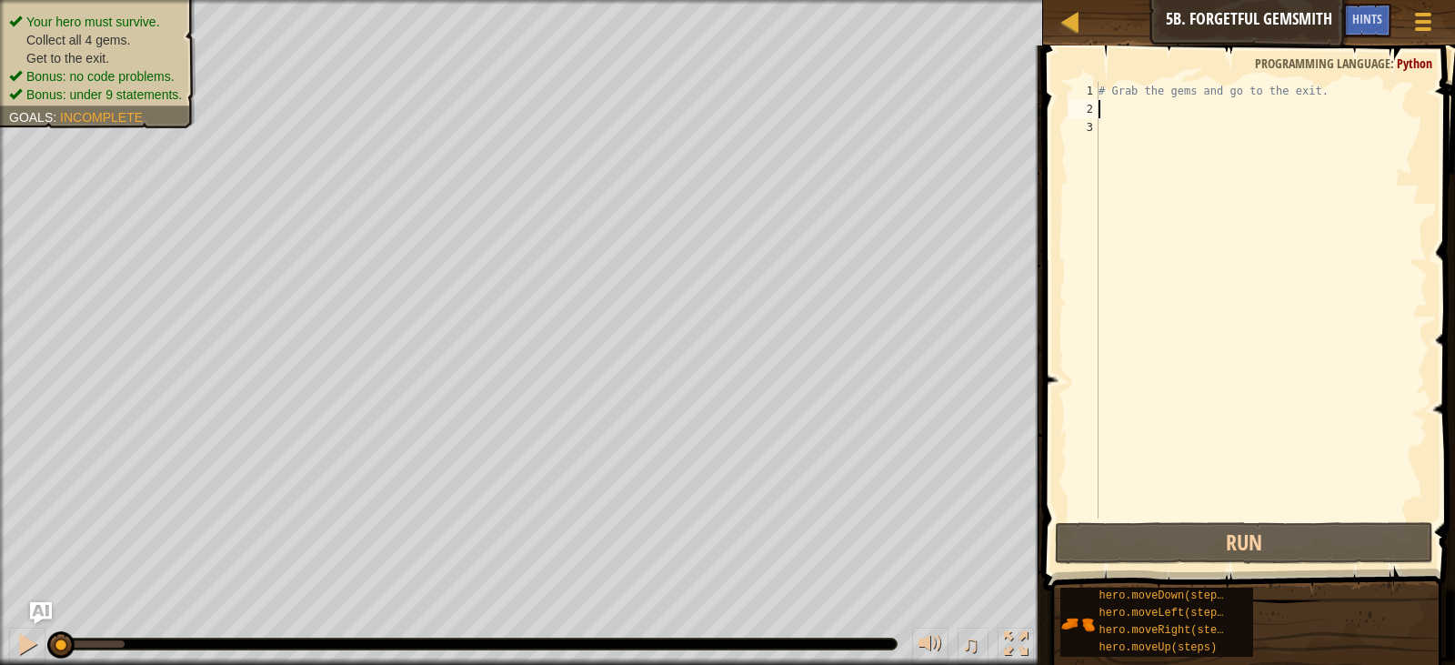
click at [1175, 85] on div "# Grab the gems and go to the exit." at bounding box center [1261, 318] width 333 height 473
type textarea "# Grab the gems and go to the exit."
click at [1179, 114] on div "# Grab the gems and go to the exit." at bounding box center [1261, 318] width 333 height 473
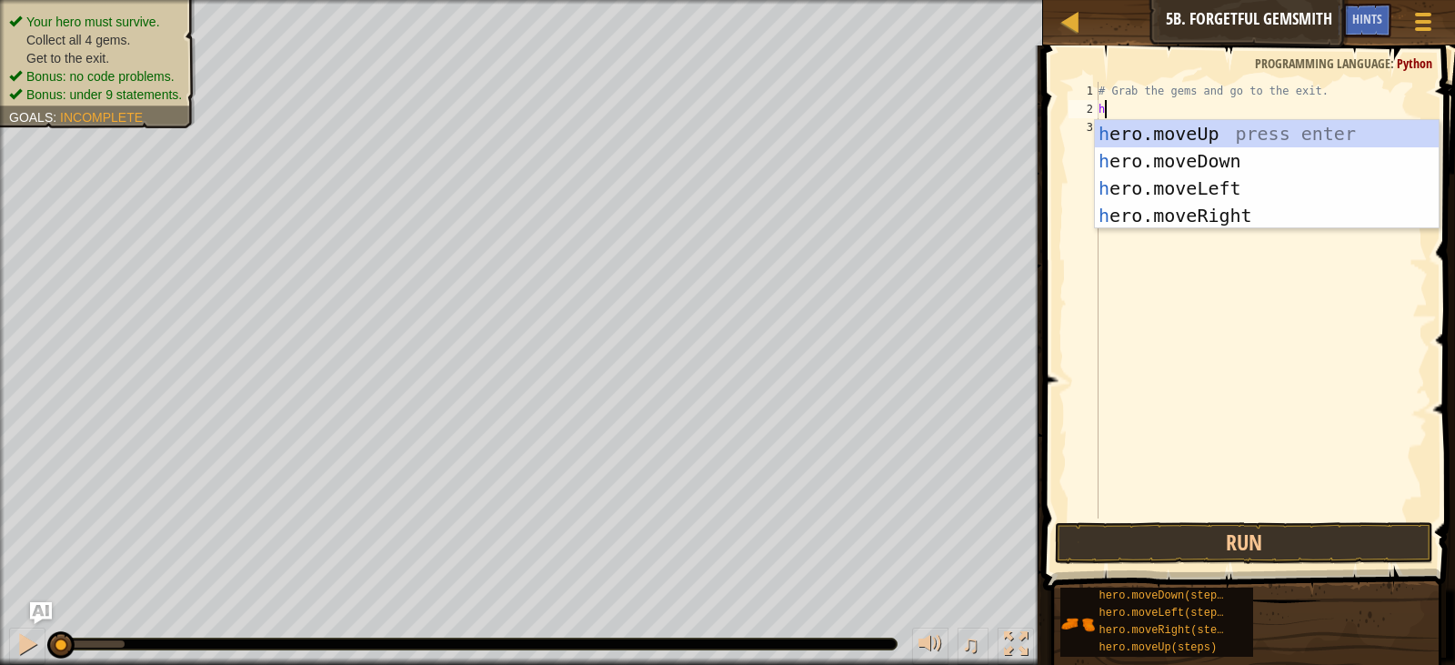
scroll to position [8, 0]
type textarea "hero"
click at [1292, 225] on div "hero .moveUp press enter hero .moveDown press enter hero .moveLeft press enter …" at bounding box center [1267, 202] width 344 height 164
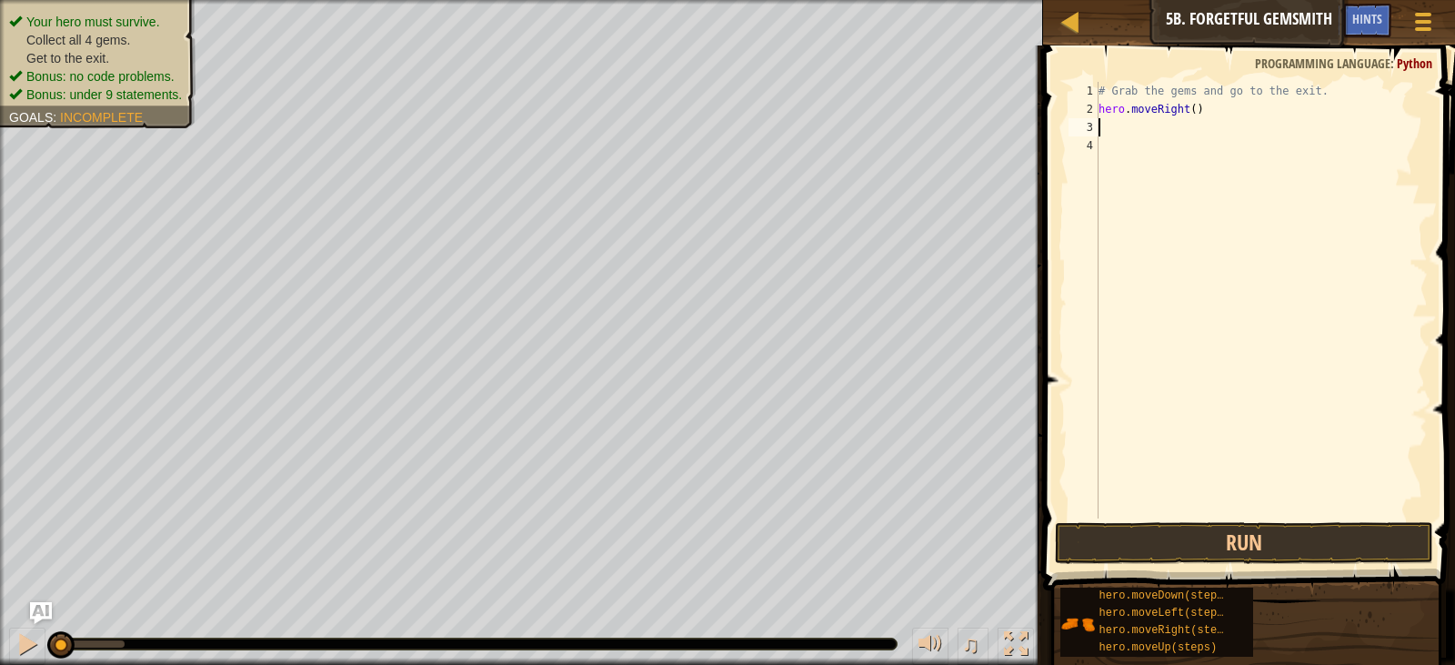
scroll to position [8, 0]
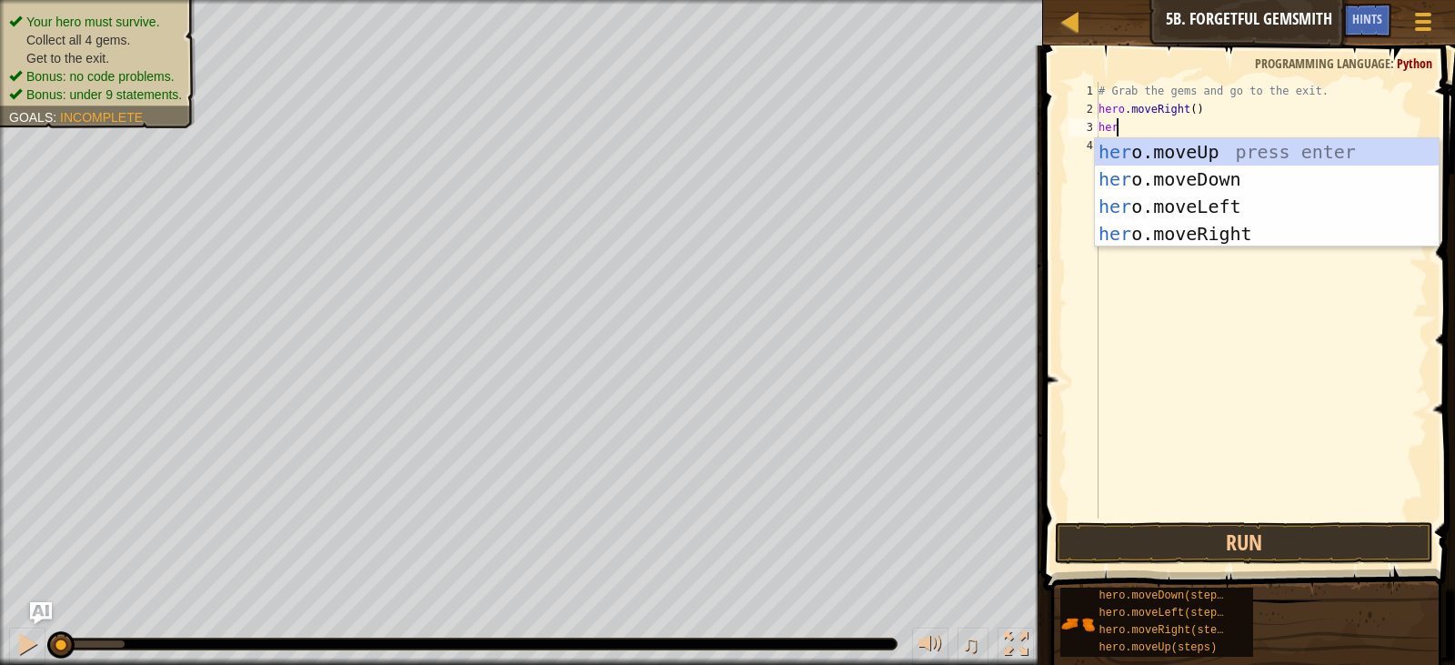
type textarea "hero"
click at [1182, 170] on div "hero .moveUp press enter hero .moveDown press enter hero .moveLeft press enter …" at bounding box center [1267, 220] width 344 height 164
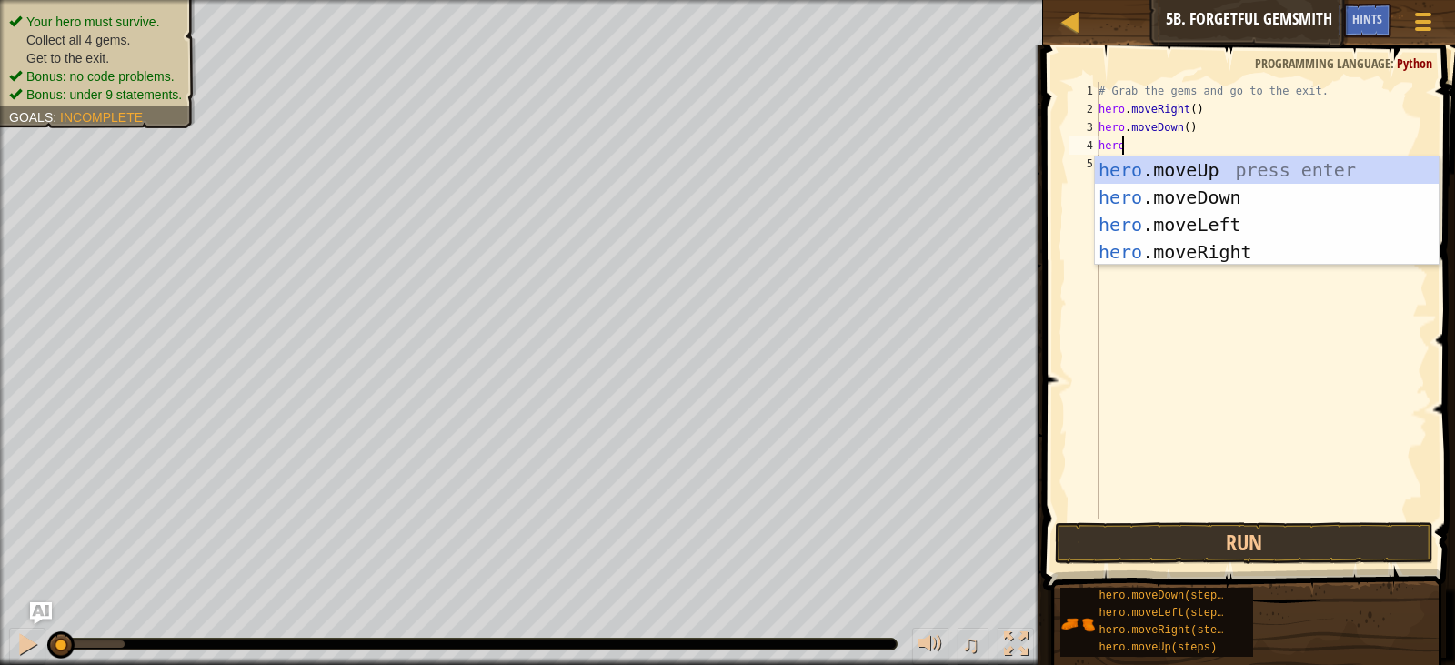
type textarea "hero."
click at [1178, 249] on div "hero. moveUp press enter hero. moveDown press enter hero. moveLeft press enter …" at bounding box center [1267, 238] width 344 height 164
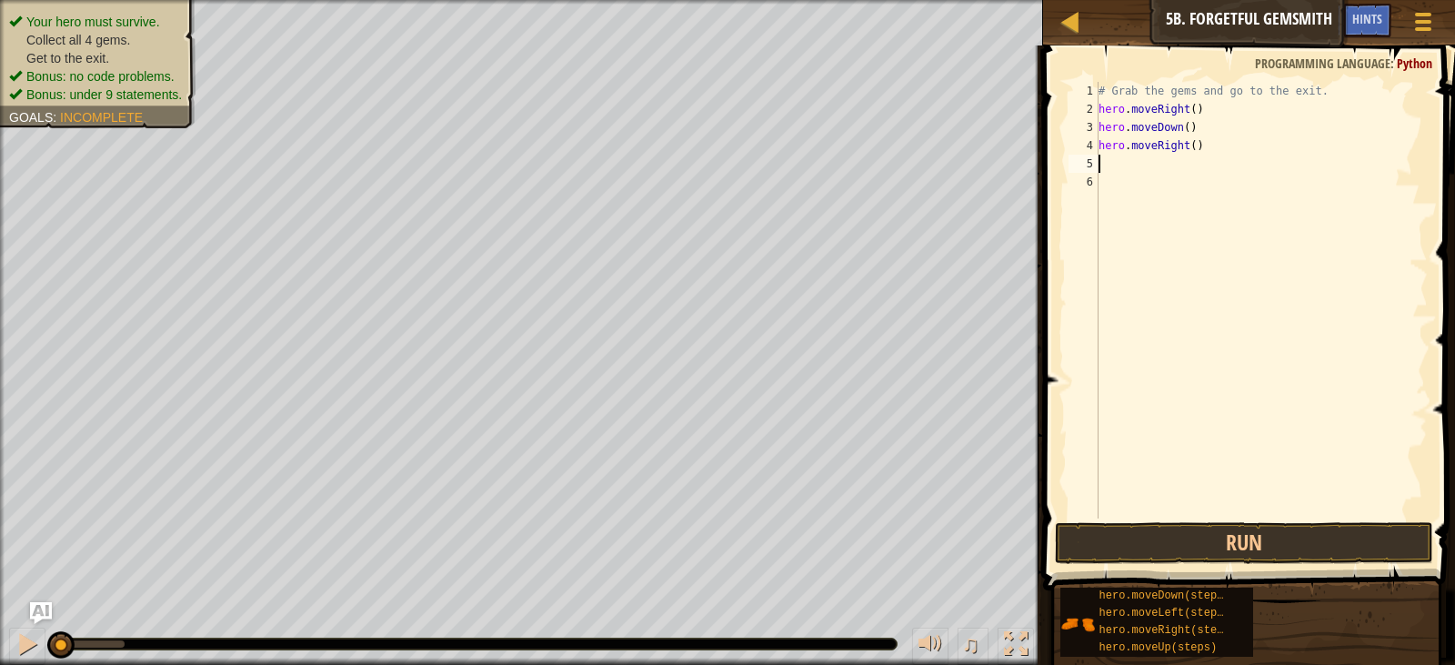
scroll to position [8, 0]
click at [1189, 147] on div "# Grab the gems and go to the exit. hero . moveRight ( ) hero . moveDown ( ) he…" at bounding box center [1261, 318] width 333 height 473
type textarea "hero.moveRight(2)"
click at [1182, 163] on div "# Grab the gems and go to the exit. hero . moveRight ( ) hero . moveDown ( ) he…" at bounding box center [1261, 318] width 333 height 473
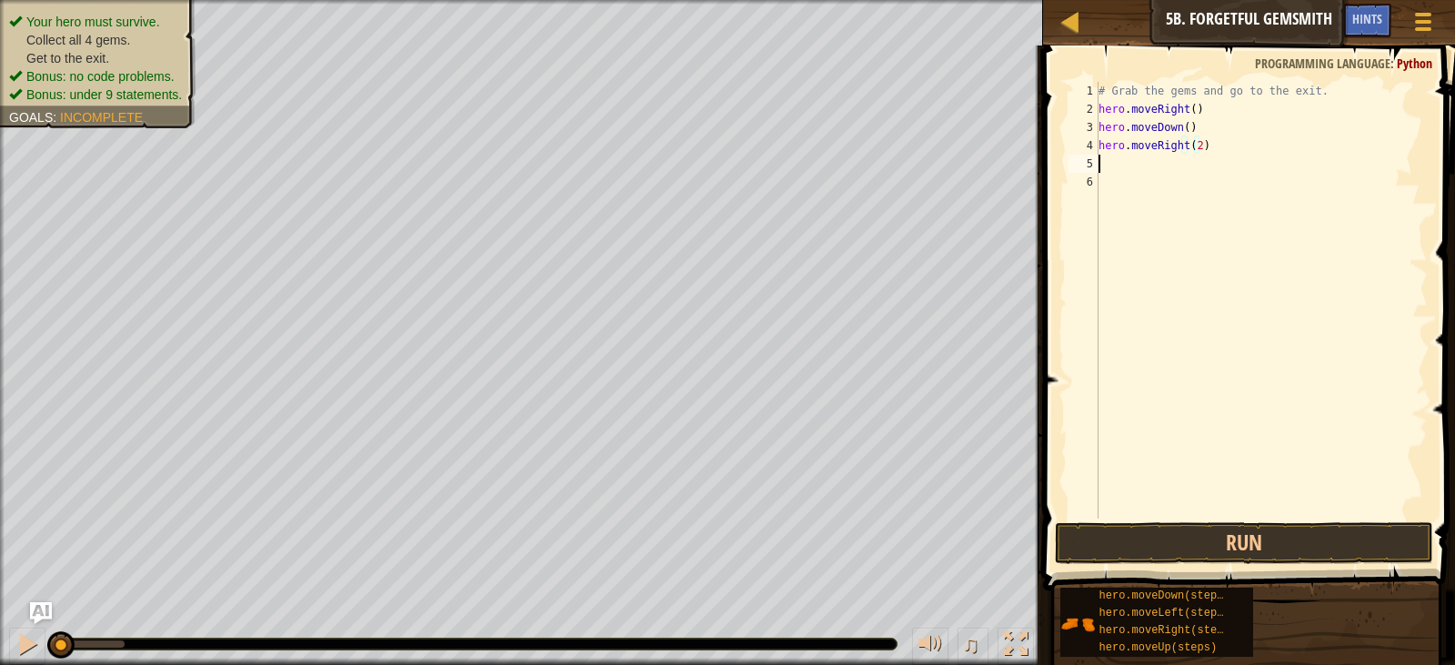
scroll to position [8, 0]
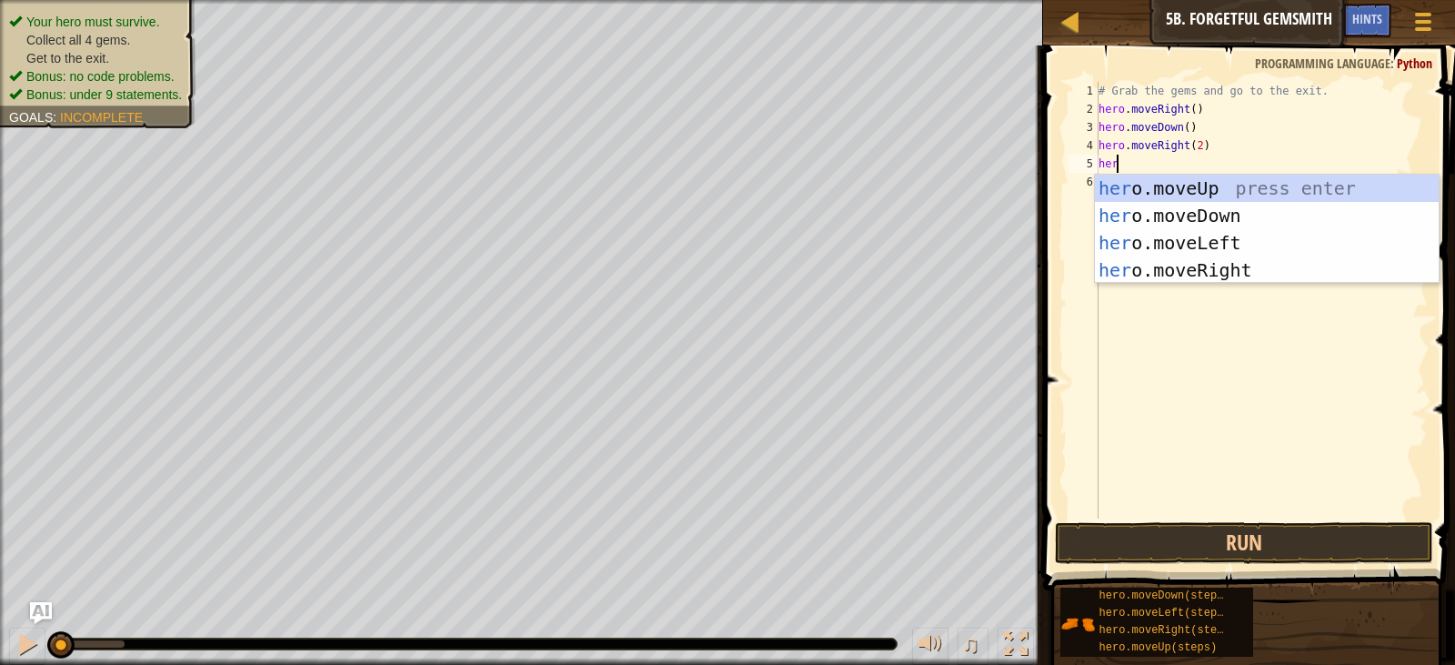
type textarea "hero"
click at [1198, 191] on div "hero .moveUp press enter hero .moveDown press enter hero .moveLeft press enter …" at bounding box center [1267, 257] width 344 height 164
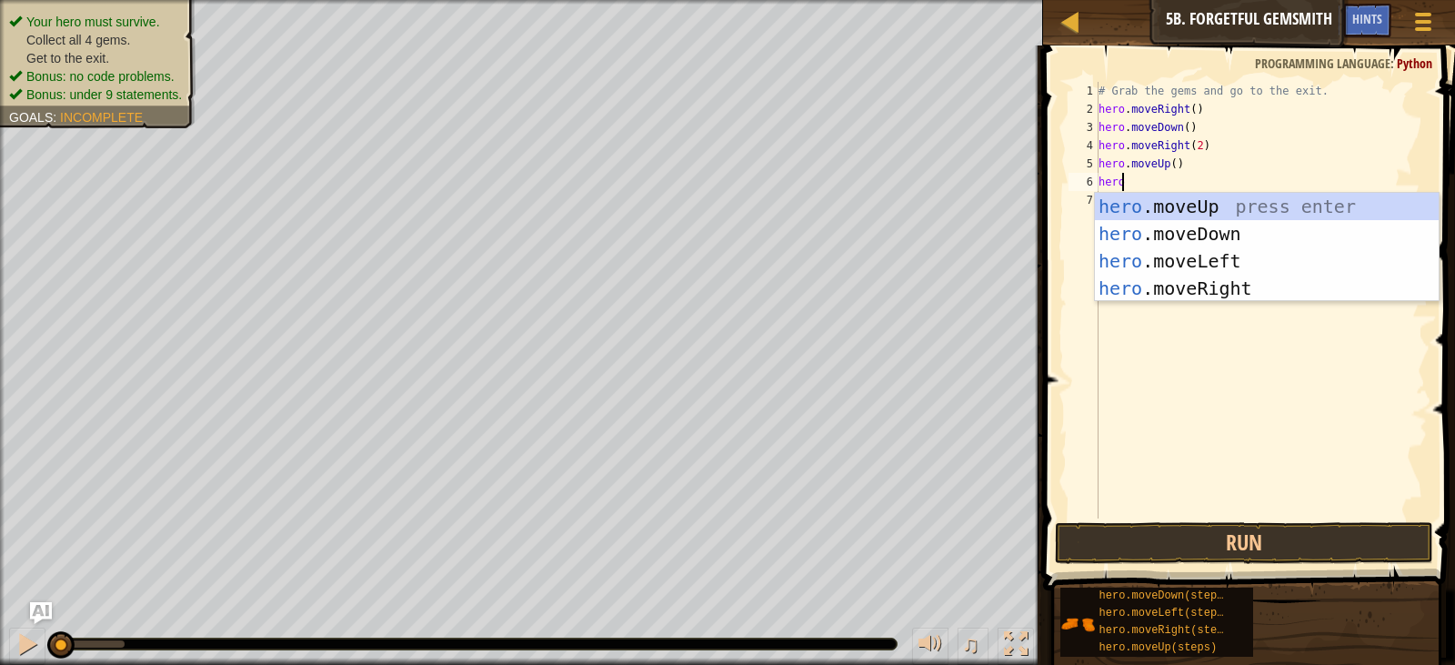
type textarea "hero."
click at [1213, 281] on div "hero. moveUp press enter hero. moveDown press enter hero. moveLeft press enter …" at bounding box center [1267, 275] width 344 height 164
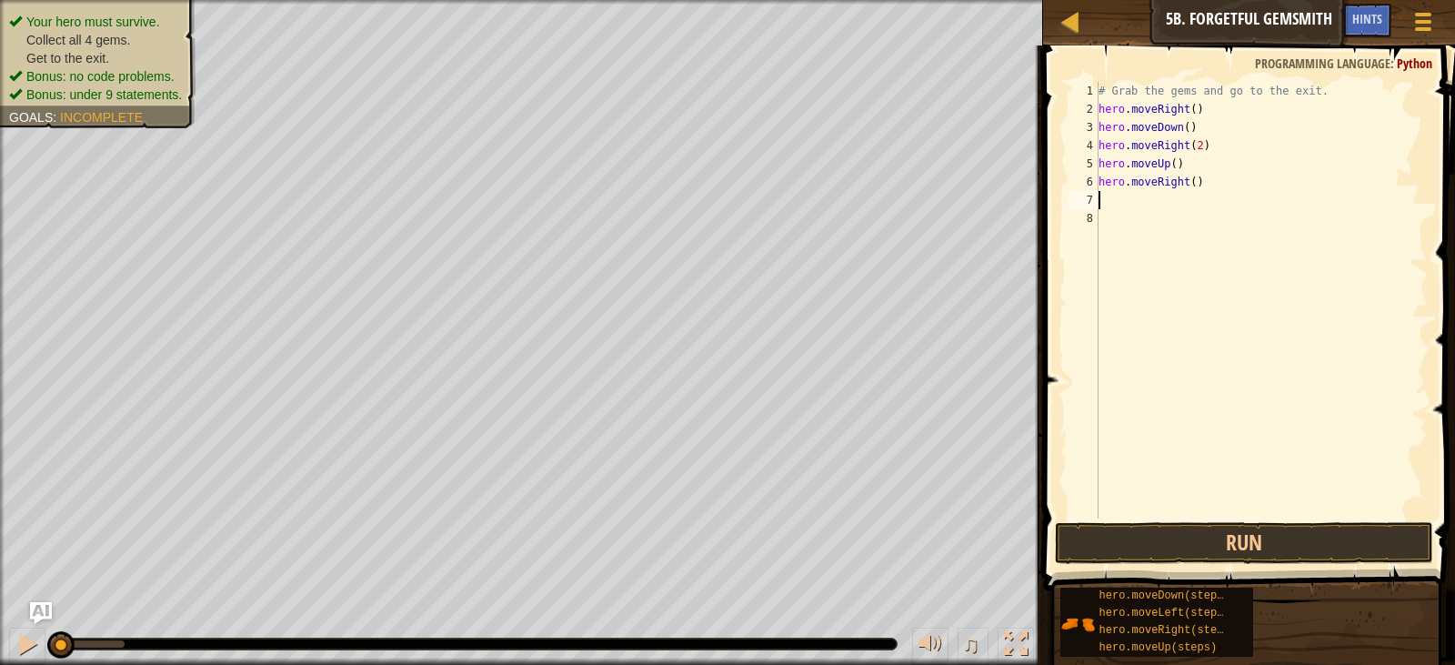
scroll to position [8, 0]
click at [1148, 549] on button "Run" at bounding box center [1244, 543] width 378 height 42
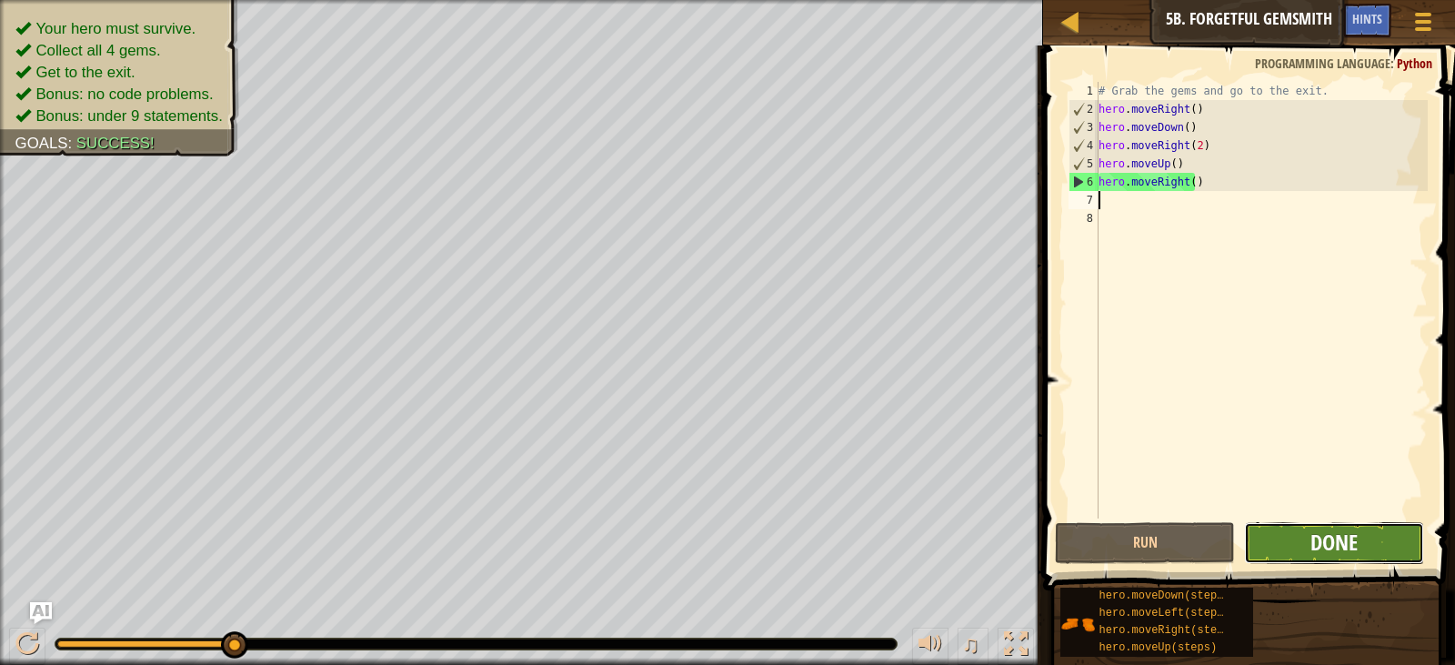
click at [1324, 547] on span "Done" at bounding box center [1334, 542] width 47 height 29
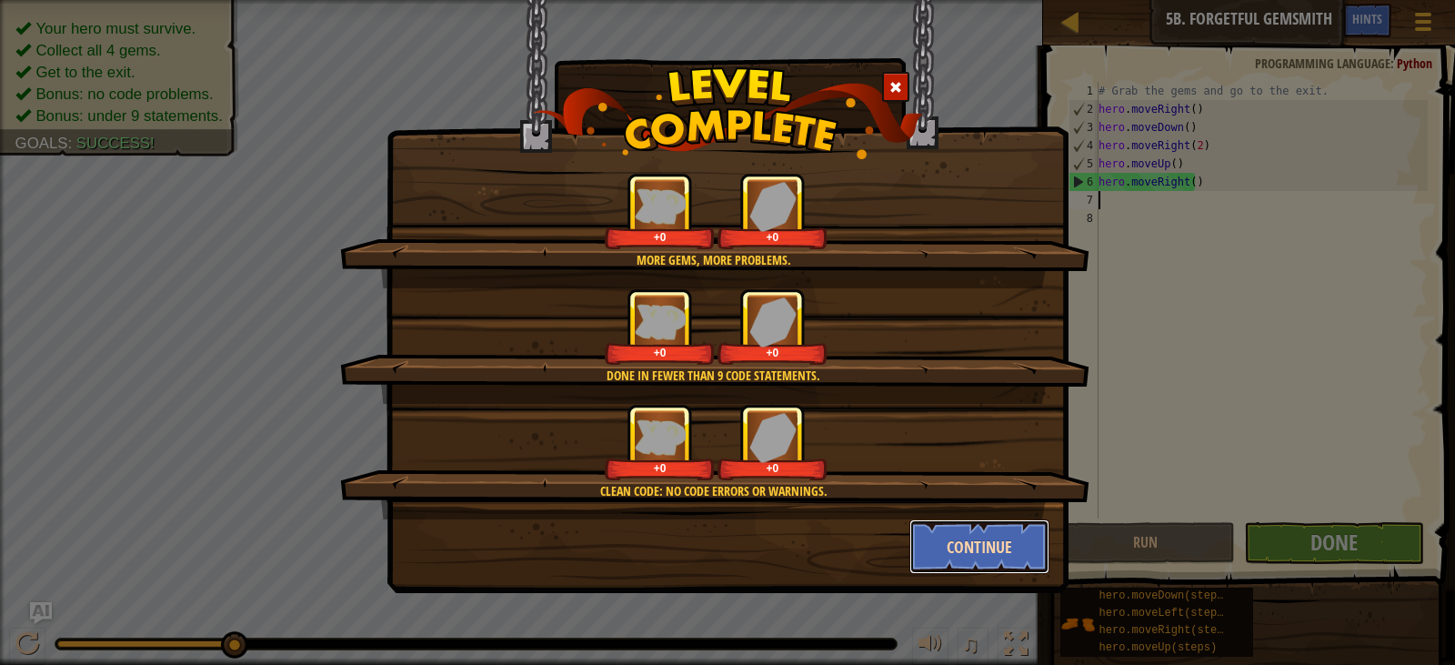
click at [935, 536] on button "Continue" at bounding box center [980, 546] width 141 height 55
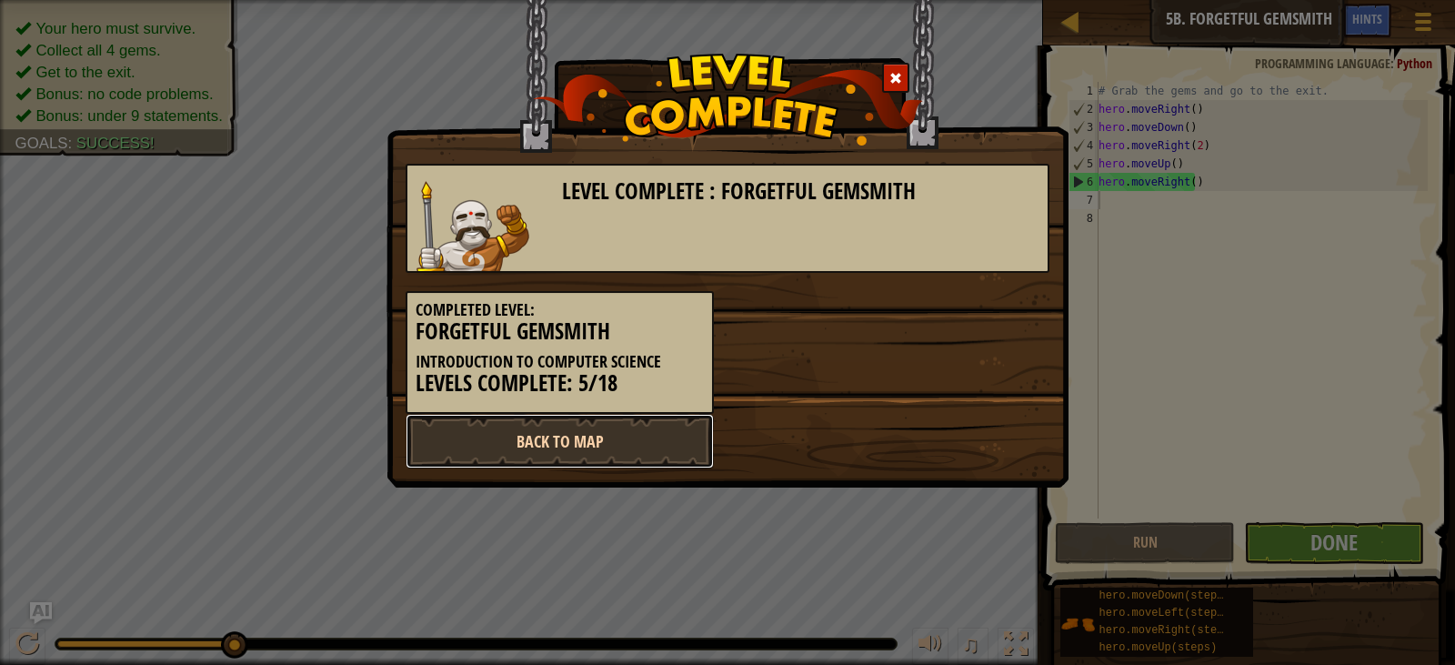
click at [595, 429] on link "Back to Map" at bounding box center [560, 441] width 308 height 55
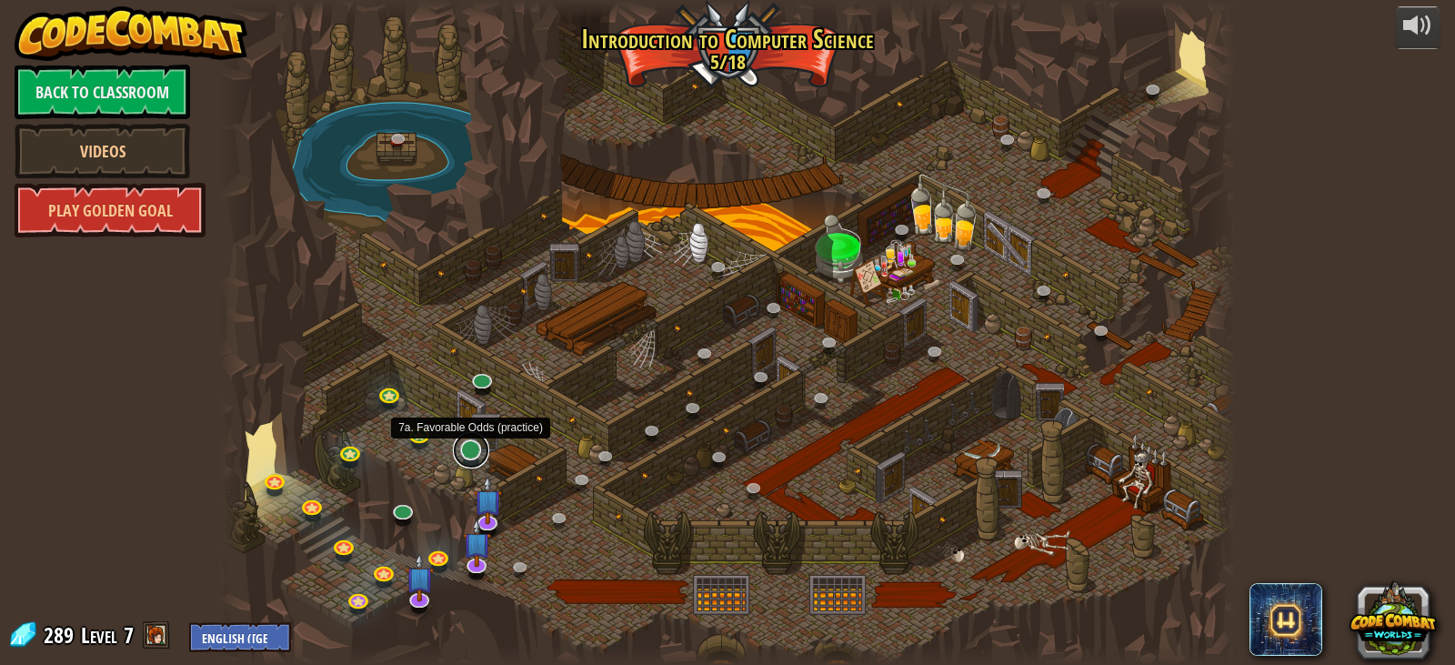
click at [466, 444] on link at bounding box center [471, 450] width 36 height 36
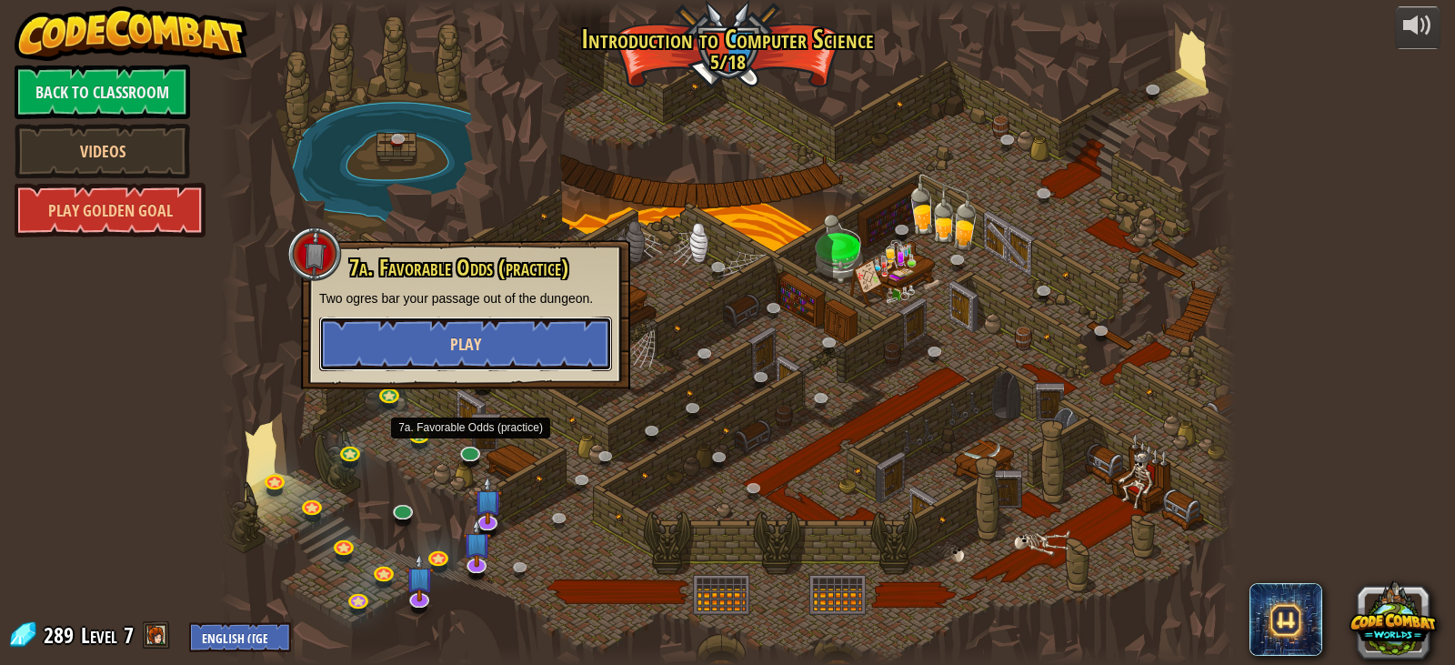
click at [458, 342] on span "Play" at bounding box center [465, 344] width 31 height 23
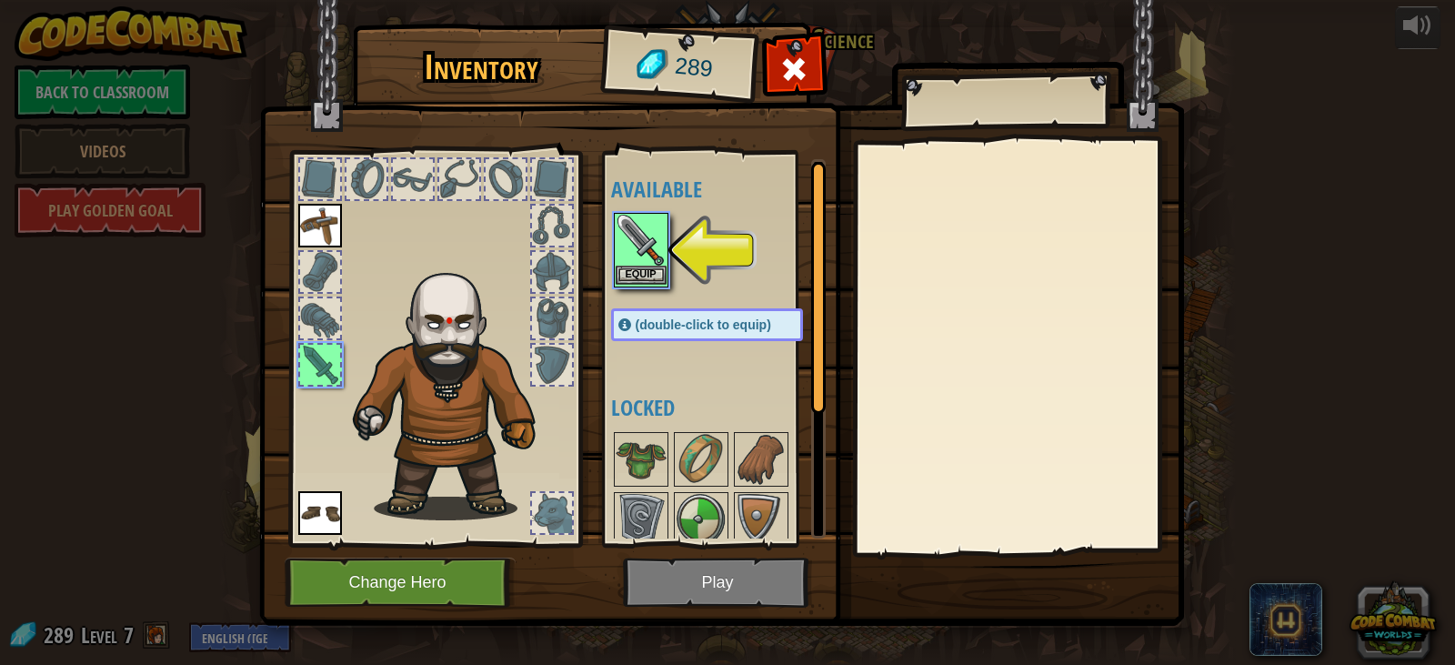
click at [631, 264] on img at bounding box center [641, 240] width 51 height 51
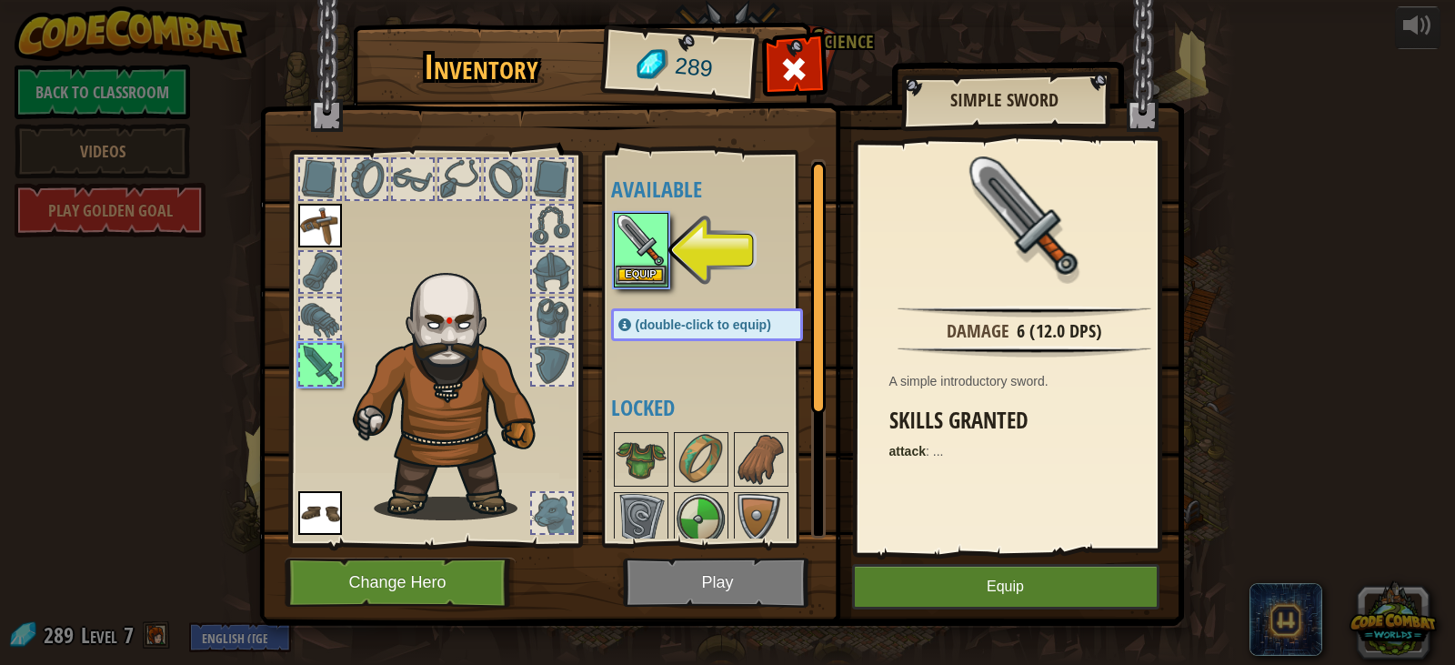
click at [631, 264] on img at bounding box center [641, 240] width 51 height 51
click at [631, 434] on img at bounding box center [641, 459] width 51 height 51
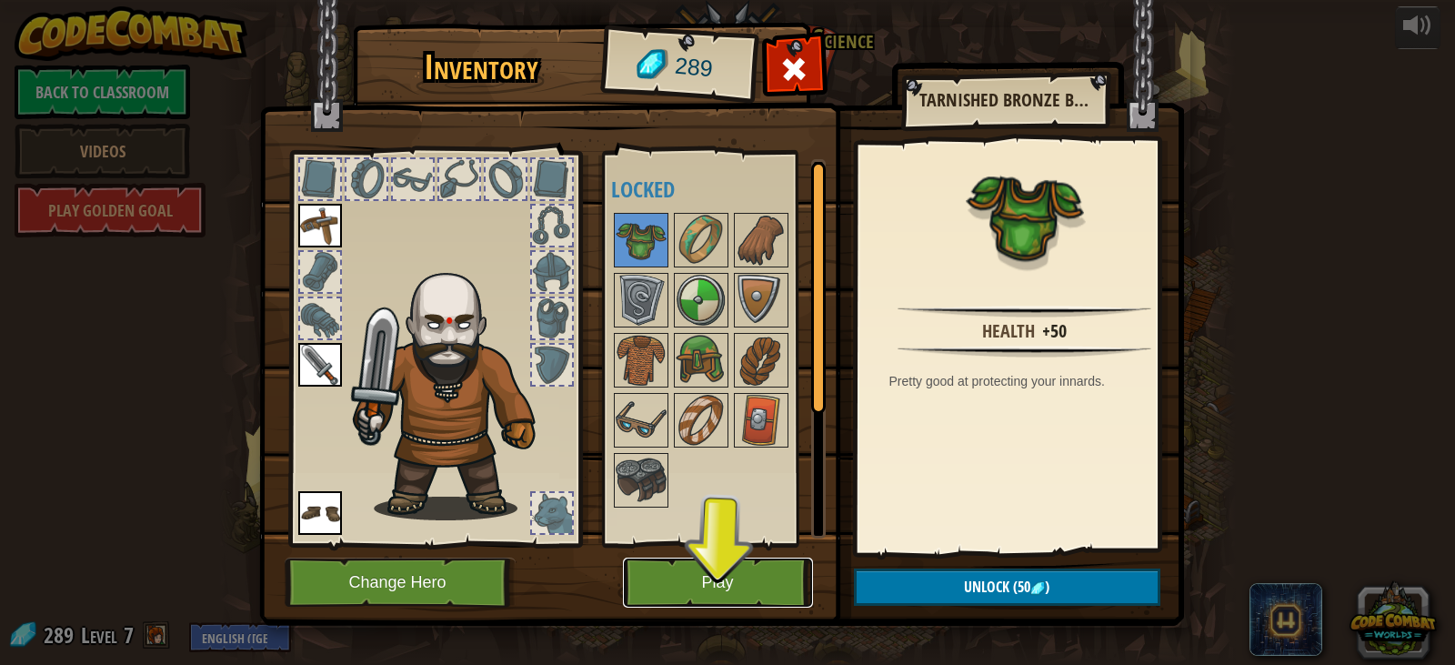
click at [711, 580] on button "Play" at bounding box center [718, 583] width 190 height 50
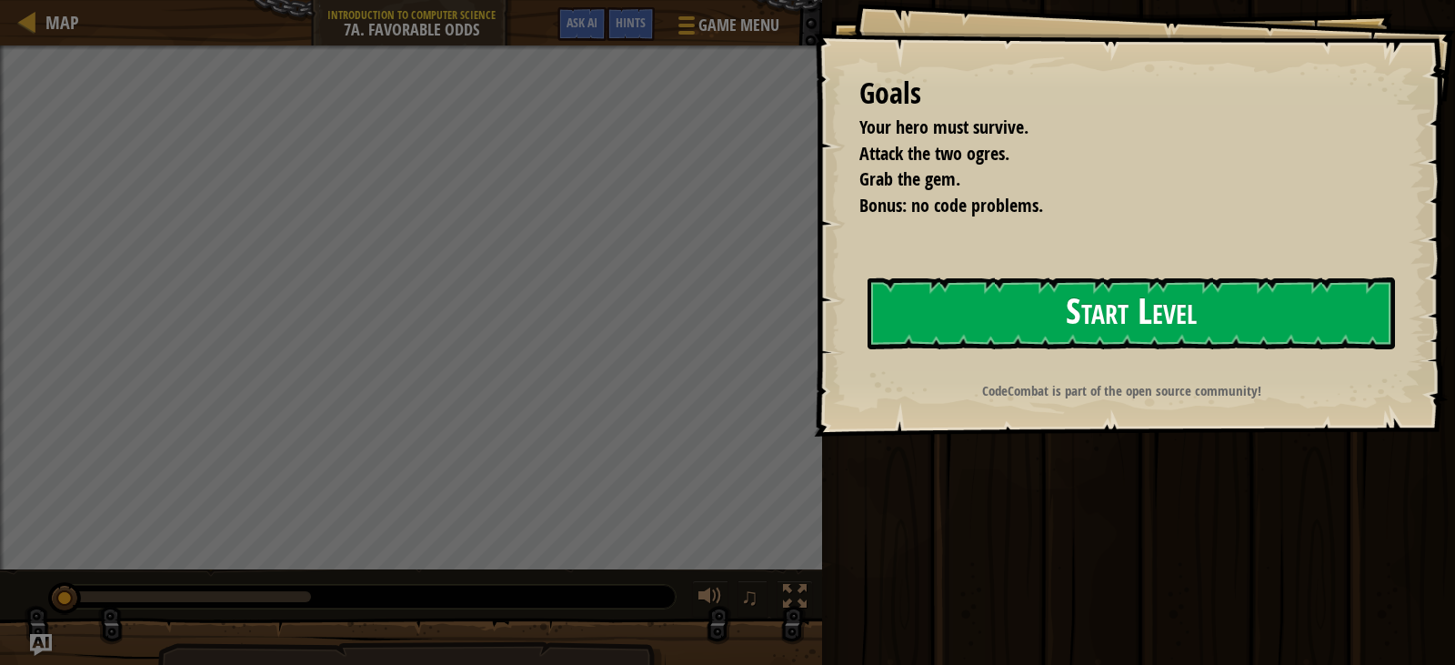
click at [1067, 297] on button "Start Level" at bounding box center [1132, 313] width 528 height 72
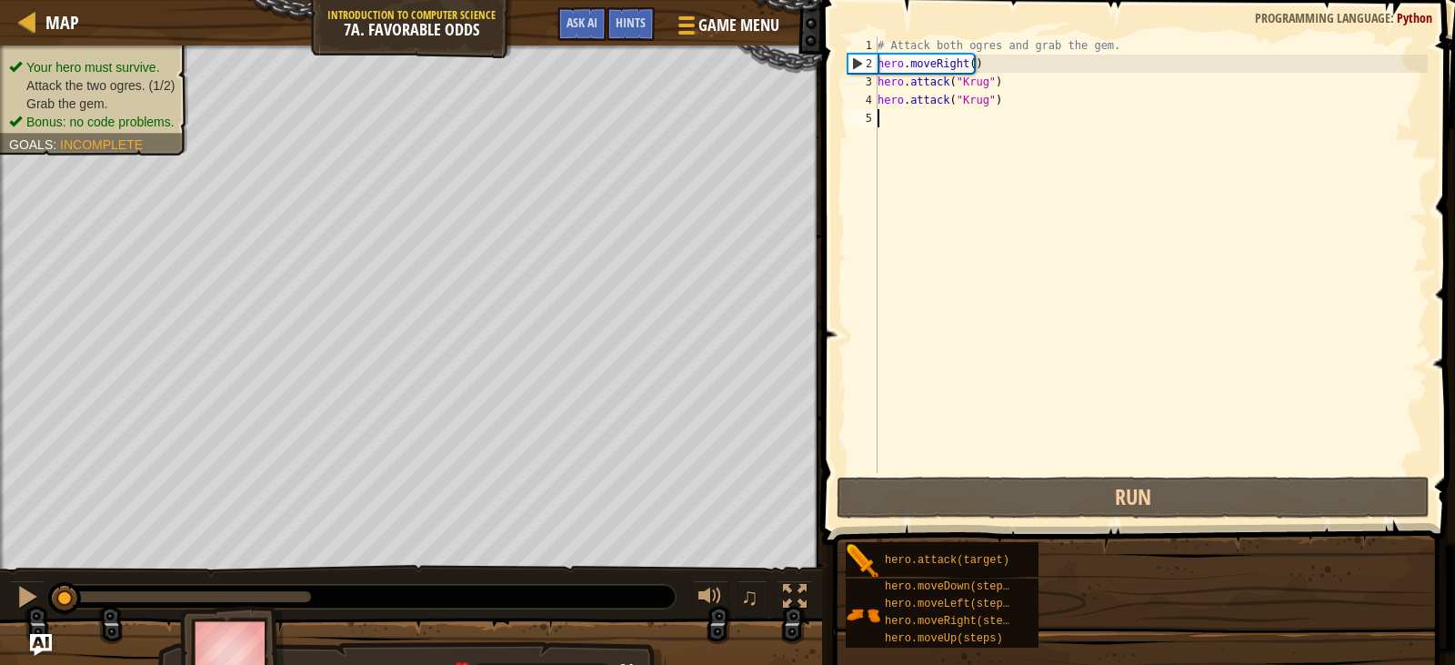
click at [918, 120] on div "Map Introduction to Computer Science 7a. Favorable Odds Game Menu Done Hints As…" at bounding box center [727, 332] width 1455 height 665
type textarea "hero.attack("Krug") hero.attack("Krug")"
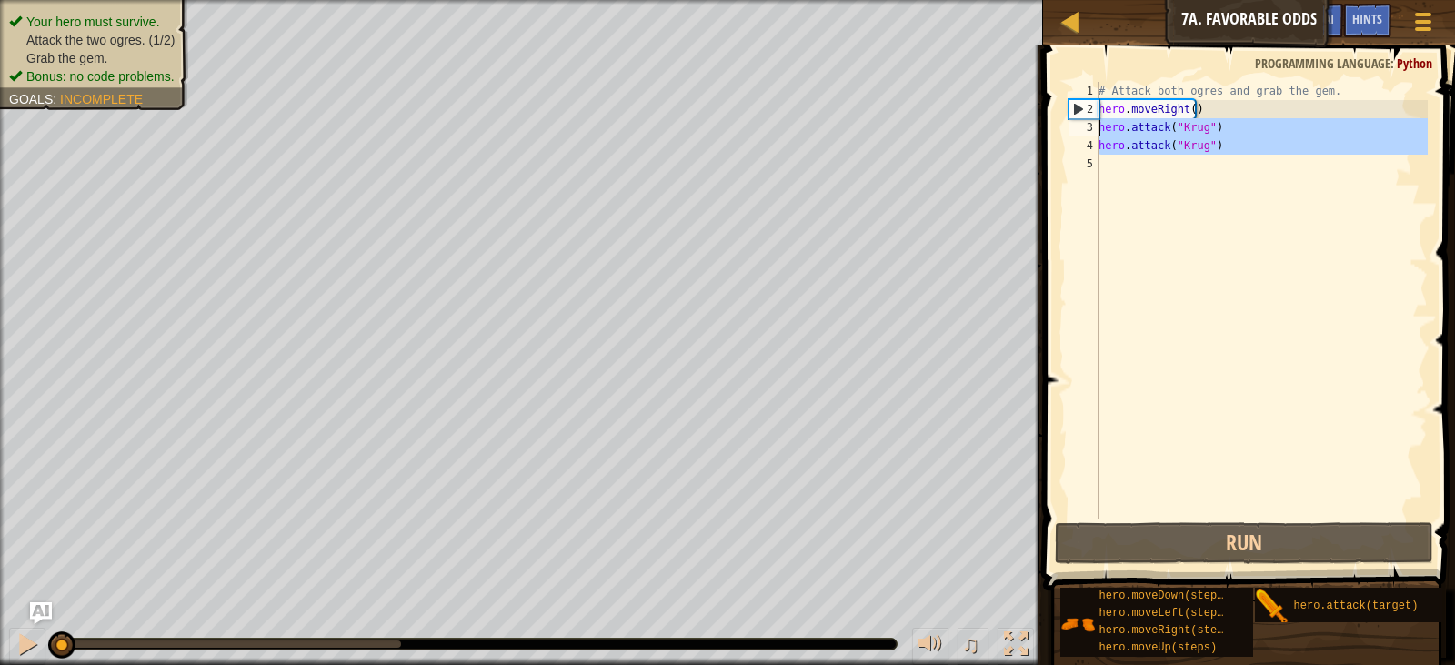
click at [1176, 181] on div "# Attack both ogres and grab the gem. hero . moveRight ( ) hero . attack ( "[PE…" at bounding box center [1261, 318] width 333 height 473
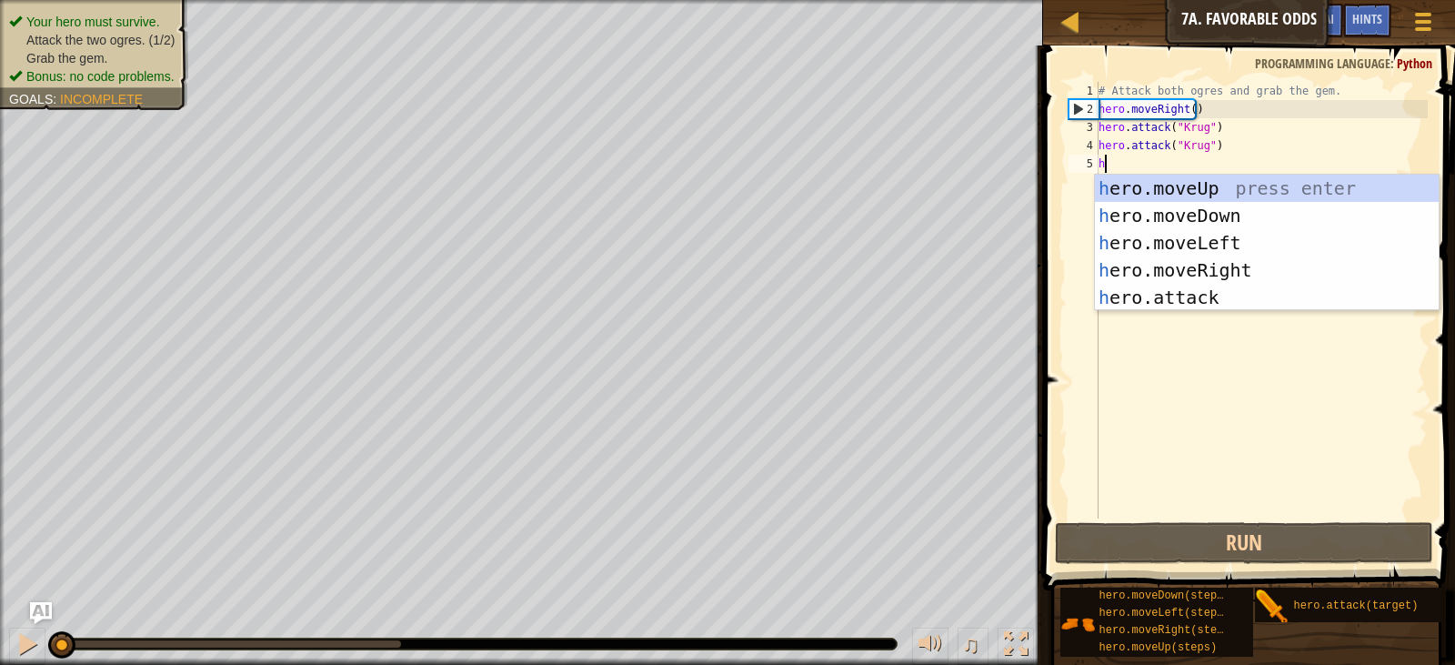
scroll to position [8, 0]
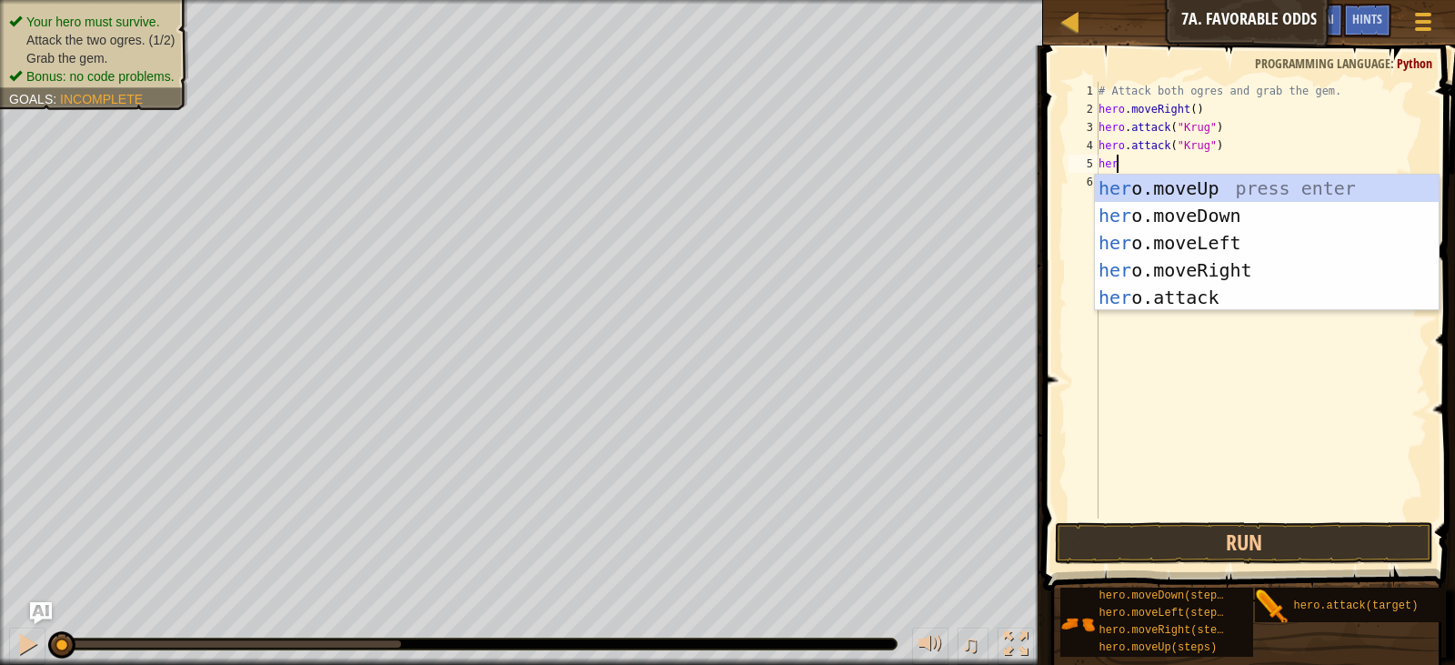
type textarea "h"
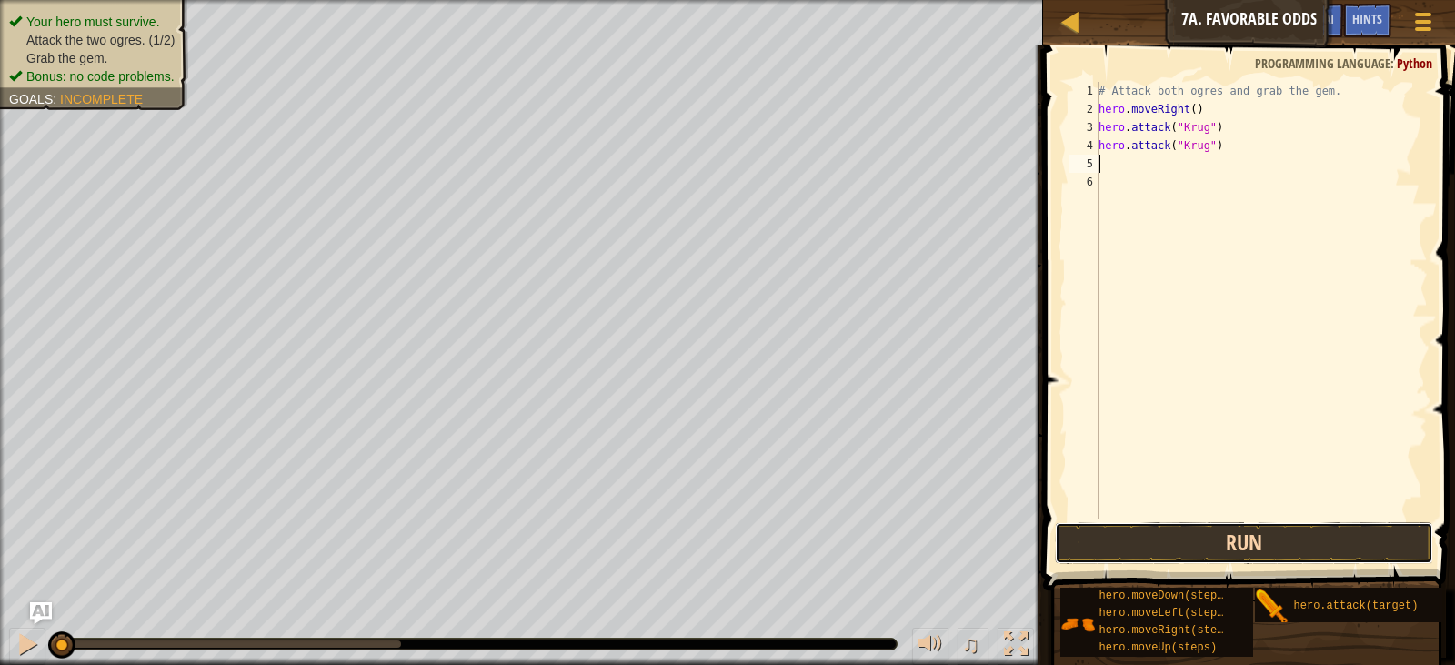
click at [1200, 532] on button "Run" at bounding box center [1244, 543] width 378 height 42
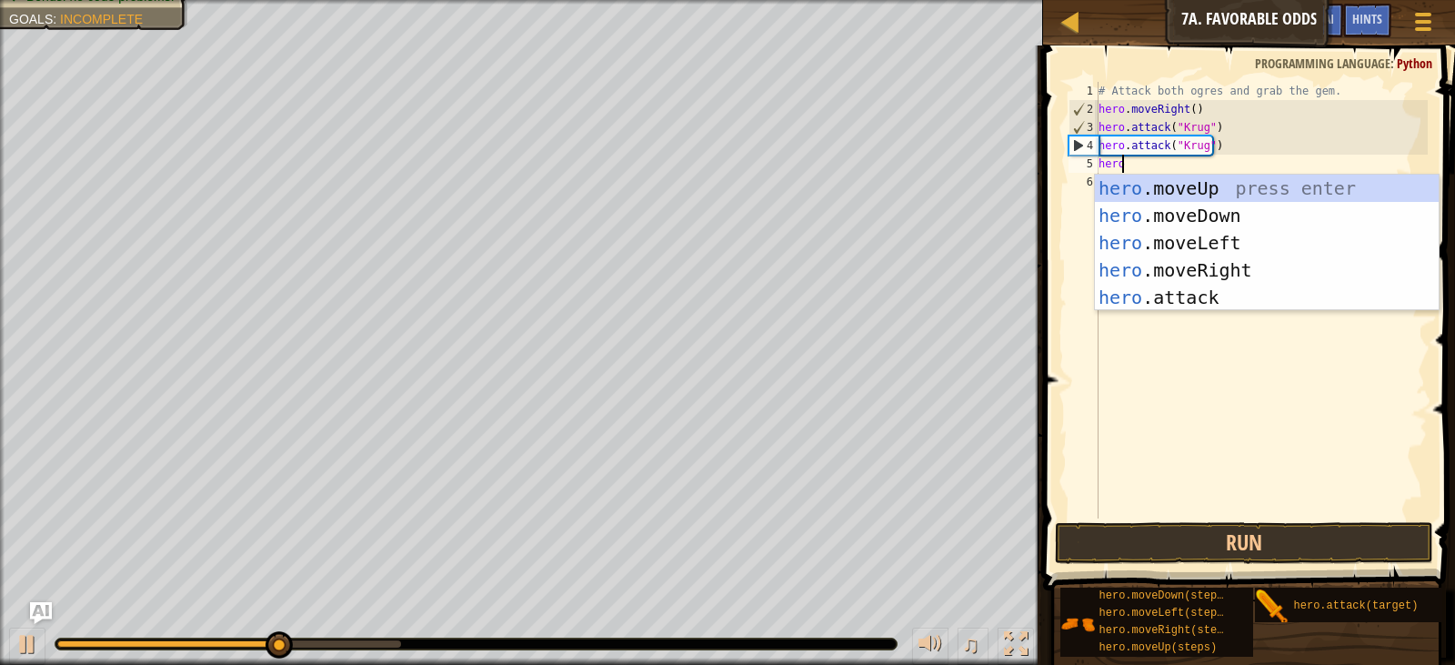
scroll to position [8, 1]
type textarea "hero."
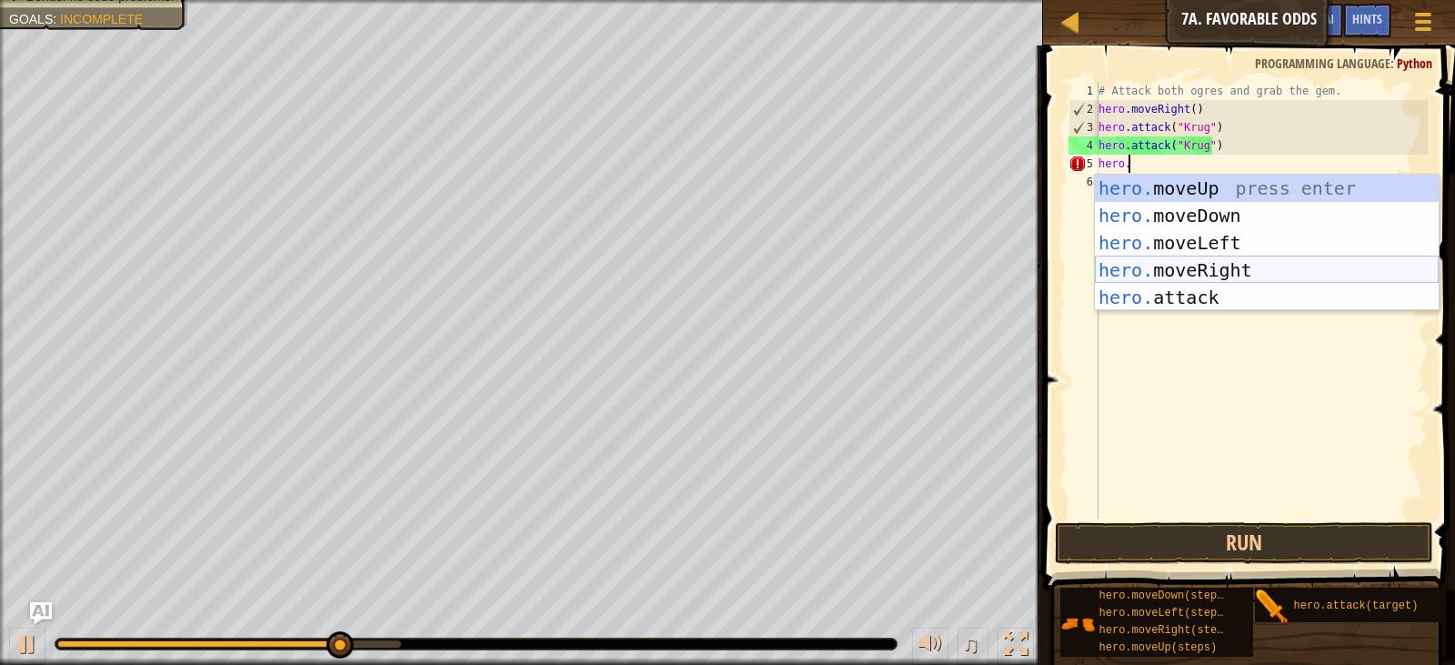
click at [1214, 268] on div "hero. moveUp press enter hero. moveDown press enter hero. moveLeft press enter …" at bounding box center [1267, 270] width 344 height 191
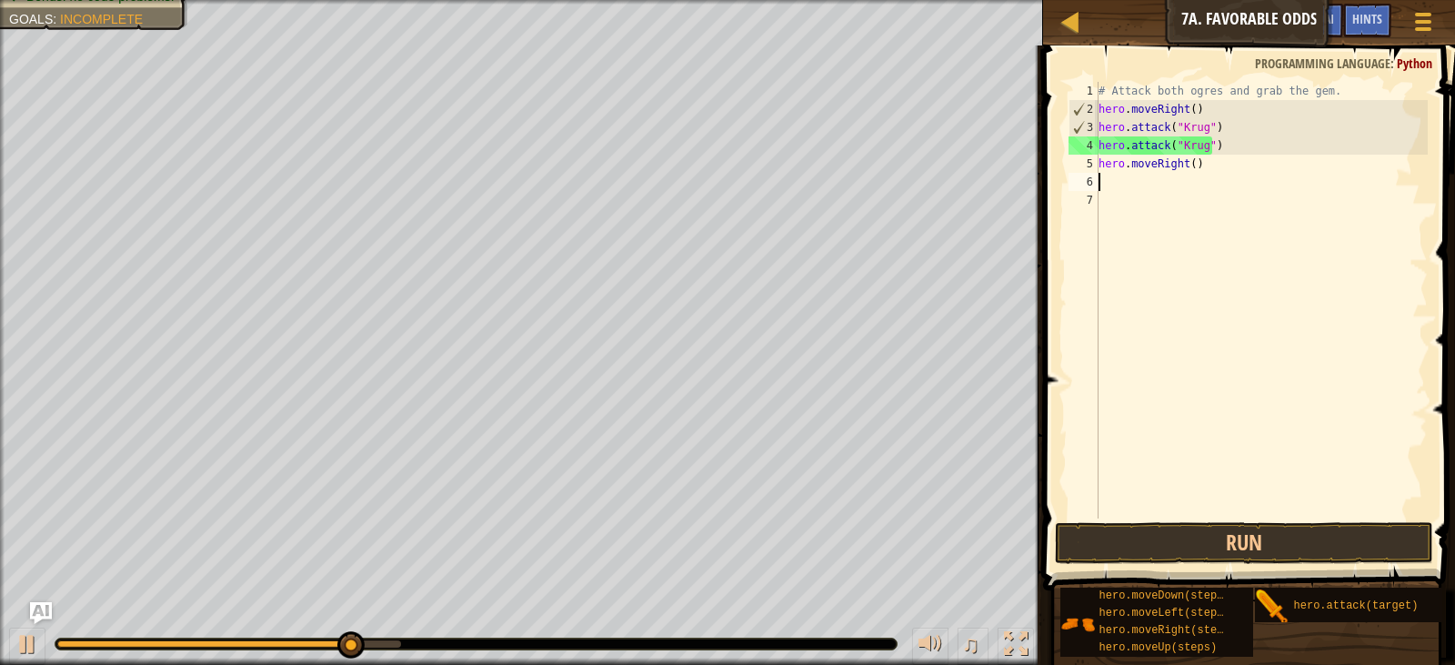
scroll to position [8, 0]
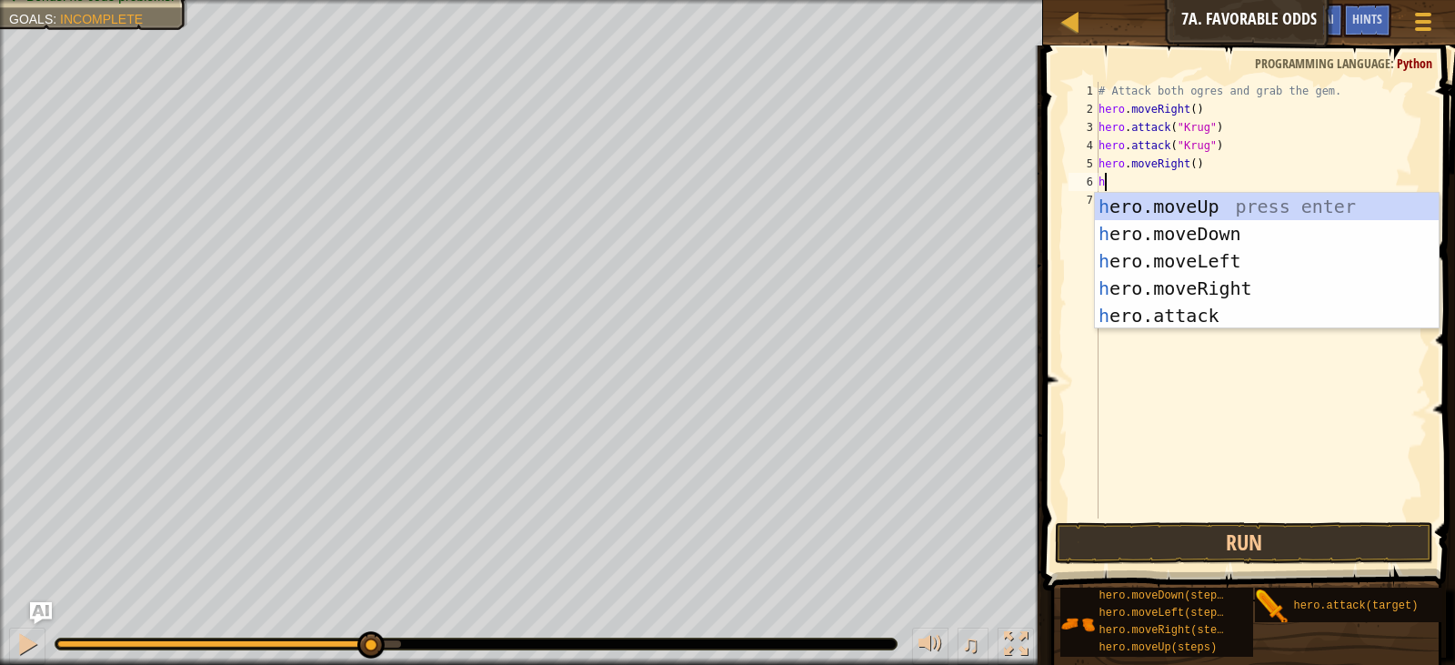
type textarea "her"
click at [1174, 200] on div "her o.moveUp press enter her o.moveDown press enter her o.moveLeft press enter …" at bounding box center [1267, 288] width 344 height 191
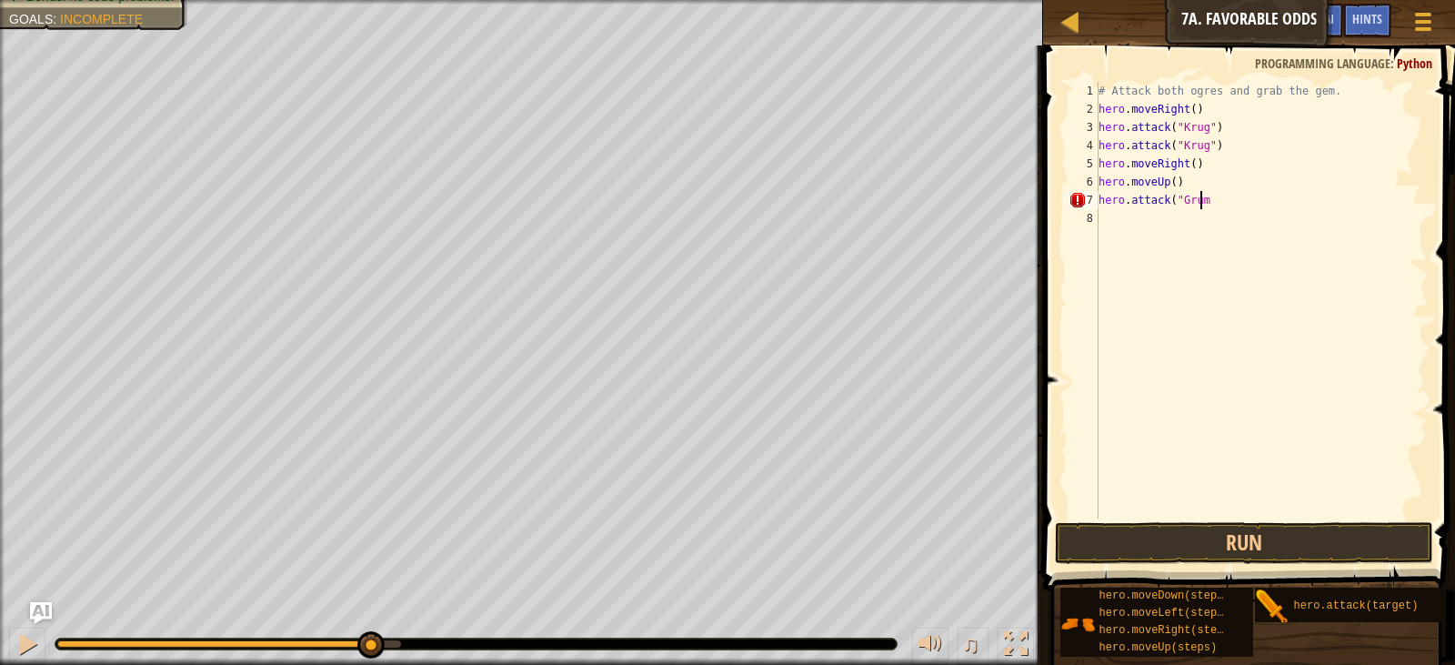
scroll to position [8, 7]
type textarea "hero.attack("Grump")"
click at [1160, 226] on div "# Attack both ogres and grab the gem. hero . moveRight ( ) hero . attack ( "[PE…" at bounding box center [1261, 318] width 333 height 473
type textarea "hero.attack("Grump")"
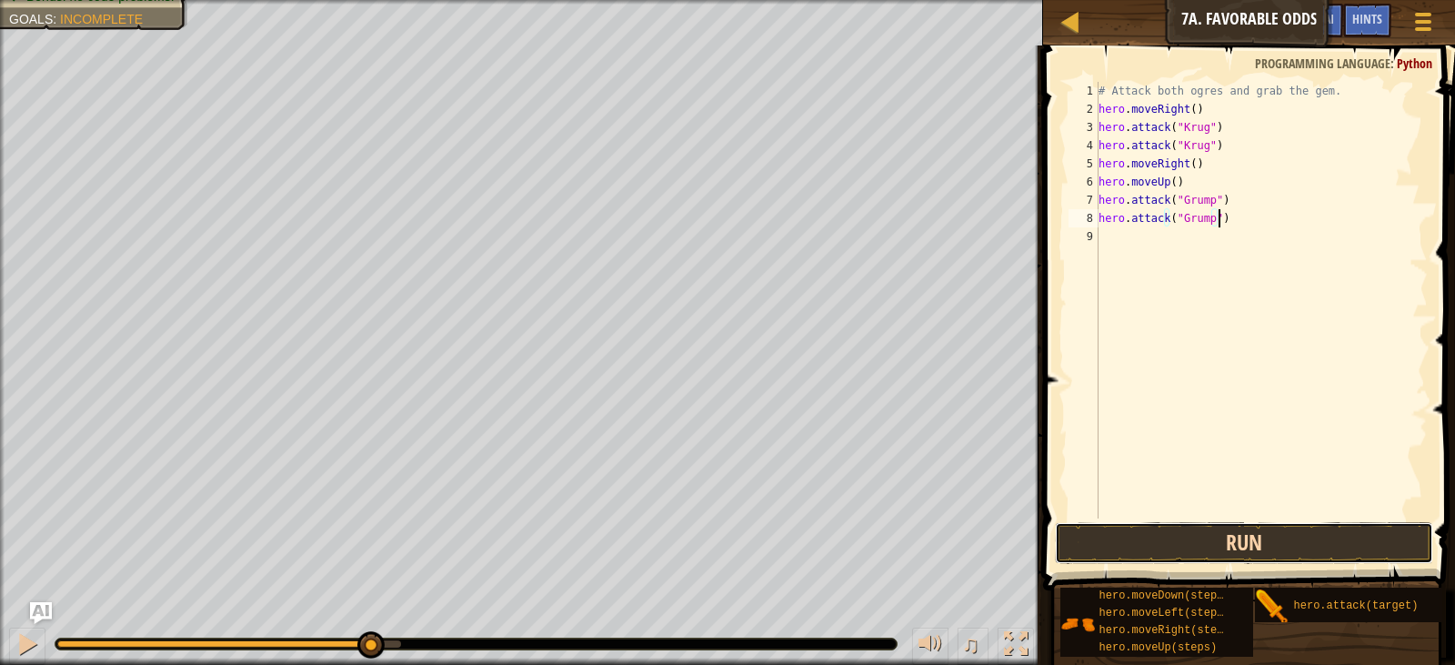
click at [1164, 538] on button "Run" at bounding box center [1244, 543] width 378 height 42
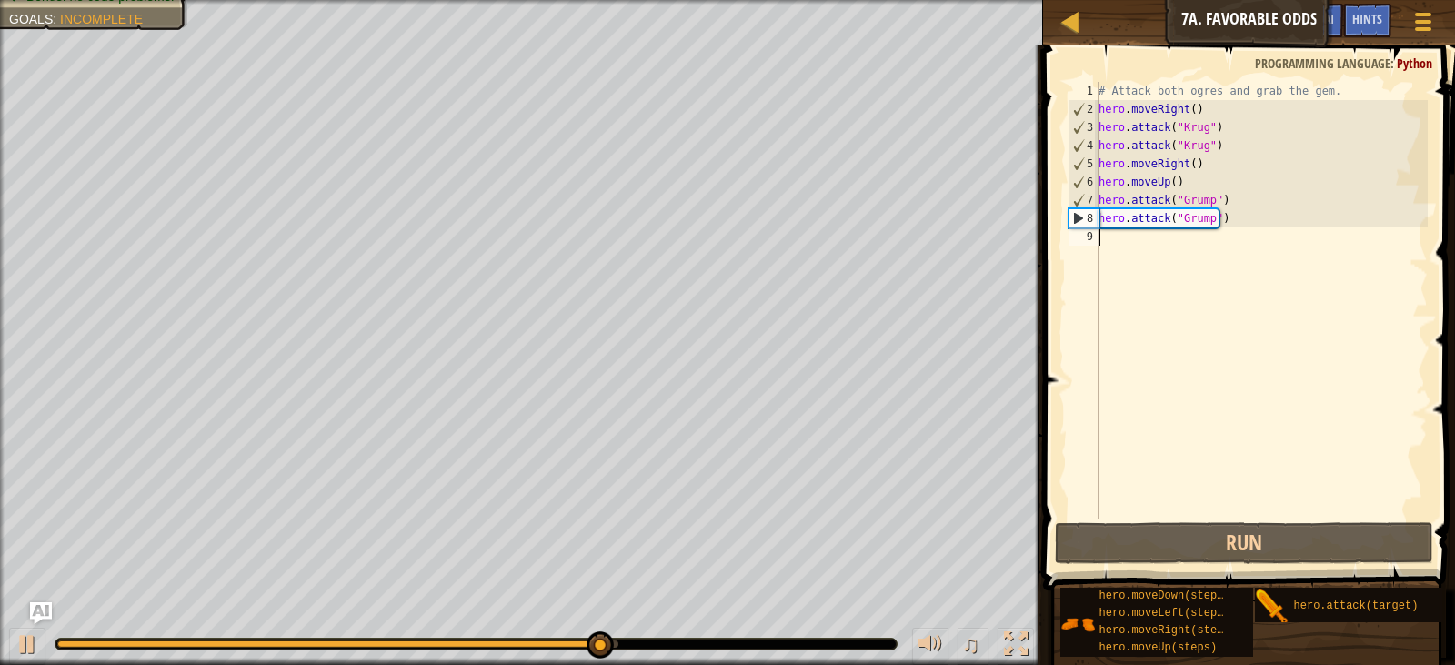
click at [1195, 246] on div "# Attack both ogres and grab the gem. hero . moveRight ( ) hero . attack ( "[PE…" at bounding box center [1261, 318] width 333 height 473
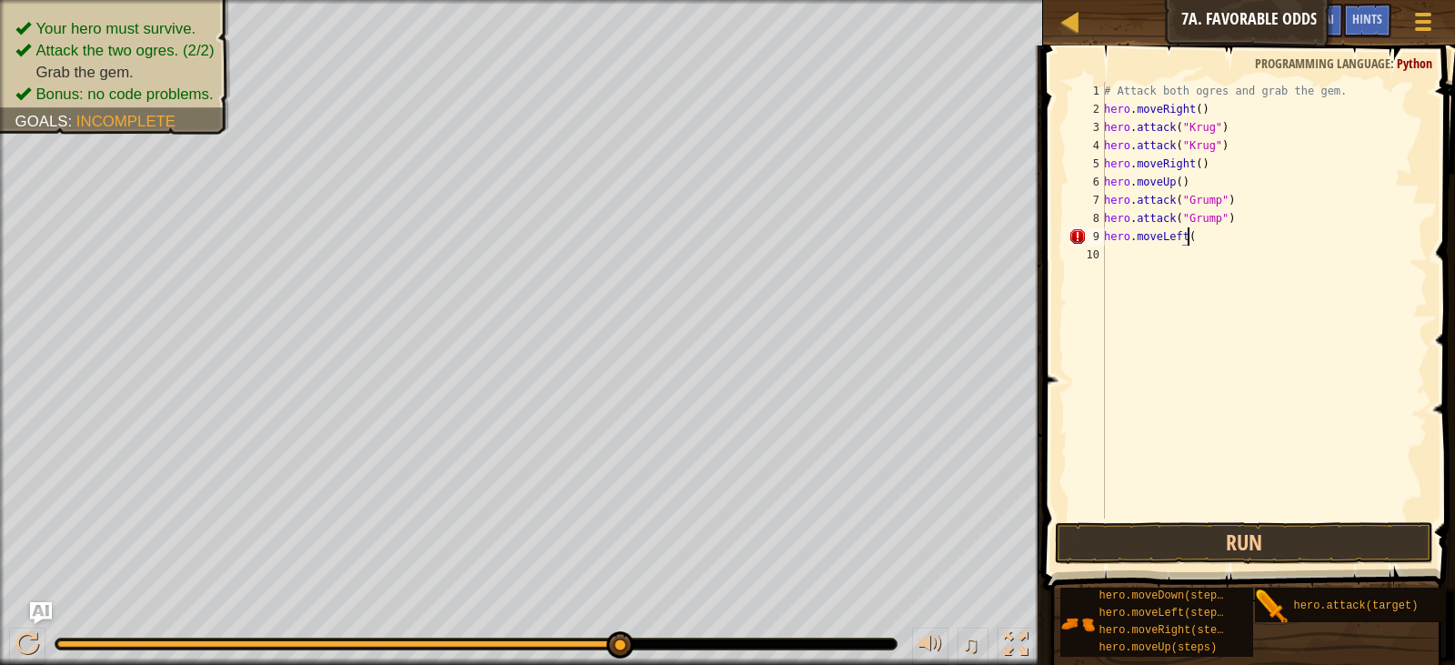
scroll to position [8, 6]
type textarea "hero.moveLeft(2)"
click at [1190, 548] on button "Run" at bounding box center [1244, 543] width 378 height 42
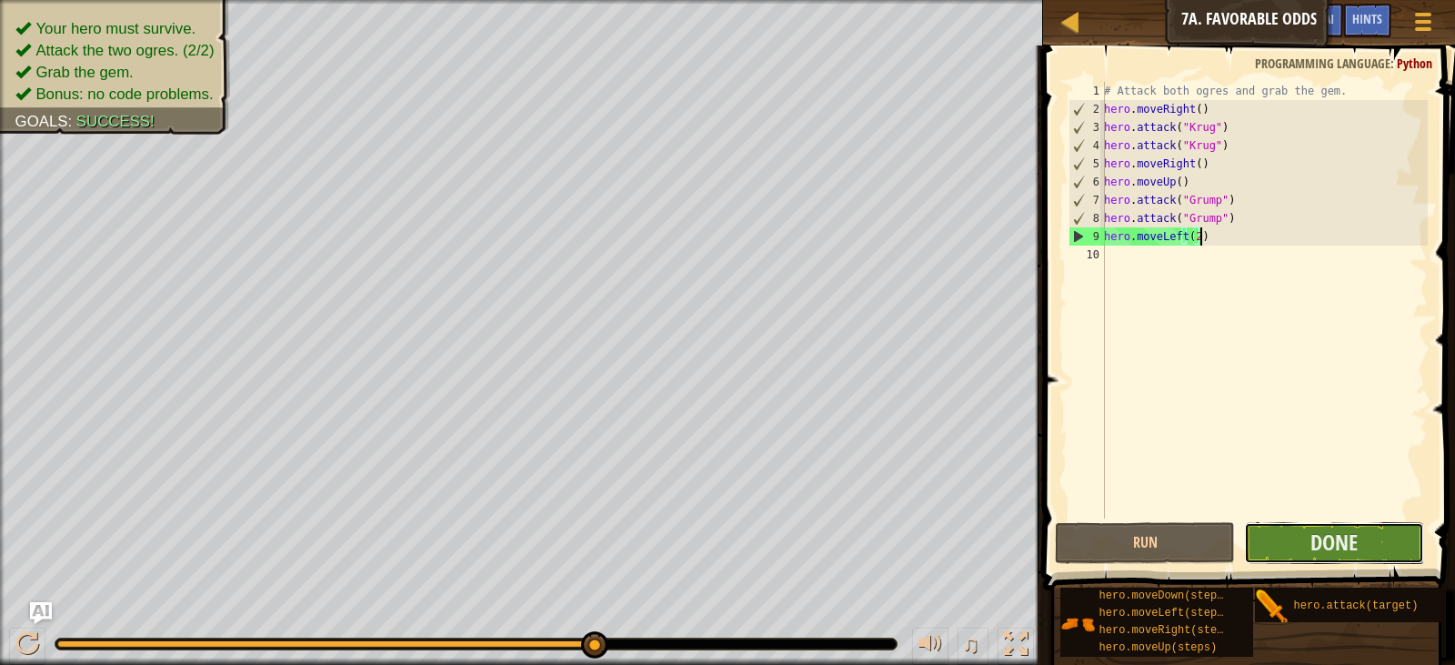
click at [1365, 540] on button "Done" at bounding box center [1334, 543] width 180 height 42
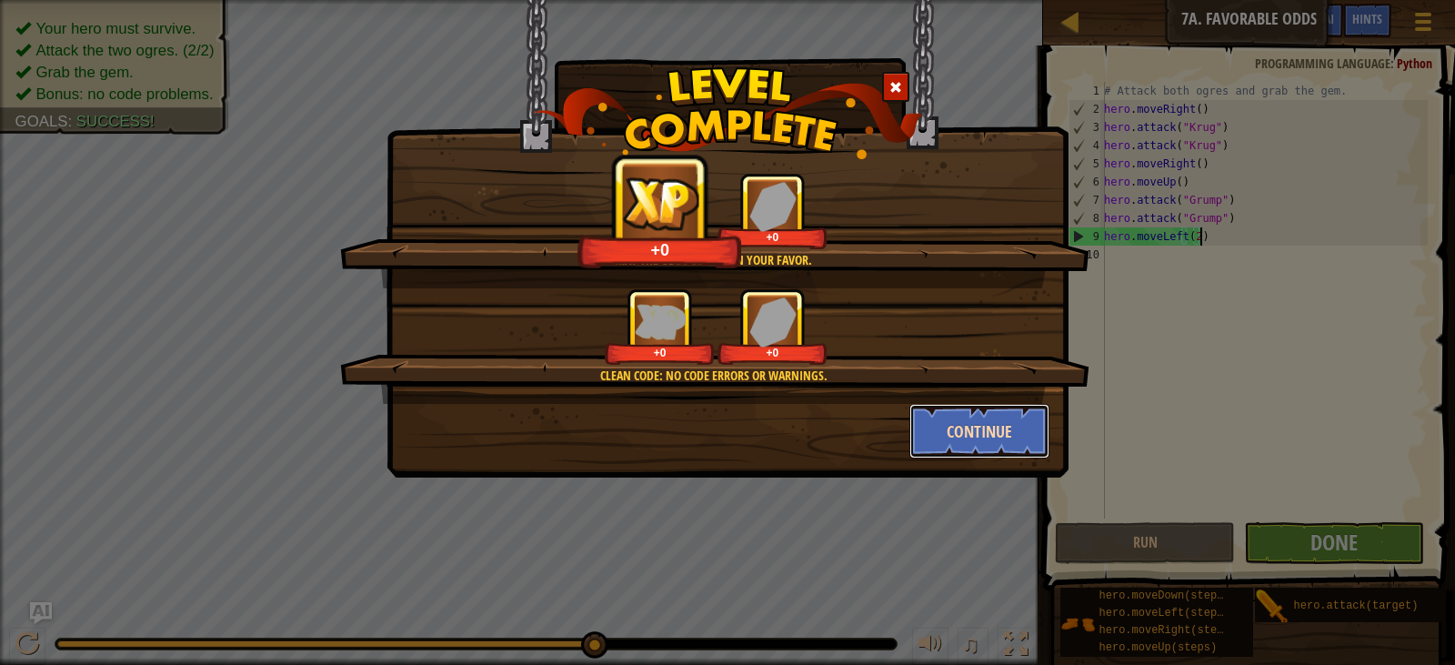
click at [967, 419] on button "Continue" at bounding box center [980, 431] width 141 height 55
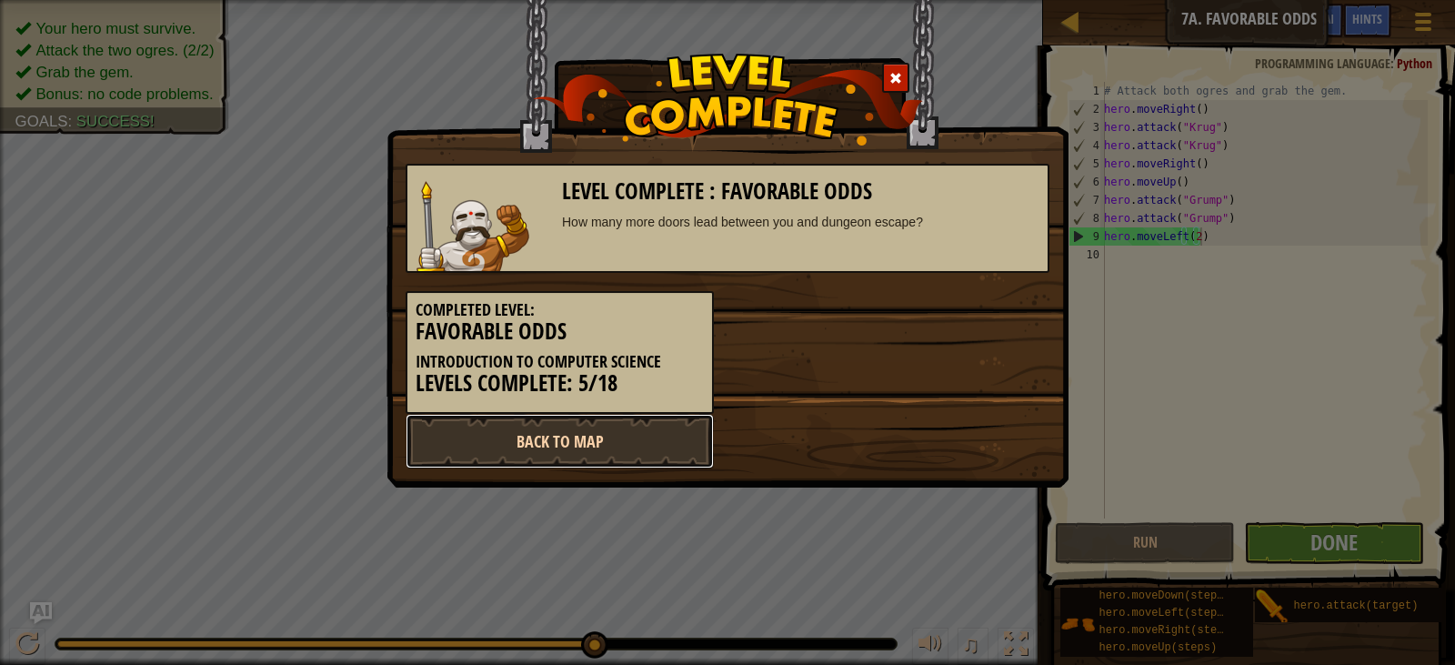
click at [605, 439] on link "Back to Map" at bounding box center [560, 441] width 308 height 55
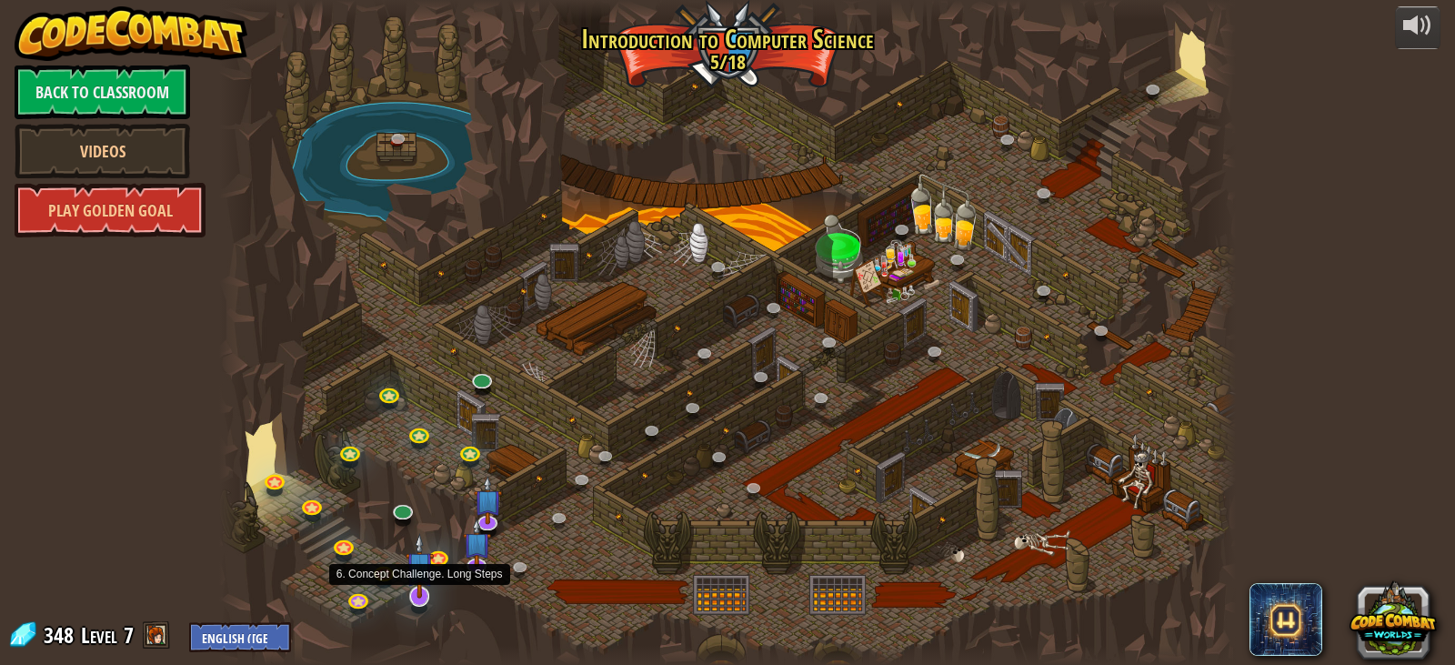
click at [425, 590] on img at bounding box center [420, 565] width 28 height 65
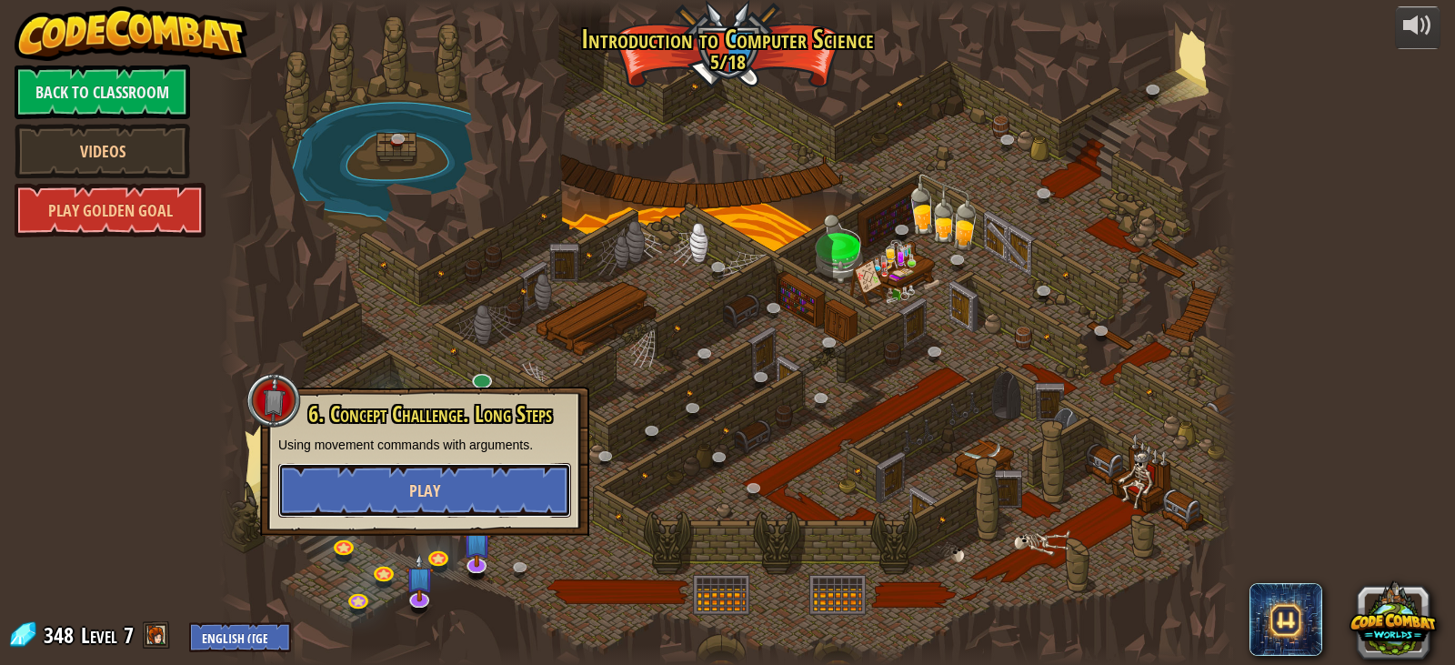
click at [438, 487] on span "Play" at bounding box center [424, 490] width 31 height 23
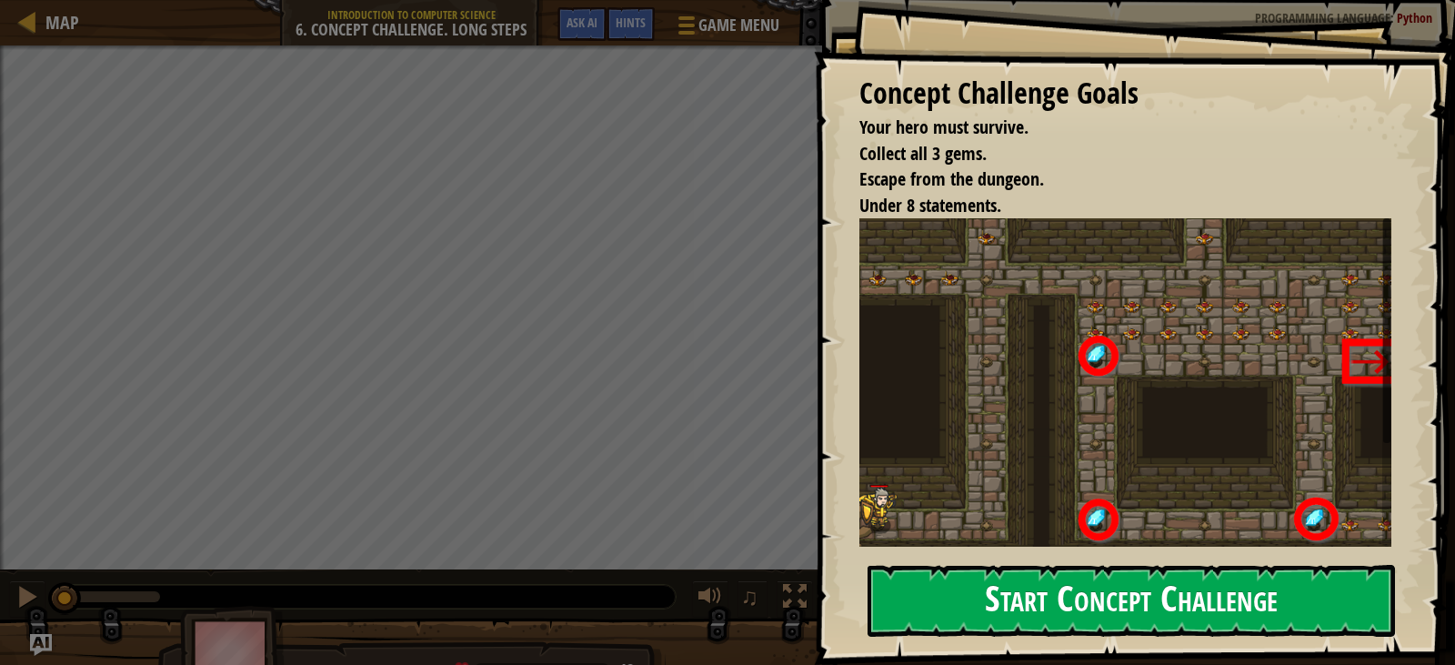
click at [1102, 609] on button "Start Concept Challenge" at bounding box center [1132, 601] width 528 height 72
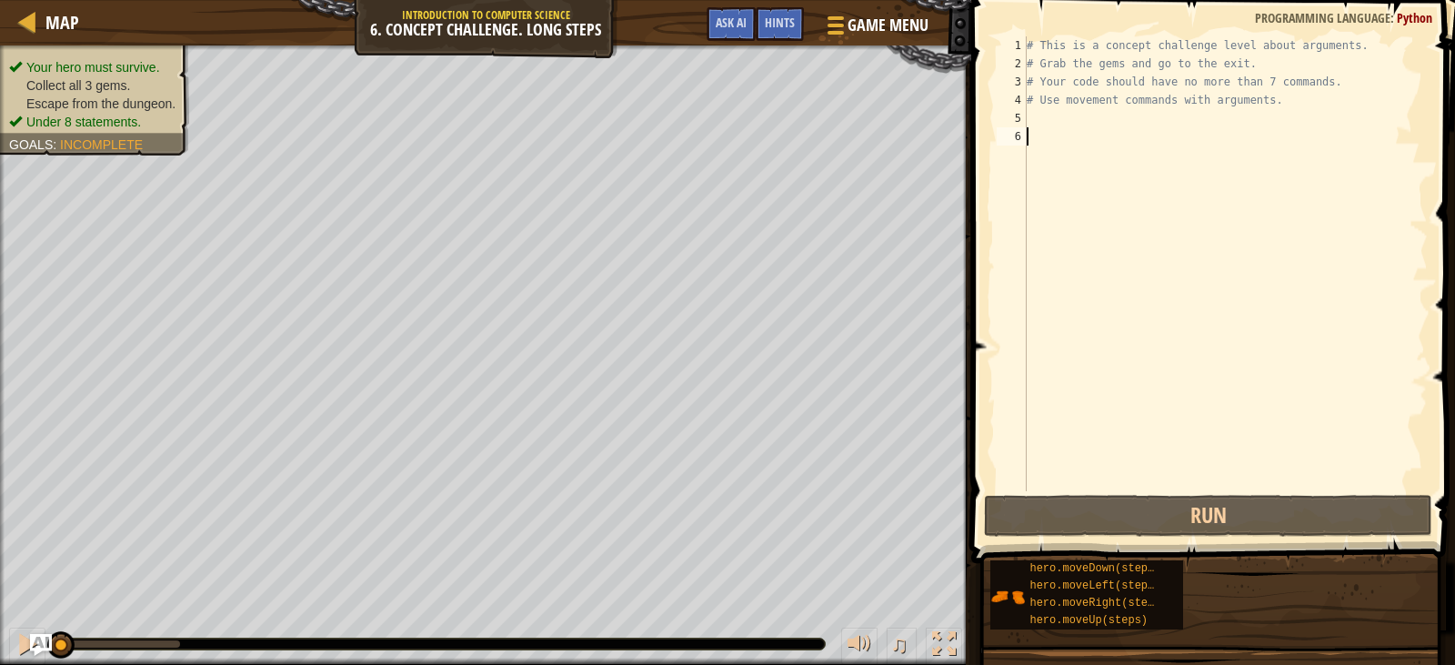
click at [1087, 116] on div "# This is a concept challenge level about arguments. # Grab the gems and go to …" at bounding box center [1225, 281] width 405 height 491
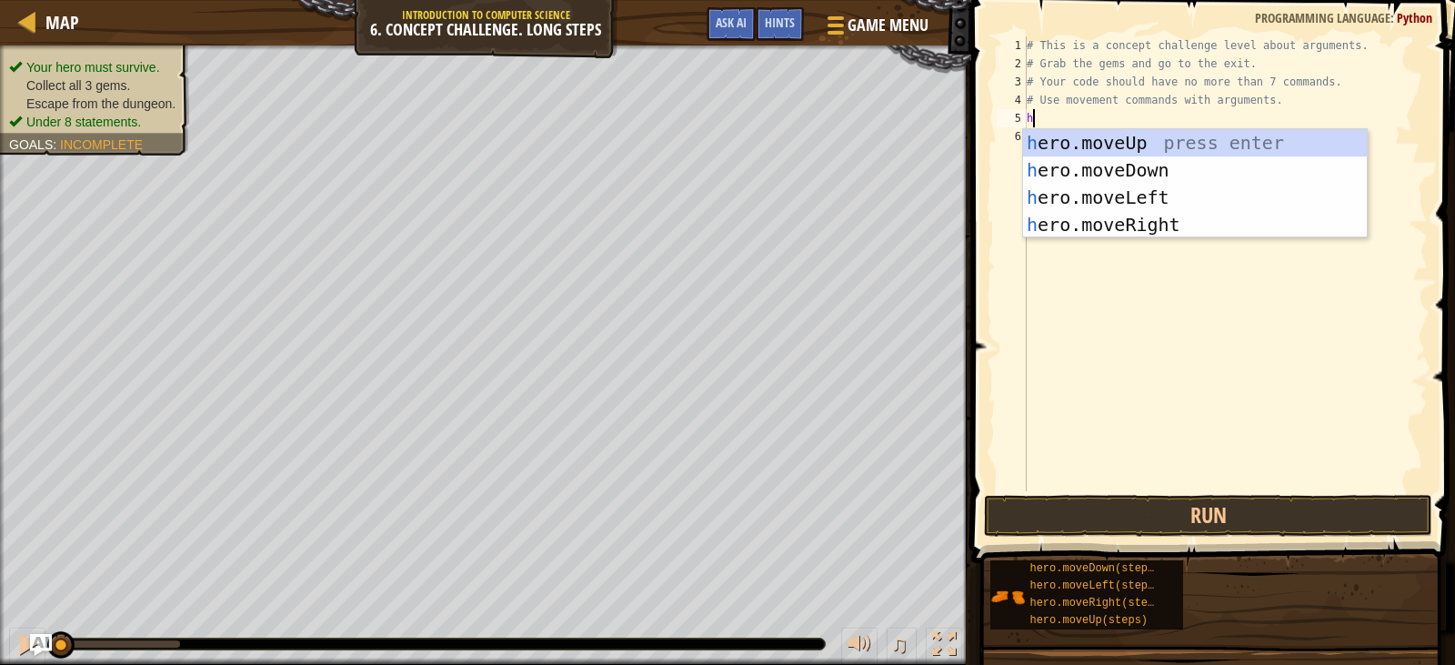
scroll to position [8, 0]
type textarea "hero."
click at [1120, 218] on div "hero. moveUp press enter hero. moveDown press enter hero. moveLeft press enter …" at bounding box center [1195, 211] width 344 height 164
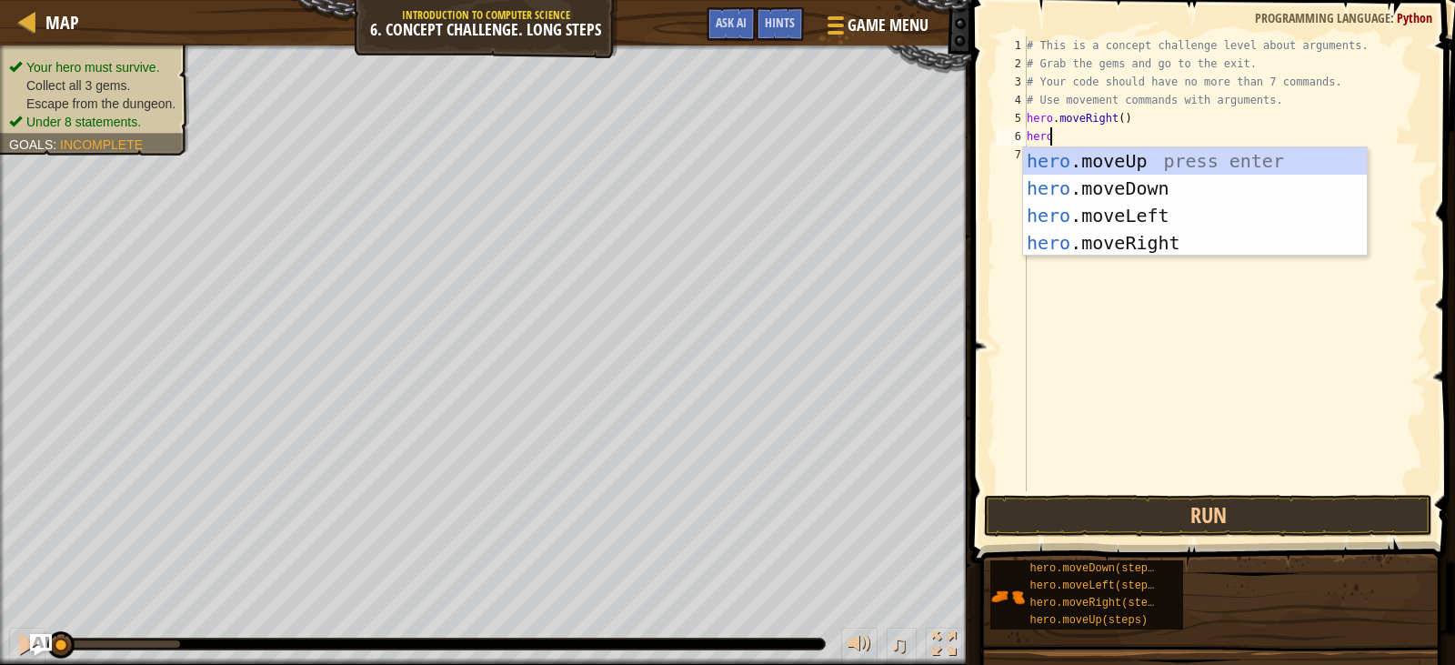
type textarea "hero."
click at [1152, 157] on div "hero. moveUp press enter hero. moveDown press enter hero. moveLeft press enter …" at bounding box center [1195, 229] width 344 height 164
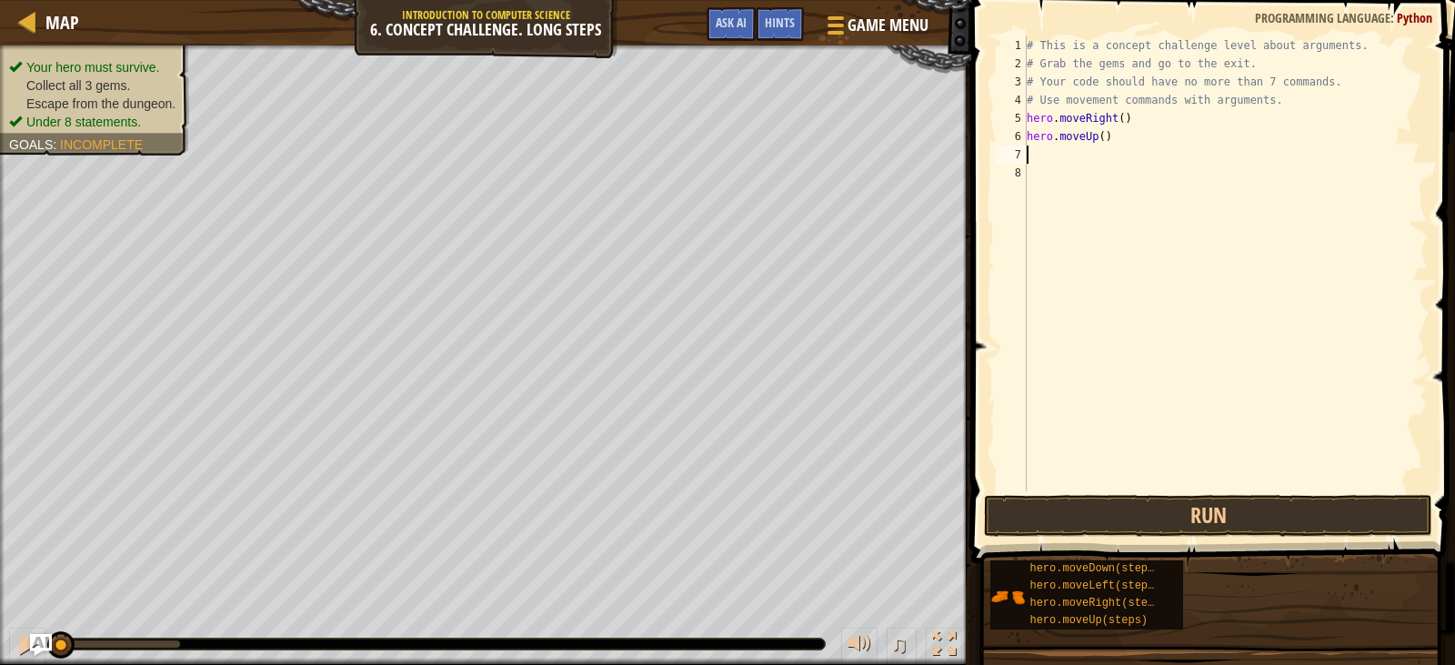
scroll to position [8, 0]
click at [1098, 135] on div "# This is a concept challenge level about arguments. # Grab the gems and go to …" at bounding box center [1225, 281] width 405 height 491
type textarea "hero.moveUp(3)"
click at [1106, 156] on div "# This is a concept challenge level about arguments. # Grab the gems and go to …" at bounding box center [1225, 281] width 405 height 491
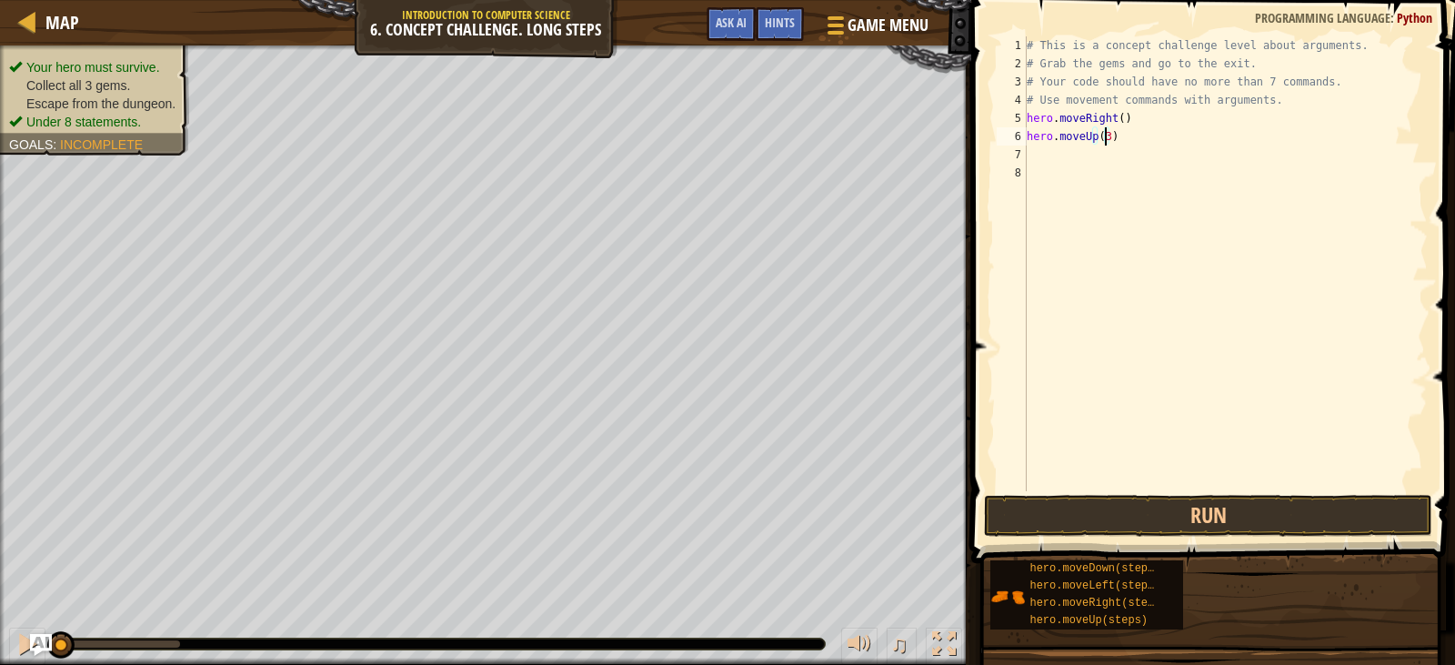
scroll to position [8, 0]
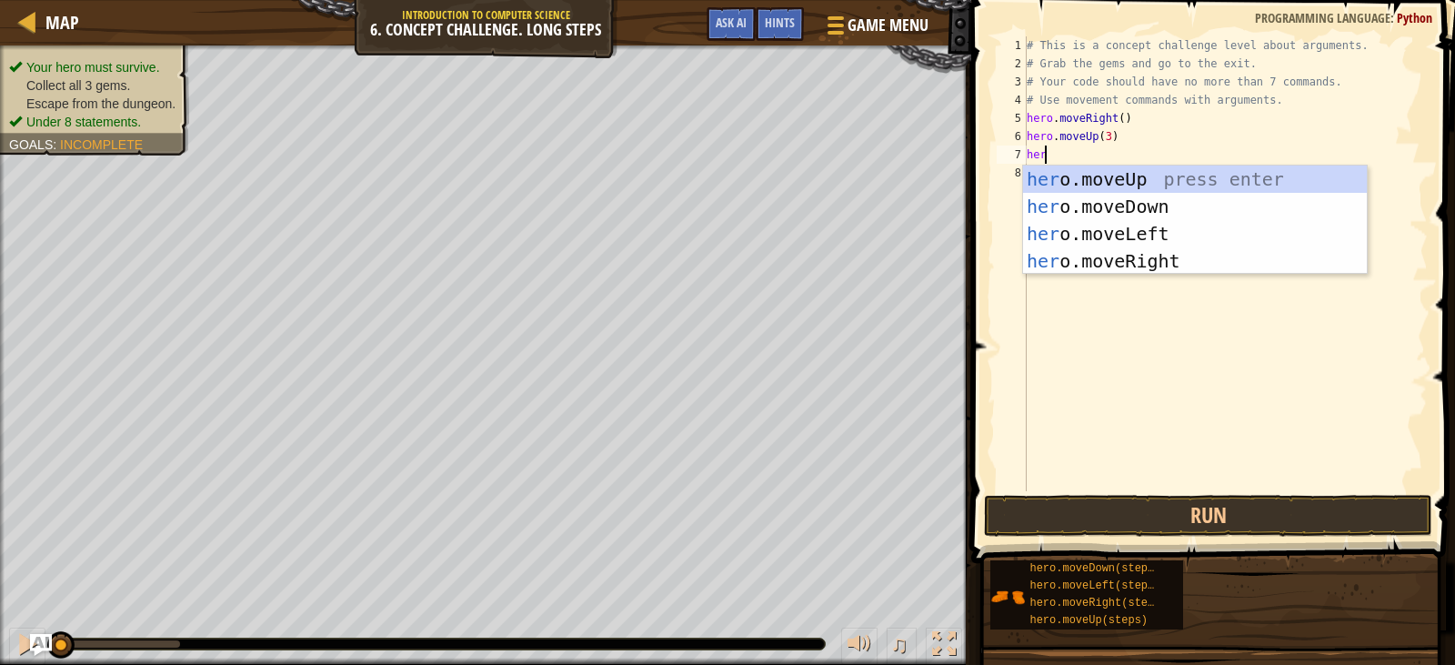
type textarea "hero."
click at [1125, 257] on div "hero. moveUp press enter hero. moveDown press enter hero. moveLeft press enter …" at bounding box center [1195, 248] width 344 height 164
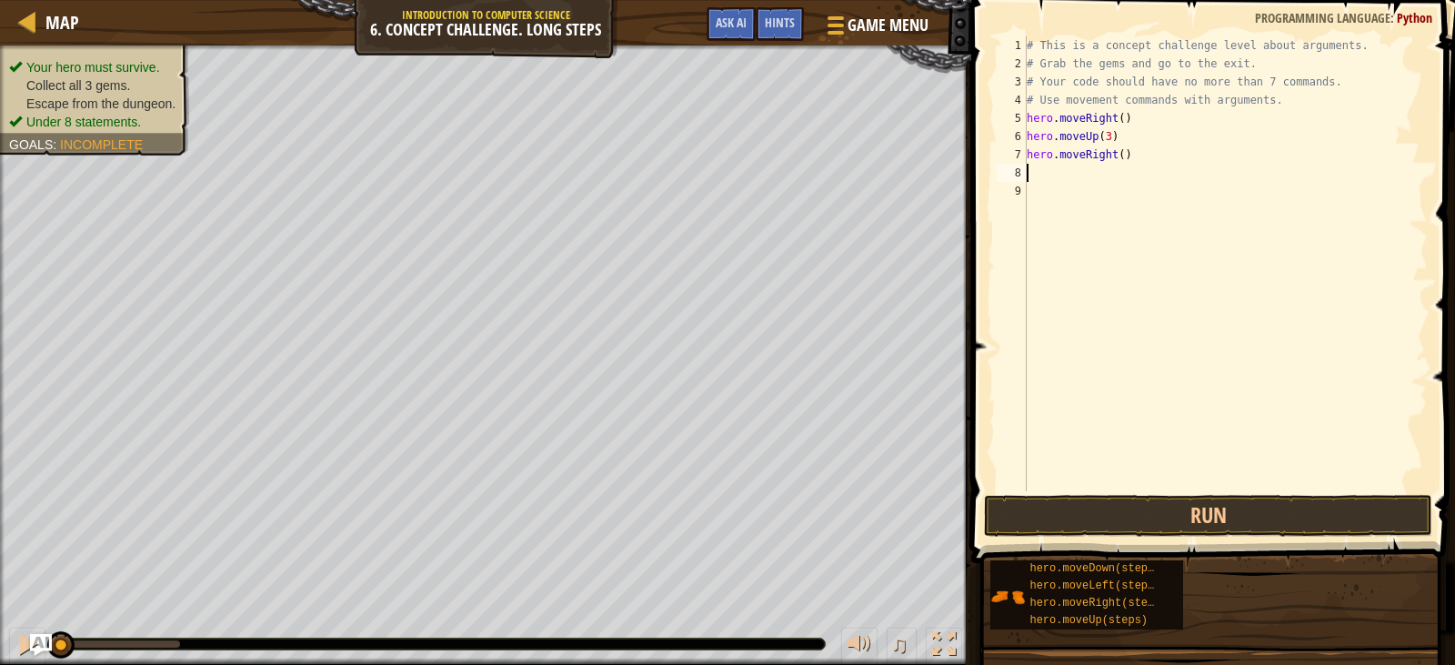
scroll to position [8, 0]
click at [1115, 156] on div "# This is a concept challenge level about arguments. # Grab the gems and go to …" at bounding box center [1225, 281] width 405 height 491
type textarea "hero.moveRight(2)"
click at [1078, 177] on div "# This is a concept challenge level about arguments. # Grab the gems and go to …" at bounding box center [1225, 281] width 405 height 491
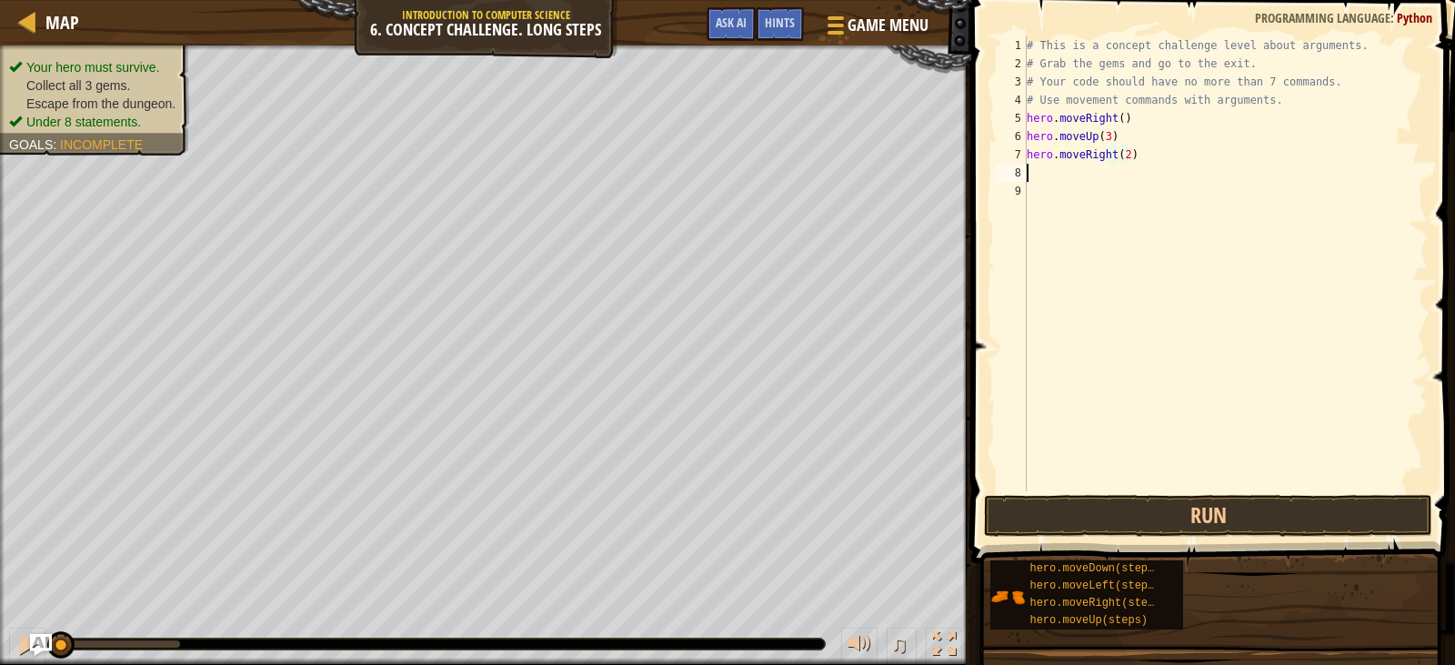
scroll to position [8, 0]
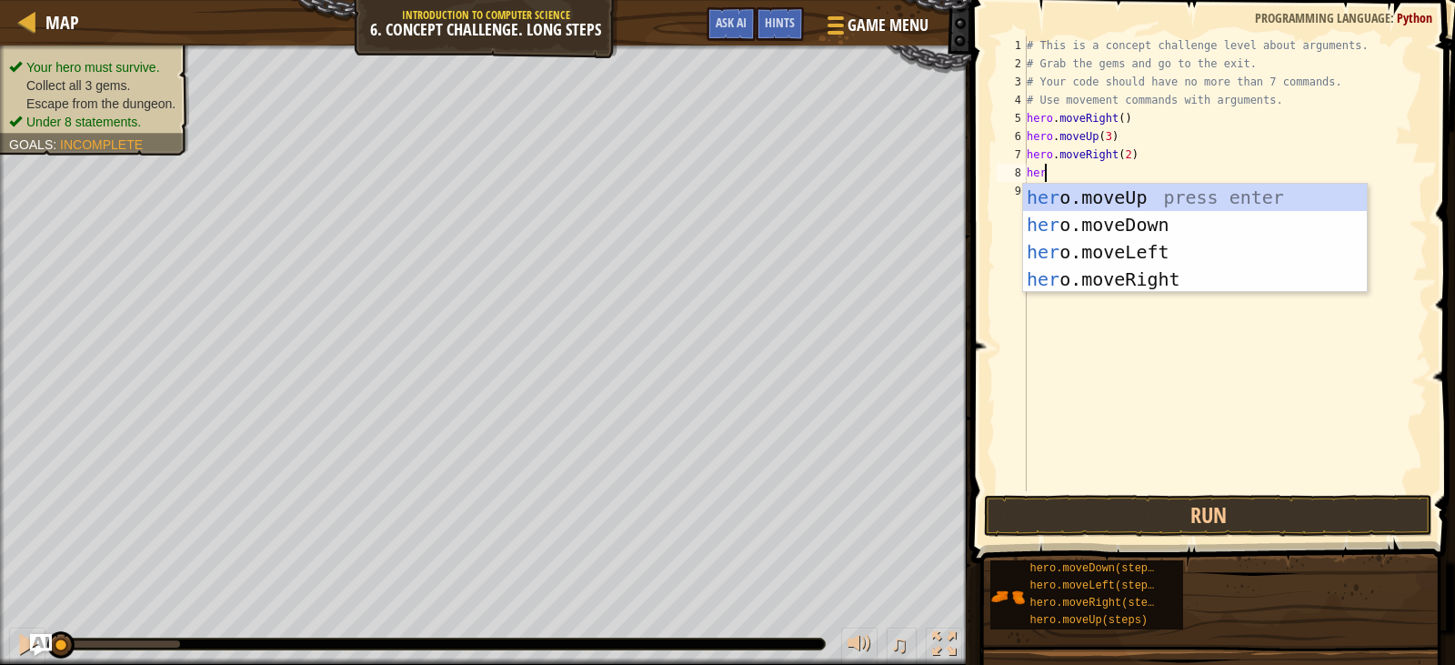
type textarea "hero"
click at [1102, 243] on div "hero .moveUp press enter hero .moveDown press enter hero .moveLeft press enter …" at bounding box center [1195, 266] width 344 height 164
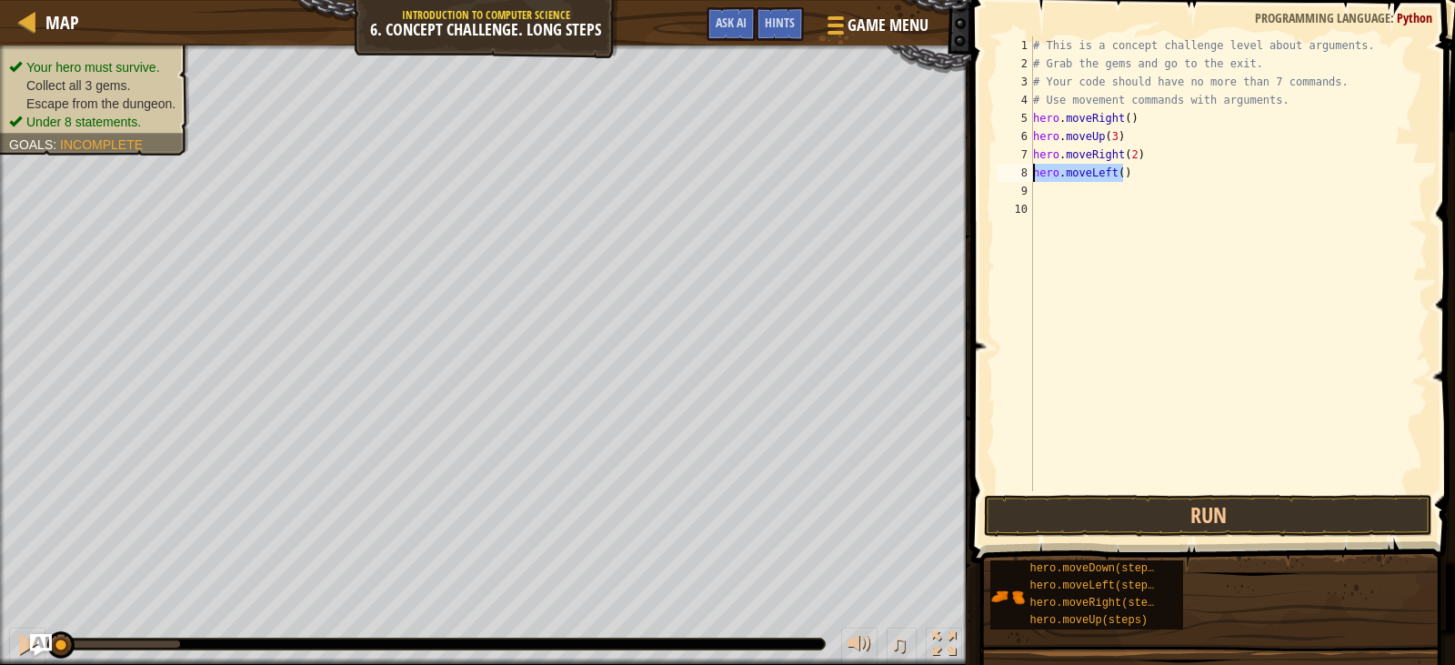
drag, startPoint x: 1141, startPoint y: 175, endPoint x: 1012, endPoint y: 169, distance: 128.4
click at [1012, 169] on div "1 2 3 4 5 6 7 8 9 10 # This is a concept challenge level about arguments. # Gra…" at bounding box center [1210, 263] width 435 height 455
type textarea "hero.moveLeft()"
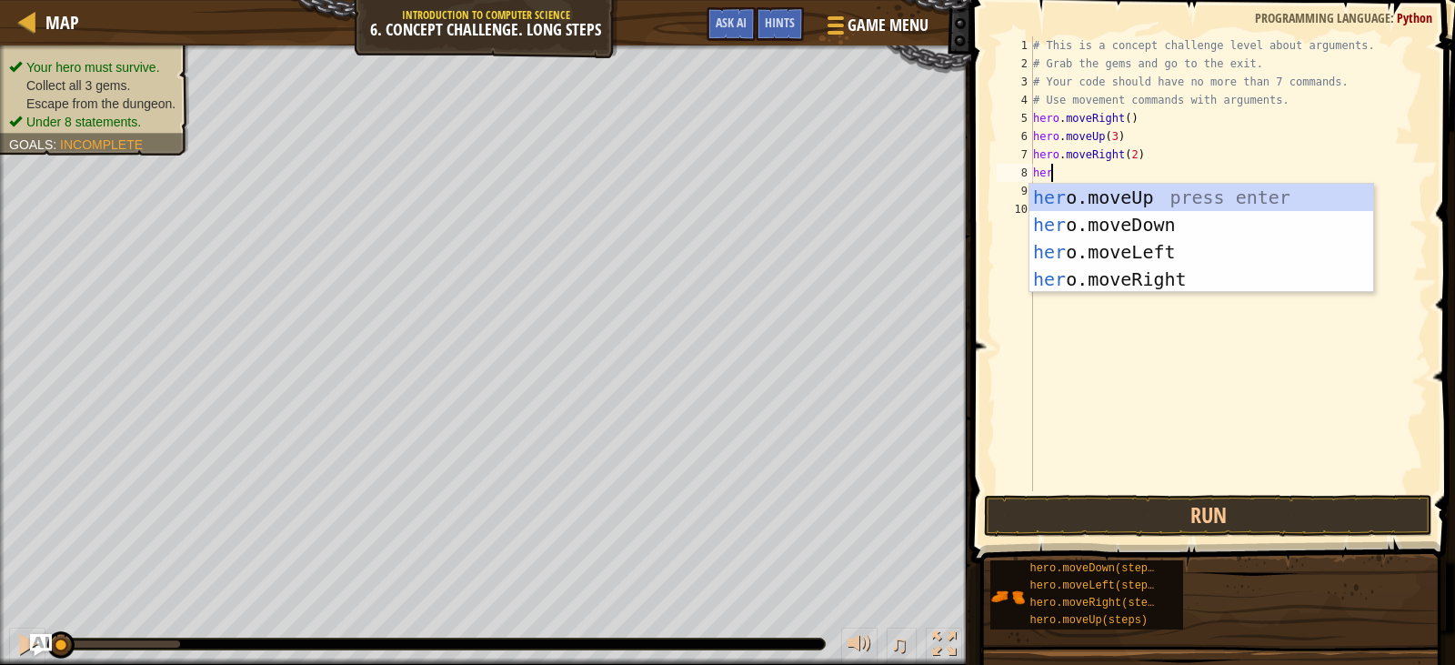
type textarea "hero."
click at [1126, 228] on div "hero. moveUp press enter hero. moveDown press enter hero. moveLeft press enter …" at bounding box center [1202, 266] width 344 height 164
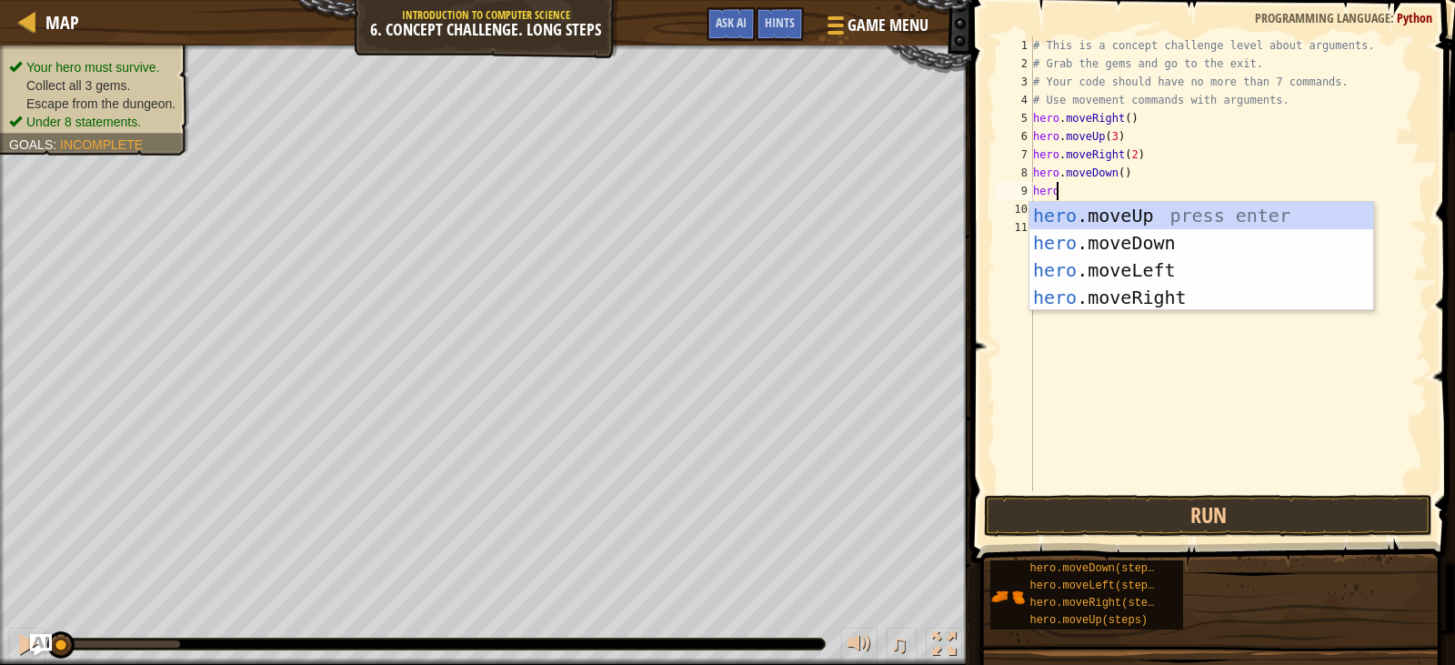
type textarea "hero."
click at [1093, 263] on div "hero. moveUp press enter hero. moveDown press enter hero. moveLeft press enter …" at bounding box center [1202, 284] width 344 height 164
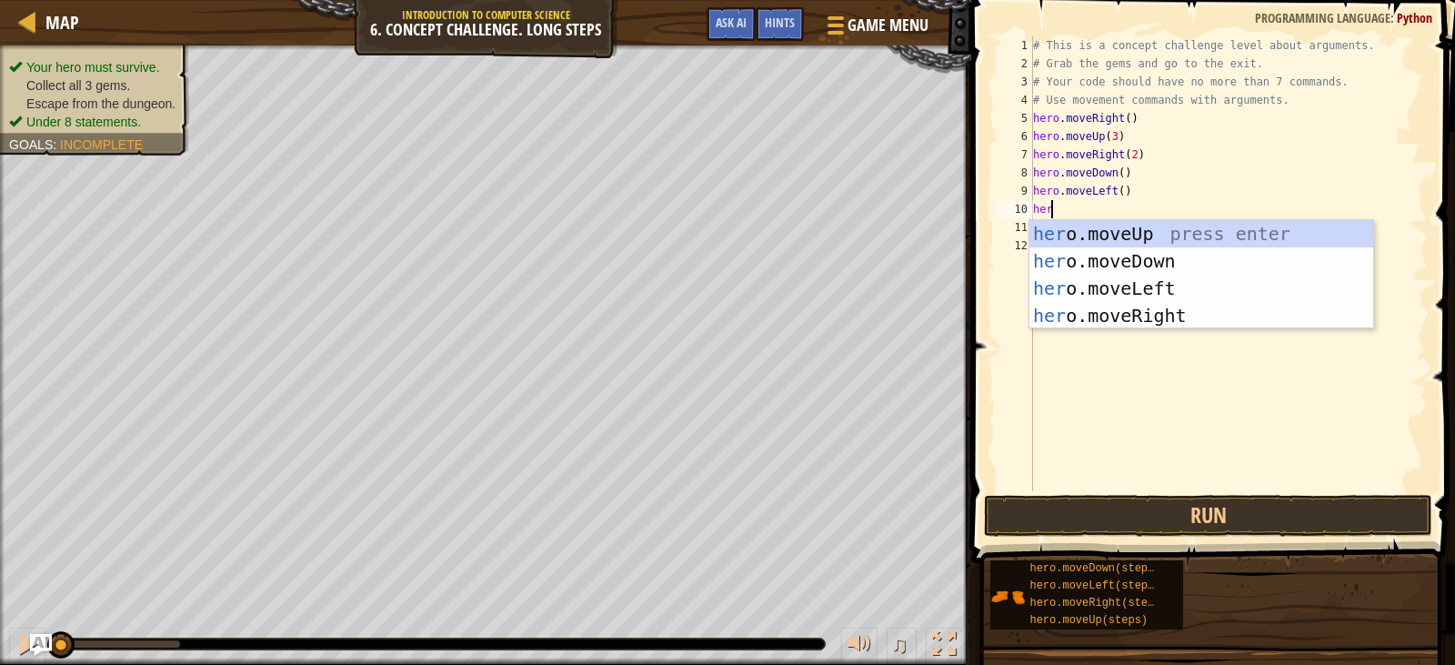
type textarea "hero."
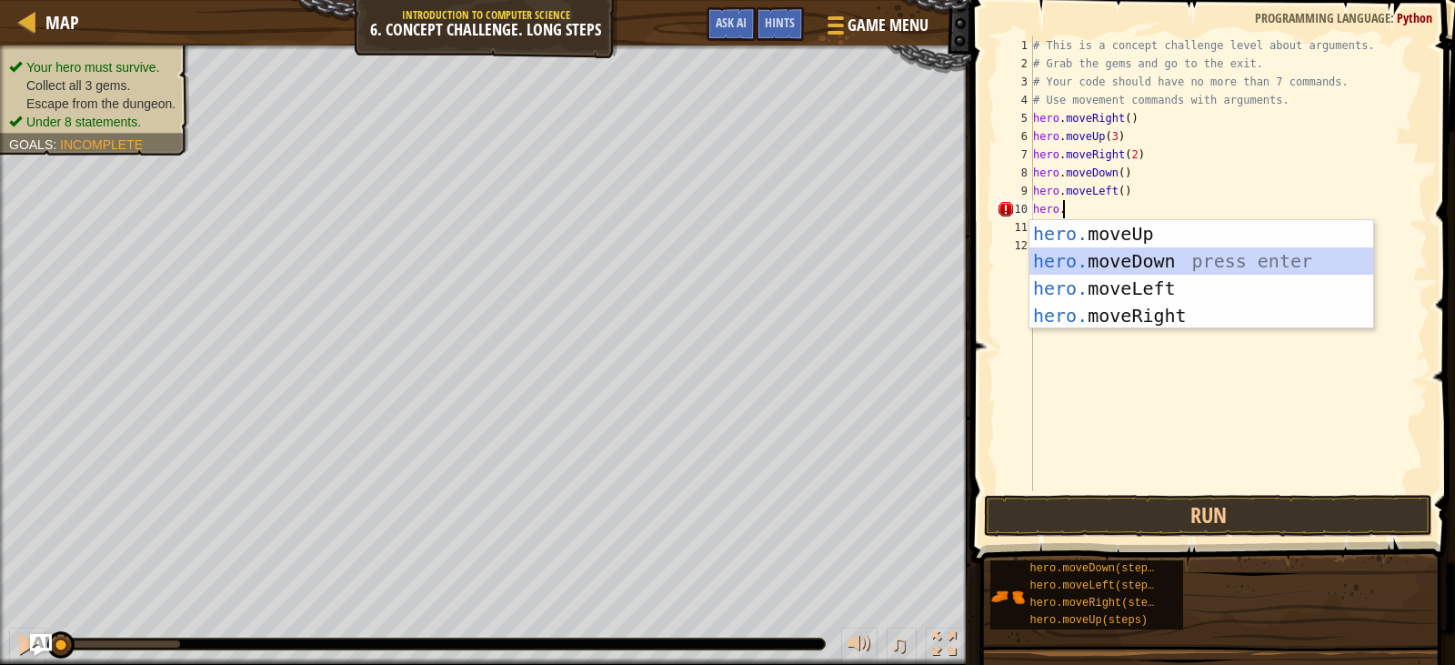
click at [1098, 254] on div "hero. moveUp press enter hero. moveDown press enter hero. moveLeft press enter …" at bounding box center [1202, 302] width 344 height 164
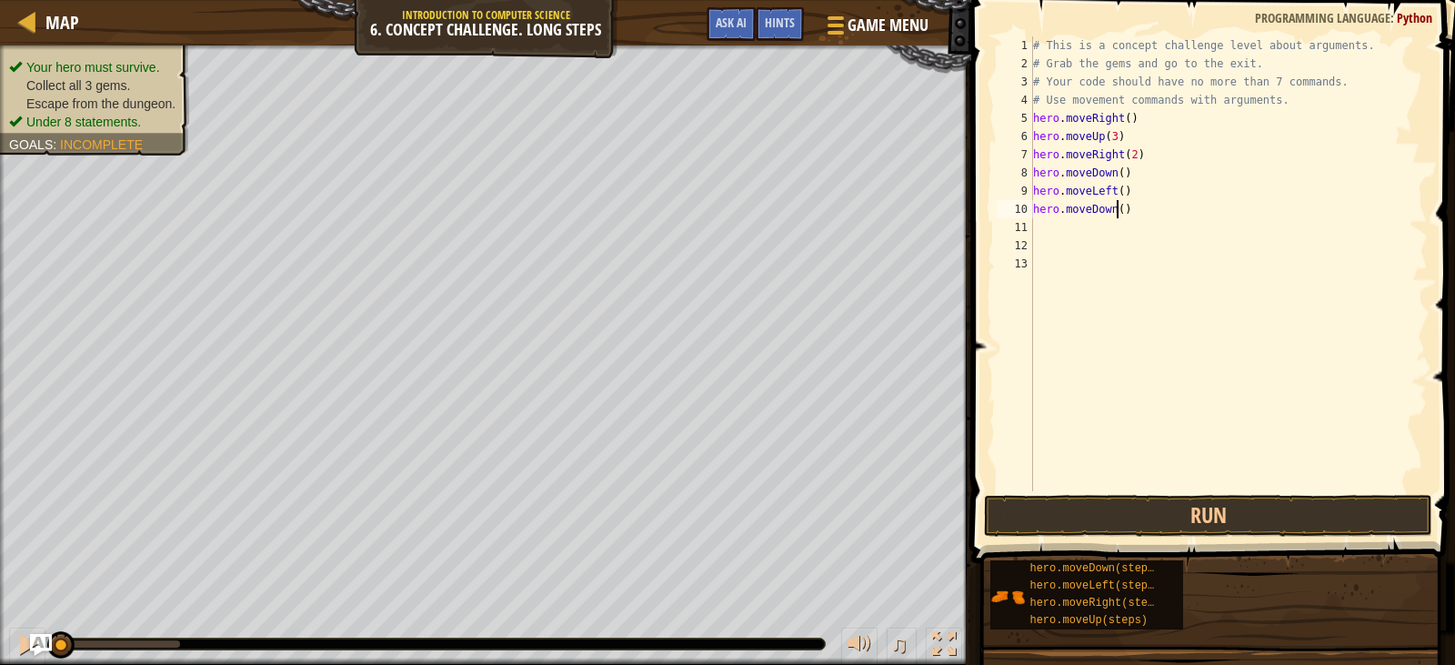
click at [1115, 209] on div "# This is a concept challenge level about arguments. # Grab the gems and go to …" at bounding box center [1229, 281] width 399 height 491
type textarea "hero.moveDown(2)"
click at [1089, 228] on div "# This is a concept challenge level about arguments. # Grab the gems and go to …" at bounding box center [1229, 281] width 399 height 491
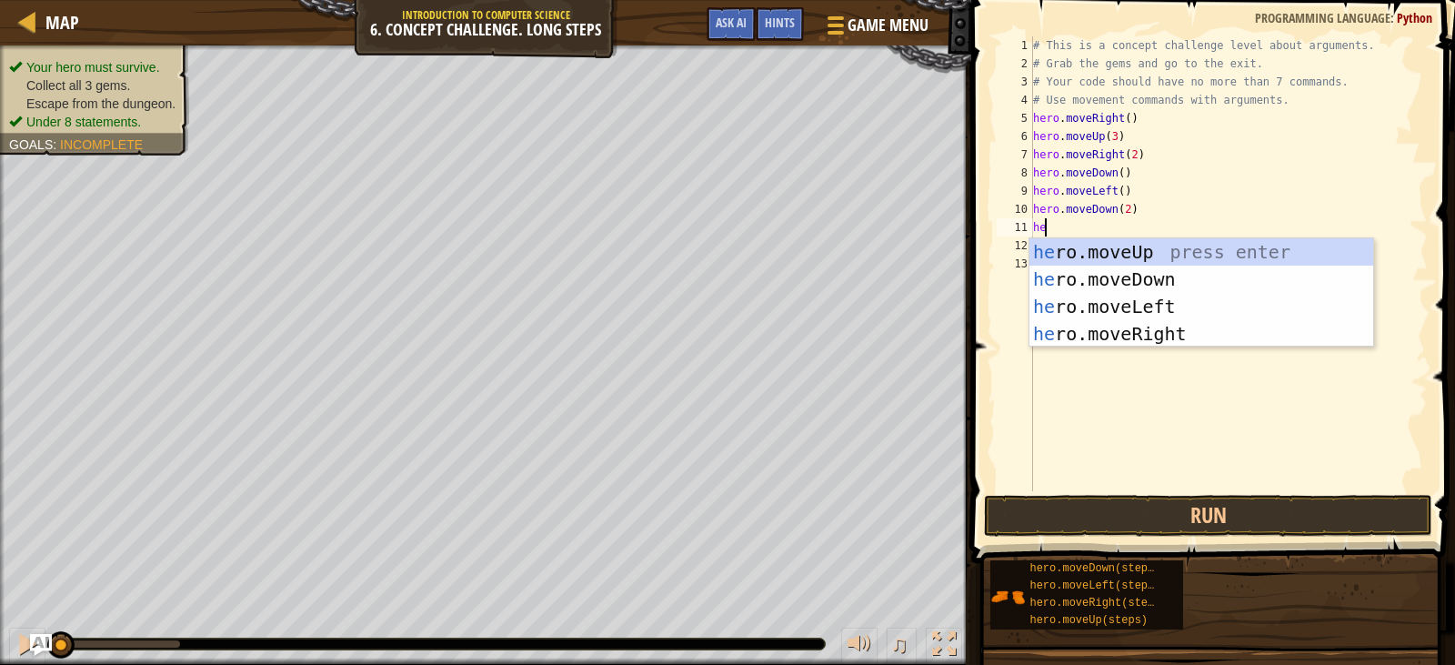
scroll to position [8, 1]
type textarea "hero"
click at [1144, 326] on div "hero .moveUp press enter hero .moveDown press enter hero .moveLeft press enter …" at bounding box center [1202, 320] width 344 height 164
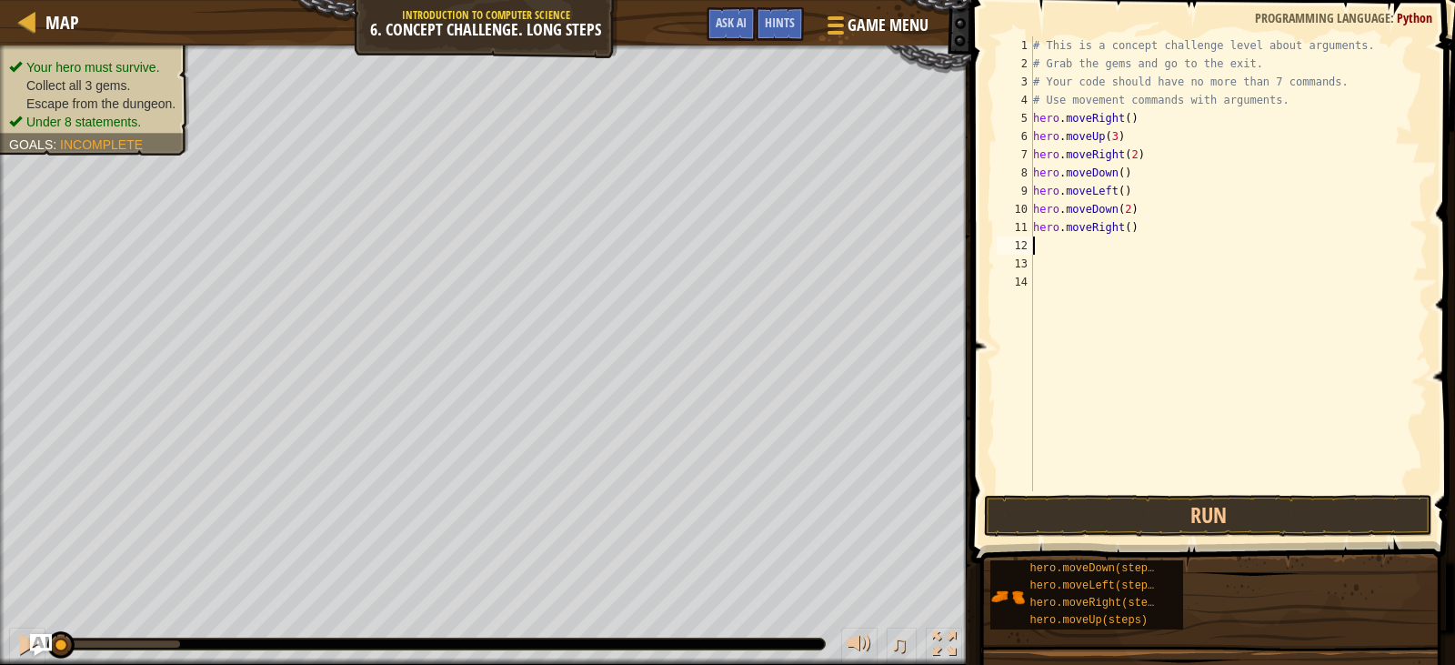
scroll to position [8, 0]
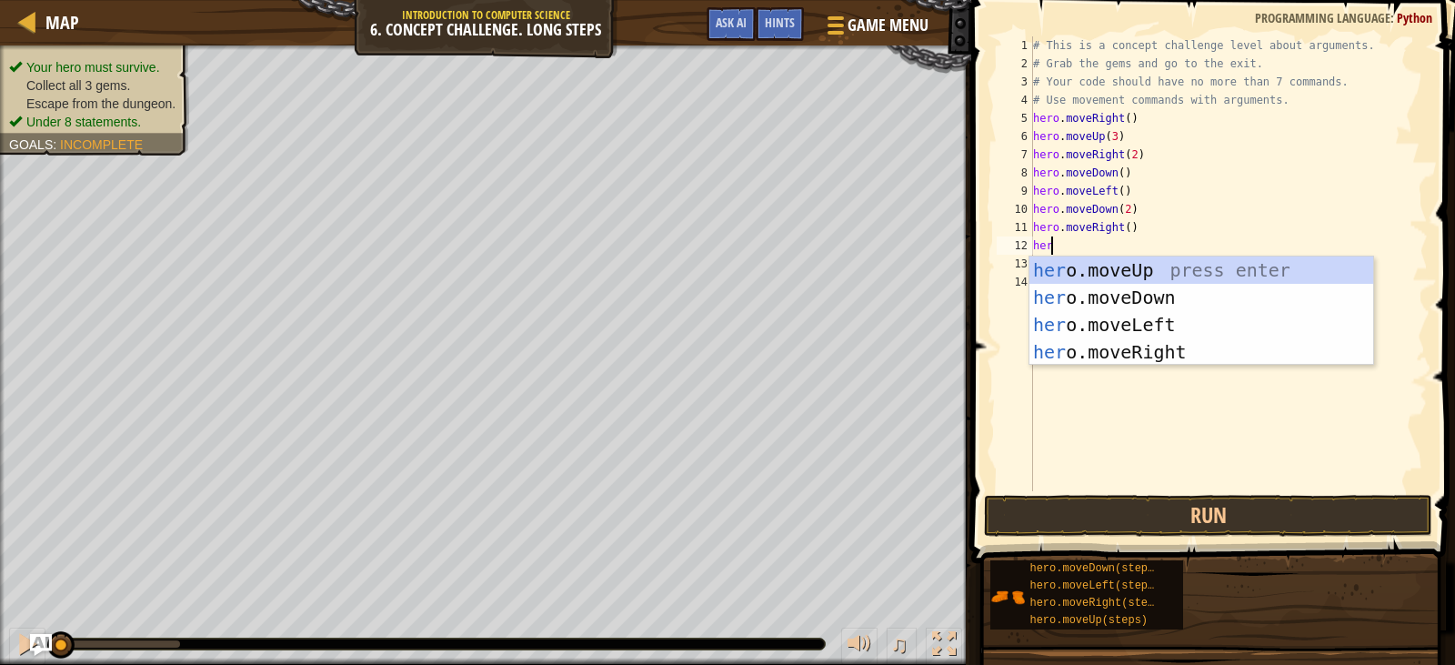
type textarea "hero"
click at [1153, 267] on div "hero .moveUp press enter hero .moveDown press enter hero .moveLeft press enter …" at bounding box center [1202, 339] width 344 height 164
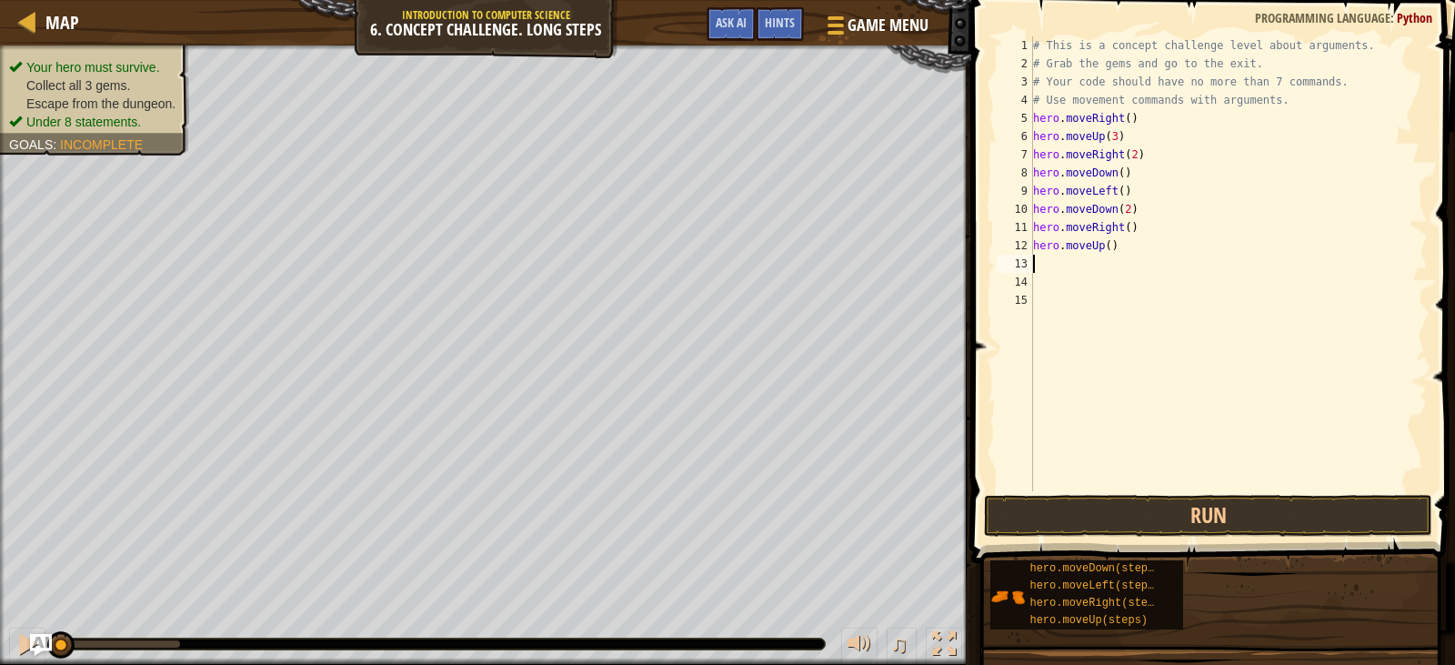
click at [1103, 245] on div "# This is a concept challenge level about arguments. # Grab the gems and go to …" at bounding box center [1229, 281] width 399 height 491
type textarea "hero.moveUp(2)"
click at [1047, 265] on div "# This is a concept challenge level about arguments. # Grab the gems and go to …" at bounding box center [1229, 281] width 399 height 491
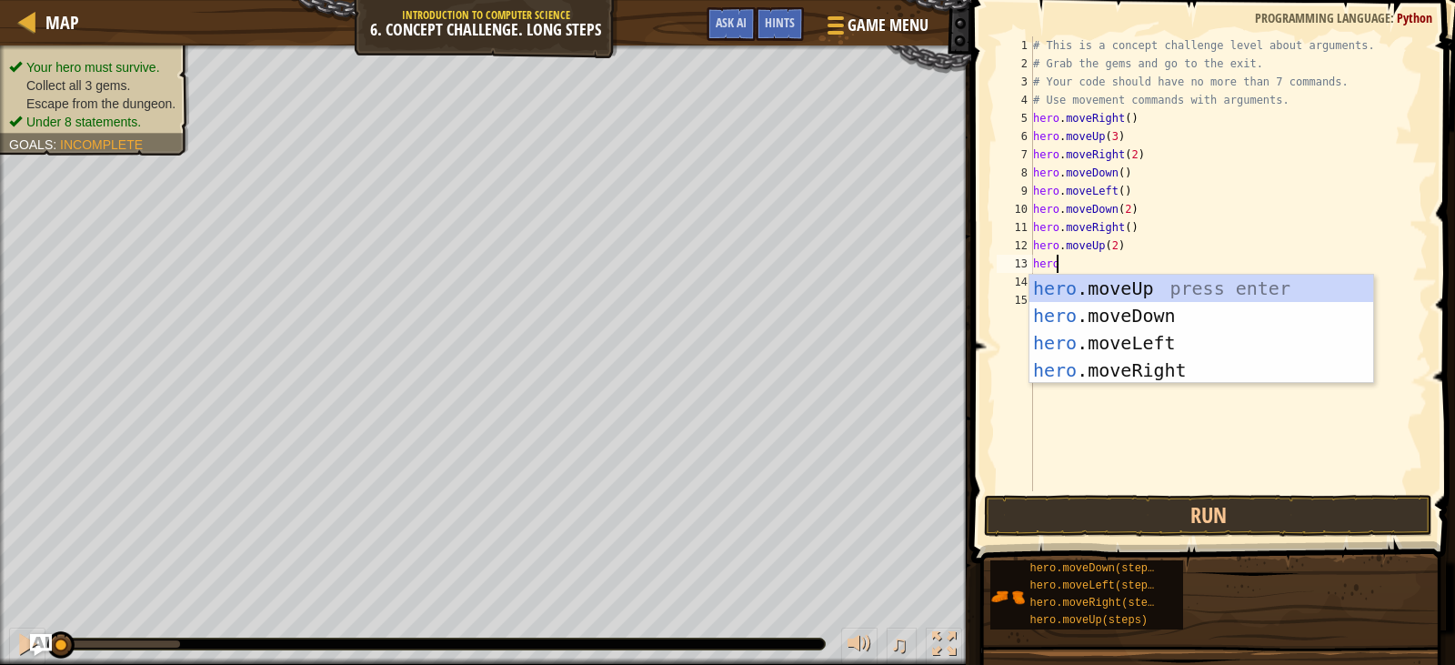
type textarea "hero."
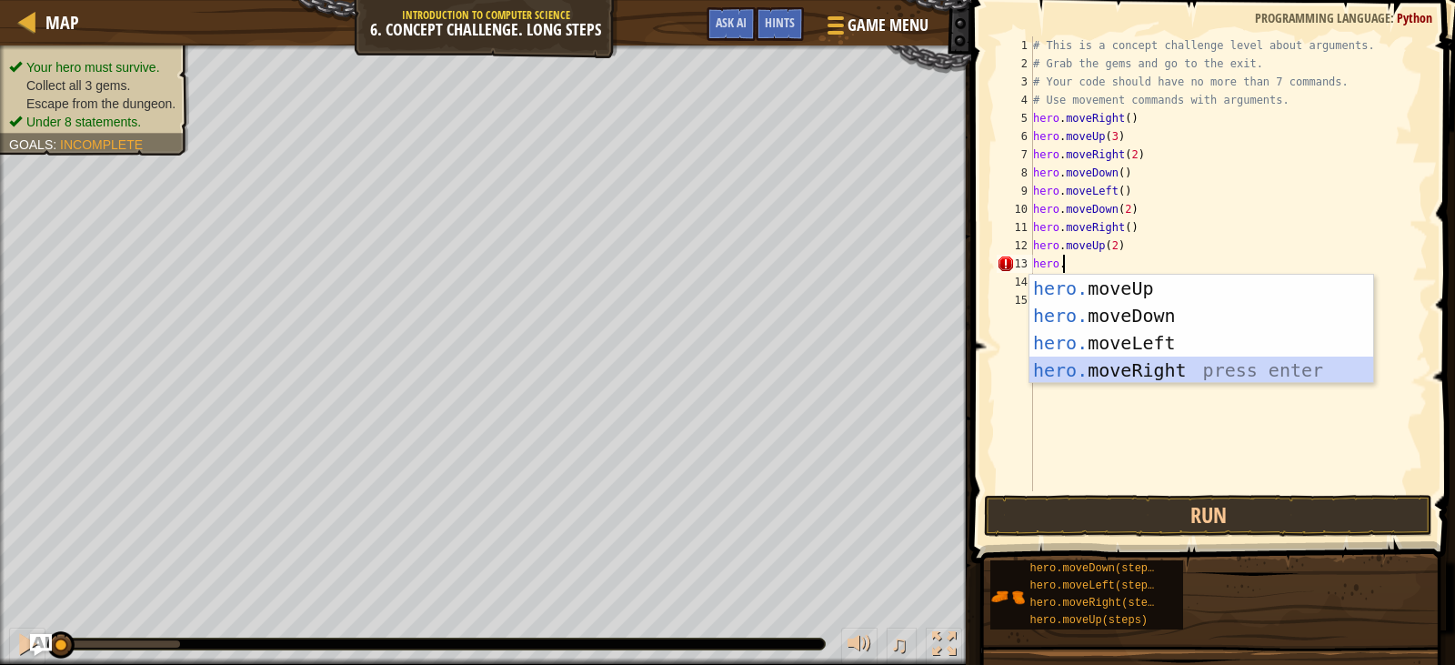
drag, startPoint x: 1124, startPoint y: 366, endPoint x: 1127, endPoint y: 324, distance: 41.9
click at [1125, 367] on div "hero. moveUp press enter hero. moveDown press enter hero. moveLeft press enter …" at bounding box center [1202, 357] width 344 height 164
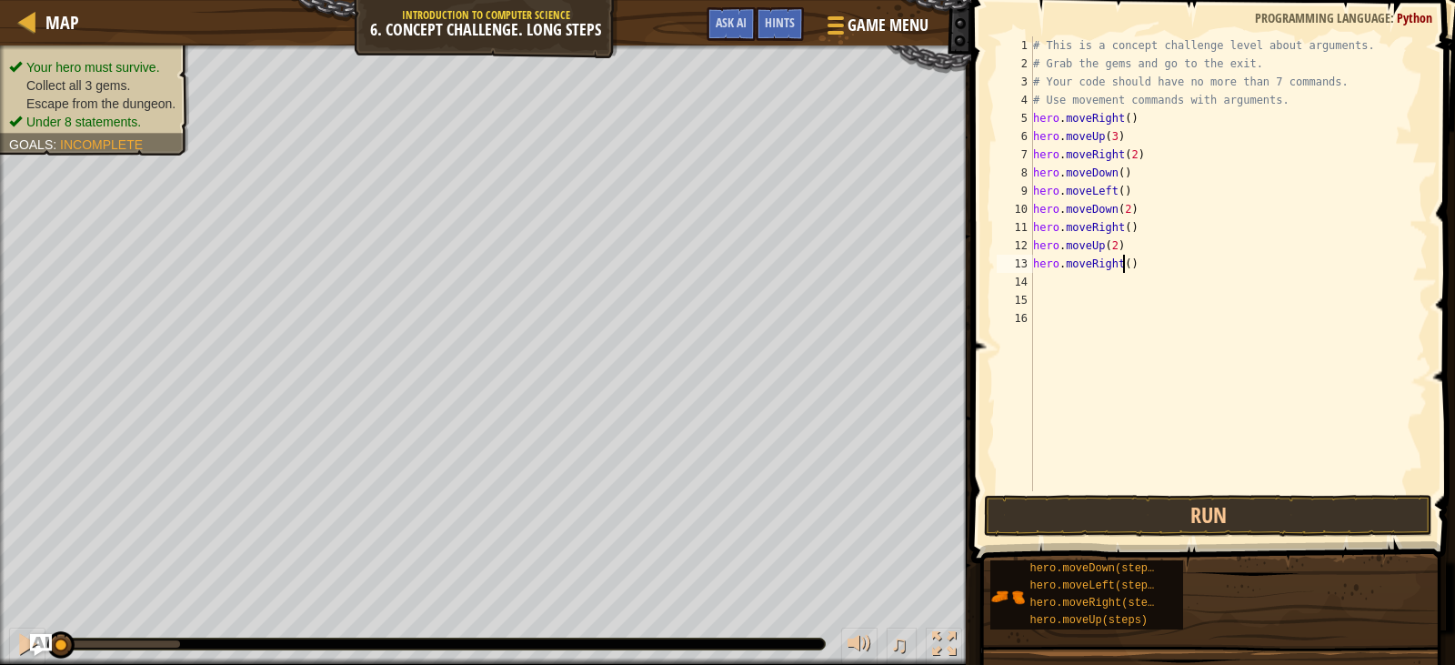
click at [1122, 264] on div "# This is a concept challenge level about arguments. # Grab the gems and go to …" at bounding box center [1229, 281] width 399 height 491
click at [1203, 517] on button "Run" at bounding box center [1208, 516] width 448 height 42
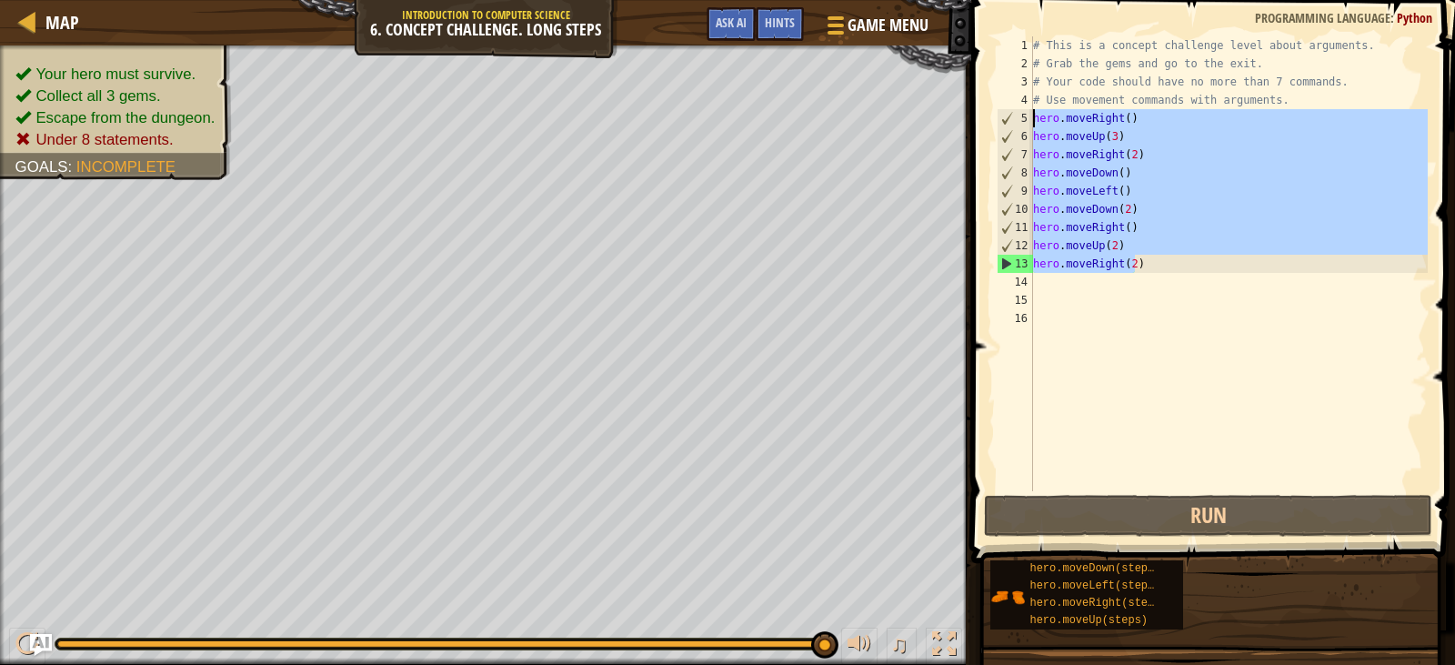
drag, startPoint x: 1171, startPoint y: 260, endPoint x: 1000, endPoint y: 111, distance: 226.9
click at [1000, 111] on div "hero.moveRight(2) 1 2 3 4 5 6 7 8 9 10 11 12 13 14 15 16 # This is a concept ch…" at bounding box center [1210, 263] width 435 height 455
type textarea "hero.moveRight() hero.moveUp(3)"
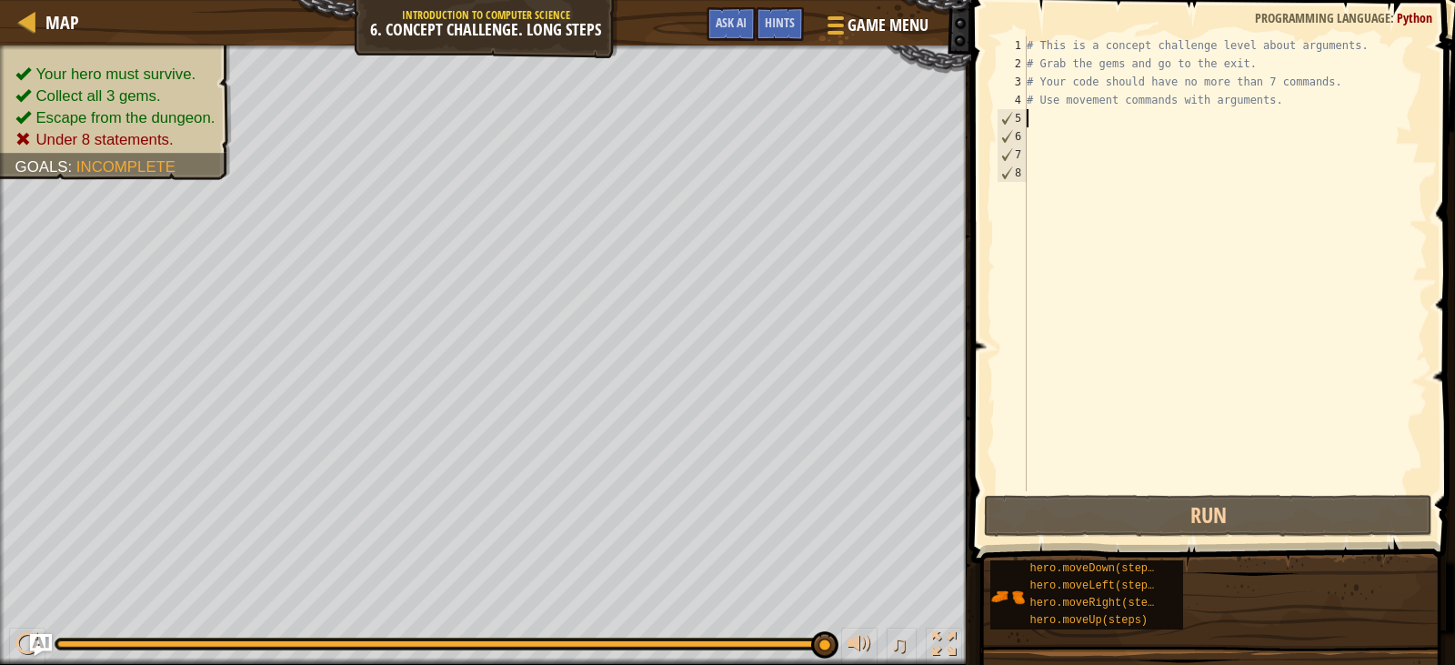
scroll to position [8, 0]
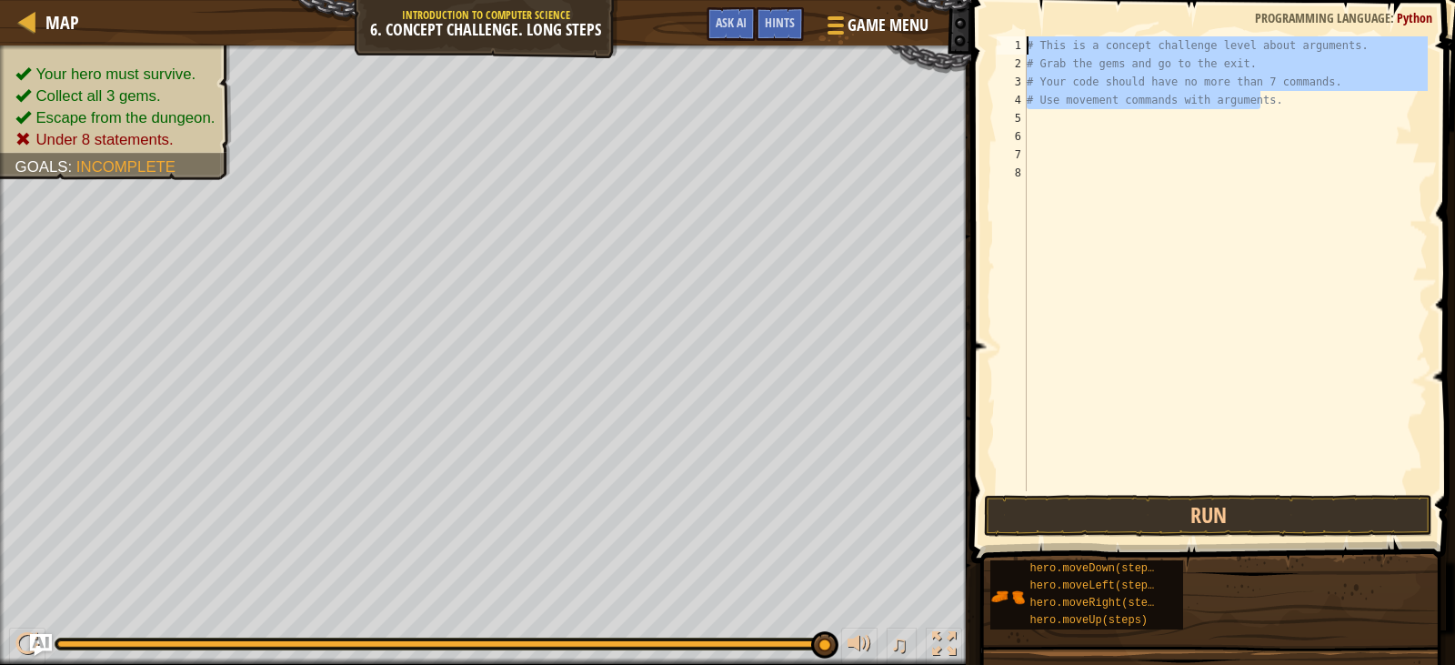
drag, startPoint x: 1320, startPoint y: 107, endPoint x: 957, endPoint y: 41, distance: 369.0
click at [957, 41] on div "Map Introduction to Computer Science 6. Concept Challenge. Long Steps Game Menu…" at bounding box center [727, 332] width 1455 height 665
type textarea "# This is a concept challenge level about arguments. # Grab the gems and go to …"
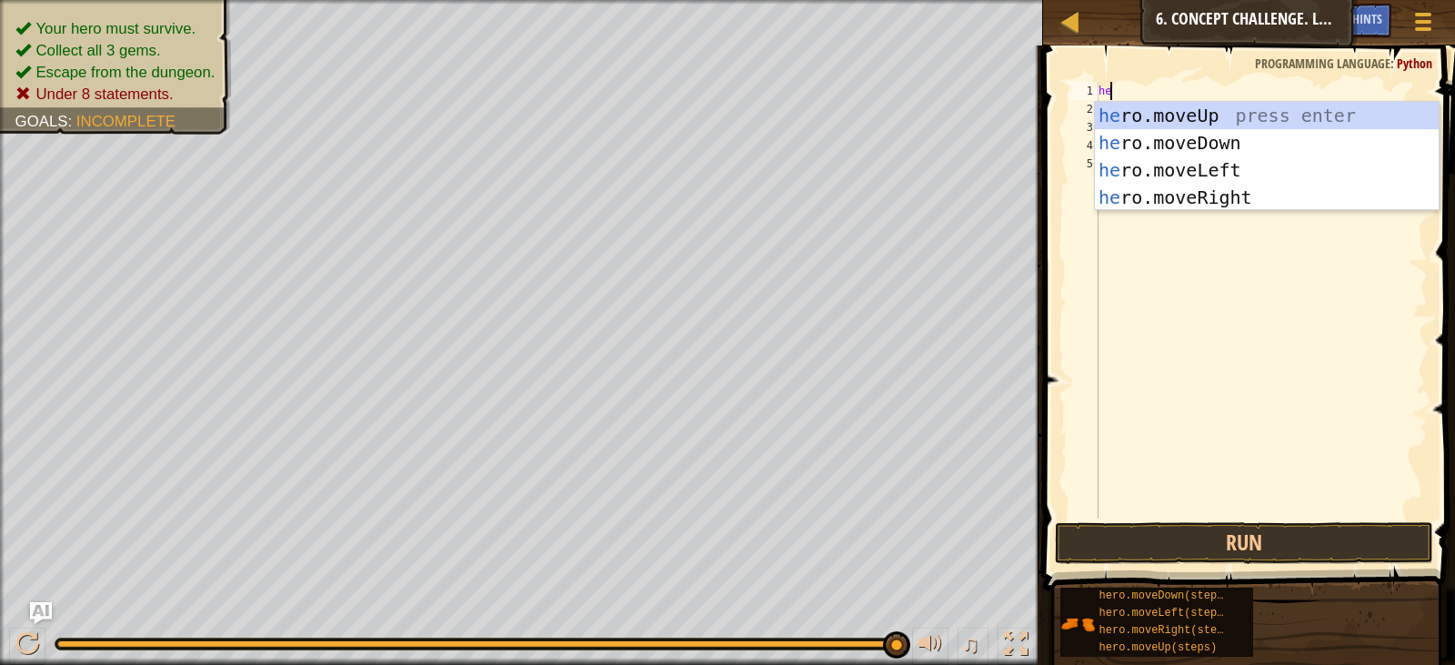
type textarea "her"
click at [1188, 195] on div "her o.moveUp press enter her o.moveDown press enter her o.moveLeft press enter …" at bounding box center [1267, 184] width 344 height 164
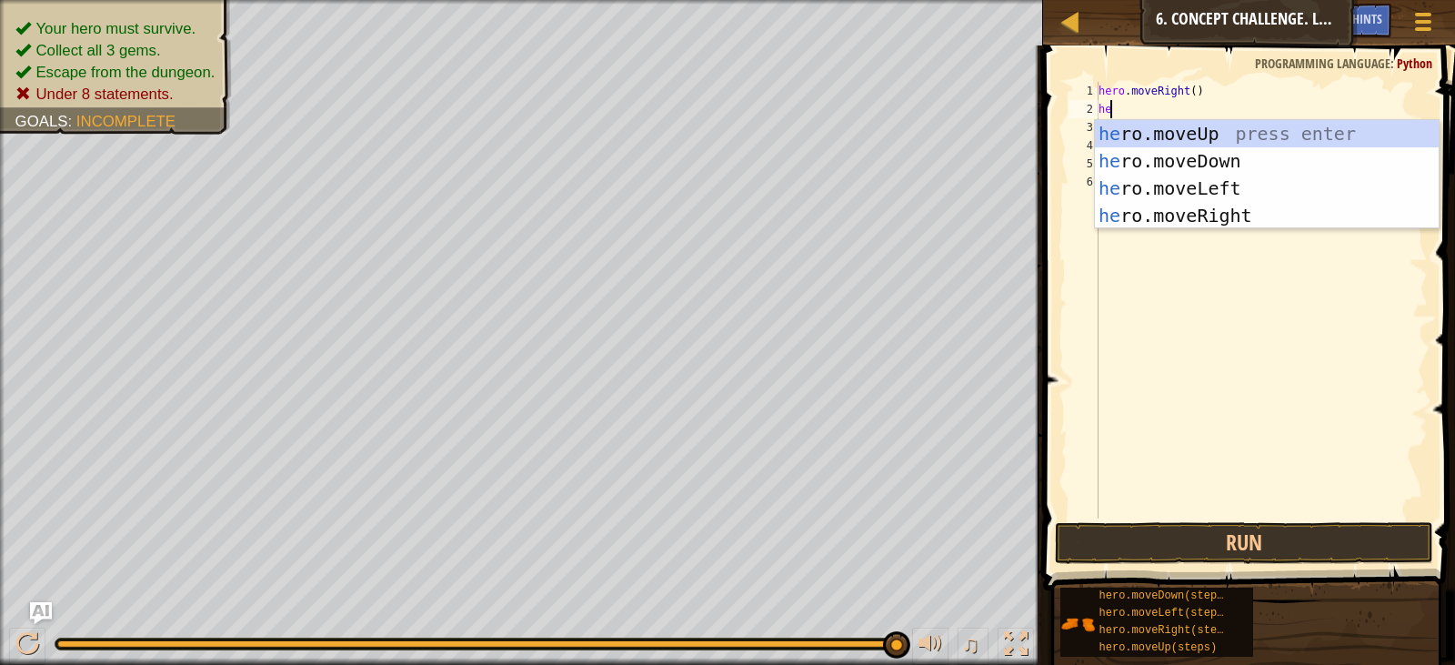
type textarea "her"
click at [1169, 133] on div "her o.moveUp press enter her o.moveDown press enter her o.moveLeft press enter …" at bounding box center [1267, 202] width 344 height 164
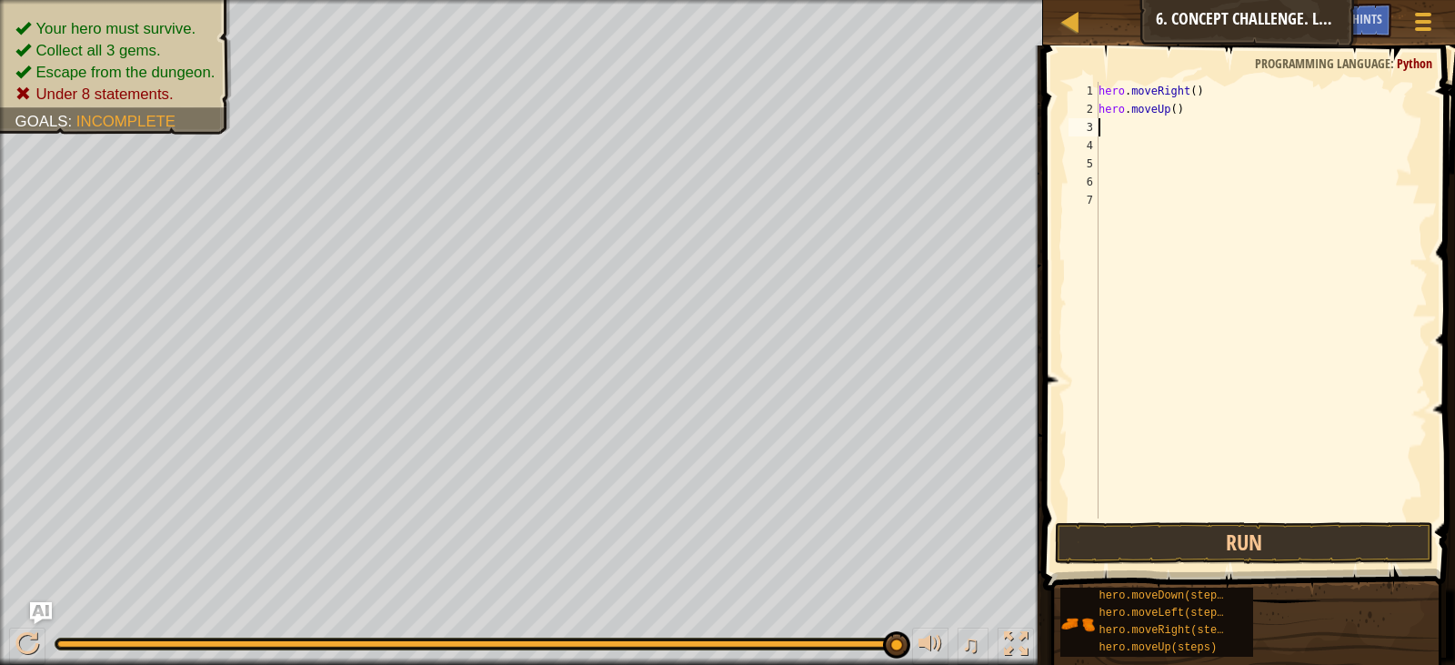
click at [1169, 112] on div "hero . moveRight ( ) hero . moveUp ( )" at bounding box center [1261, 318] width 333 height 473
type textarea "hero.moveUp(3)"
click at [1127, 126] on div "hero . moveRight ( ) hero . moveUp ( 3 )" at bounding box center [1261, 318] width 333 height 473
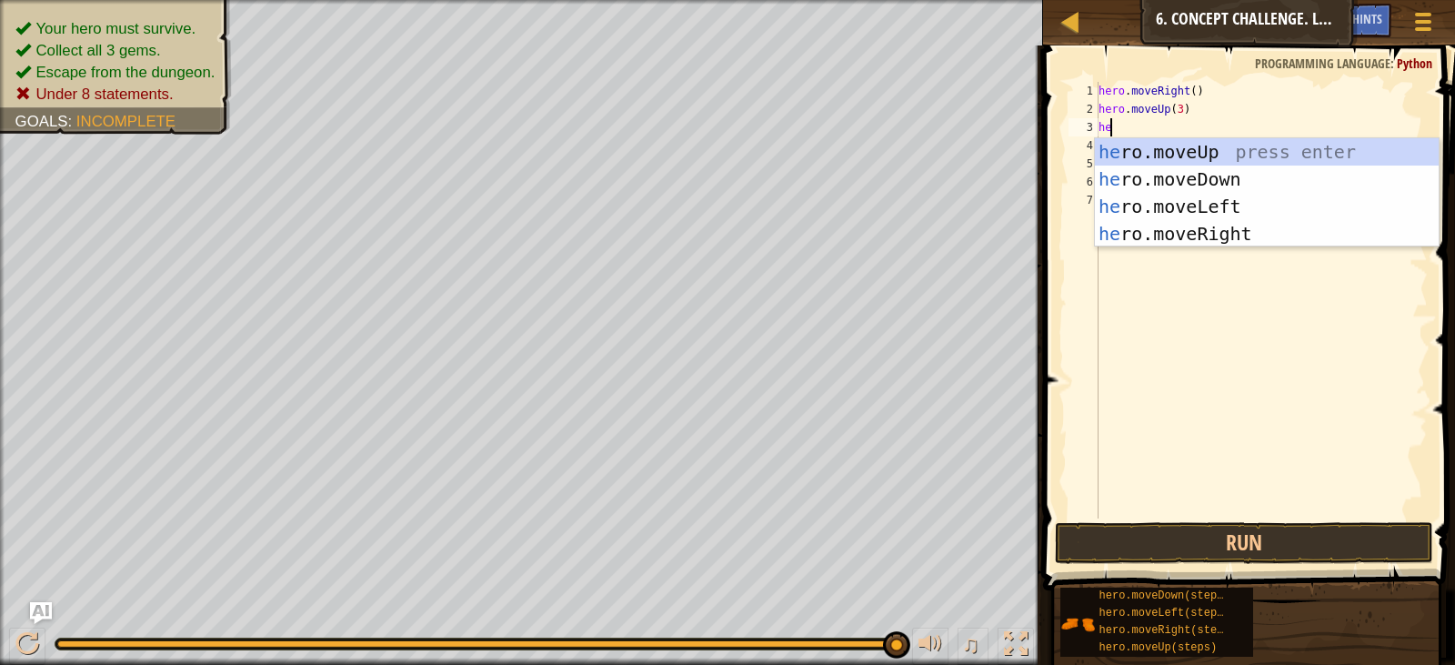
type textarea "her"
click at [1199, 227] on div "her o.moveUp press enter her o.moveDown press enter her o.moveLeft press enter …" at bounding box center [1267, 220] width 344 height 164
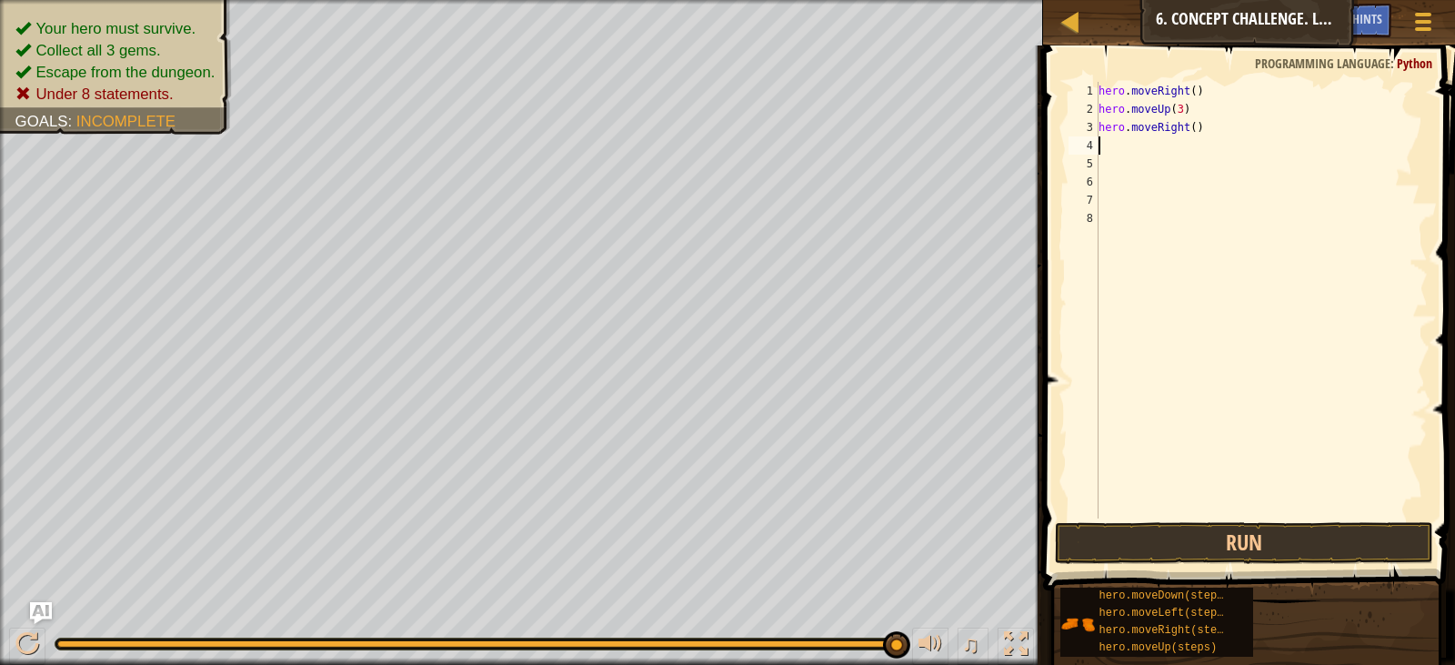
click at [1186, 126] on div "hero . moveRight ( ) hero . moveUp ( 3 ) hero . moveRight ( )" at bounding box center [1261, 318] width 333 height 473
type textarea "hero.moveRight(2)"
click at [1203, 146] on div "hero . moveRight ( ) hero . moveUp ( 3 ) hero . moveRight ( 2 )" at bounding box center [1261, 318] width 333 height 473
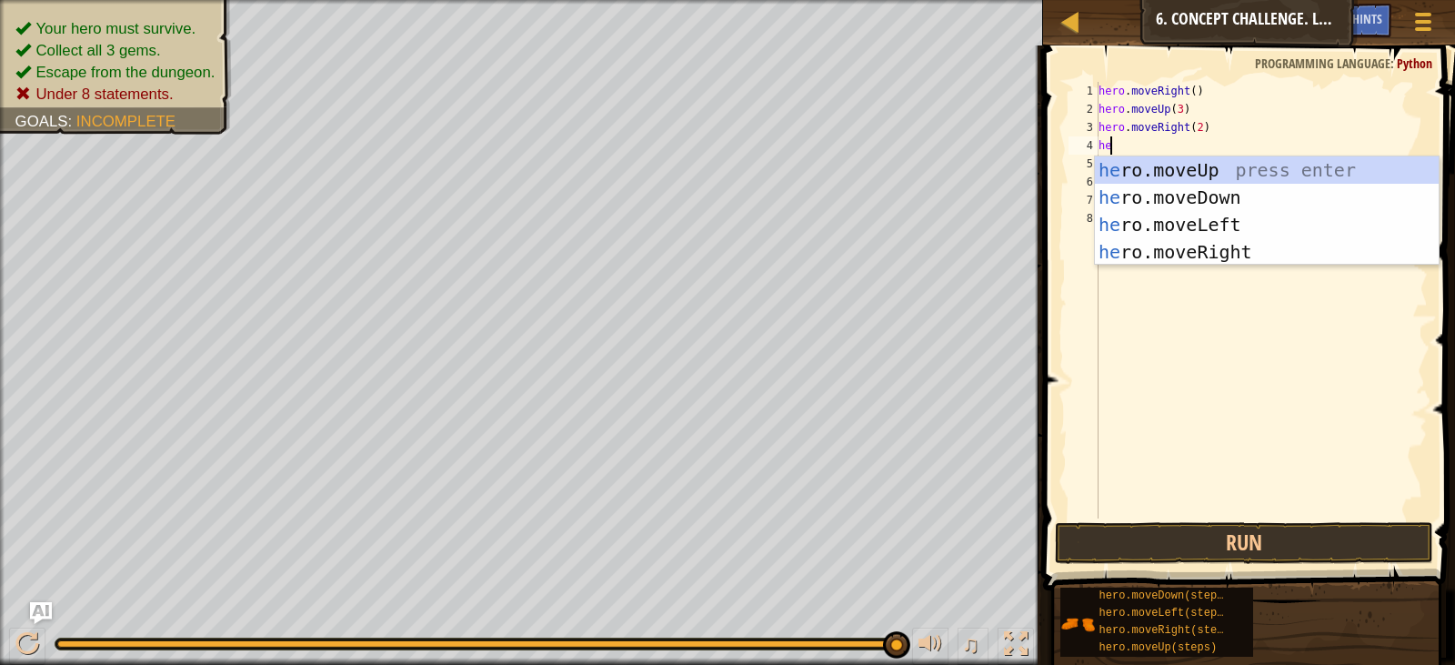
type textarea "her"
click at [1202, 193] on div "her o.moveUp press enter her o.moveDown press enter her o.moveLeft press enter …" at bounding box center [1267, 238] width 344 height 164
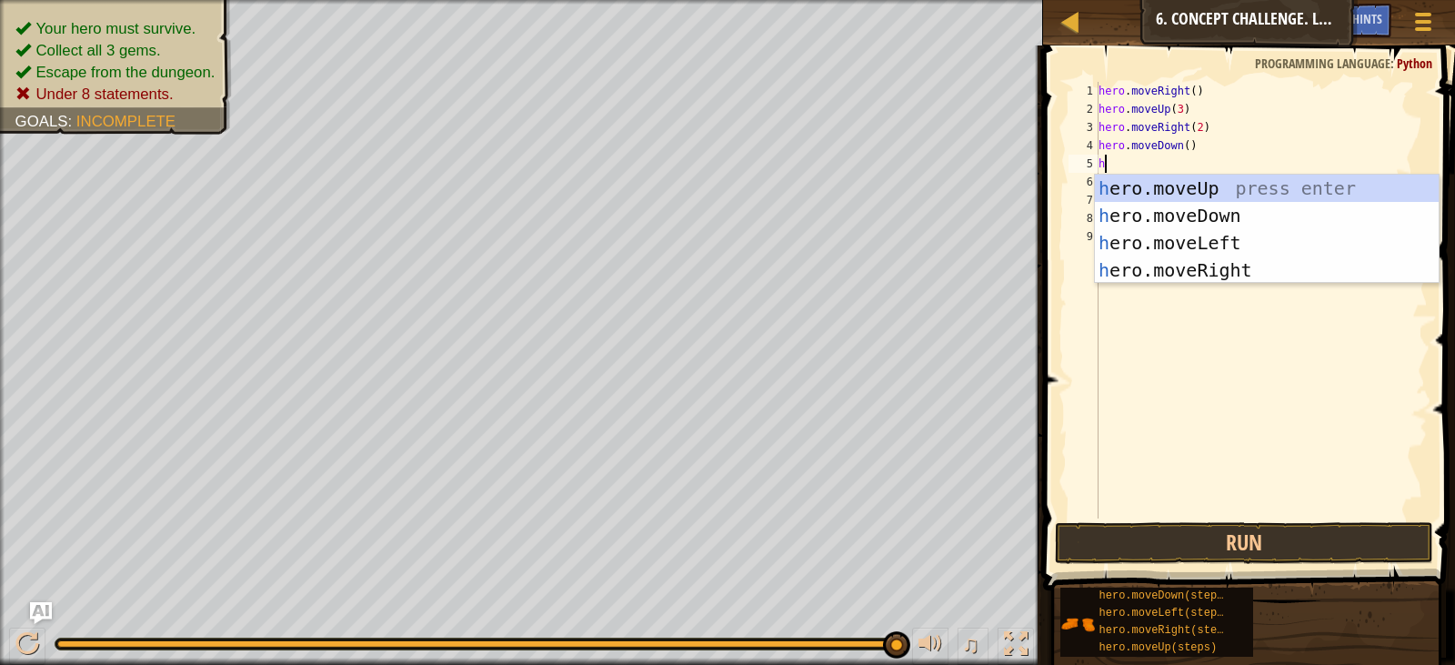
type textarea "her"
click at [1210, 243] on div "her o.moveUp press enter her o.moveDown press enter her o.moveLeft press enter …" at bounding box center [1267, 257] width 344 height 164
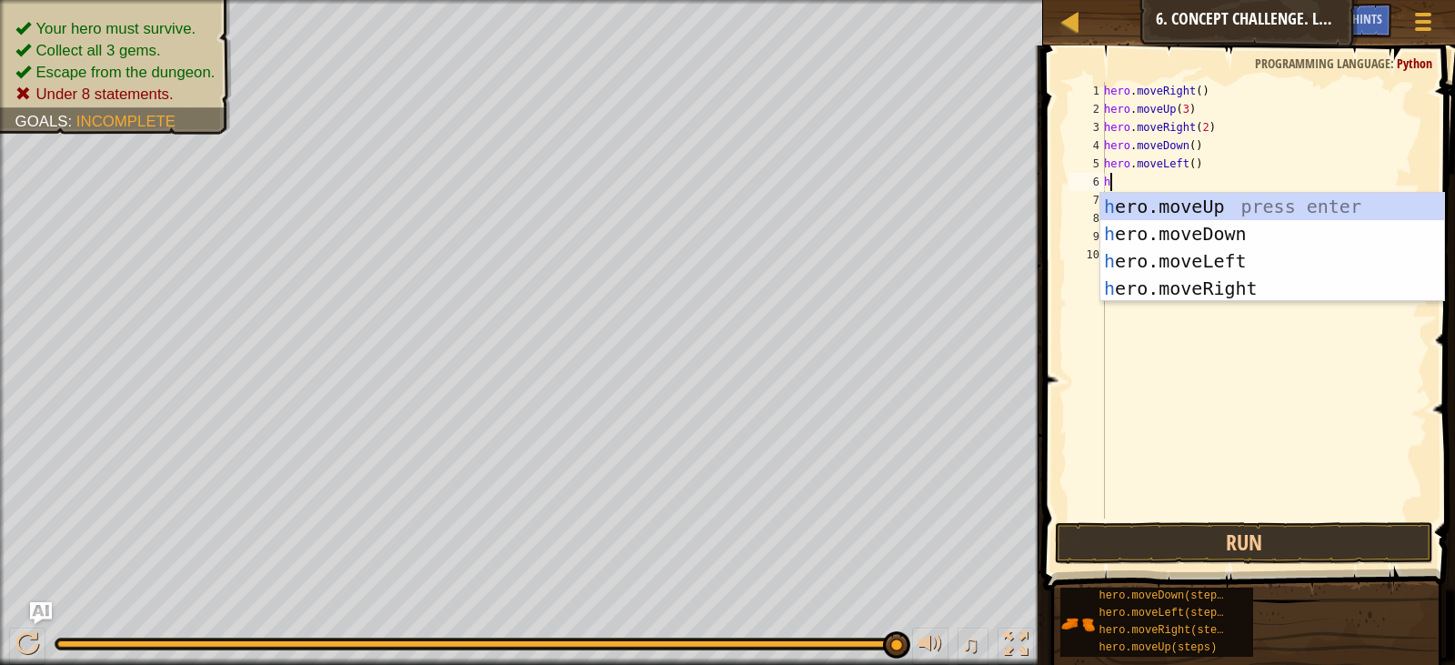
type textarea "hr"
click at [1194, 257] on div "h e r o.moveUp press enter h e r o.moveDown press enter h e r o.moveLeft press …" at bounding box center [1273, 275] width 344 height 164
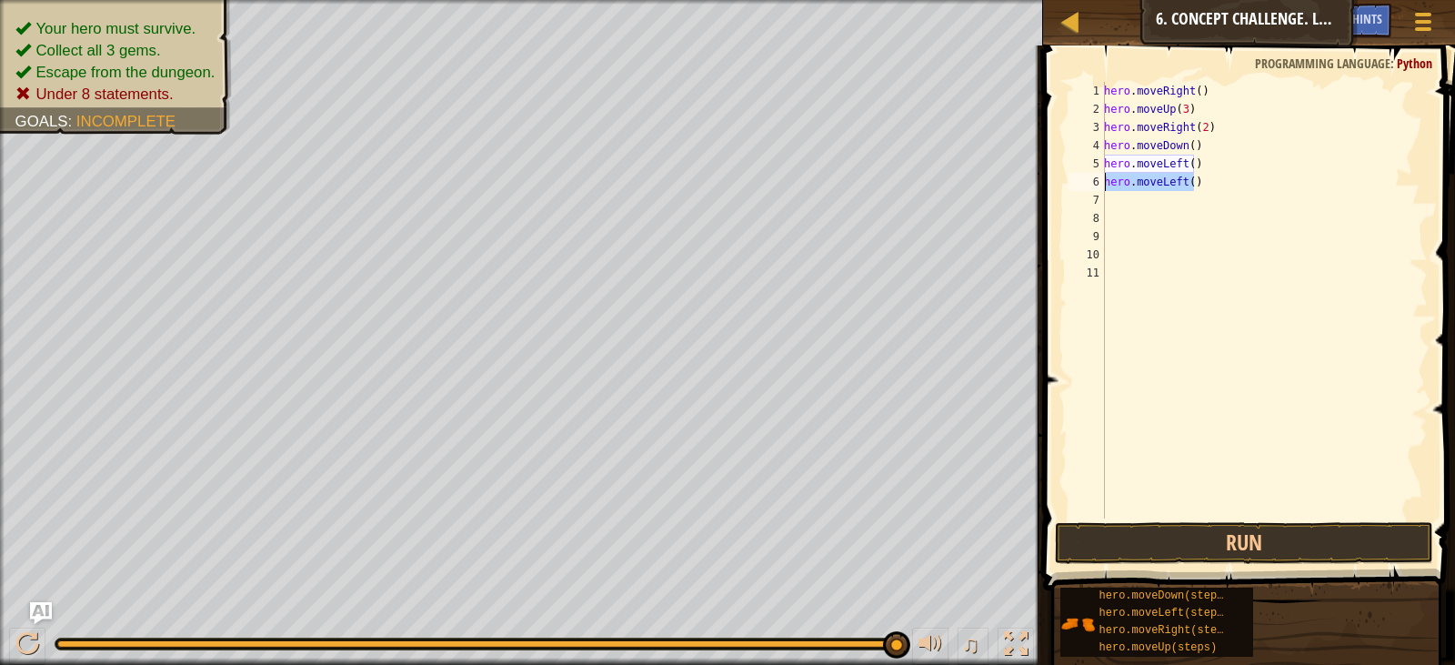
drag, startPoint x: 1209, startPoint y: 179, endPoint x: 1102, endPoint y: 186, distance: 106.6
click at [1102, 186] on div "1 2 3 4 5 6 7 8 9 10 11 hero . moveRight ( ) hero . moveUp ( 3 ) hero . moveRig…" at bounding box center [1246, 300] width 363 height 437
type textarea "hero.moveLeft()"
type textarea "h"
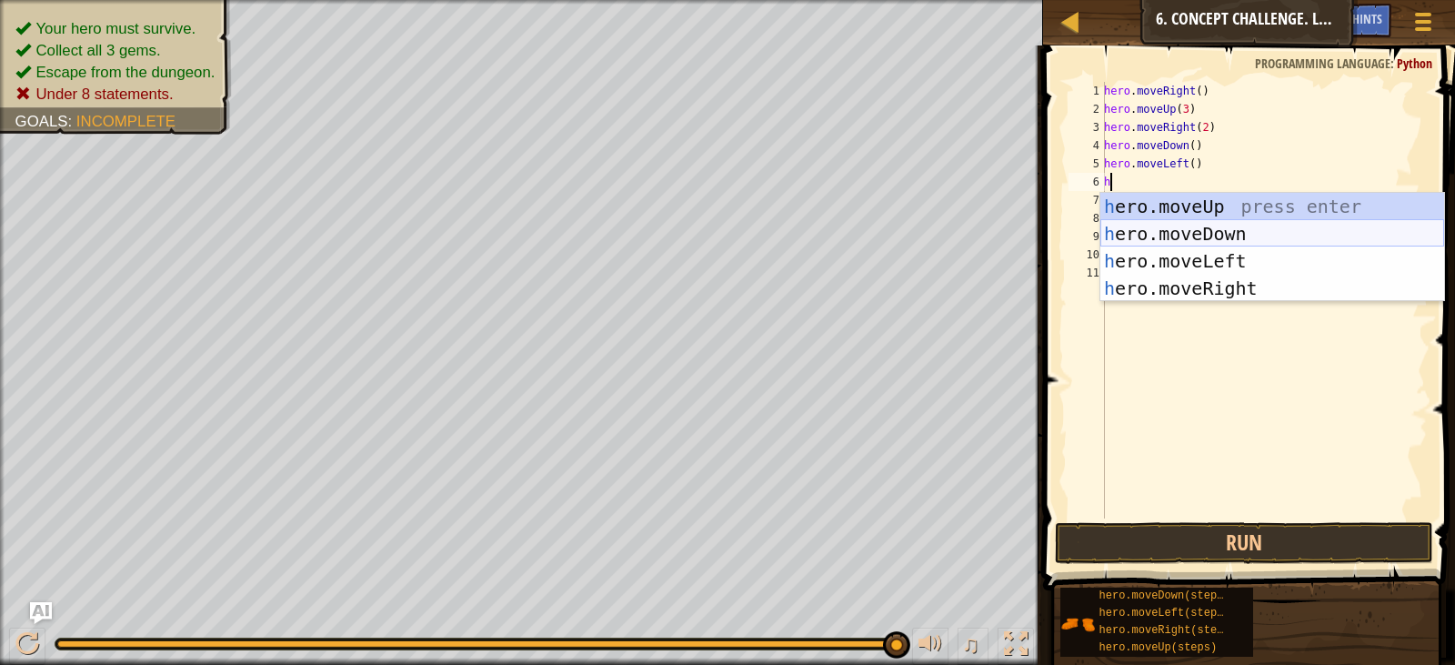
click at [1185, 228] on div "h ero.moveUp press enter h ero.moveDown press enter h ero.moveLeft press enter …" at bounding box center [1273, 275] width 344 height 164
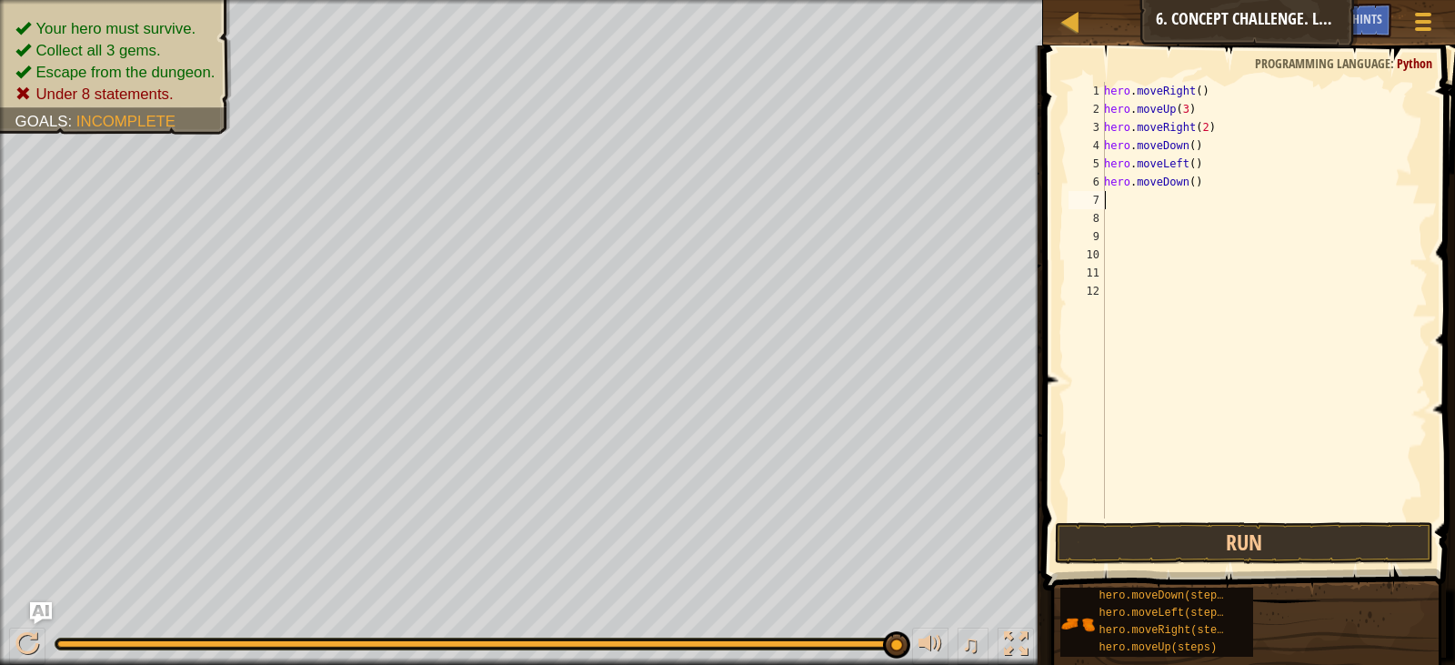
click at [1187, 182] on div "hero . moveRight ( ) hero . moveUp ( 3 ) hero . moveRight ( 2 ) hero . moveDown…" at bounding box center [1264, 318] width 327 height 473
type textarea "hero.moveDown(2)"
click at [1162, 201] on div "hero . moveRight ( ) hero . moveUp ( 3 ) hero . moveRight ( 2 ) hero . moveDown…" at bounding box center [1264, 318] width 327 height 473
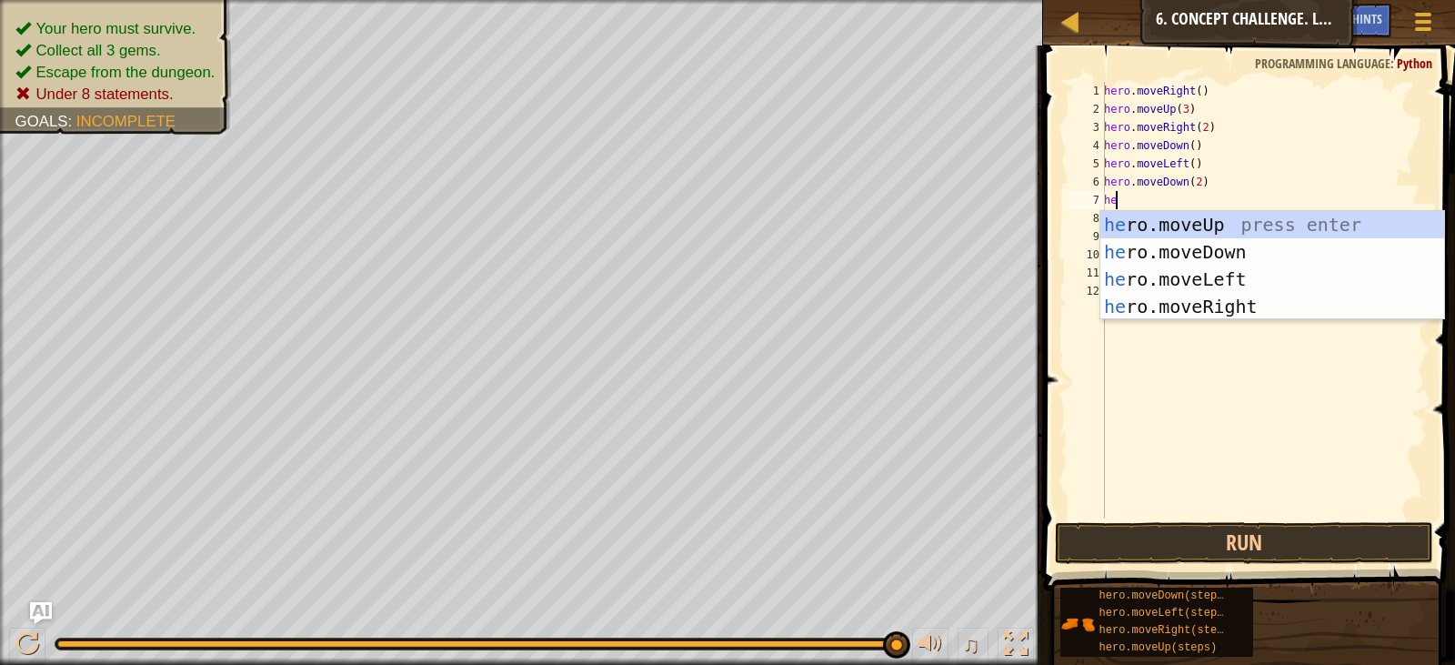
type textarea "her"
click at [1205, 304] on div "her o.moveUp press enter her o.moveDown press enter her o.moveLeft press enter …" at bounding box center [1273, 293] width 344 height 164
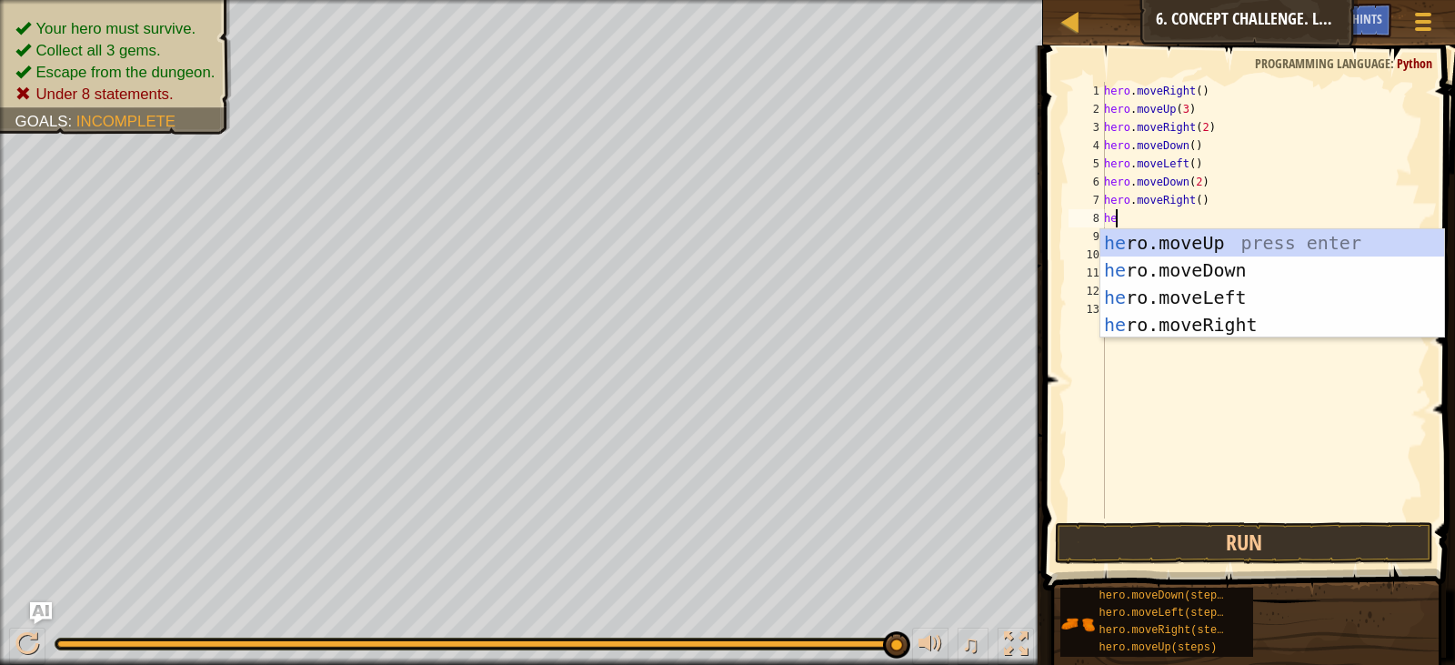
type textarea "her"
click at [1198, 249] on div "her o.moveUp press enter her o.moveDown press enter her o.moveLeft press enter …" at bounding box center [1273, 311] width 344 height 164
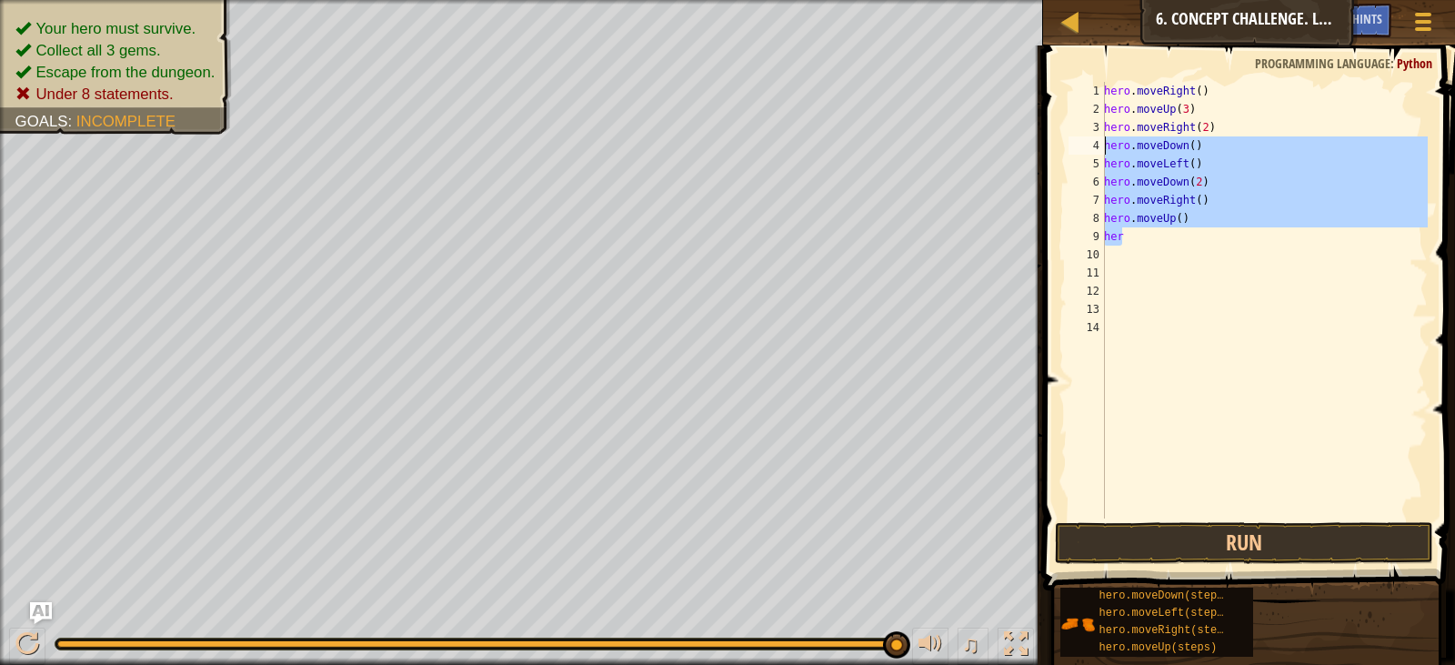
drag, startPoint x: 1170, startPoint y: 242, endPoint x: 1091, endPoint y: 143, distance: 126.9
click at [1091, 143] on div "her 1 2 3 4 5 6 7 8 9 10 11 12 13 14 hero . moveRight ( ) hero . moveUp ( 3 ) h…" at bounding box center [1246, 300] width 363 height 437
click at [1119, 173] on div "hero . moveRight ( ) hero . moveUp ( 3 ) hero . moveRight ( 2 ) hero . moveDown…" at bounding box center [1264, 318] width 327 height 473
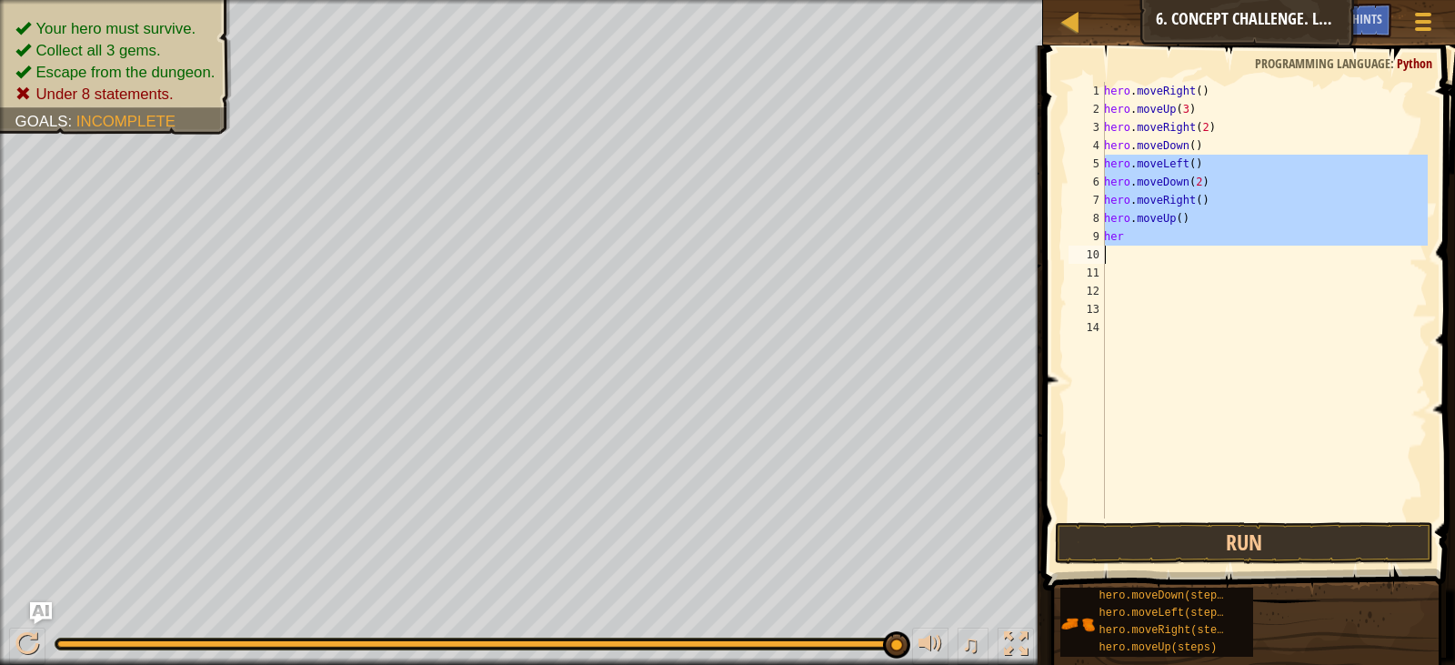
drag, startPoint x: 1105, startPoint y: 164, endPoint x: 1152, endPoint y: 260, distance: 107.0
click at [1152, 260] on div "hero . moveRight ( ) hero . moveUp ( 3 ) hero . moveRight ( 2 ) hero . moveDown…" at bounding box center [1264, 318] width 327 height 473
type textarea "her"
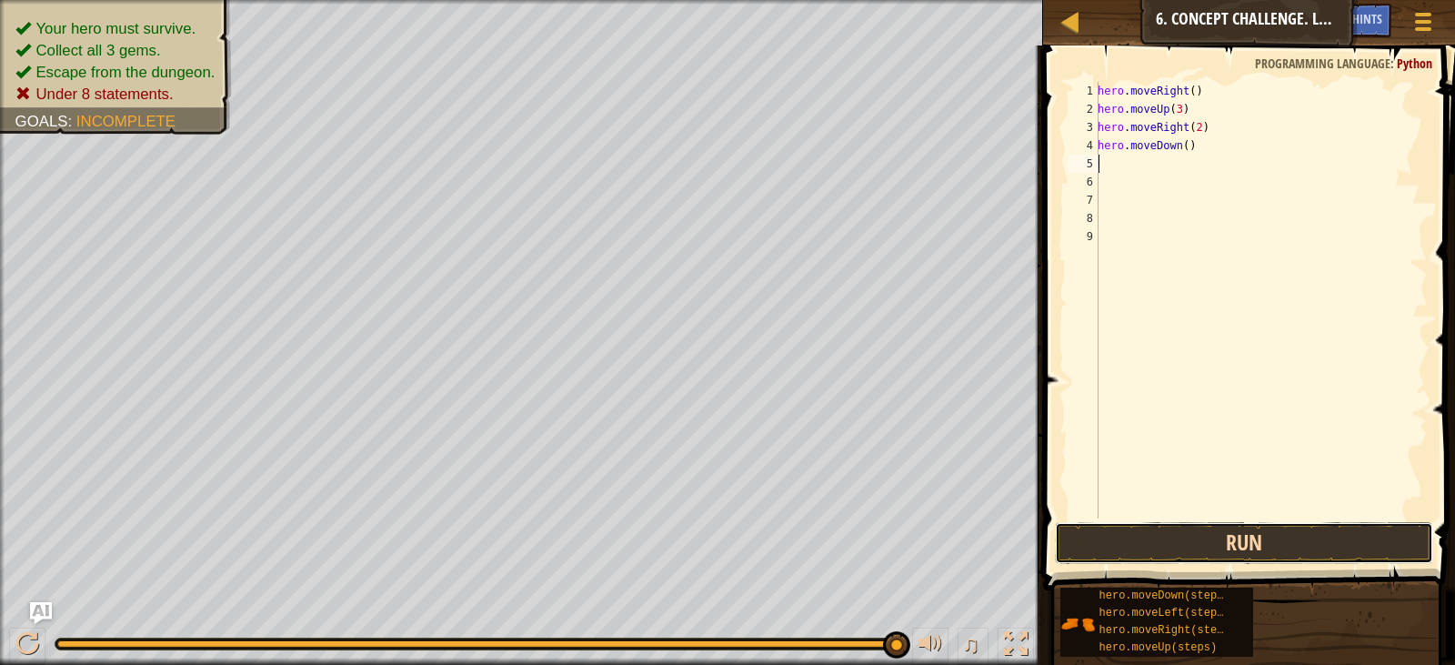
click at [1207, 553] on button "Run" at bounding box center [1244, 543] width 378 height 42
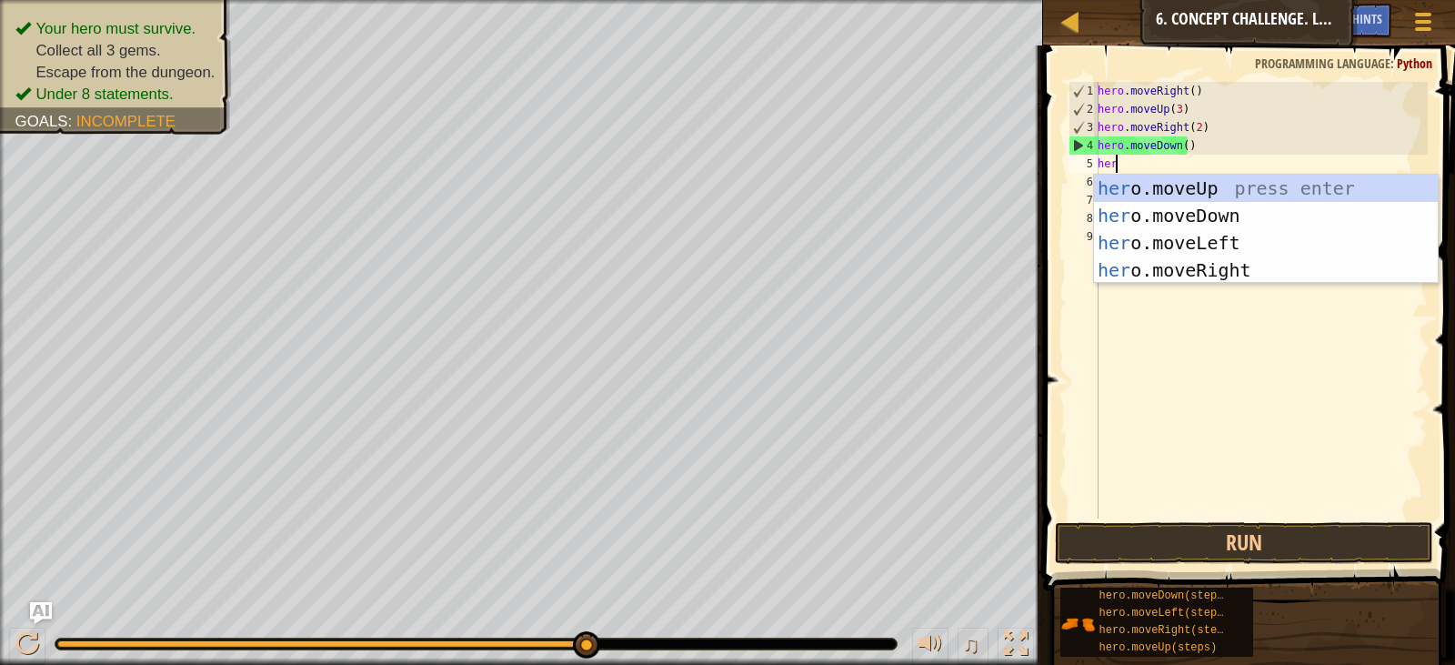
scroll to position [8, 1]
type textarea "hero."
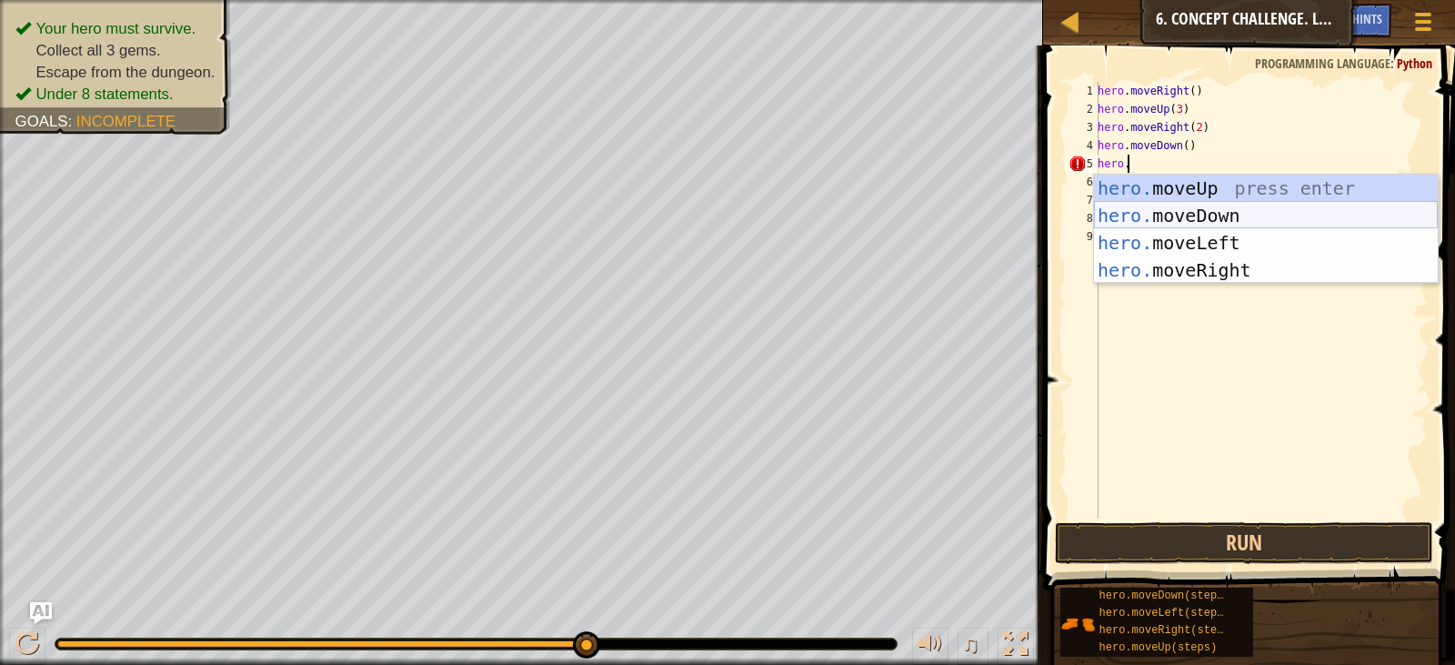
click at [1183, 213] on div "hero. moveUp press enter hero. moveDown press enter hero. moveLeft press enter …" at bounding box center [1266, 257] width 344 height 164
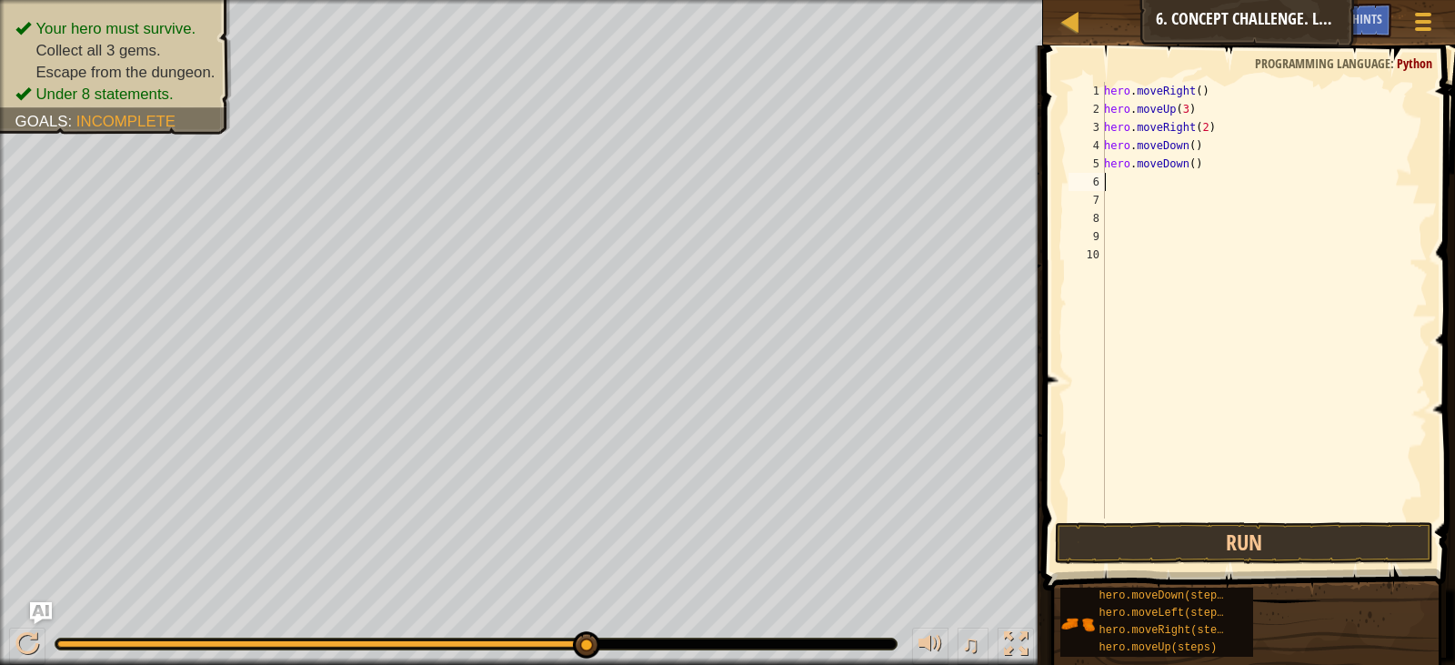
scroll to position [8, 0]
click at [1189, 164] on div "hero . moveRight ( ) hero . moveUp ( 3 ) hero . moveRight ( 2 ) hero . moveDown…" at bounding box center [1264, 318] width 327 height 473
type textarea "hero.moveDown()"
drag, startPoint x: 1204, startPoint y: 163, endPoint x: 1103, endPoint y: 166, distance: 101.0
click at [1103, 166] on div "hero.moveDown() 1 2 3 4 5 6 7 8 9 10 hero . moveRight ( ) hero . moveUp ( 3 ) h…" at bounding box center [1246, 300] width 363 height 437
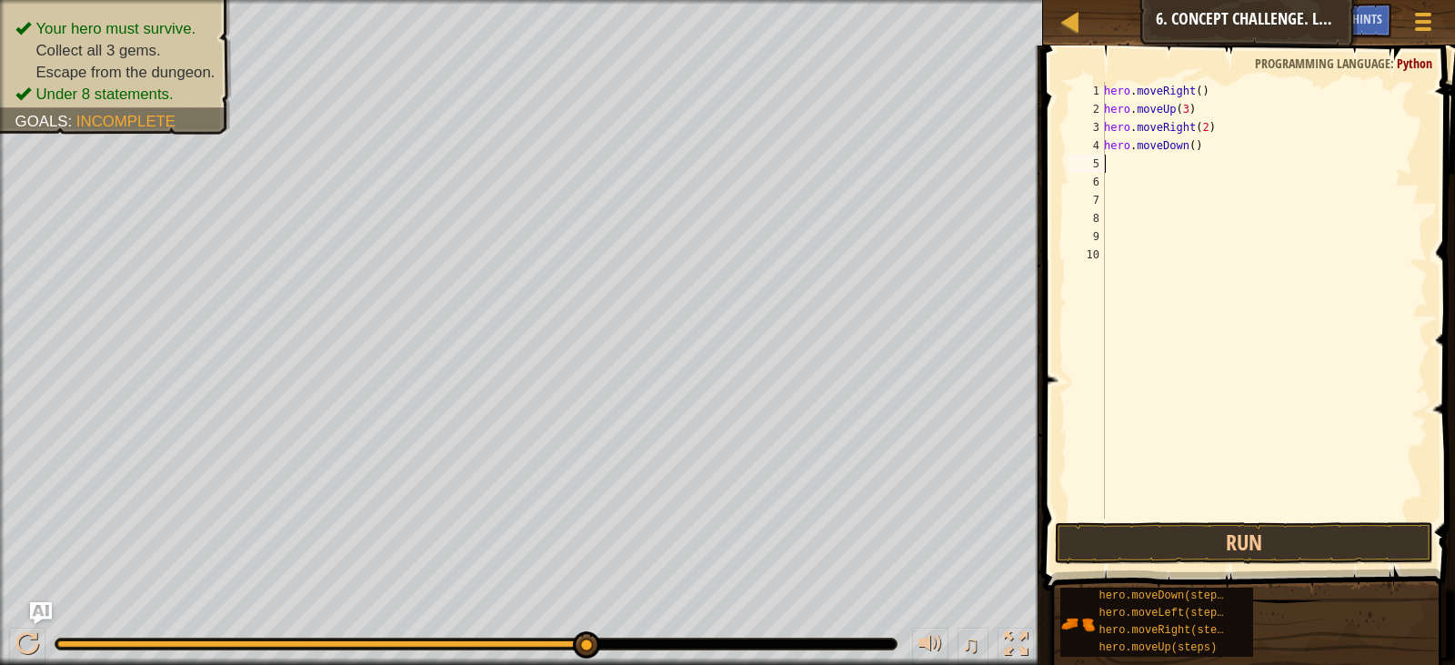
click at [1185, 146] on div "hero . moveRight ( ) hero . moveUp ( 3 ) hero . moveRight ( 2 ) hero . moveDown…" at bounding box center [1264, 318] width 327 height 473
click at [1187, 145] on div "hero . moveRight ( ) hero . moveUp ( 3 ) hero . moveRight ( 2 ) hero . moveDown…" at bounding box center [1264, 318] width 327 height 473
type textarea "hero.moveDown(3)"
click at [1187, 158] on div "hero . moveRight ( ) hero . moveUp ( 3 ) hero . moveRight ( 2 ) hero . moveDown…" at bounding box center [1264, 318] width 327 height 473
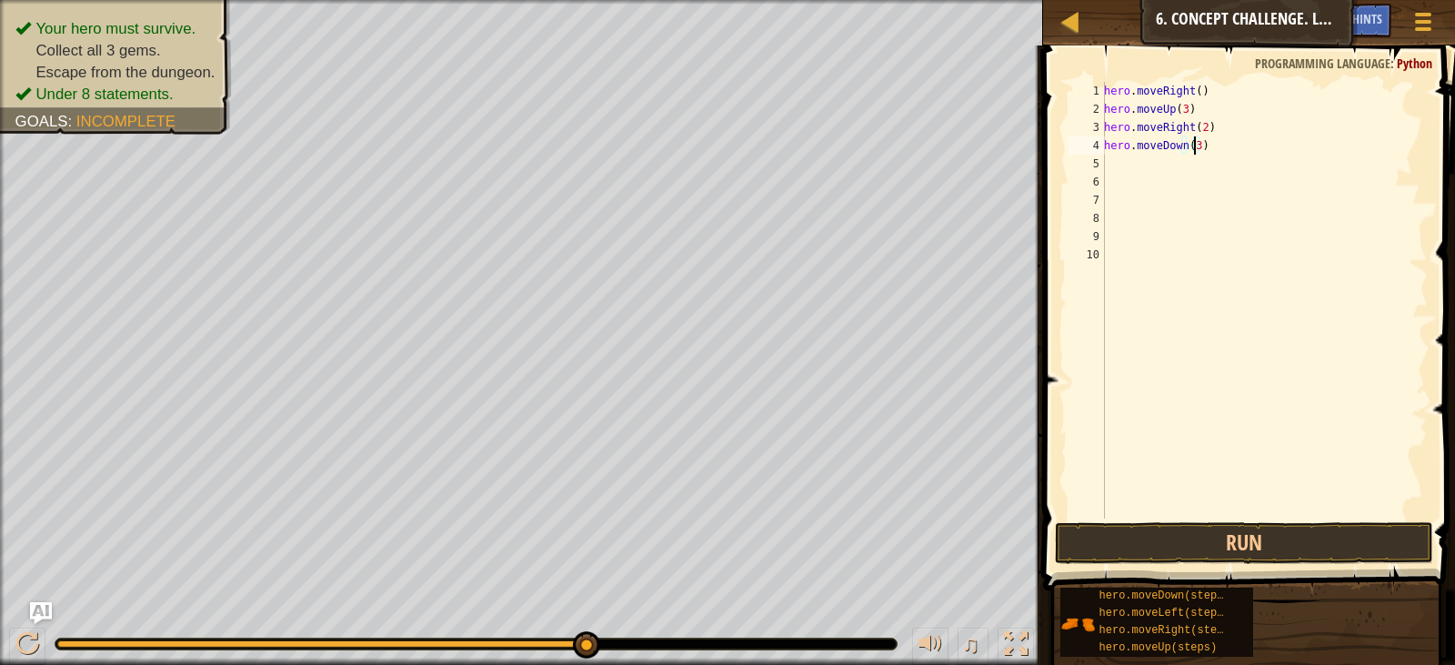
scroll to position [8, 0]
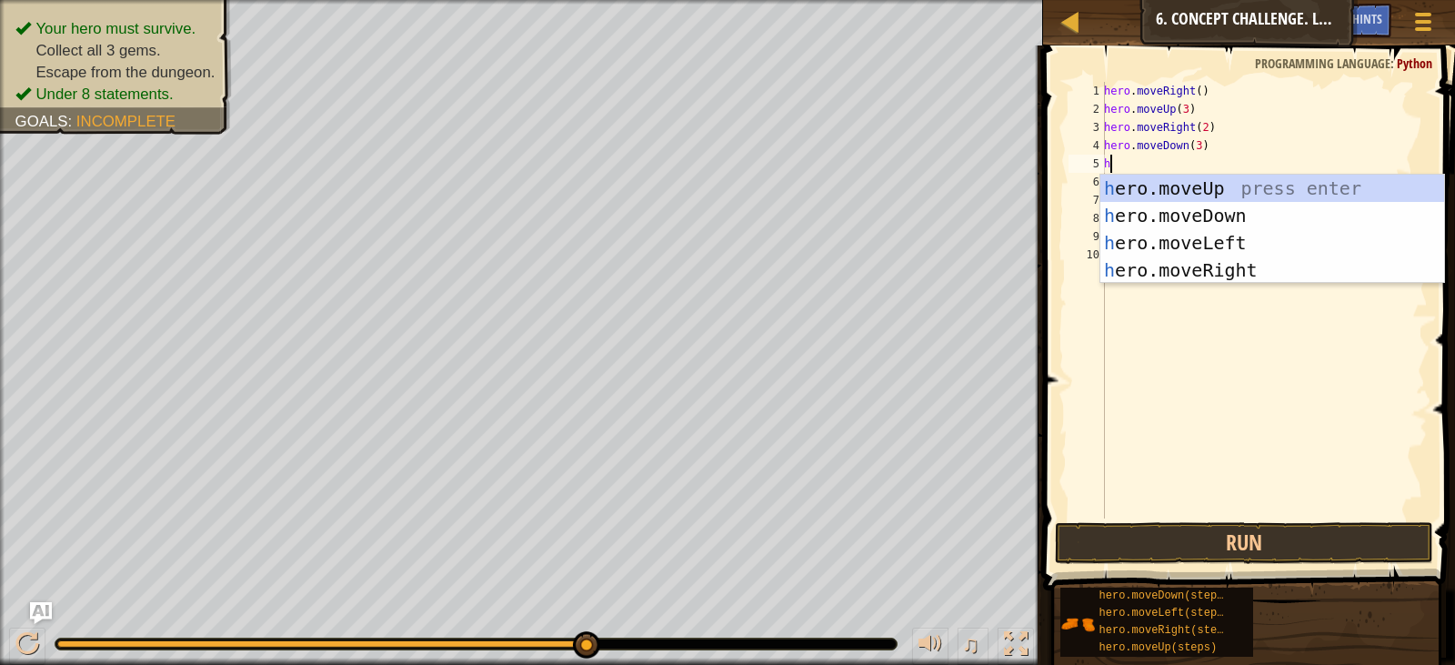
type textarea "her"
click at [1318, 240] on div "her o.moveUp press enter her o.moveDown press enter her o.moveLeft press enter …" at bounding box center [1273, 257] width 344 height 164
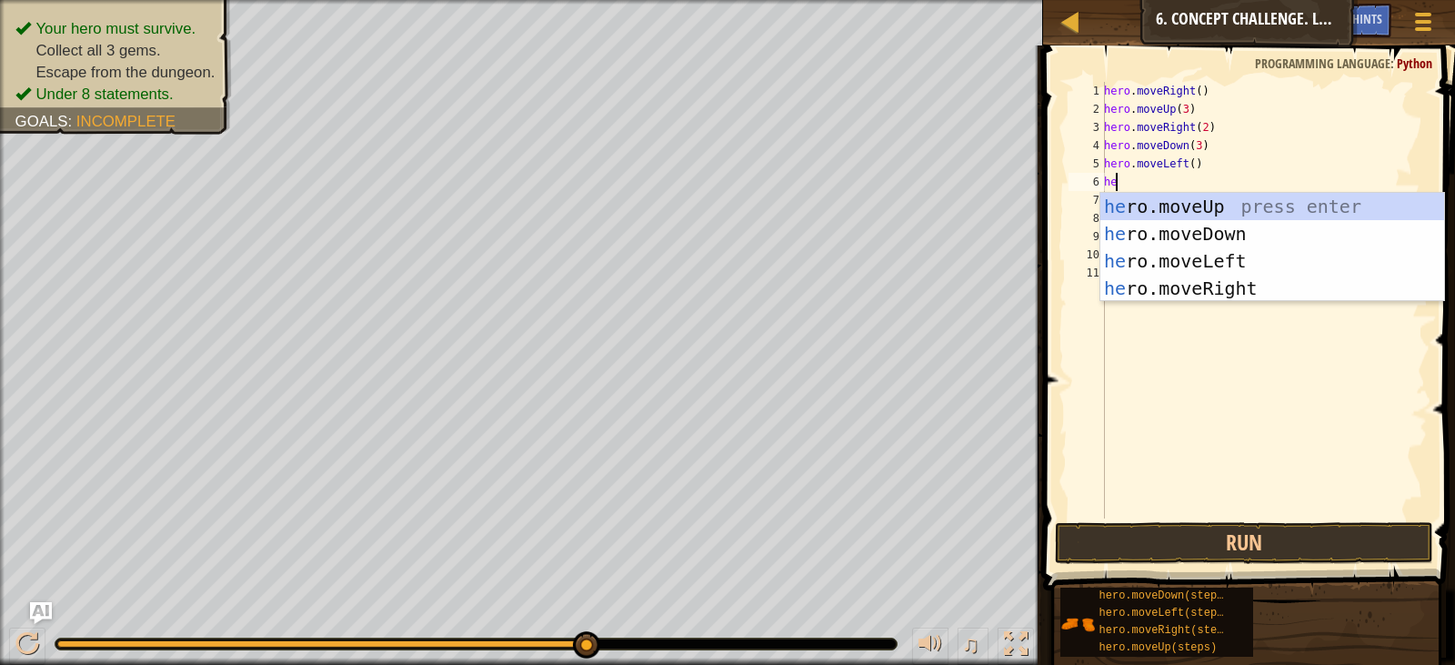
type textarea "her"
click at [1202, 206] on div "her o.moveUp press enter her o.moveDown press enter her o.moveLeft press enter …" at bounding box center [1273, 275] width 344 height 164
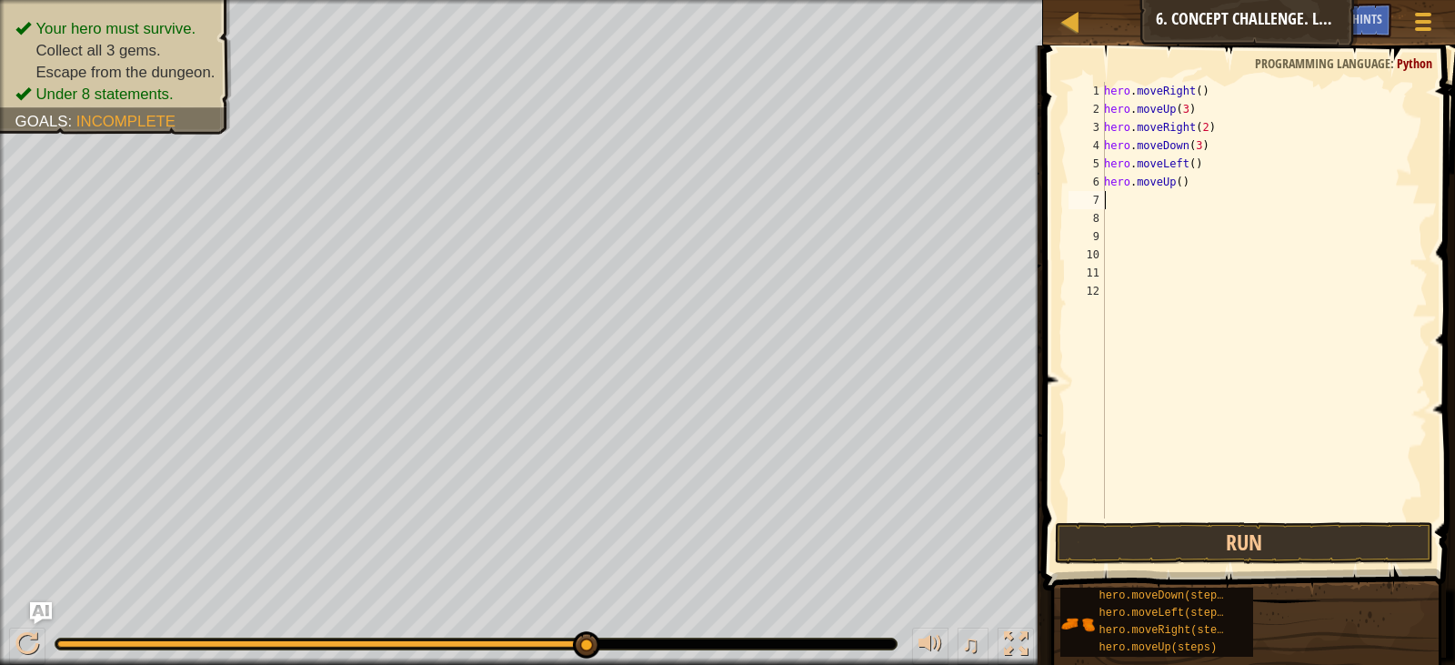
click at [1173, 183] on div "hero . moveRight ( ) hero . moveUp ( 3 ) hero . moveRight ( 2 ) hero . moveDown…" at bounding box center [1264, 318] width 327 height 473
type textarea "hero.moveUp(2)"
click at [1136, 208] on div "hero . moveRight ( ) hero . moveUp ( 3 ) hero . moveRight ( 2 ) hero . moveDown…" at bounding box center [1264, 318] width 327 height 473
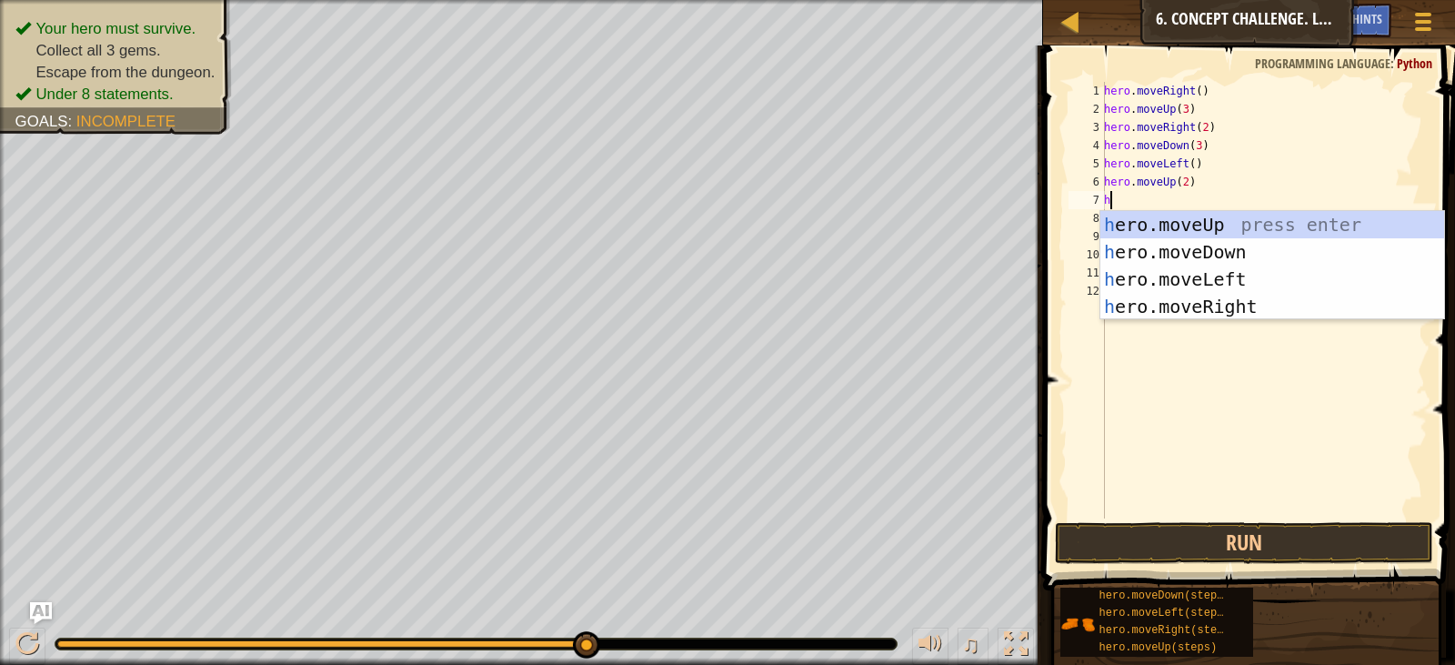
type textarea "her"
click at [1195, 303] on div "her o.moveUp press enter her o.moveDown press enter her o.moveLeft press enter …" at bounding box center [1273, 293] width 344 height 164
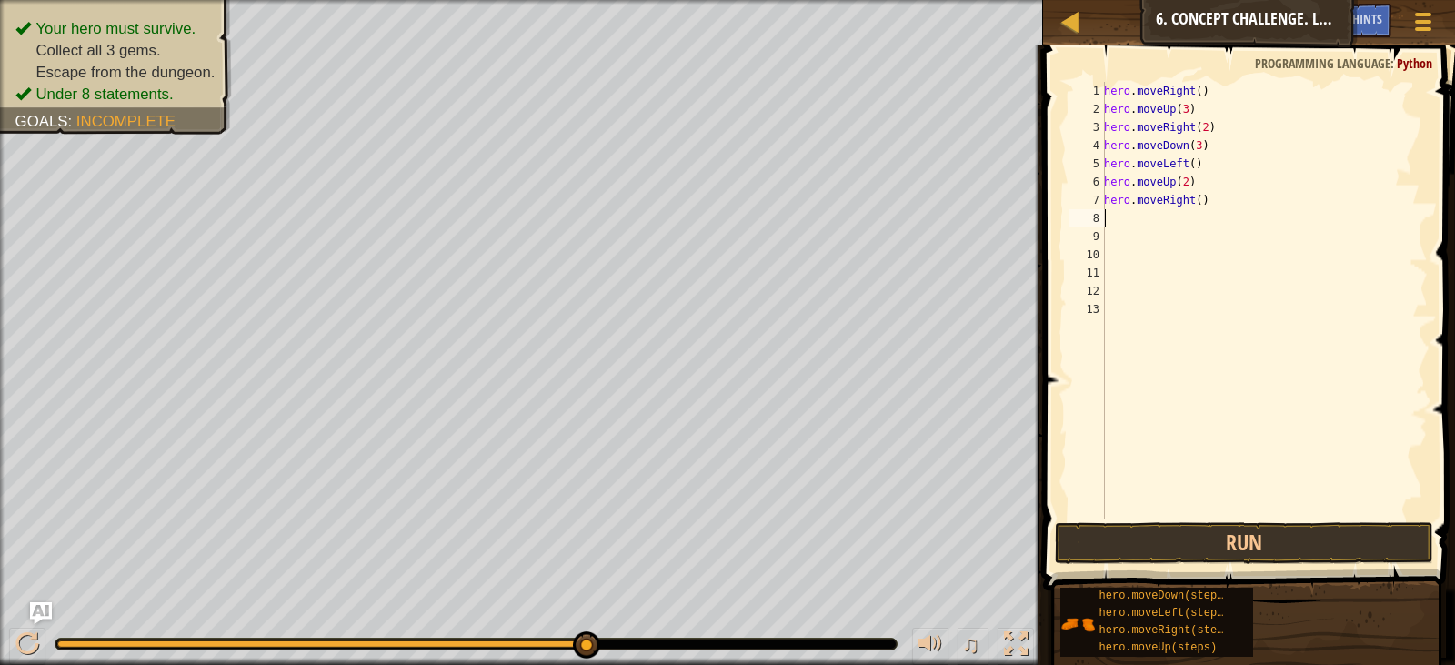
click at [1191, 200] on div "hero . moveRight ( ) hero . moveUp ( 3 ) hero . moveRight ( 2 ) hero . moveDown…" at bounding box center [1264, 318] width 327 height 473
click at [1192, 199] on div "hero . moveRight ( ) hero . moveUp ( 3 ) hero . moveRight ( 2 ) hero . moveDown…" at bounding box center [1264, 318] width 327 height 473
click at [1183, 537] on button "Run" at bounding box center [1244, 543] width 378 height 42
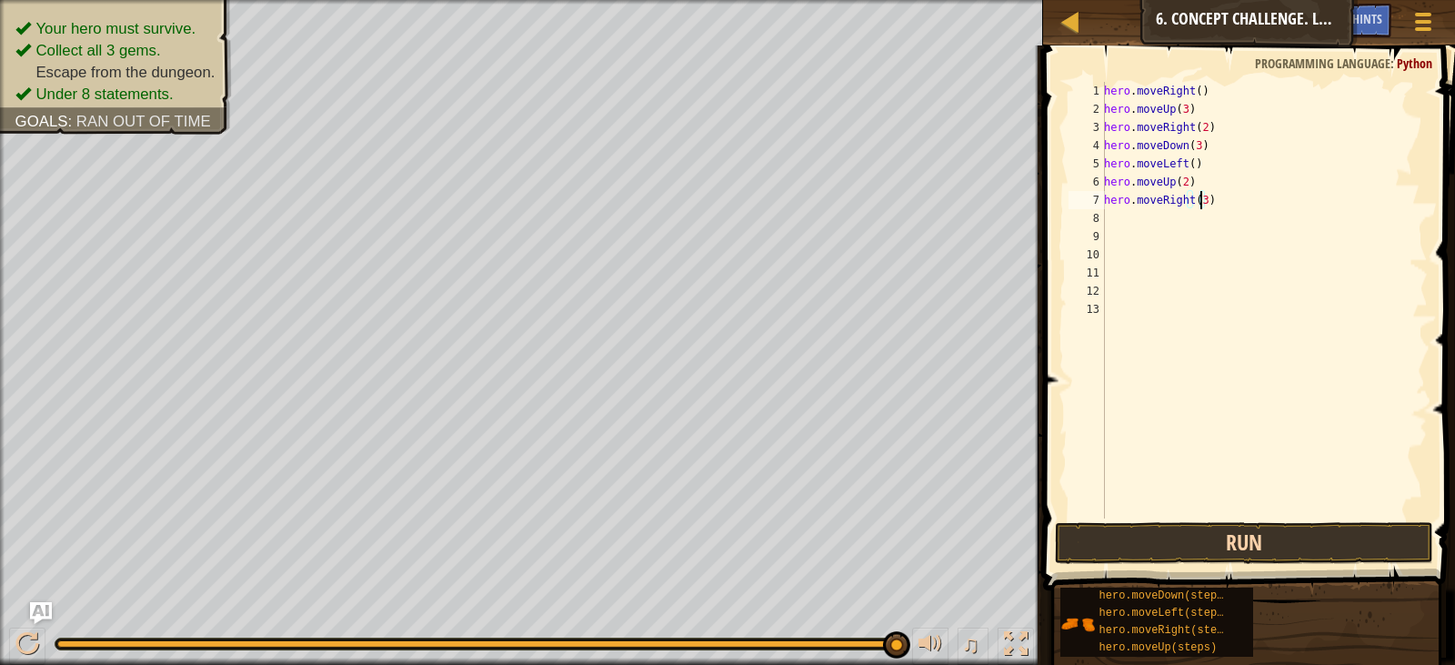
type textarea "hero.moveRight(3)"
click at [1195, 534] on button "Run" at bounding box center [1244, 543] width 378 height 42
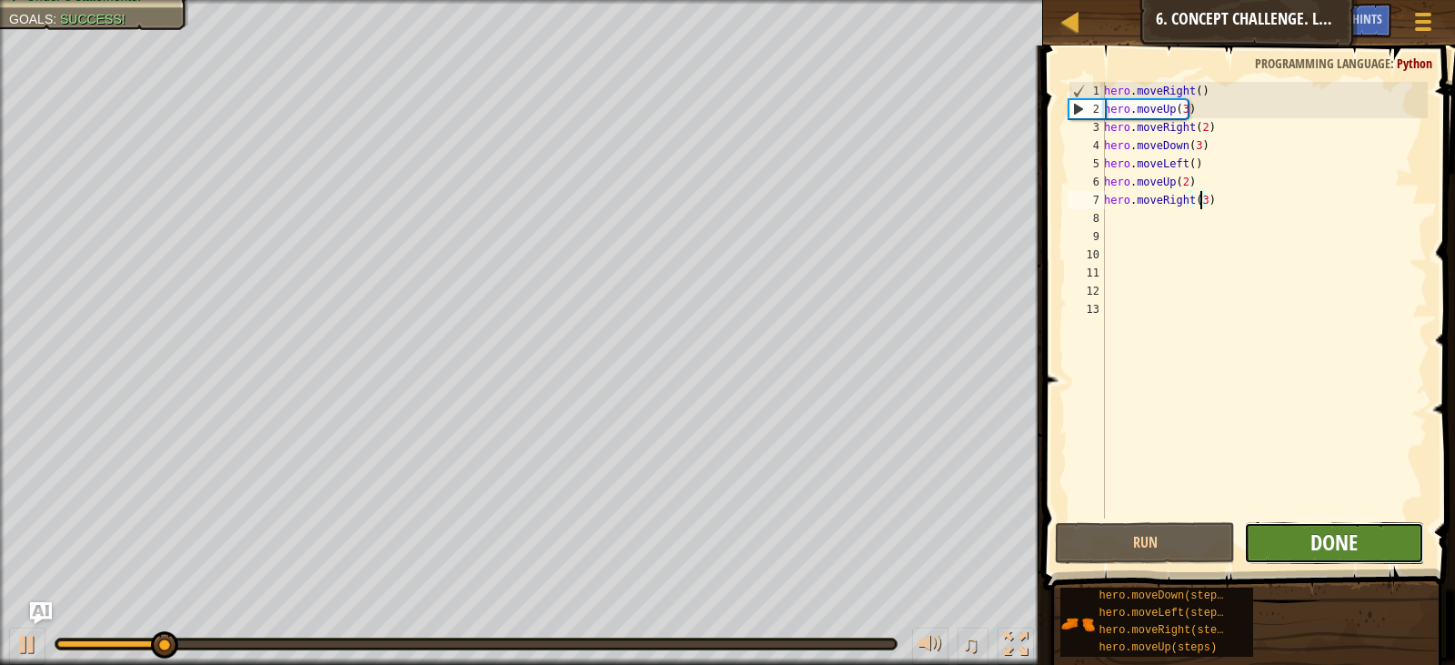
click at [1344, 538] on span "Done" at bounding box center [1334, 542] width 47 height 29
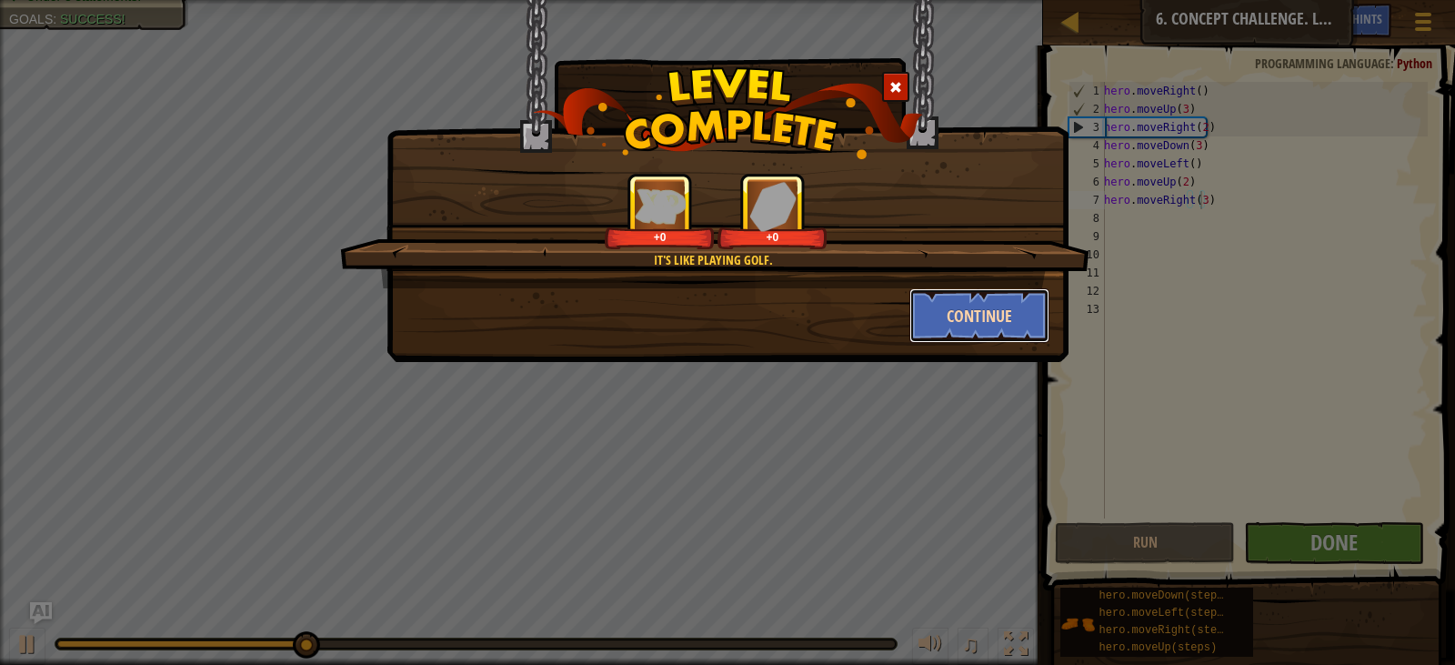
click at [937, 317] on button "Continue" at bounding box center [980, 315] width 141 height 55
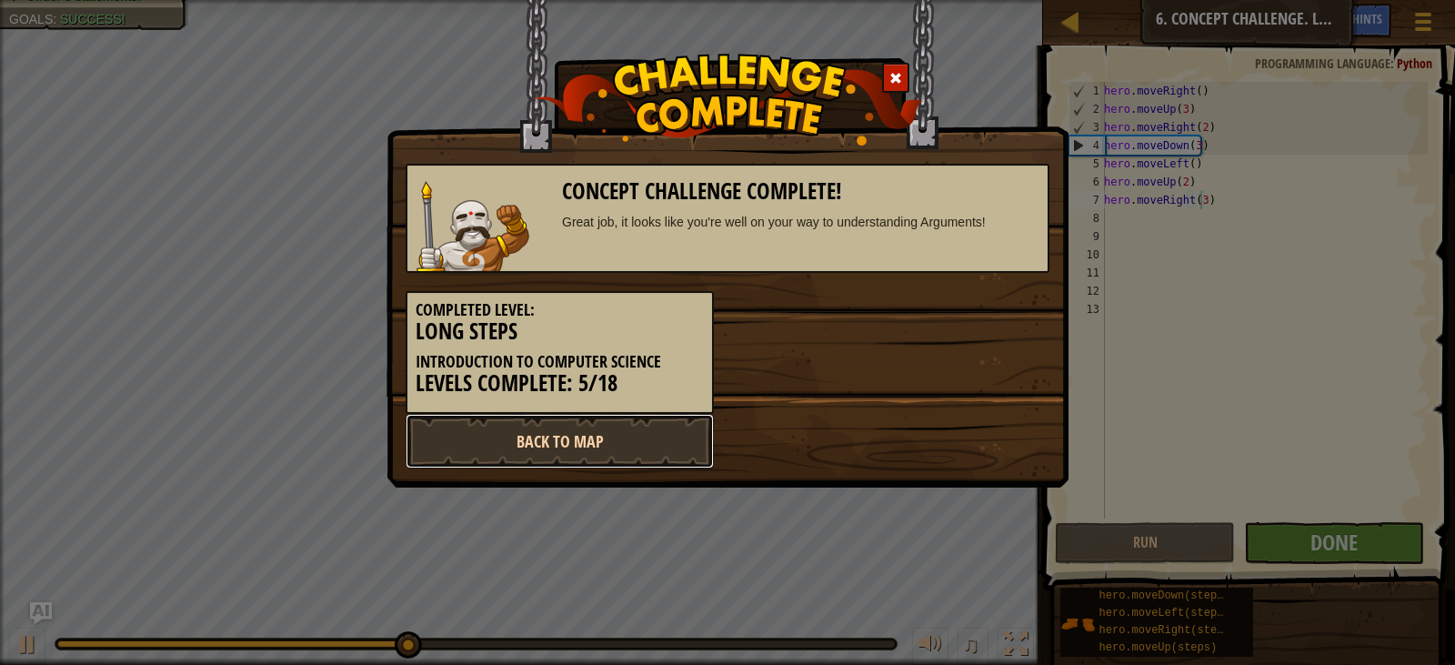
click at [515, 441] on link "Back to Map" at bounding box center [560, 441] width 308 height 55
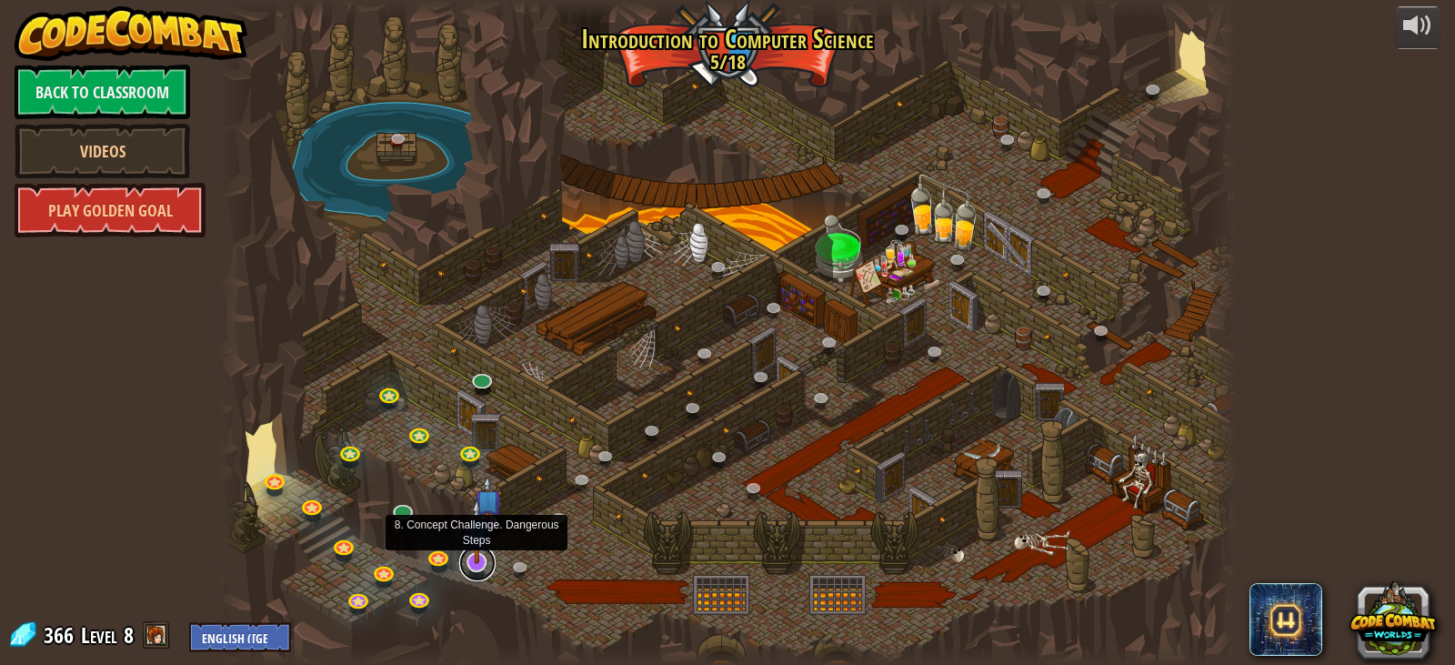
click at [469, 568] on link at bounding box center [477, 563] width 36 height 36
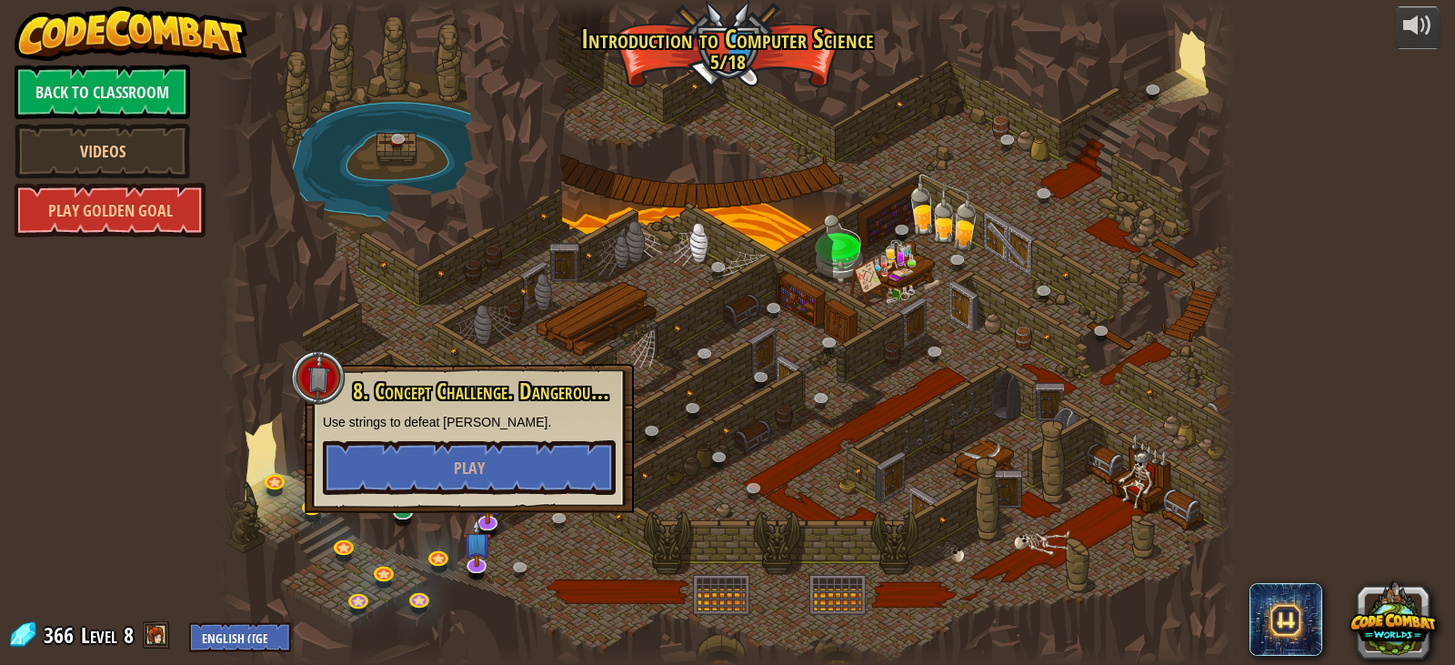
click at [263, 554] on div at bounding box center [727, 332] width 1017 height 665
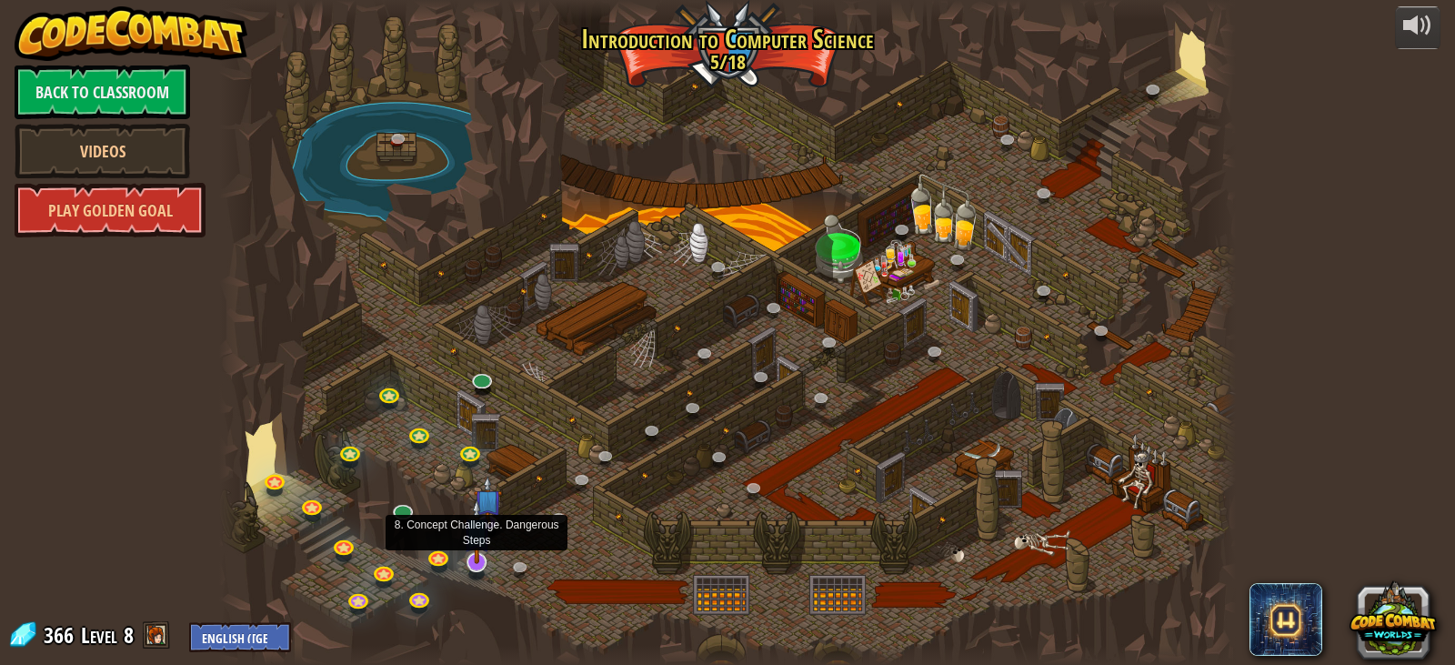
click at [473, 560] on img at bounding box center [477, 530] width 28 height 65
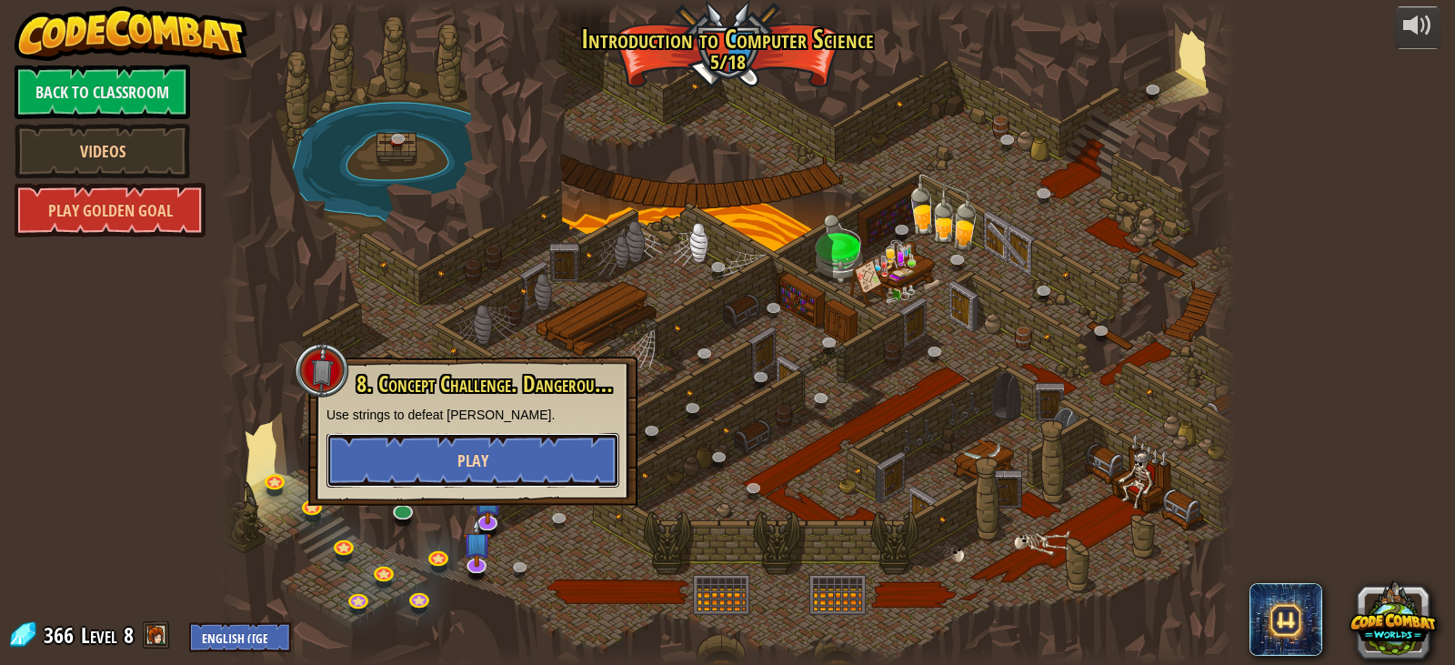
click at [517, 465] on button "Play" at bounding box center [473, 460] width 293 height 55
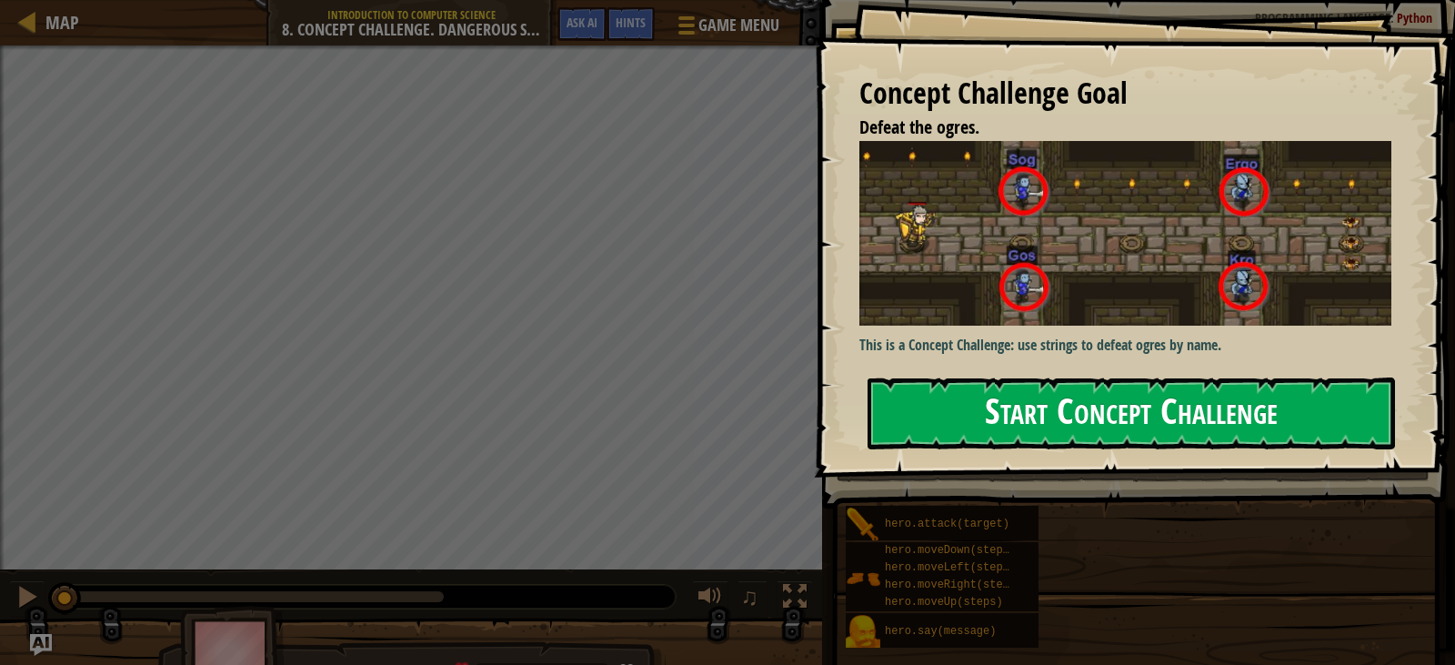
click at [1094, 377] on button "Start Concept Challenge" at bounding box center [1132, 413] width 528 height 72
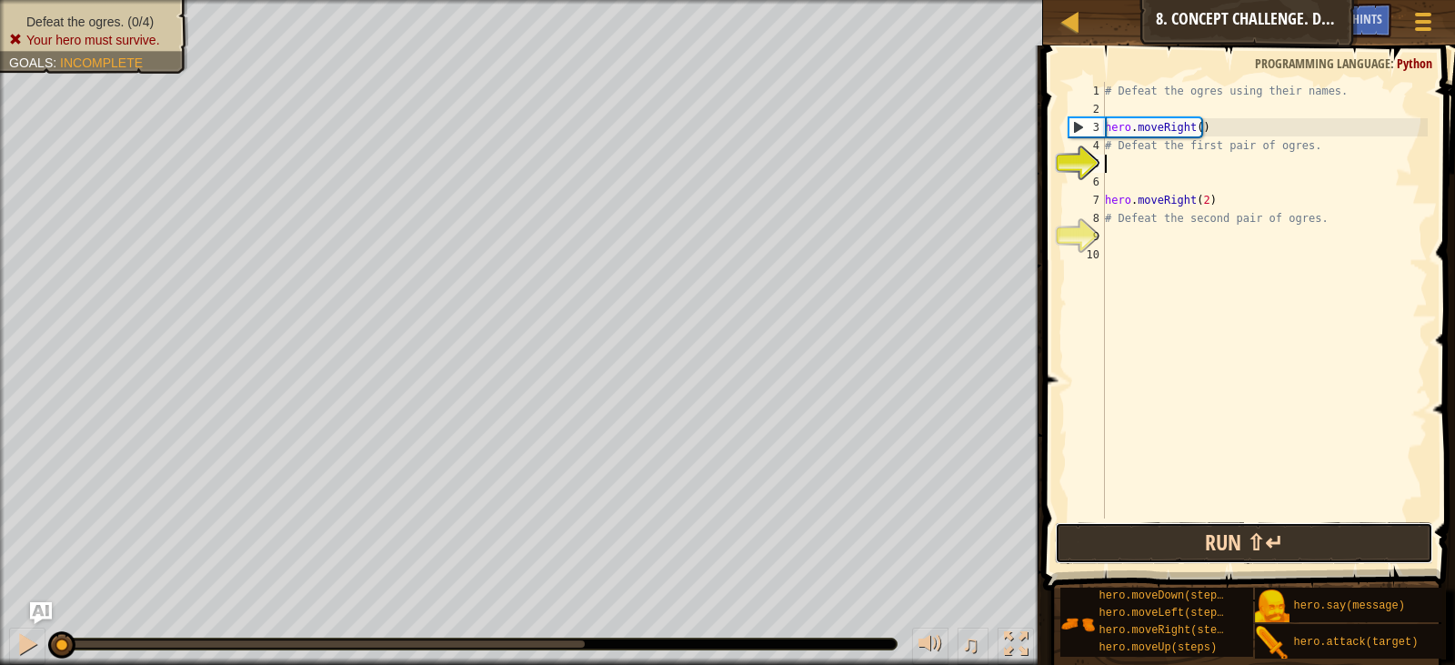
click at [1198, 539] on button "Run ⇧↵" at bounding box center [1244, 543] width 378 height 42
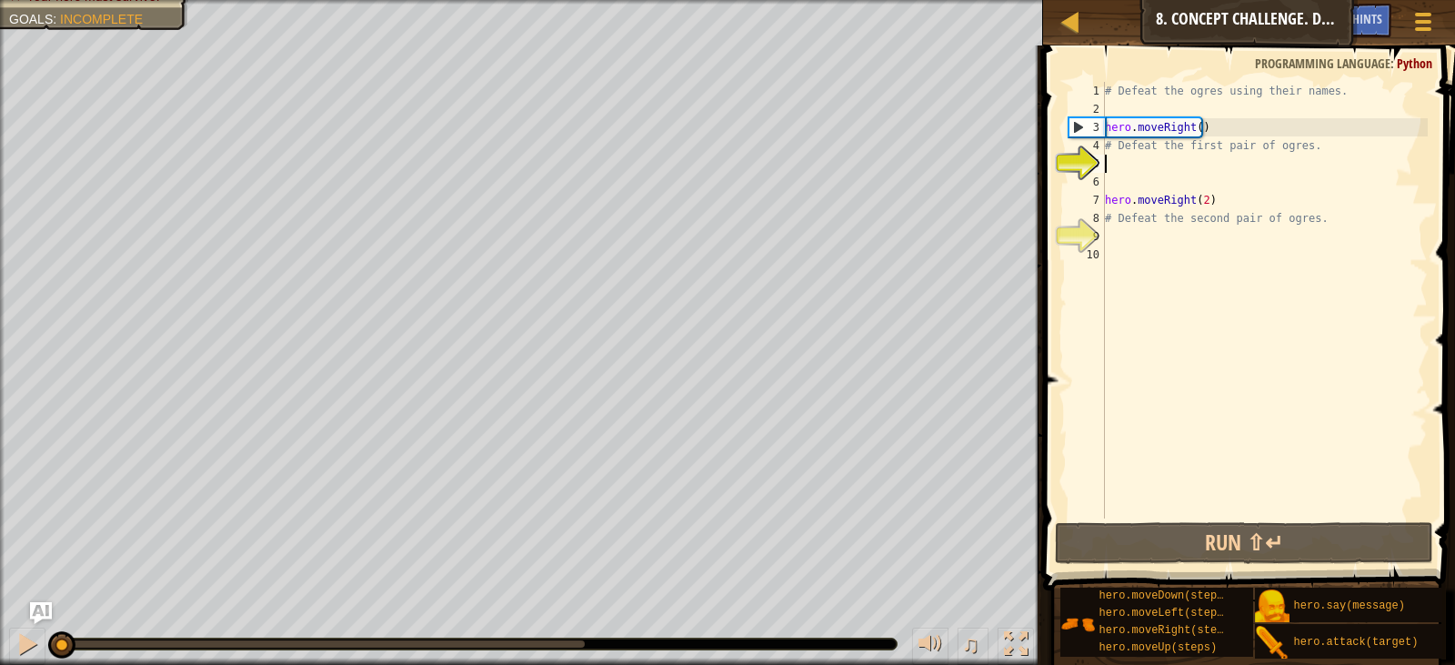
drag, startPoint x: 290, startPoint y: 639, endPoint x: 18, endPoint y: 689, distance: 276.5
click at [18, 0] on html "Map Introduction to Computer Science 8. Concept Challenge. Dangerous Steps Game…" at bounding box center [727, 0] width 1455 height 0
click at [9, 642] on button at bounding box center [27, 646] width 36 height 37
click at [27, 641] on div at bounding box center [27, 644] width 24 height 24
click at [28, 643] on div at bounding box center [27, 644] width 24 height 24
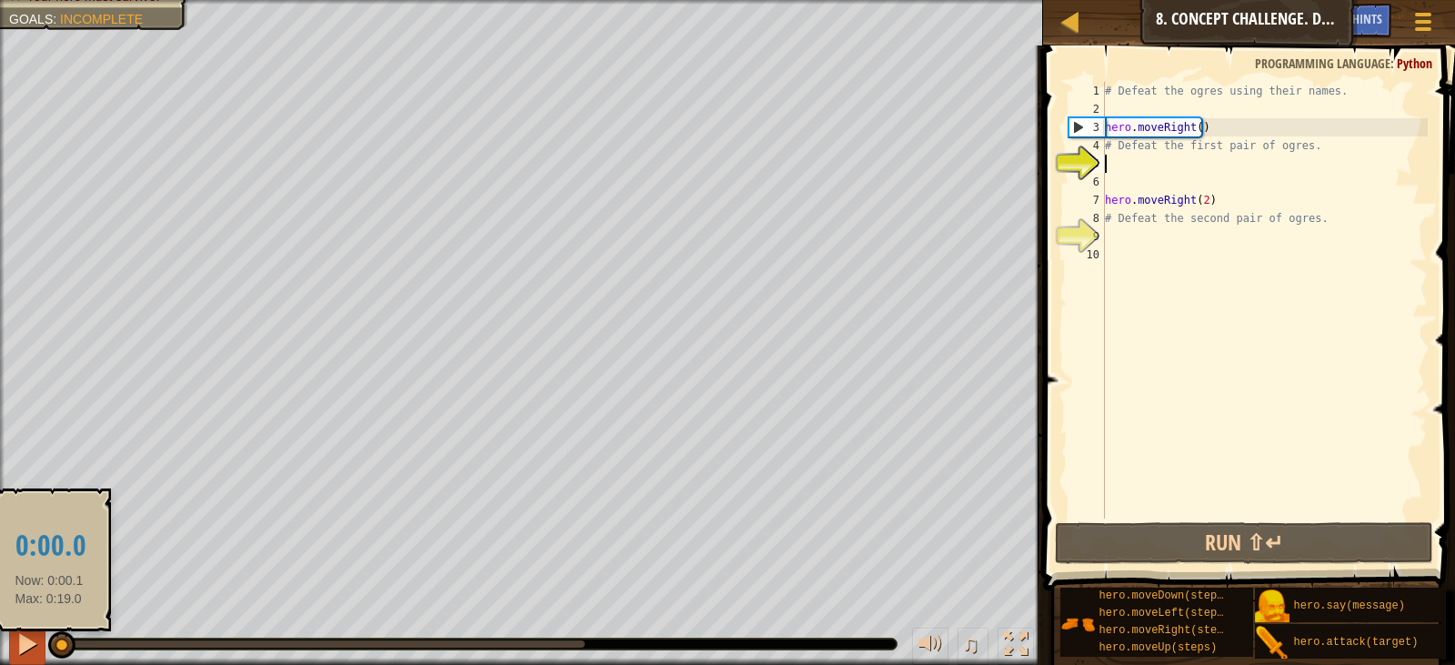
drag, startPoint x: 91, startPoint y: 652, endPoint x: 35, endPoint y: 658, distance: 55.8
click at [35, 658] on div "♫" at bounding box center [521, 639] width 1043 height 55
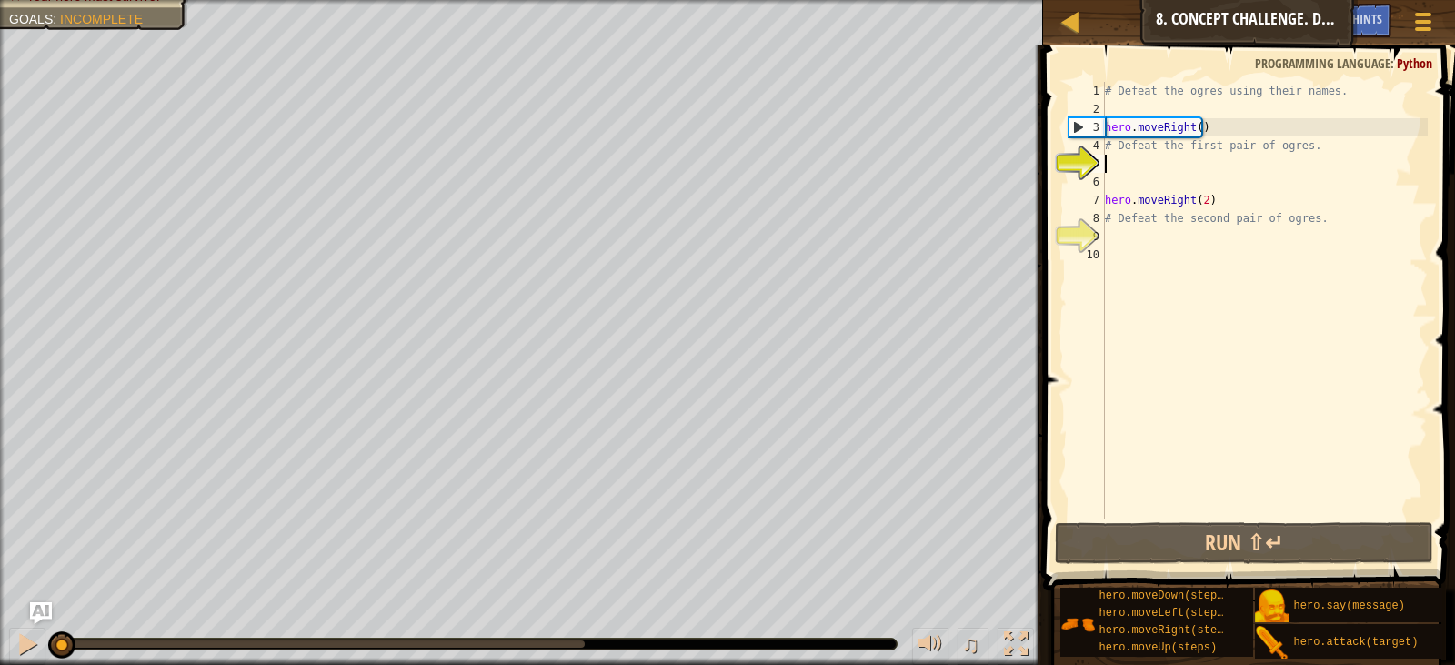
click at [1180, 163] on div "# Defeat the ogres using their names. hero . moveRight ( ) # Defeat the first p…" at bounding box center [1265, 318] width 327 height 473
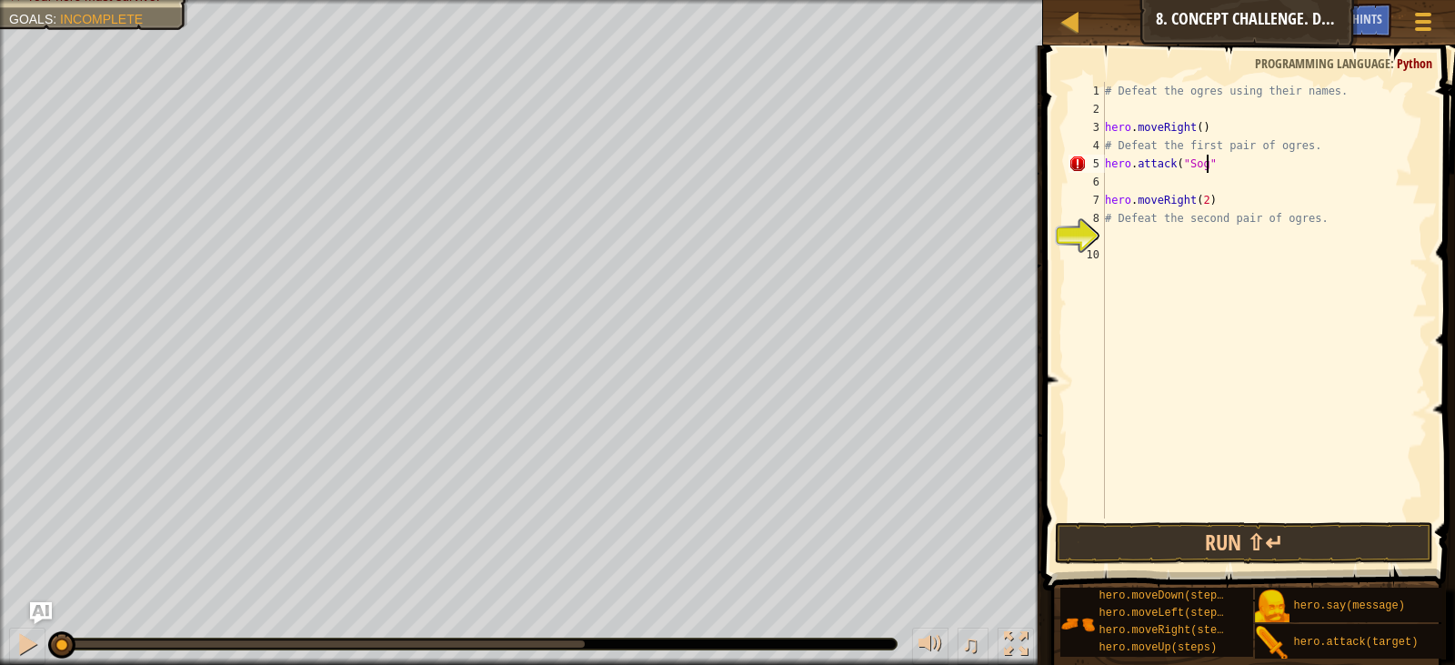
scroll to position [8, 7]
type textarea "hero.attack("Sog")"
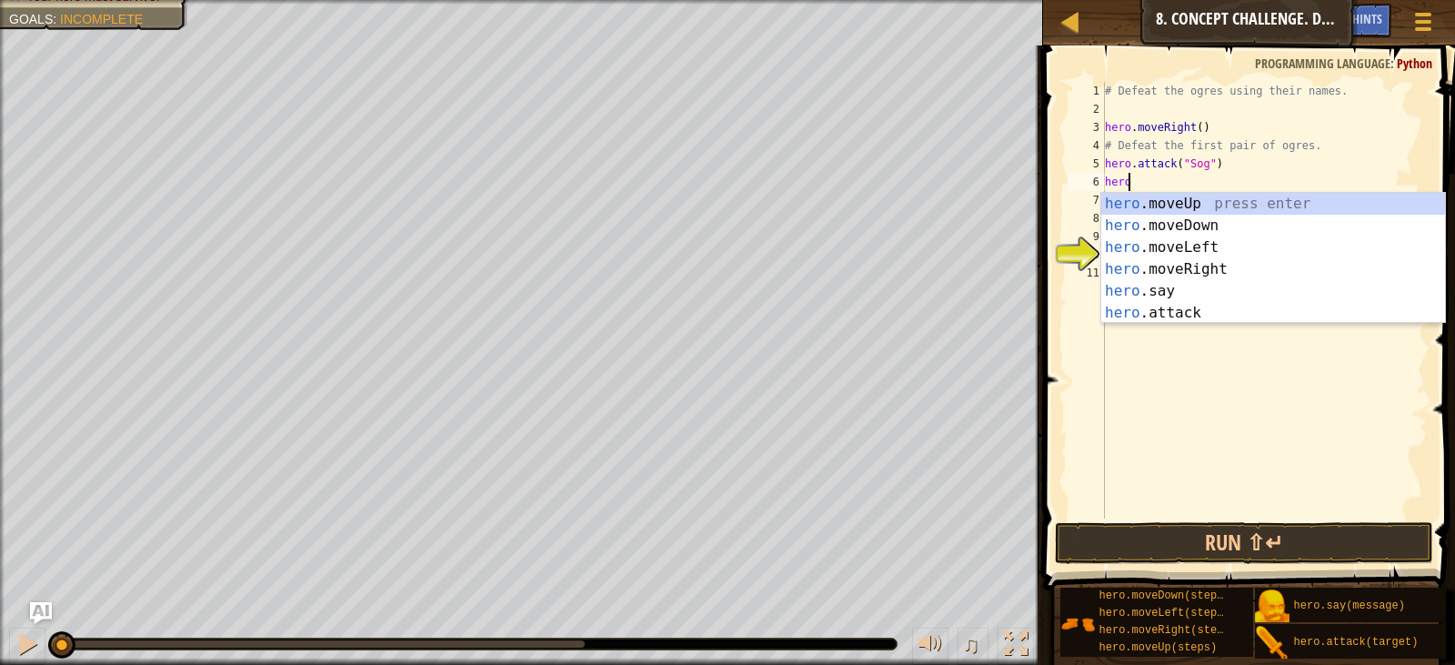
scroll to position [8, 1]
click at [1194, 307] on div "hero .moveUp press enter hero .moveDown press enter hero .moveLeft press enter …" at bounding box center [1274, 280] width 344 height 175
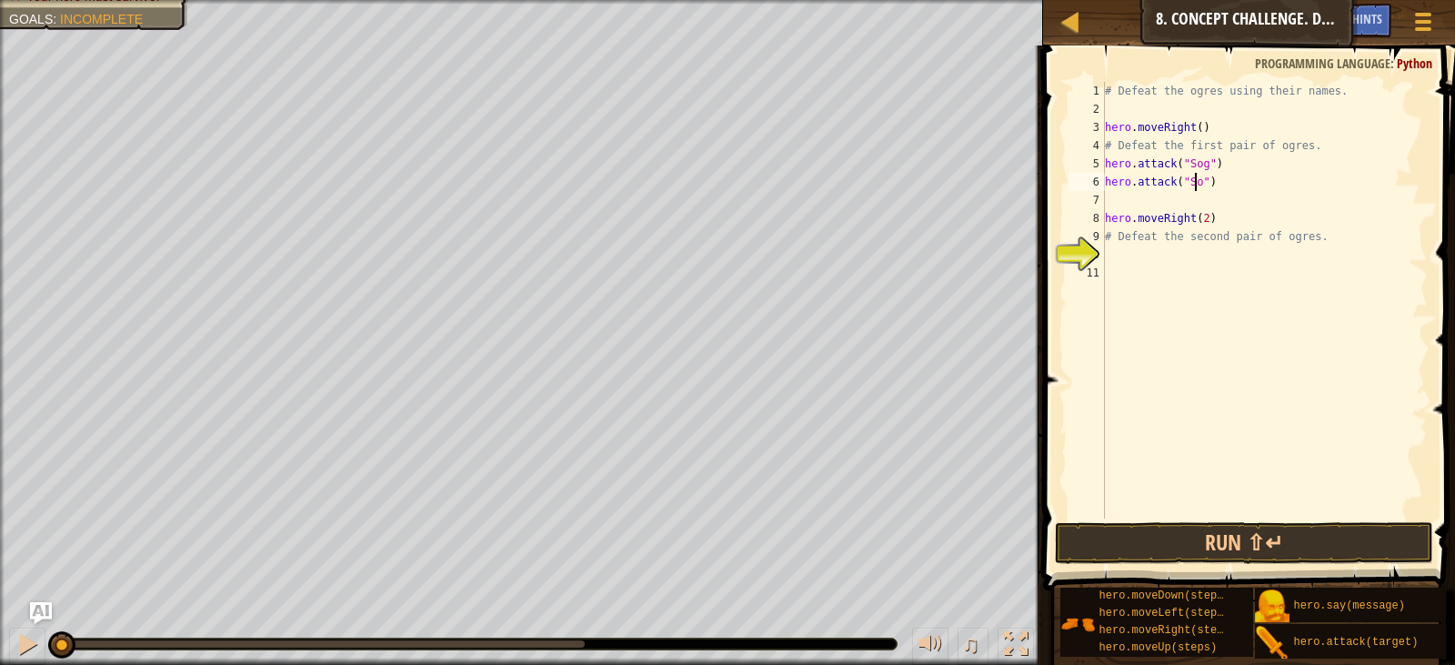
scroll to position [8, 7]
type textarea "hero.attack("Sog")"
click at [1208, 194] on div "# Defeat the ogres using their names. hero . moveRight ( ) # Defeat the first p…" at bounding box center [1265, 318] width 327 height 473
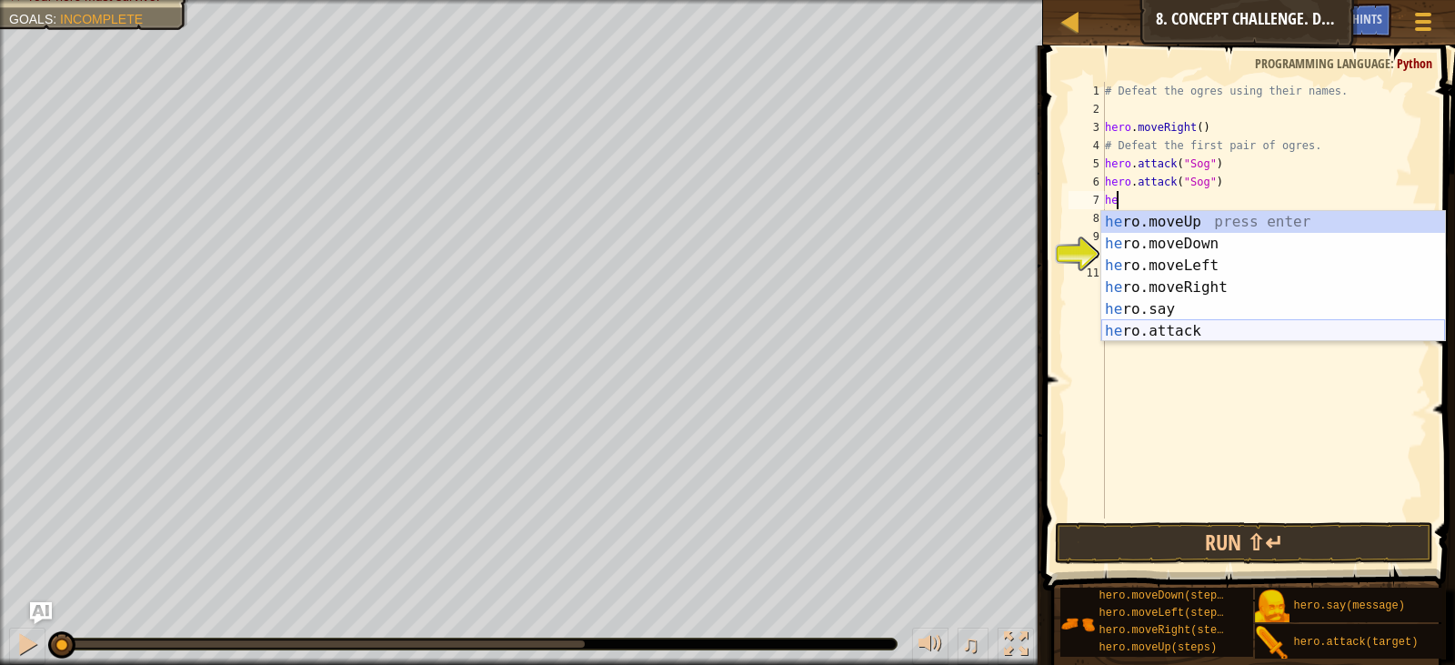
click at [1162, 325] on div "he ro.moveUp press enter he ro.moveDown press enter he ro.moveLeft press enter …" at bounding box center [1274, 298] width 344 height 175
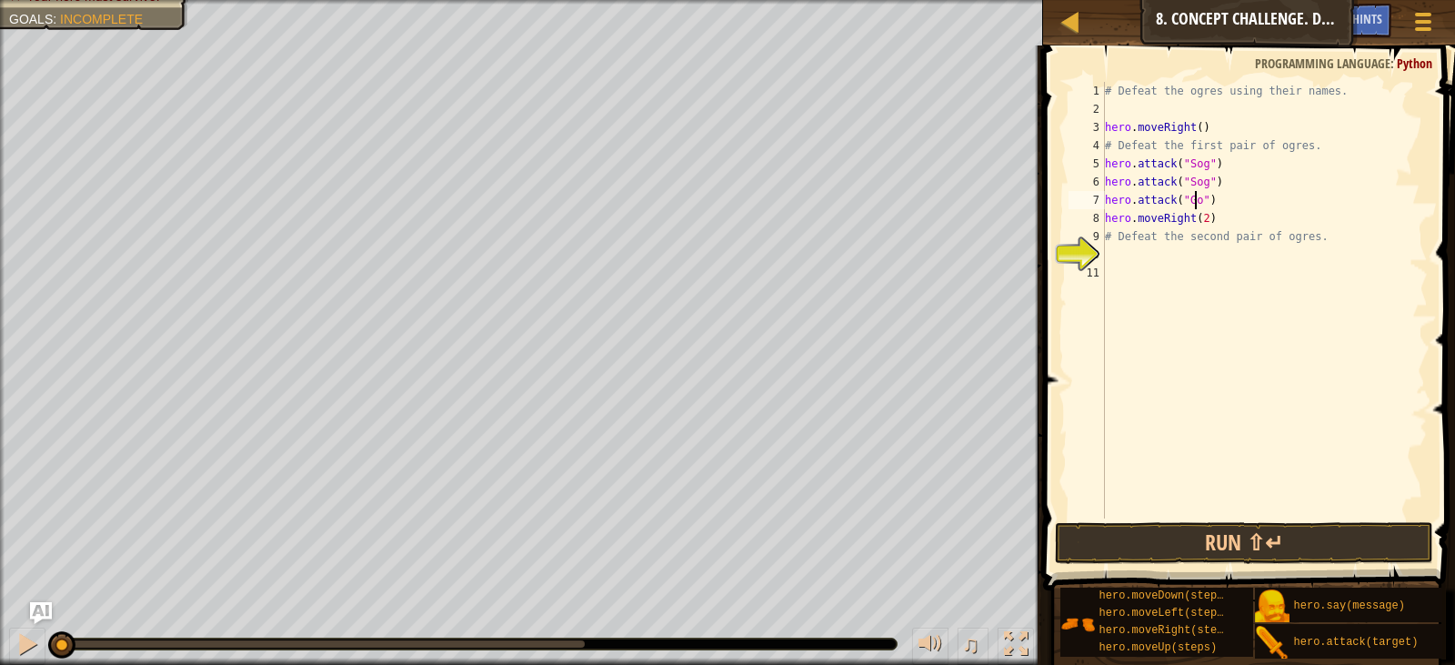
scroll to position [8, 7]
click at [1153, 551] on button "Run ⇧↵" at bounding box center [1244, 543] width 378 height 42
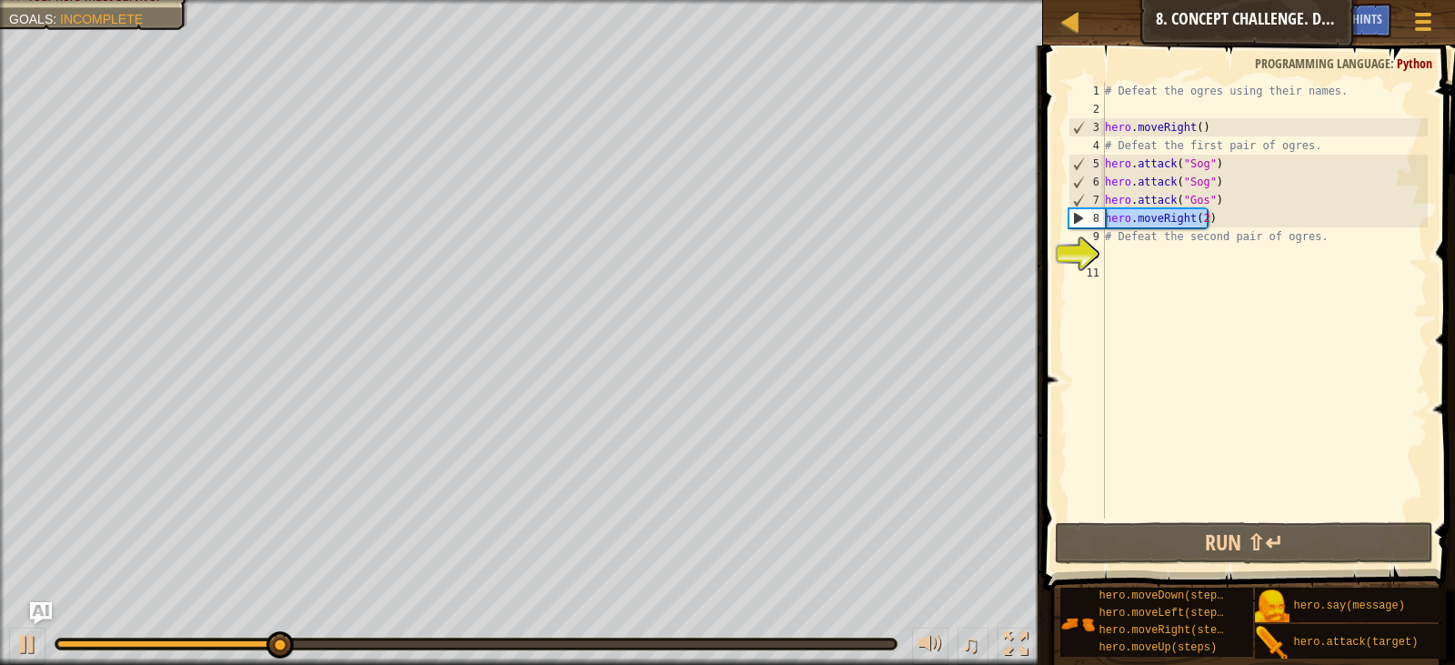
drag, startPoint x: 1217, startPoint y: 219, endPoint x: 1086, endPoint y: 225, distance: 131.1
click at [1086, 225] on div "hero.attack("Gos") 1 2 3 4 5 6 7 8 9 10 11 # Defeat the ogres using their names…" at bounding box center [1246, 300] width 363 height 437
type textarea "hero.moveRight(2)"
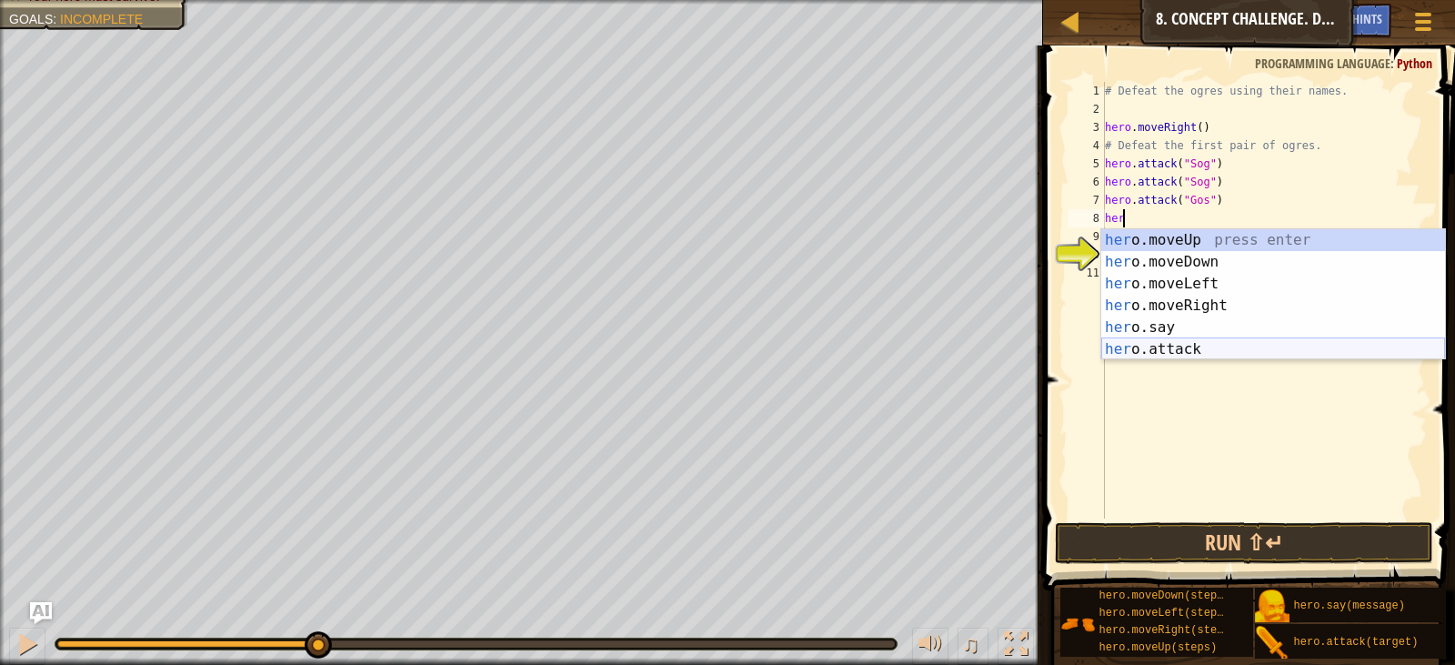
click at [1202, 351] on div "her o.moveUp press enter her o.moveDown press enter her o.moveLeft press enter …" at bounding box center [1274, 316] width 344 height 175
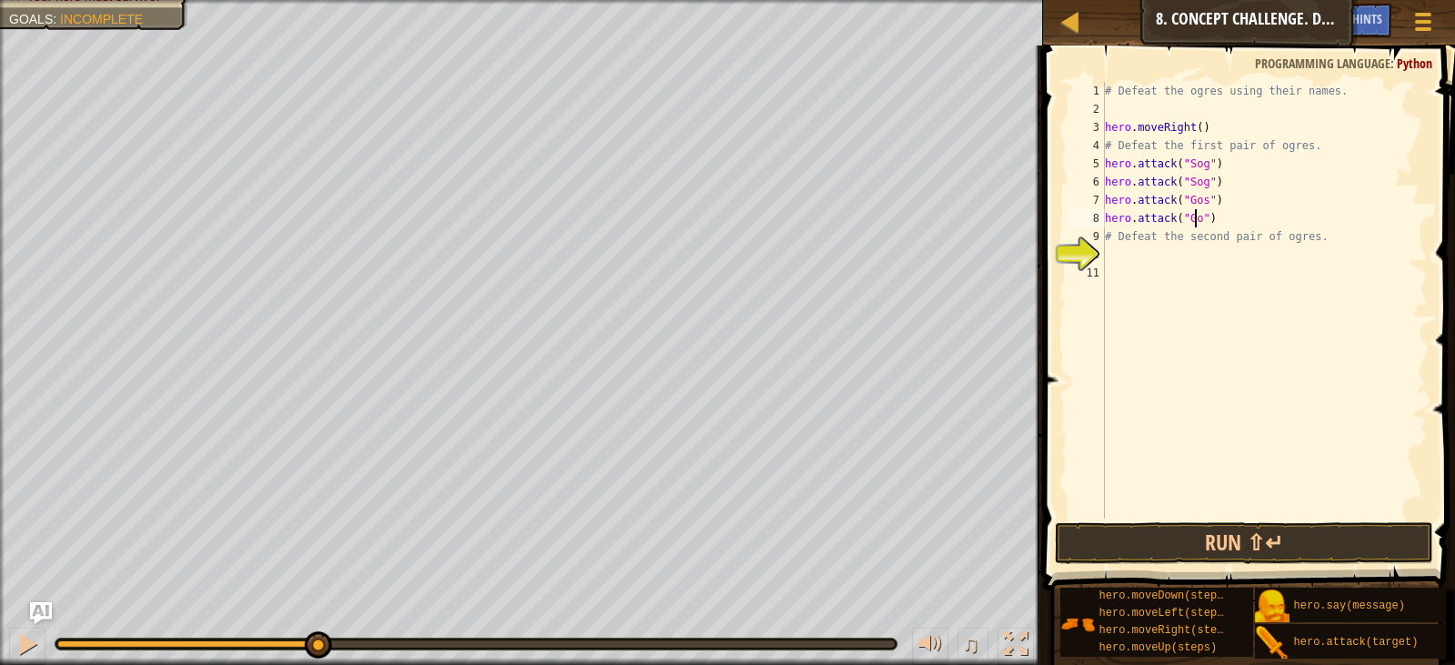
scroll to position [8, 7]
drag, startPoint x: 1308, startPoint y: 235, endPoint x: 1102, endPoint y: 242, distance: 205.7
click at [1102, 242] on div "hero.attack("Gos") 1 2 3 4 5 6 7 8 9 10 11 # Defeat the ogres using their names…" at bounding box center [1246, 300] width 363 height 437
type textarea "# Defeat the second pair of ogres."
click at [1183, 267] on div "# Defeat the ogres using their names. hero . moveRight ( ) # Defeat the first p…" at bounding box center [1265, 318] width 327 height 473
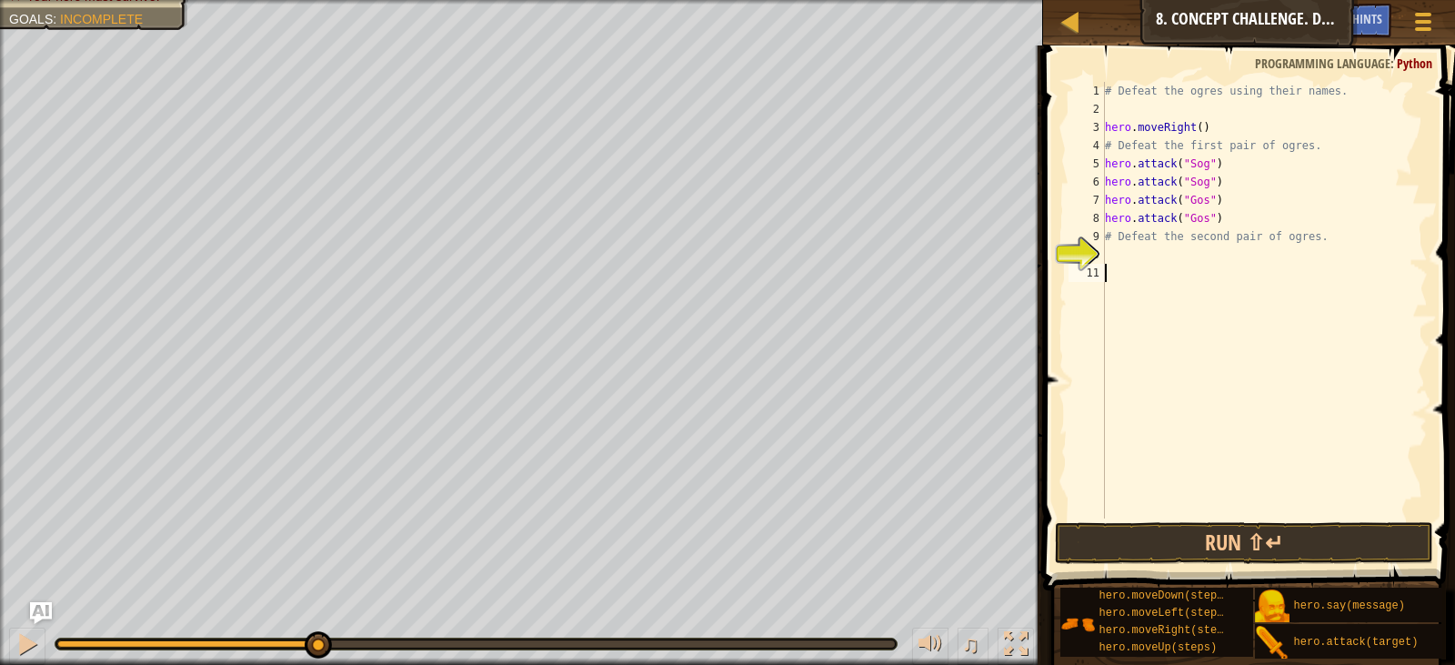
scroll to position [8, 0]
click at [1145, 241] on div "# Defeat the ogres using their names. hero . moveRight ( ) # Defeat the first p…" at bounding box center [1265, 318] width 327 height 473
type textarea "# Defeat the second pair of ogres."
click at [1152, 247] on div "# Defeat the ogres using their names. hero . moveRight ( ) # Defeat the first p…" at bounding box center [1265, 318] width 327 height 473
click at [1175, 545] on button "Run ⇧↵" at bounding box center [1244, 543] width 378 height 42
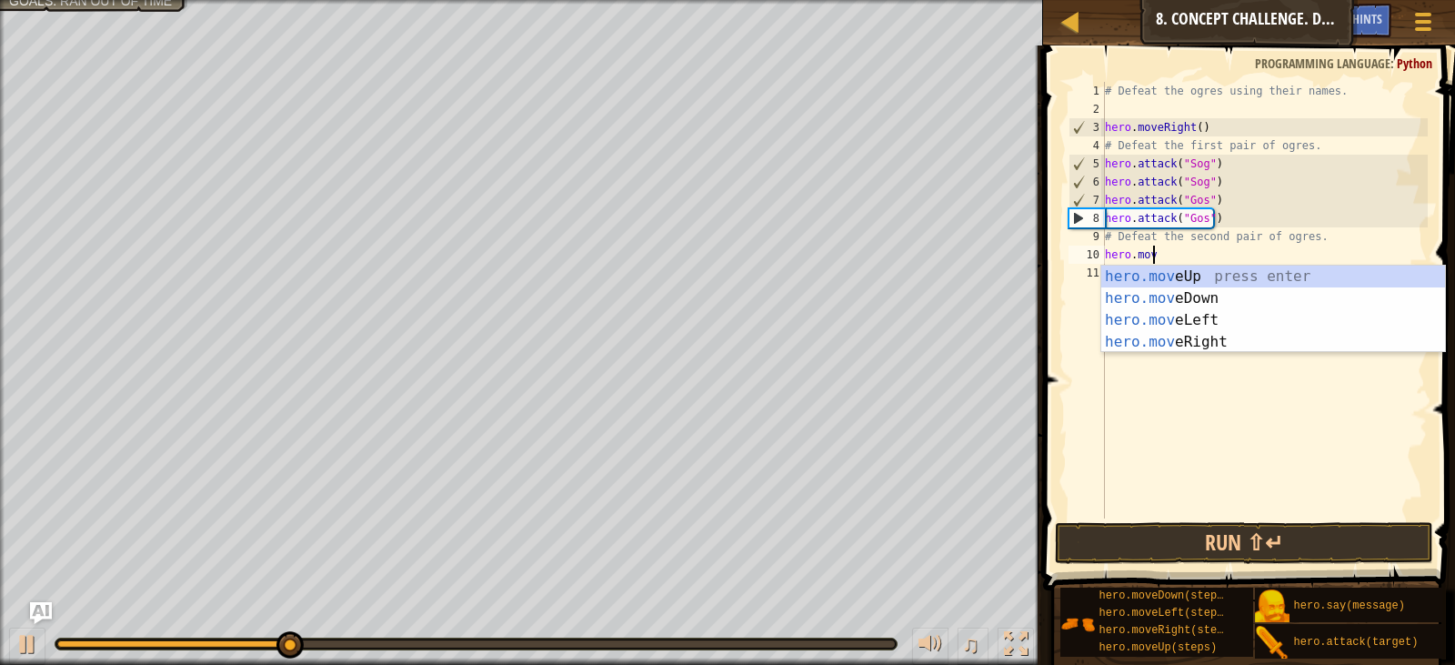
scroll to position [8, 3]
type textarea "hero.move"
click at [1185, 343] on div "hero.move Up press enter hero.move Down press enter hero.move Left press enter …" at bounding box center [1274, 331] width 344 height 131
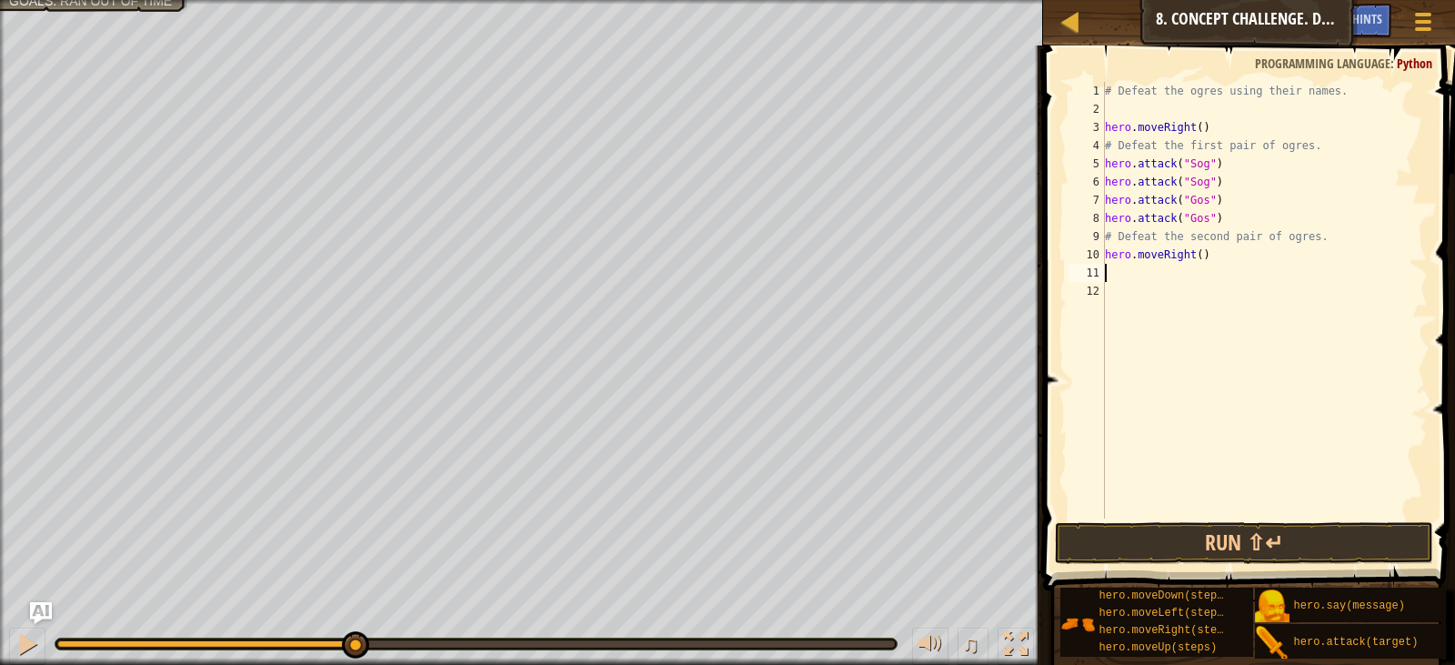
click at [1193, 256] on div "# Defeat the ogres using their names. hero . moveRight ( ) # Defeat the first p…" at bounding box center [1265, 318] width 327 height 473
type textarea "hero.moveRight(2)"
click at [1227, 283] on div "# Defeat the ogres using their names. hero . moveRight ( ) # Defeat the first p…" at bounding box center [1265, 318] width 327 height 473
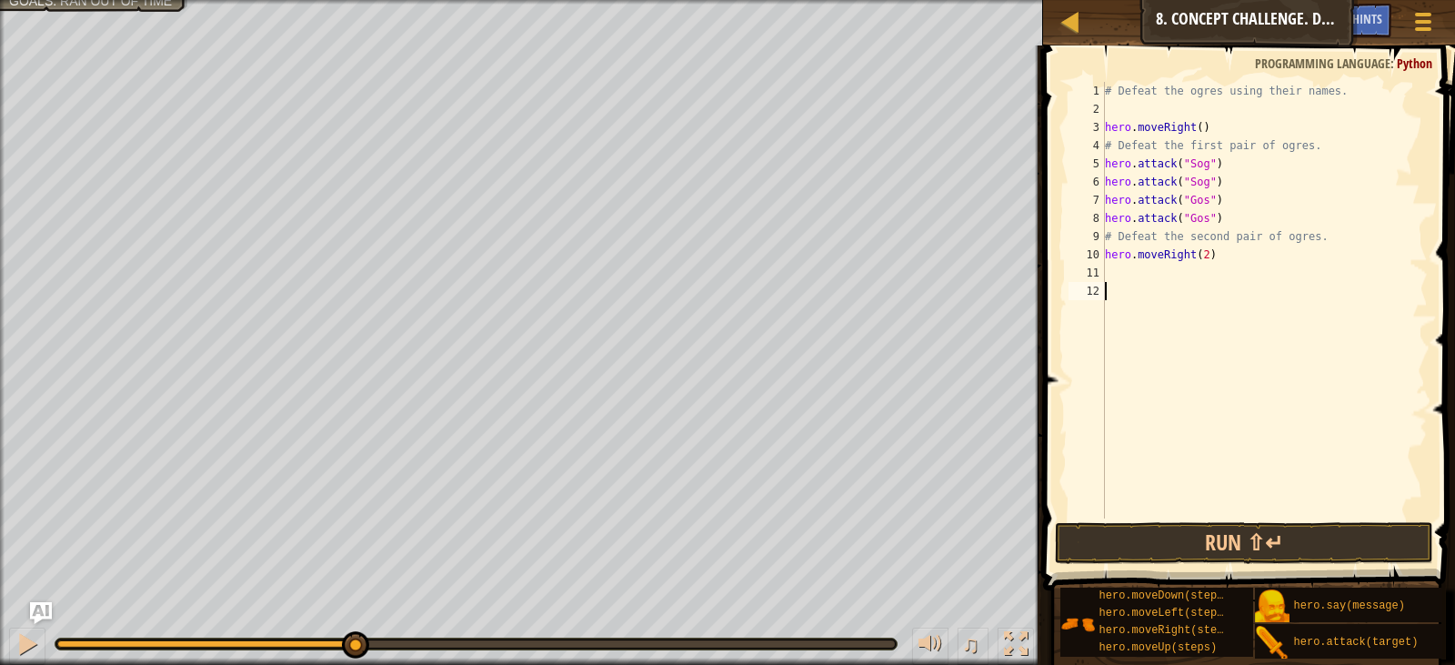
click at [1223, 275] on div "# Defeat the ogres using their names. hero . moveRight ( ) # Defeat the first p…" at bounding box center [1265, 318] width 327 height 473
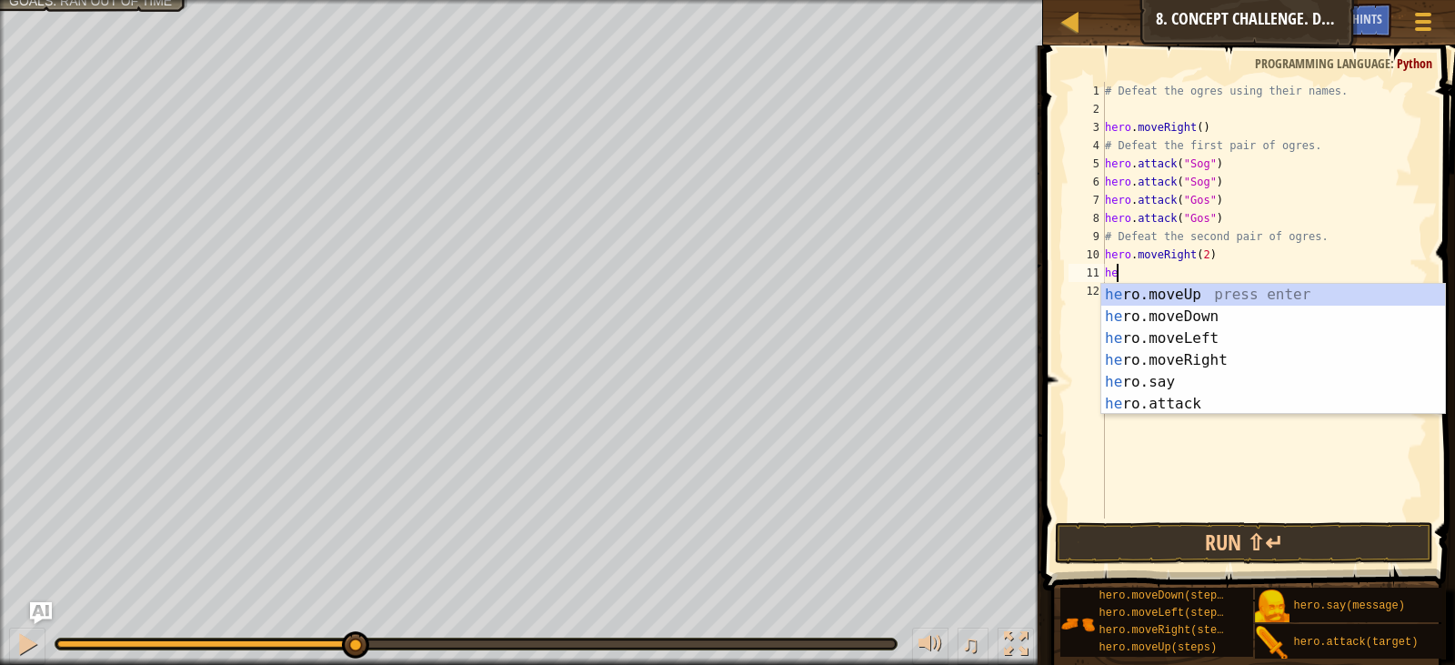
scroll to position [8, 1]
click at [1169, 408] on div "hero .moveUp press enter hero .moveDown press enter hero .moveLeft press enter …" at bounding box center [1274, 371] width 344 height 175
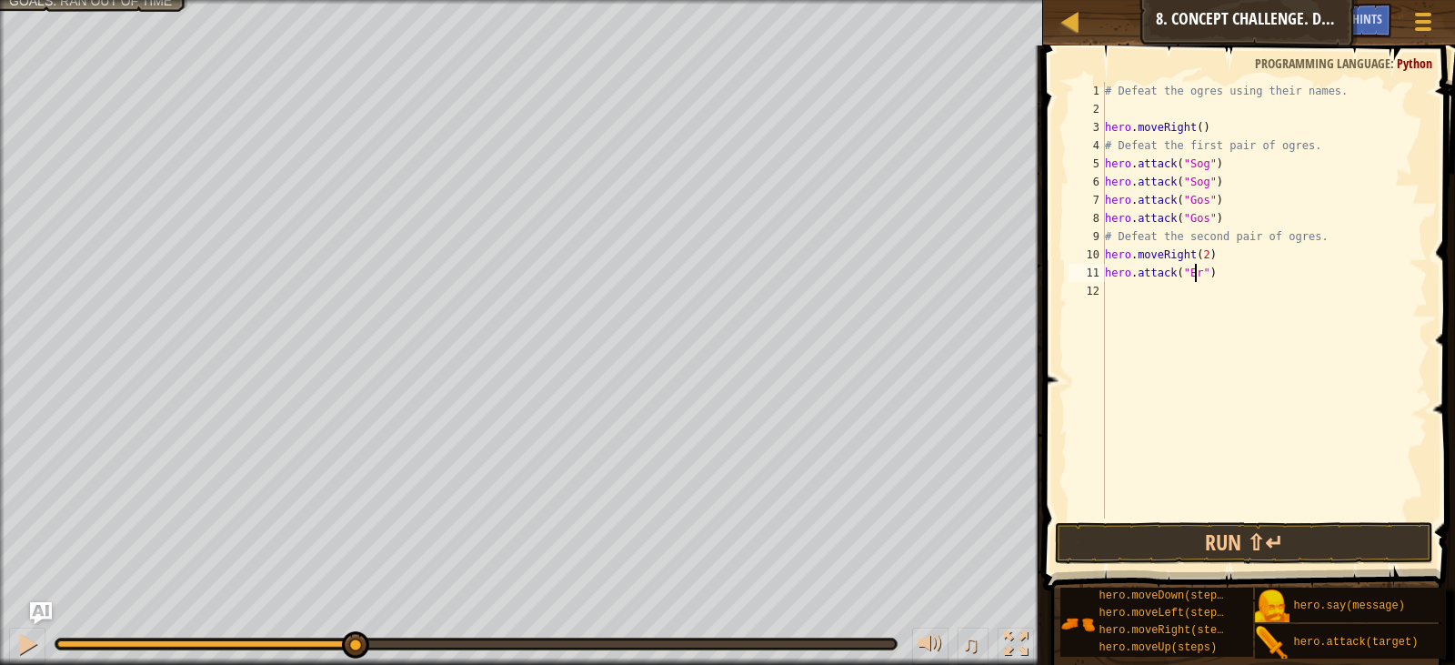
type textarea "hero.attack("Ergo")"
click at [1193, 297] on div "# Defeat the ogres using their names. hero . moveRight ( ) # Defeat the first p…" at bounding box center [1265, 318] width 327 height 473
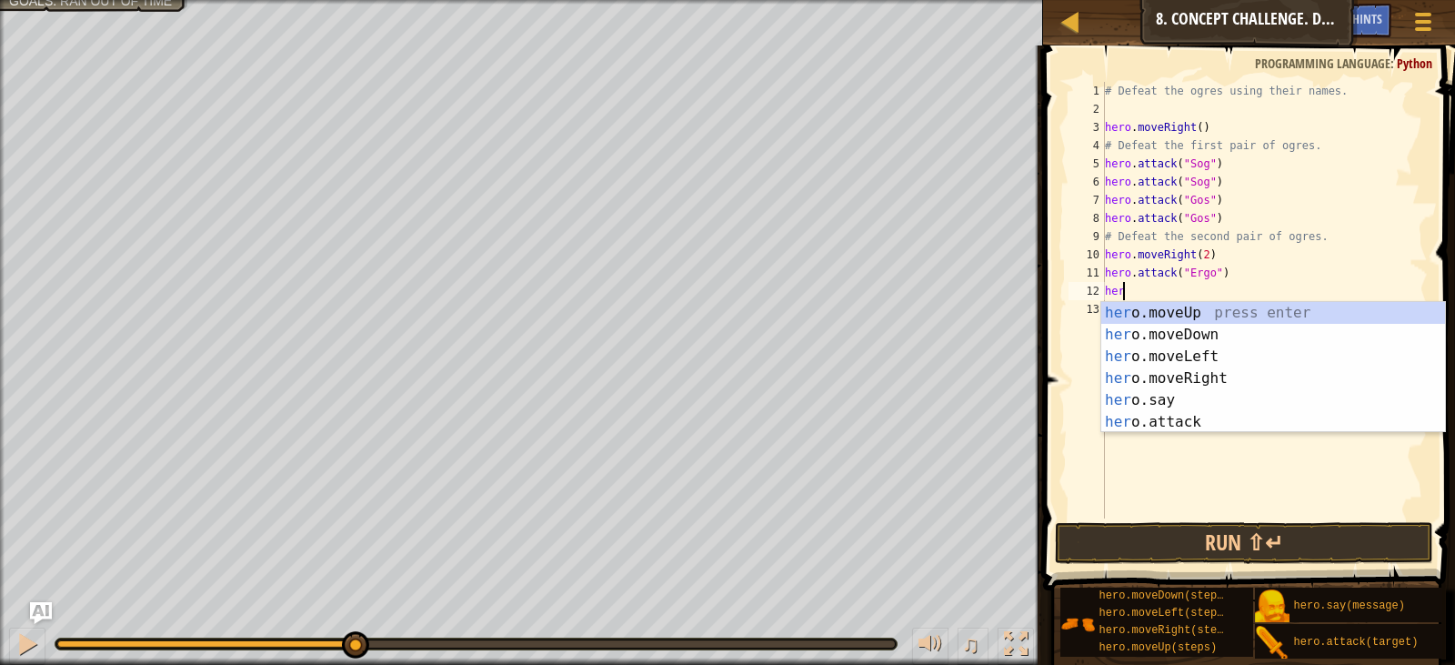
scroll to position [8, 1]
click at [1150, 418] on div "hero. moveUp press enter hero. moveDown press enter hero. moveLeft press enter …" at bounding box center [1274, 389] width 344 height 175
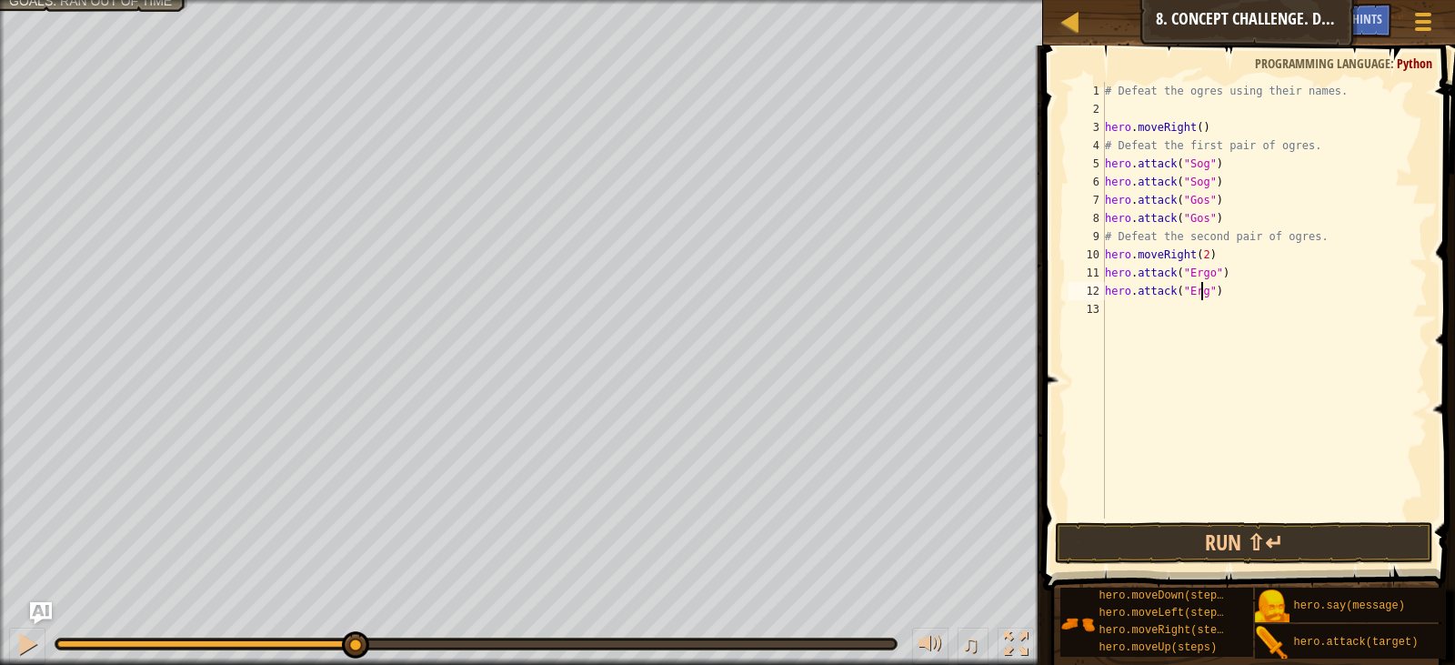
type textarea "hero.attack("Ergo")"
click at [1170, 312] on div "# Defeat the ogres using their names. hero . moveRight ( ) # Defeat the first p…" at bounding box center [1265, 318] width 327 height 473
click at [1178, 333] on div "hero.att ack press enter" at bounding box center [1274, 352] width 344 height 65
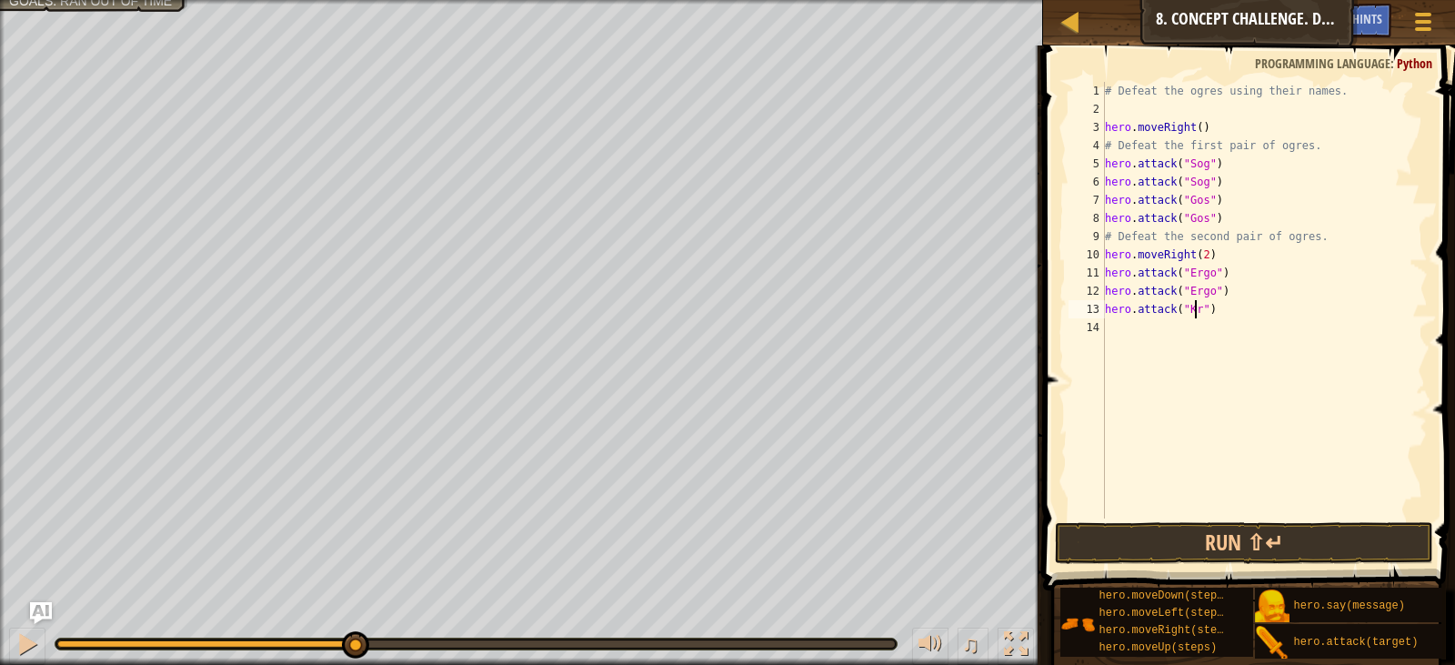
type textarea "hero.attack("Kro")"
click at [1201, 333] on div "# Defeat the ogres using their names. hero . moveRight ( ) # Defeat the first p…" at bounding box center [1265, 318] width 327 height 473
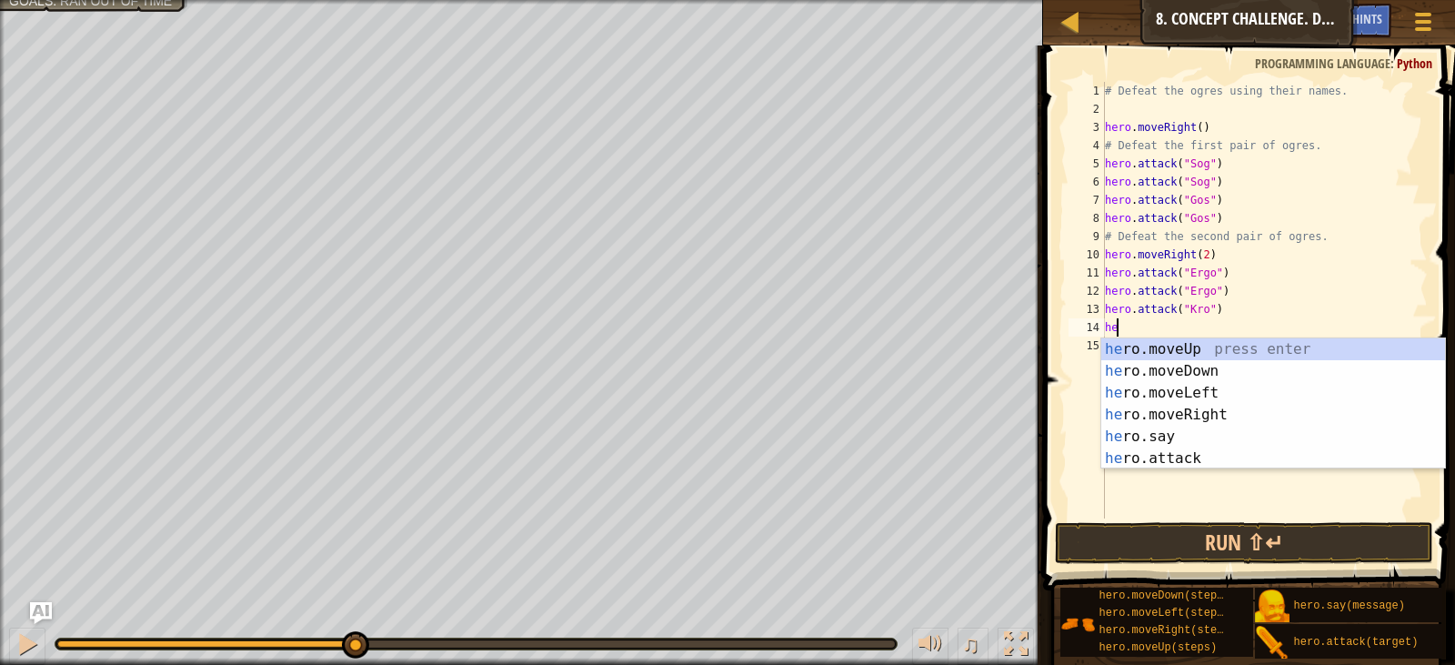
scroll to position [8, 1]
click at [1164, 458] on div "hero .moveUp press enter hero .moveDown press enter hero .moveLeft press enter …" at bounding box center [1274, 425] width 344 height 175
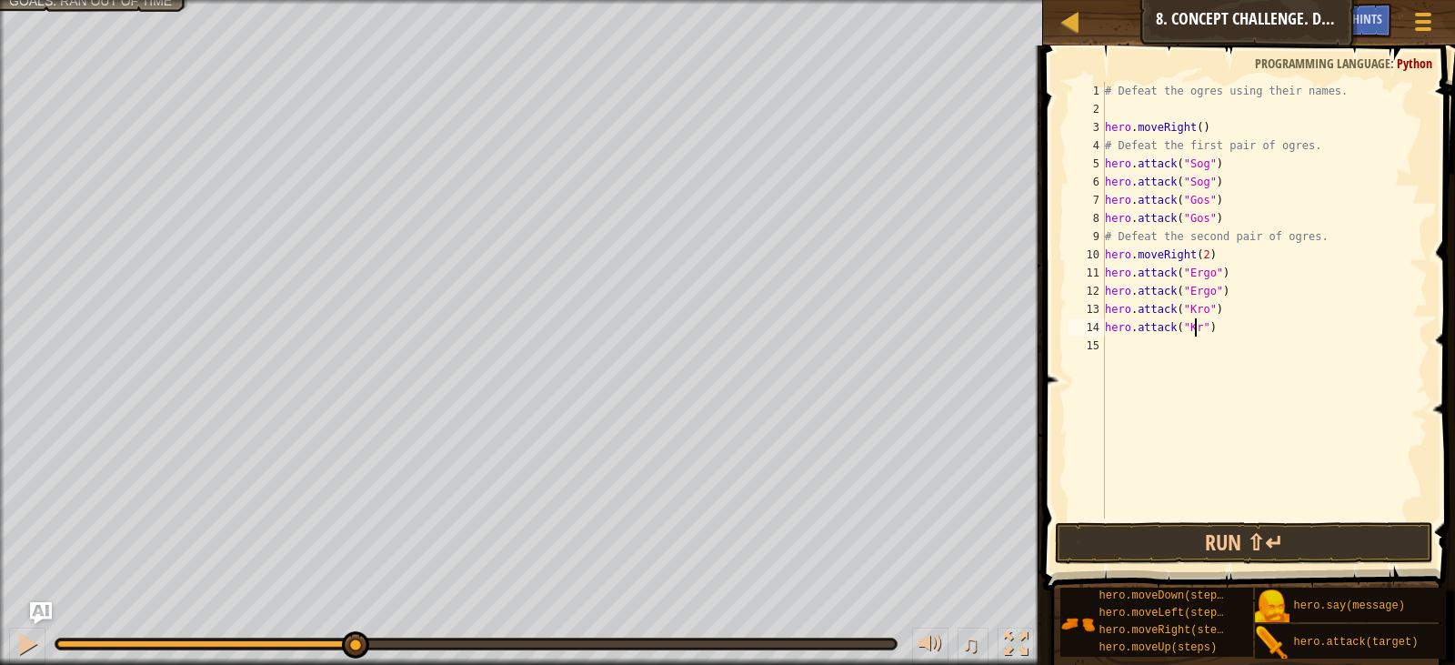
type textarea "hero.attack("Kro")"
click at [1225, 355] on div "# Defeat the ogres using their names. hero . moveRight ( ) # Defeat the first p…" at bounding box center [1265, 318] width 327 height 473
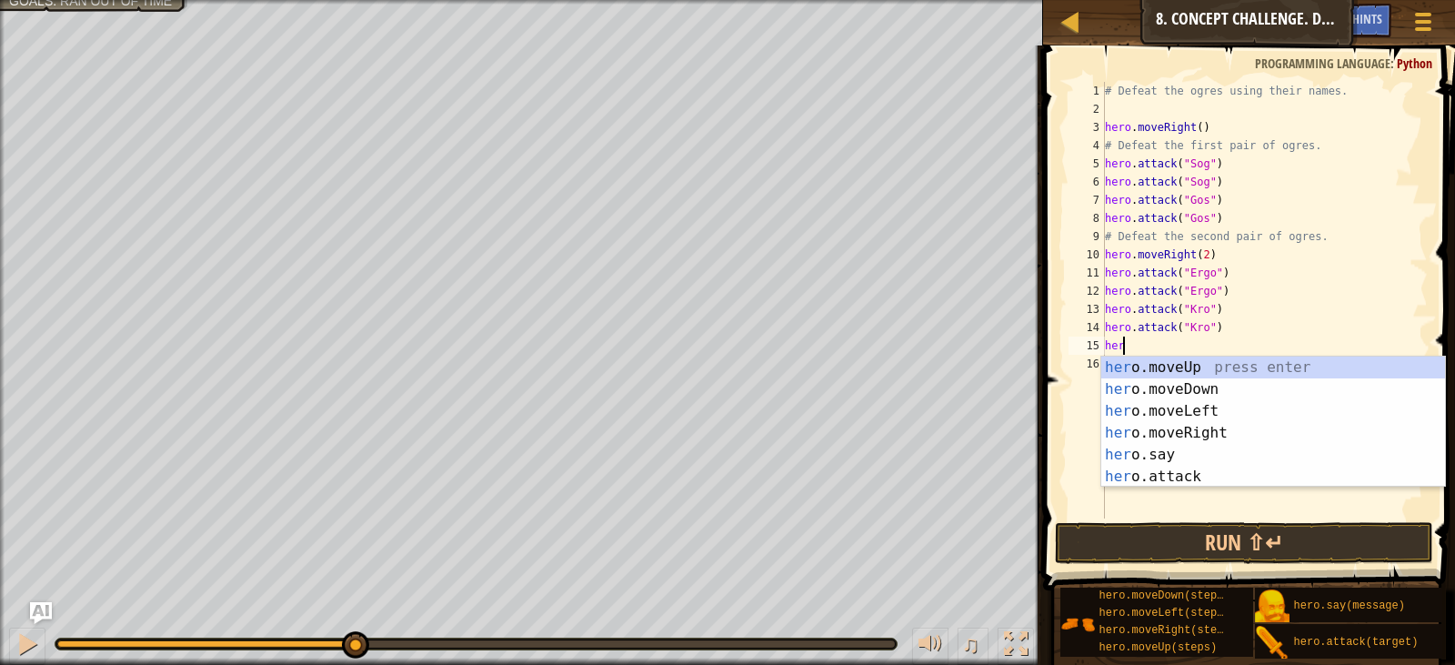
scroll to position [8, 1]
type textarea "hero."
click at [1242, 390] on div "hero. moveUp press enter hero. moveDown press enter hero. moveLeft press enter …" at bounding box center [1274, 444] width 344 height 175
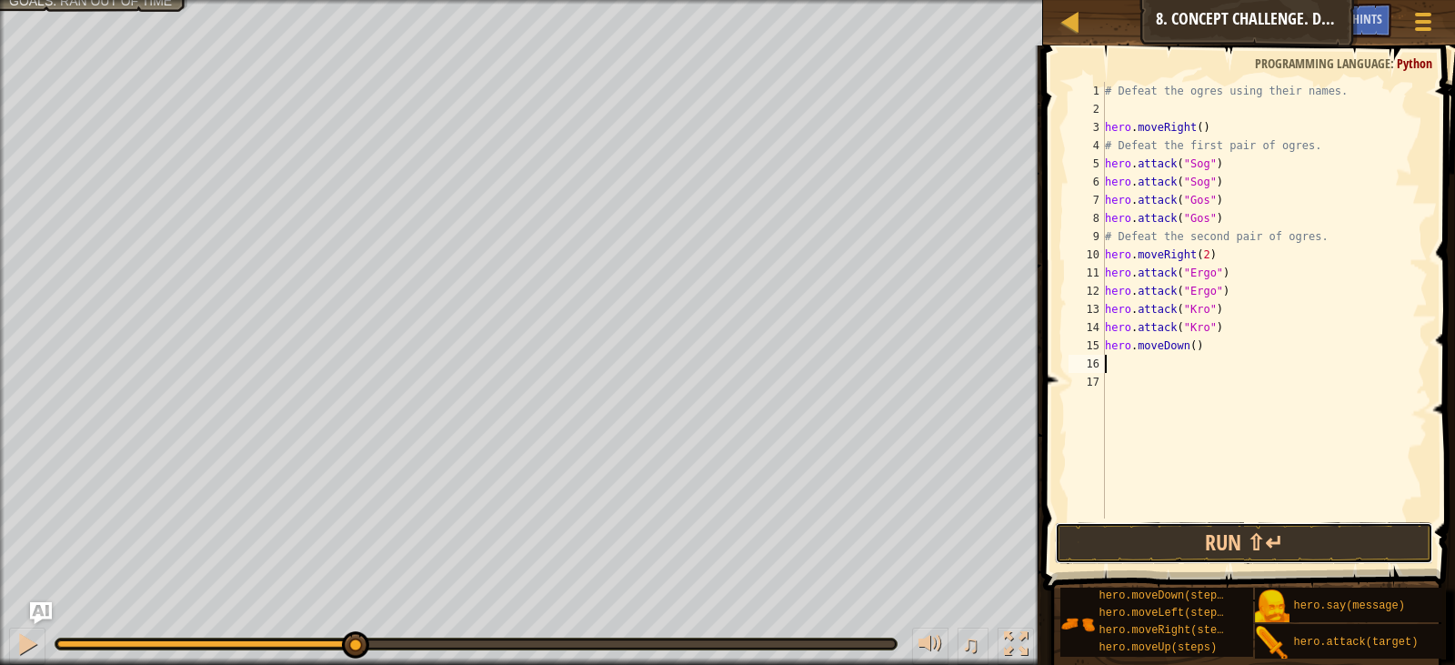
drag, startPoint x: 1208, startPoint y: 550, endPoint x: 1220, endPoint y: 518, distance: 34.0
click at [1209, 550] on button "Run ⇧↵" at bounding box center [1244, 543] width 378 height 42
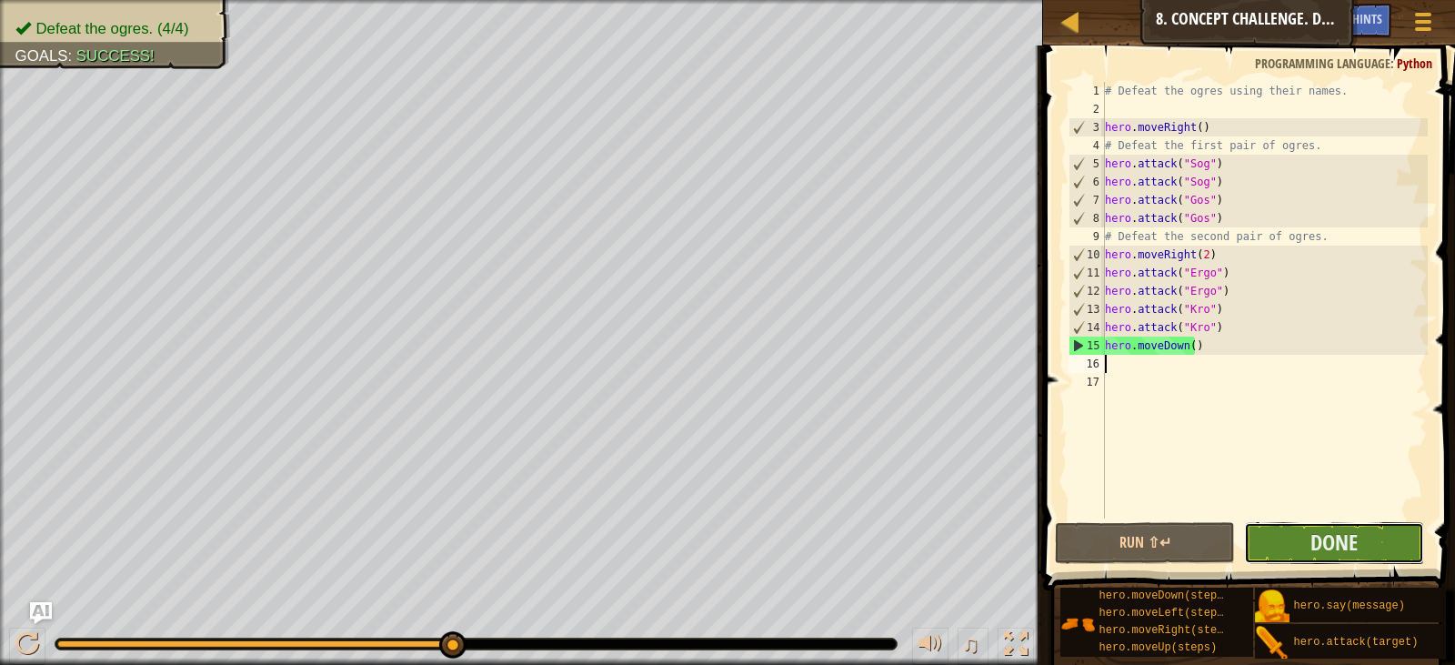
click at [1368, 531] on button "Done" at bounding box center [1334, 543] width 180 height 42
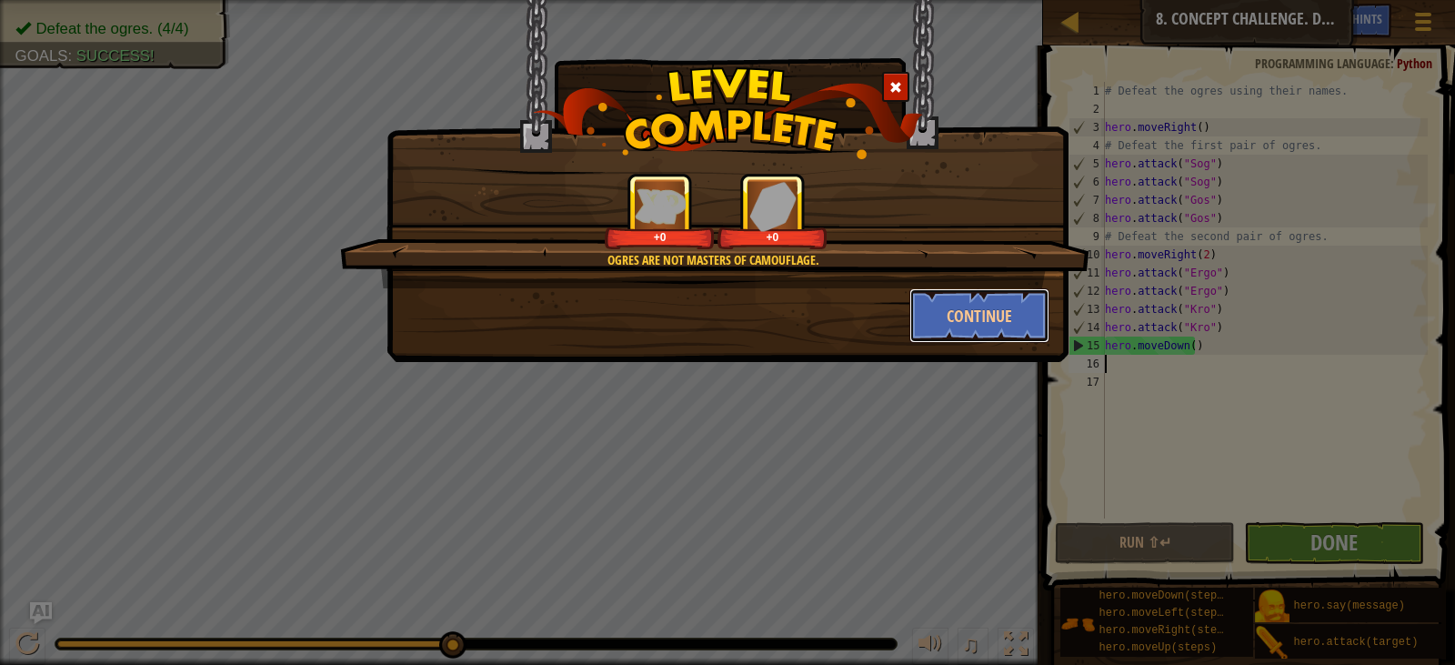
click at [961, 323] on button "Continue" at bounding box center [980, 315] width 141 height 55
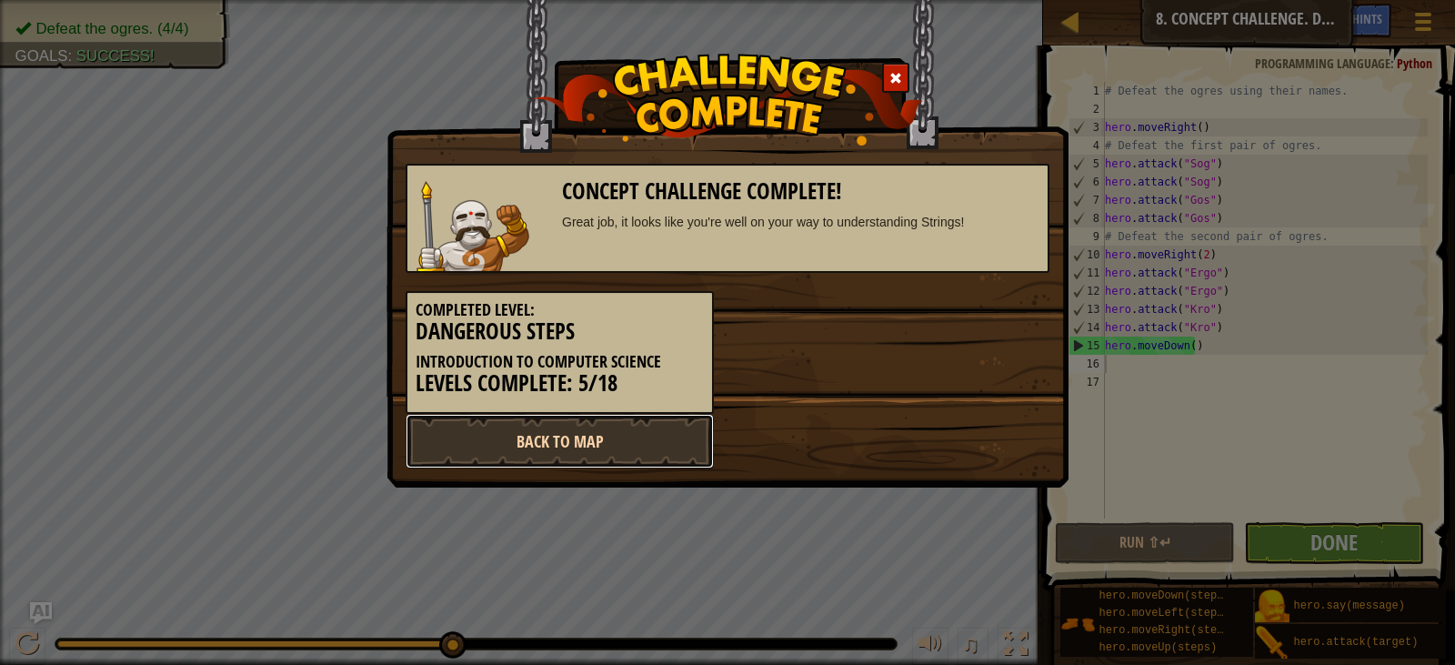
click at [598, 428] on link "Back to Map" at bounding box center [560, 441] width 308 height 55
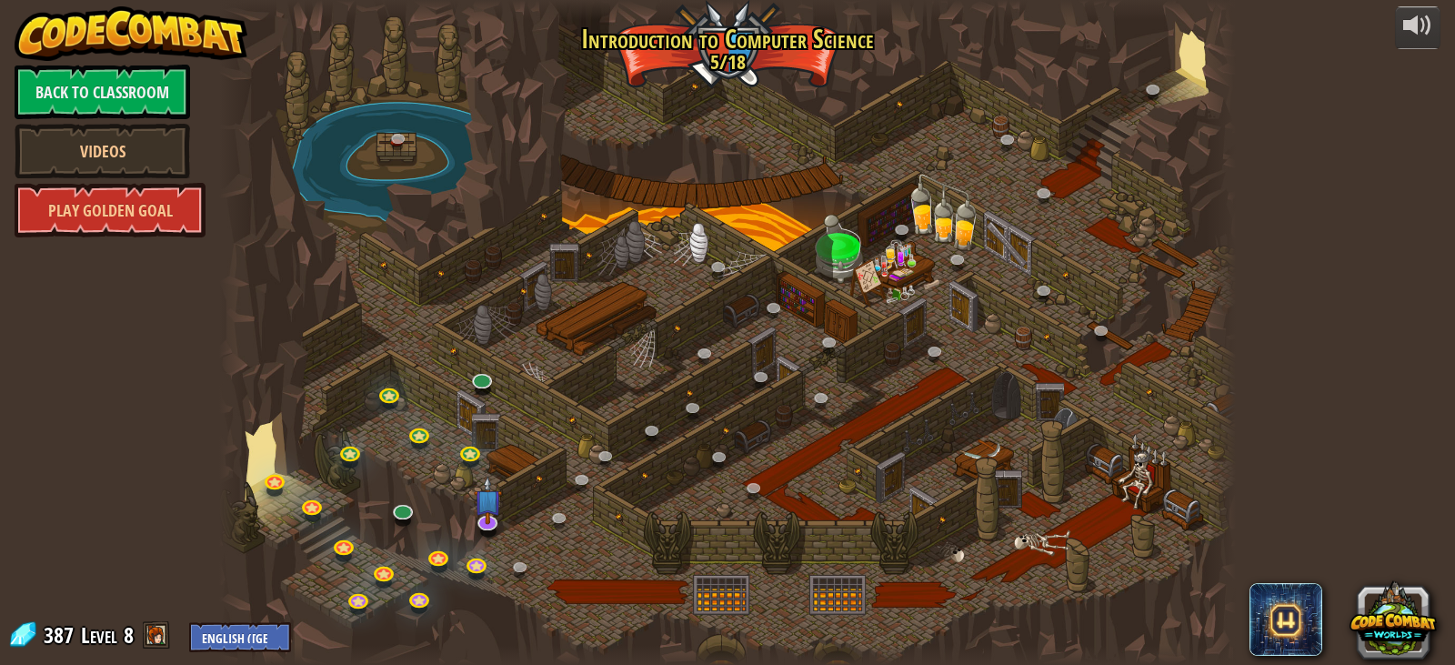
click at [1293, 372] on div "powered by Back to Classroom Videos Play Golden Goal 25. [PERSON_NAME] (Locked …" at bounding box center [727, 332] width 1455 height 665
